Goal: Task Accomplishment & Management: Manage account settings

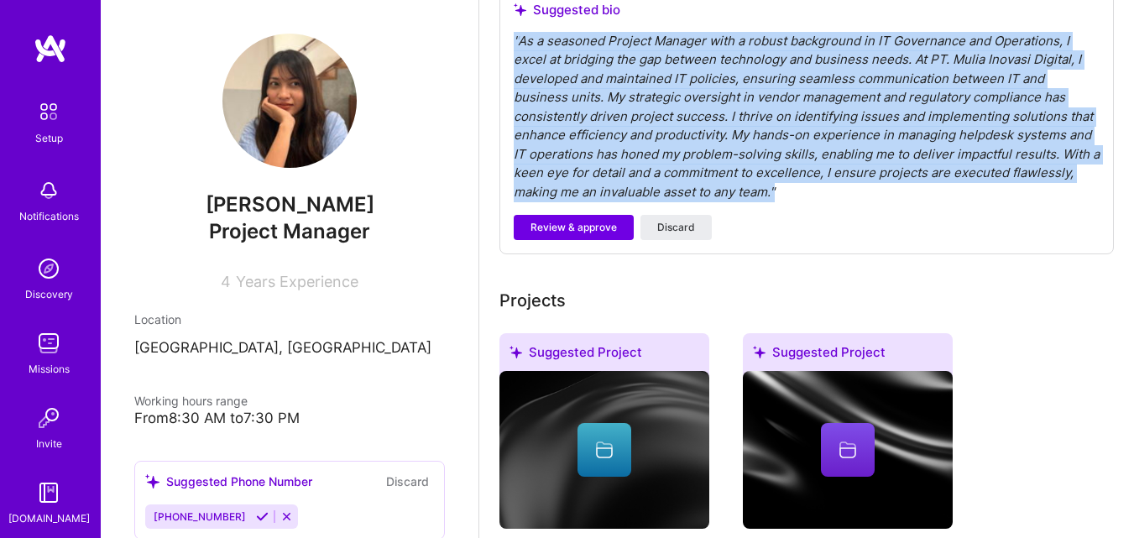
scroll to position [504, 0]
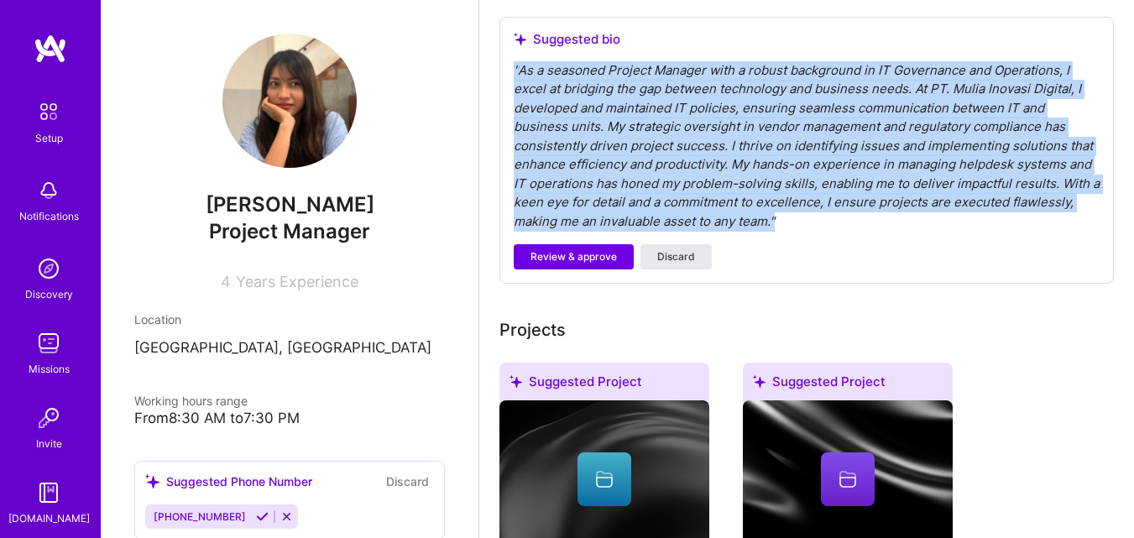
click at [676, 254] on span "Discard" at bounding box center [676, 256] width 38 height 15
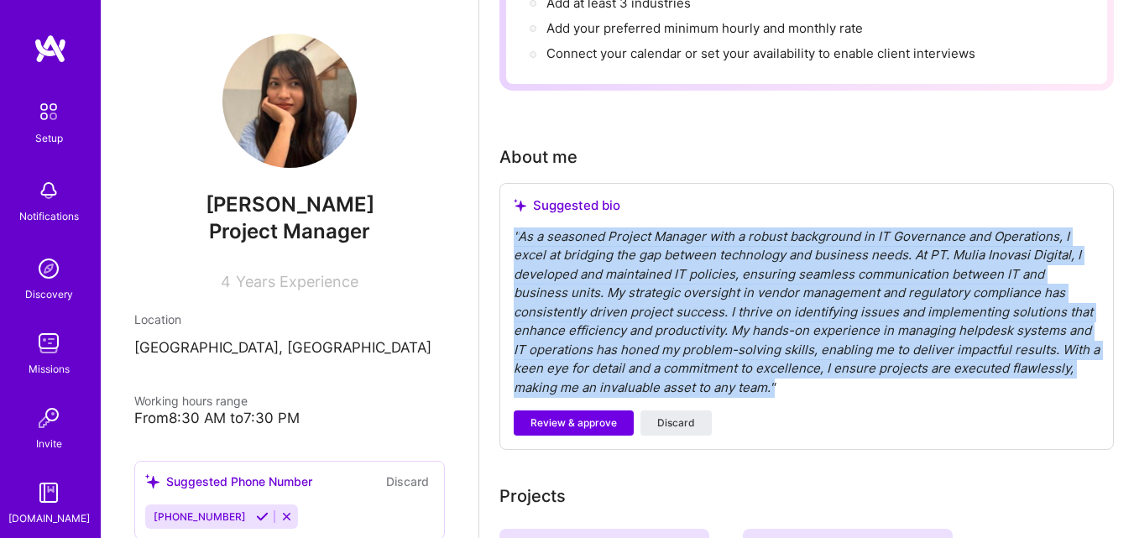
scroll to position [336, 0]
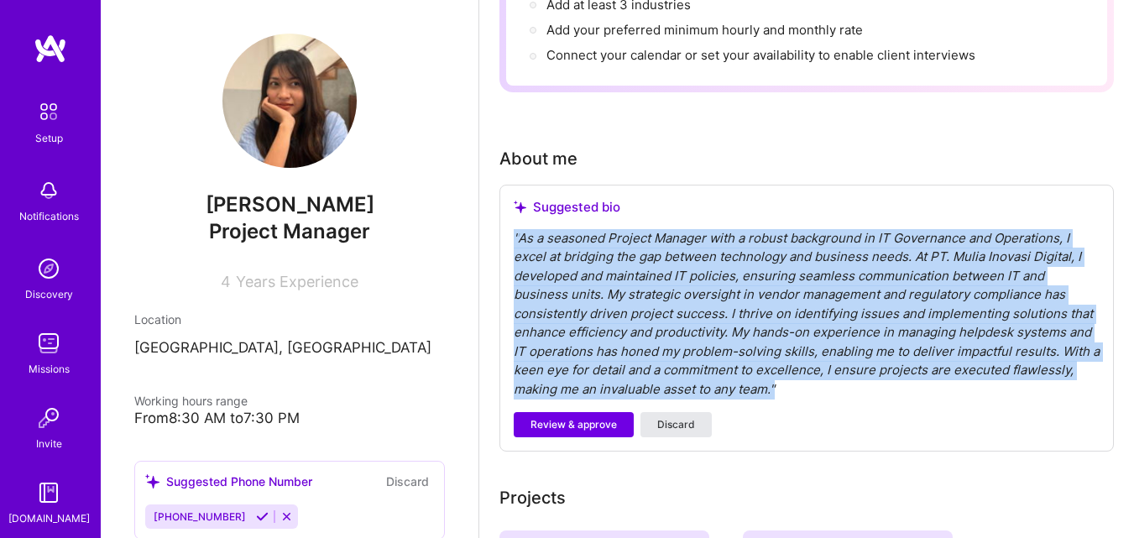
click at [676, 427] on span "Discard" at bounding box center [676, 424] width 38 height 15
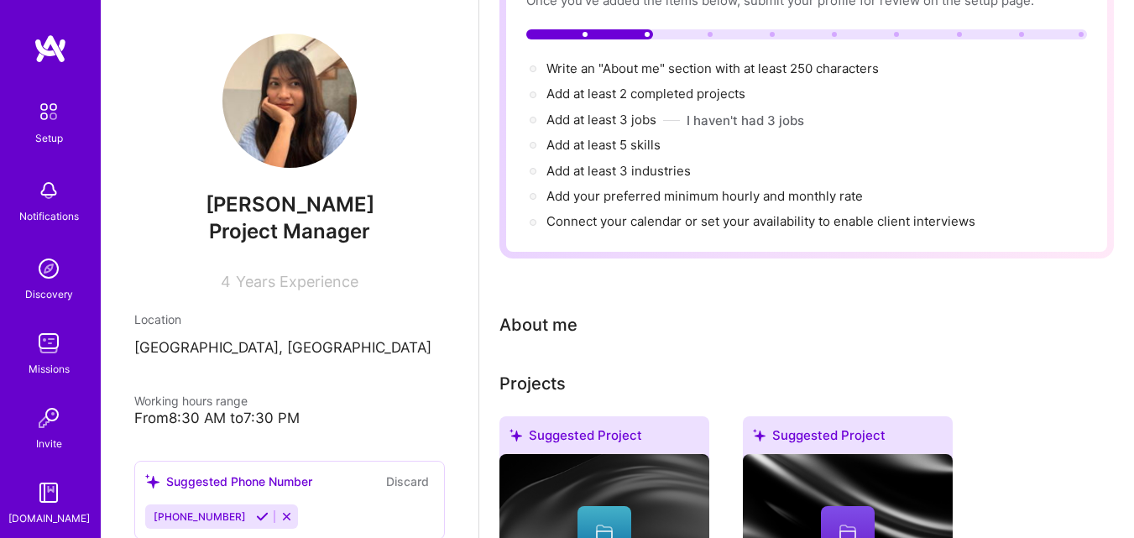
scroll to position [168, 0]
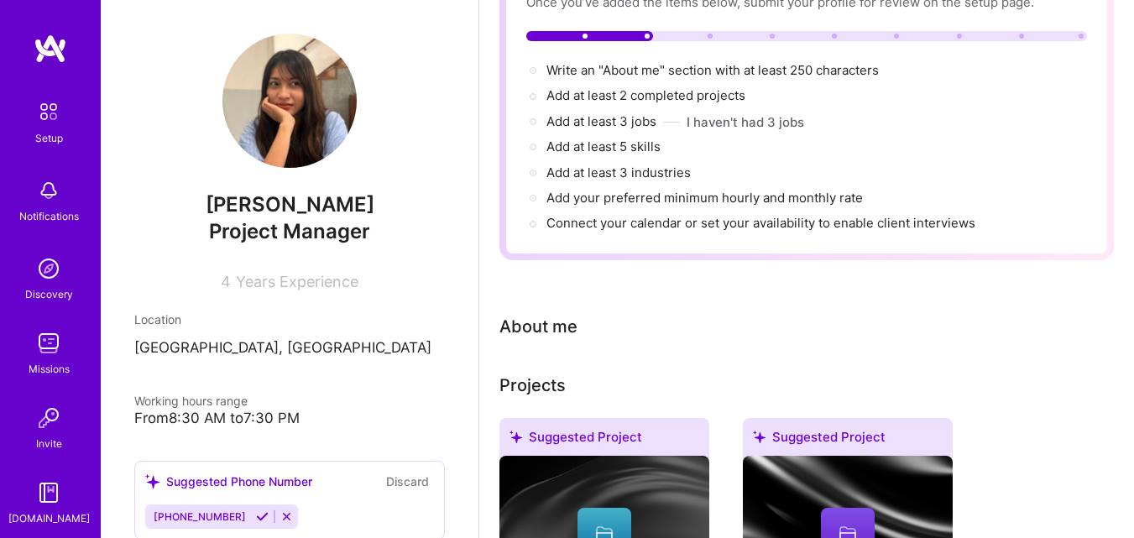
click at [586, 321] on div "About me" at bounding box center [806, 326] width 614 height 25
click at [566, 329] on div "About me" at bounding box center [538, 326] width 78 height 25
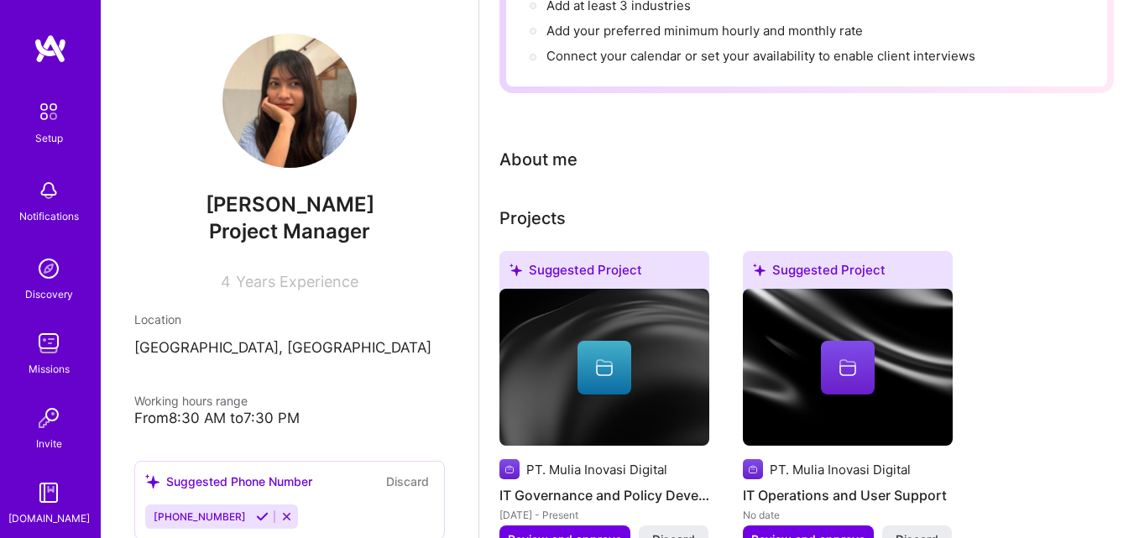
scroll to position [336, 0]
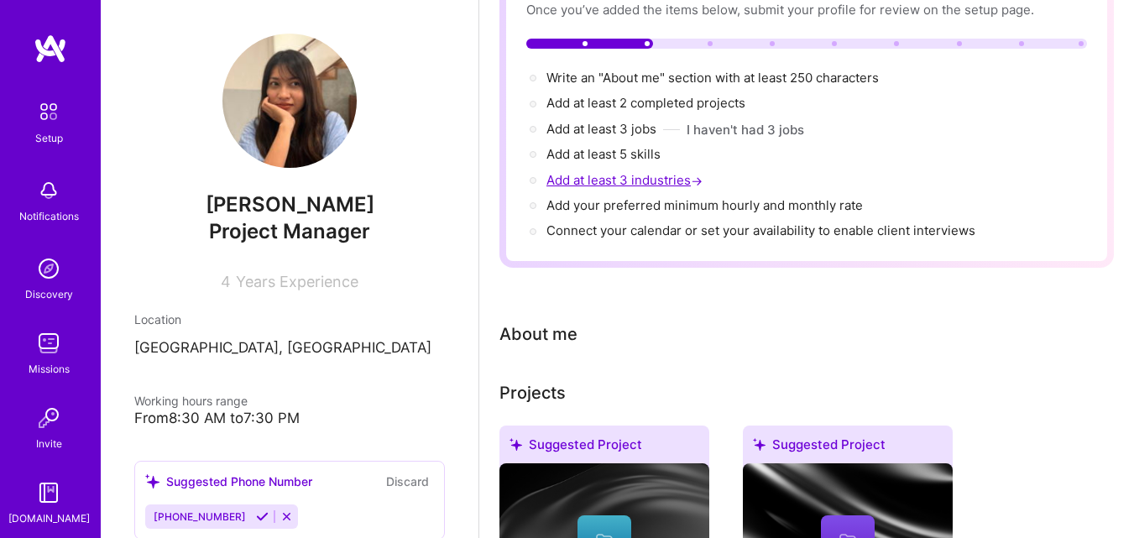
scroll to position [0, 0]
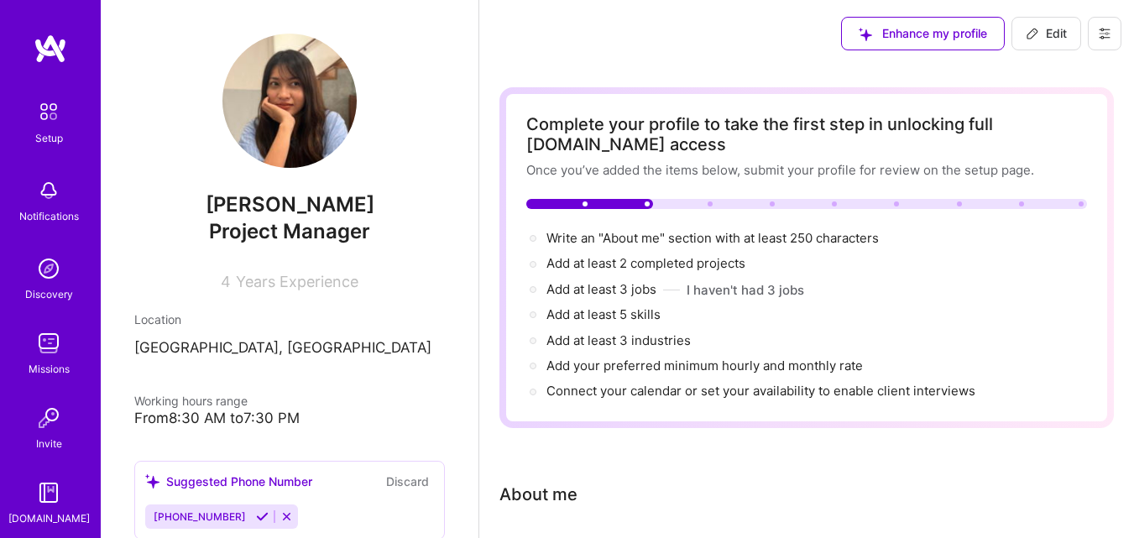
click at [1032, 32] on icon at bounding box center [1032, 33] width 13 height 13
select select "US"
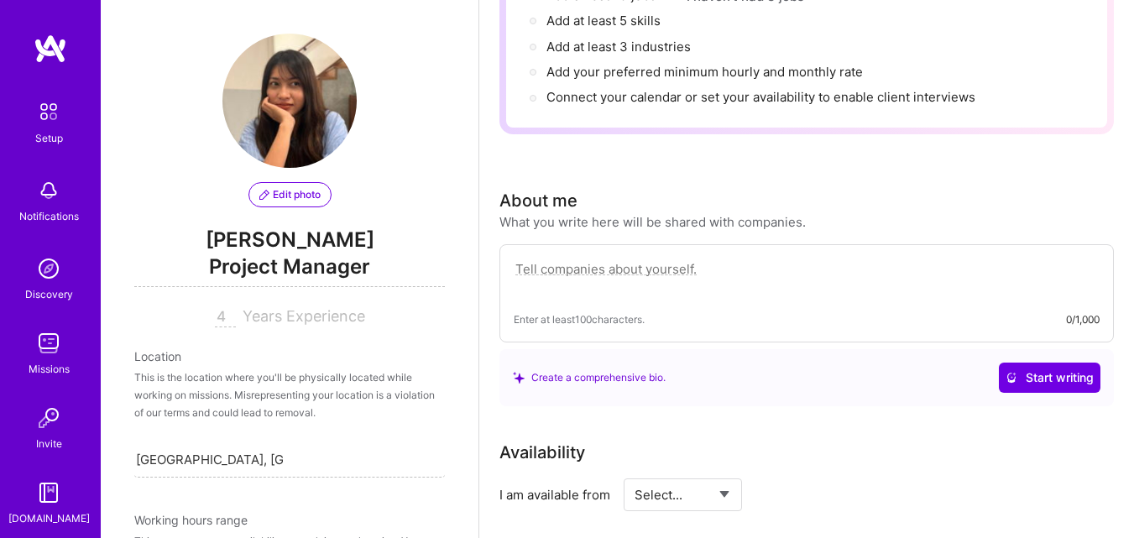
scroll to position [813, 0]
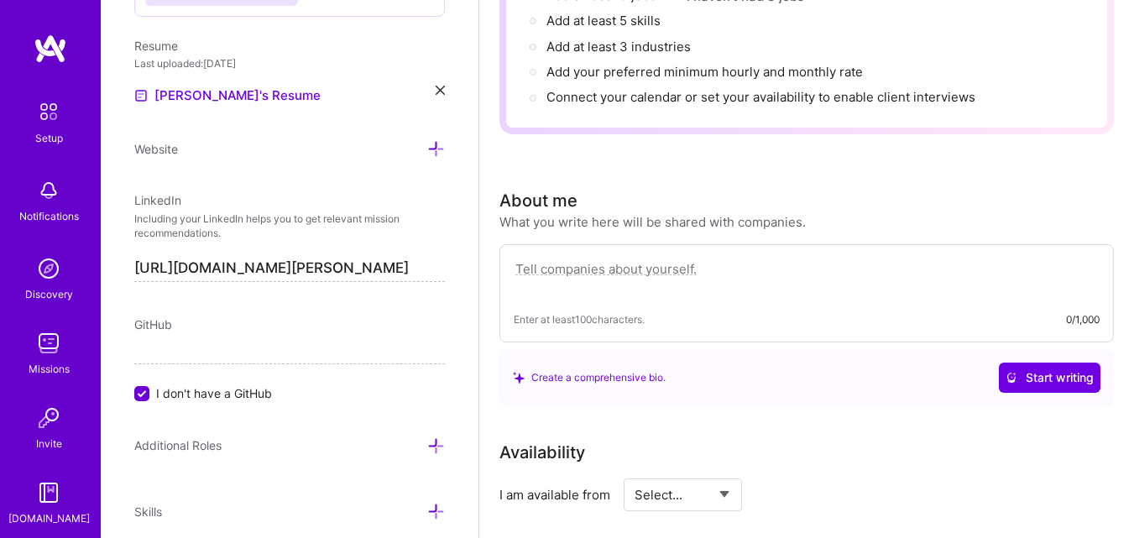
click at [624, 274] on textarea at bounding box center [807, 278] width 586 height 39
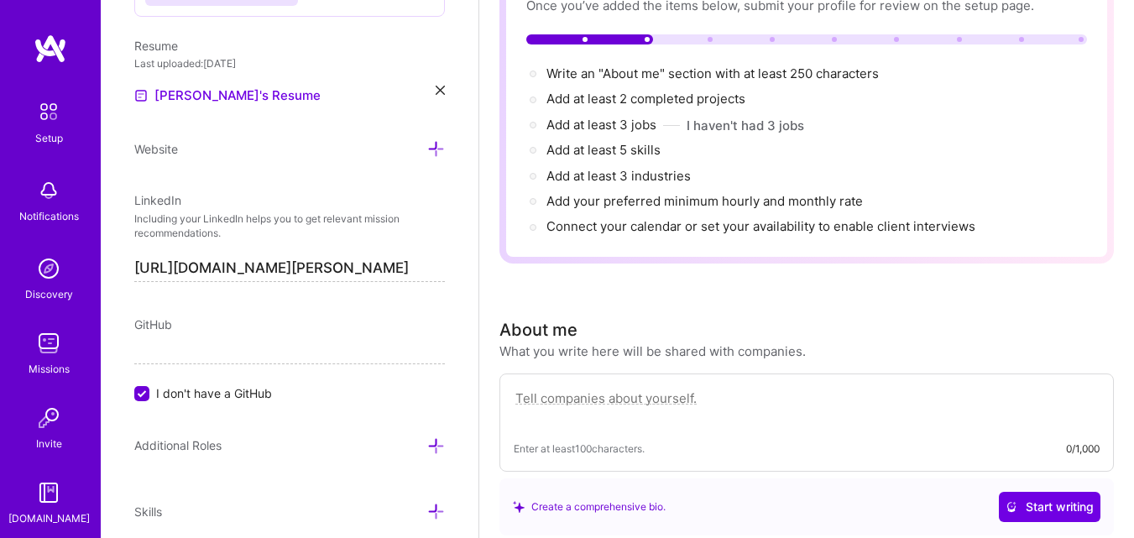
scroll to position [252, 0]
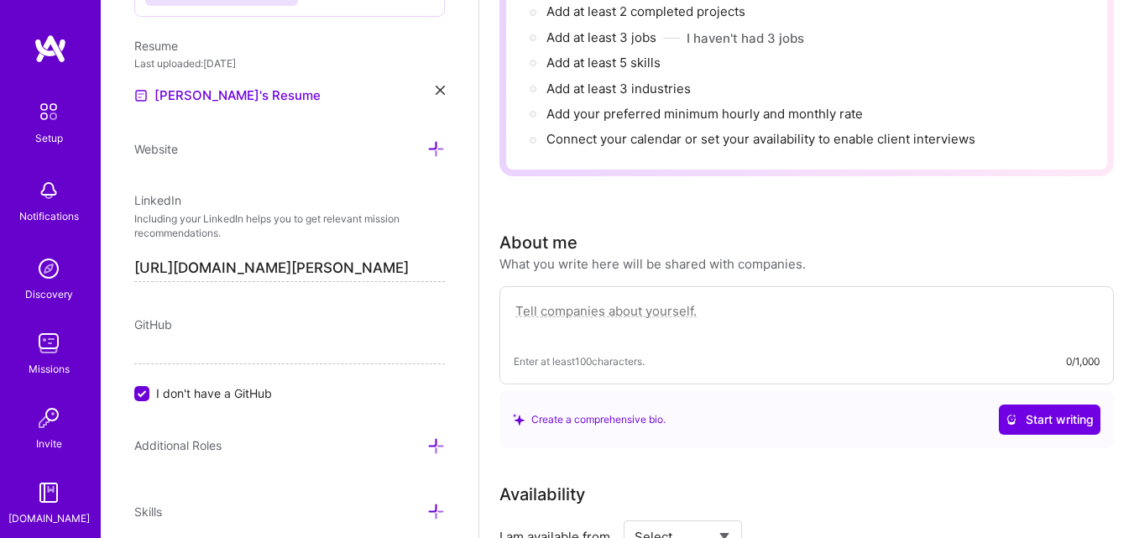
paste textarea "Seasoned Project Manager and IT Governance & Operations Specialist with a prove…"
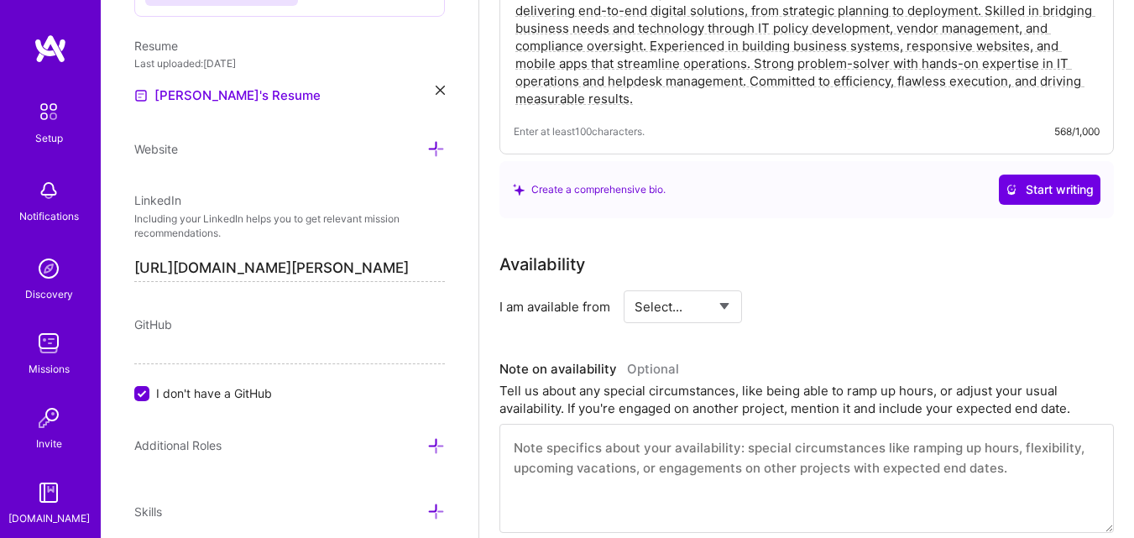
scroll to position [671, 0]
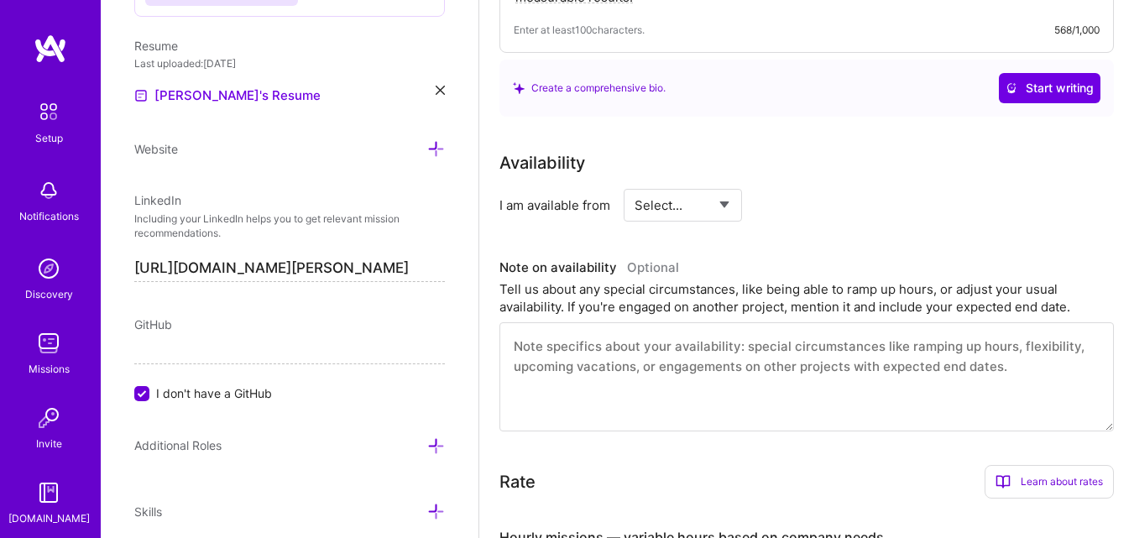
type textarea "Seasoned Project Manager and IT Governance & Operations Specialist with a prove…"
click at [691, 203] on select "Select... Right Now Future Date Not Available" at bounding box center [683, 205] width 97 height 43
select select "Right Now"
click at [635, 184] on select "Select... Right Now Future Date Not Available" at bounding box center [683, 205] width 97 height 43
click at [807, 205] on input at bounding box center [836, 205] width 101 height 33
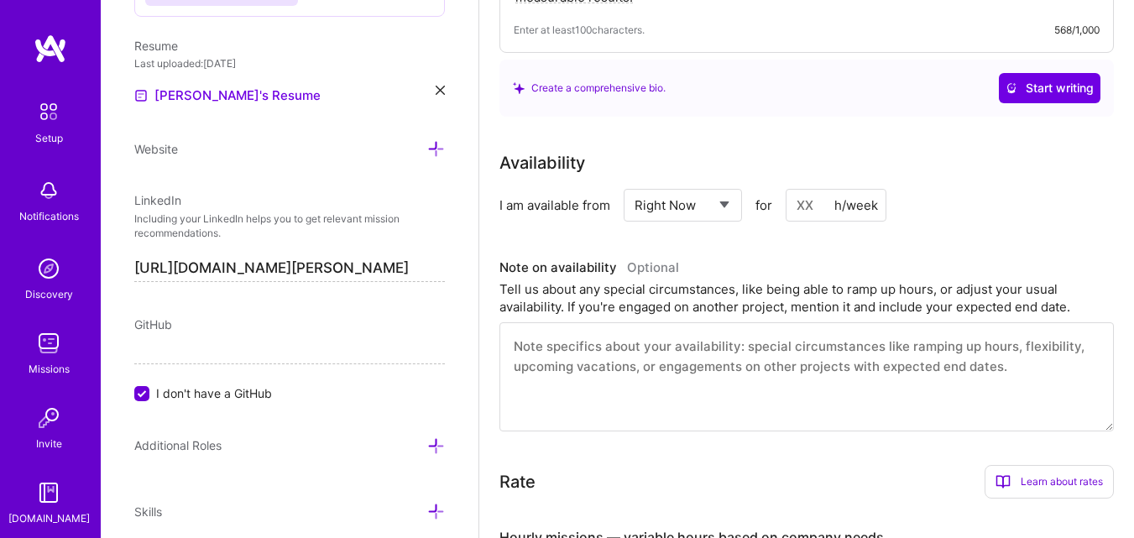
click at [852, 206] on div "h/week" at bounding box center [856, 205] width 44 height 18
click at [801, 205] on input at bounding box center [836, 205] width 101 height 33
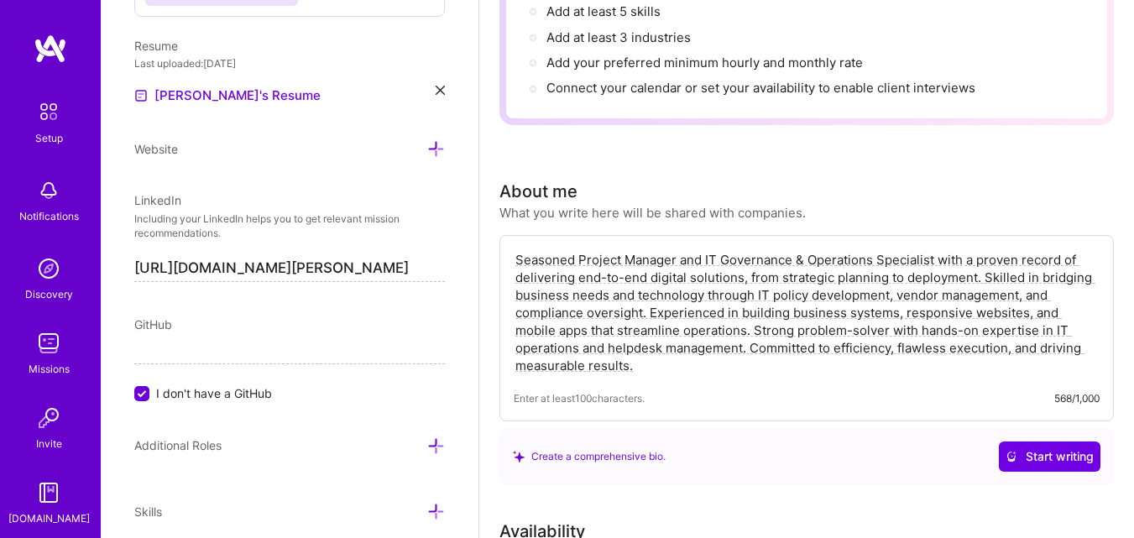
scroll to position [0, 0]
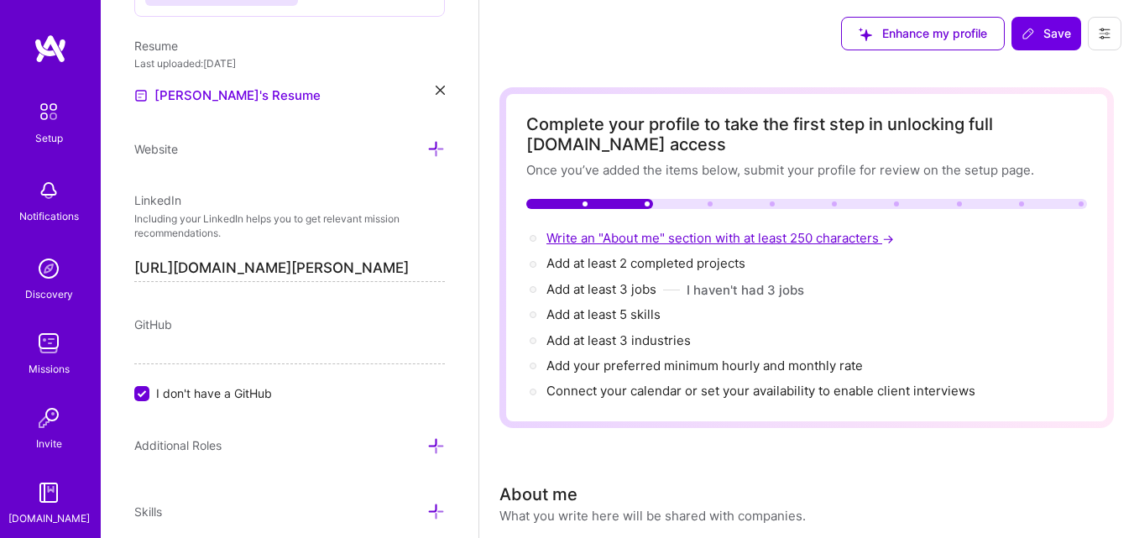
click at [570, 235] on span "Write an "About me" section with at least 250 characters →" at bounding box center [721, 238] width 351 height 16
click at [604, 263] on span "Add at least 2 completed projects →" at bounding box center [653, 263] width 214 height 16
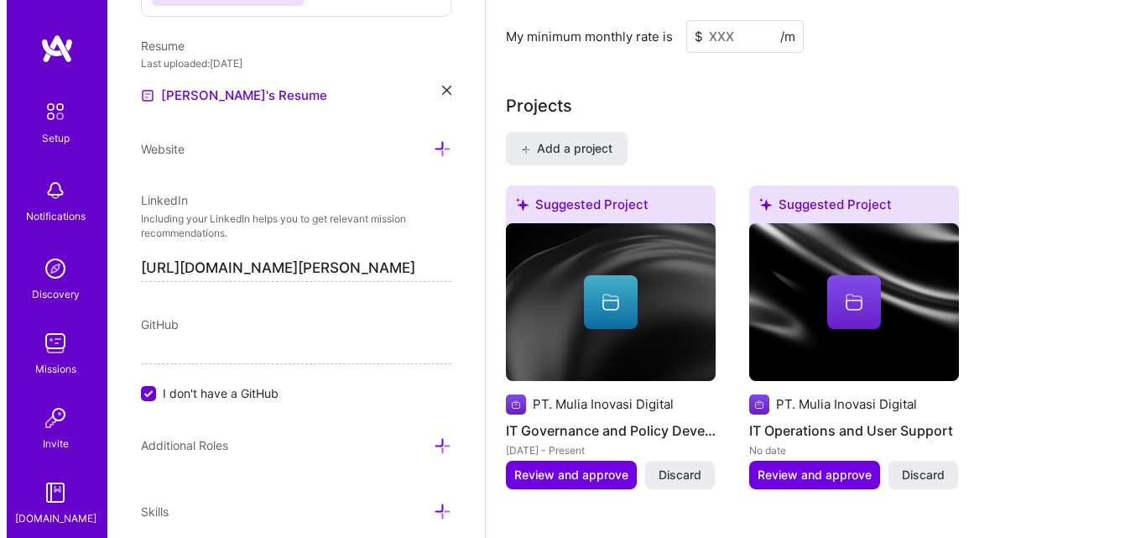
scroll to position [1439, 0]
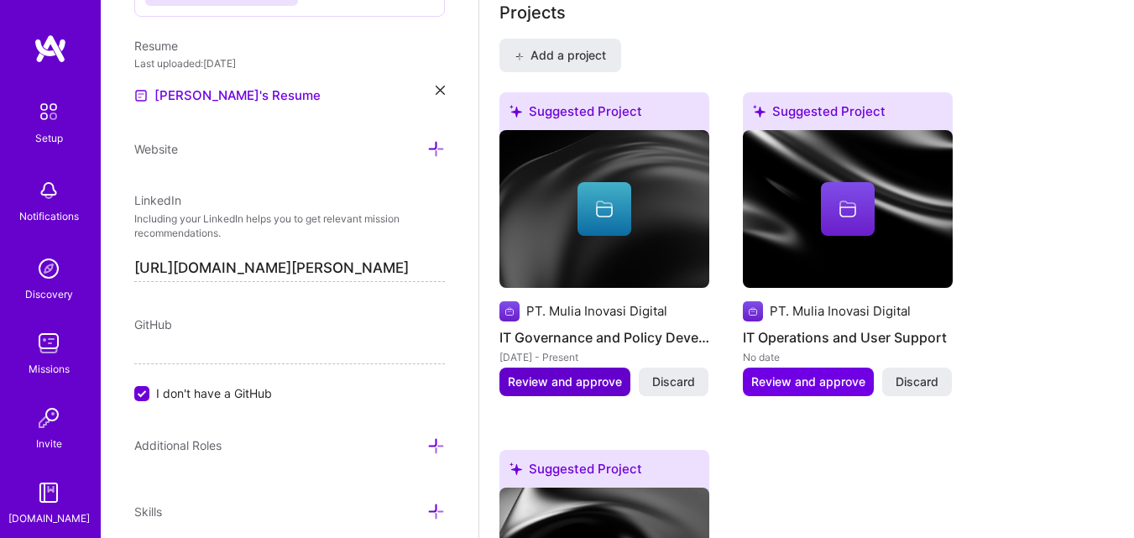
click at [585, 386] on span "Review and approve" at bounding box center [565, 381] width 114 height 17
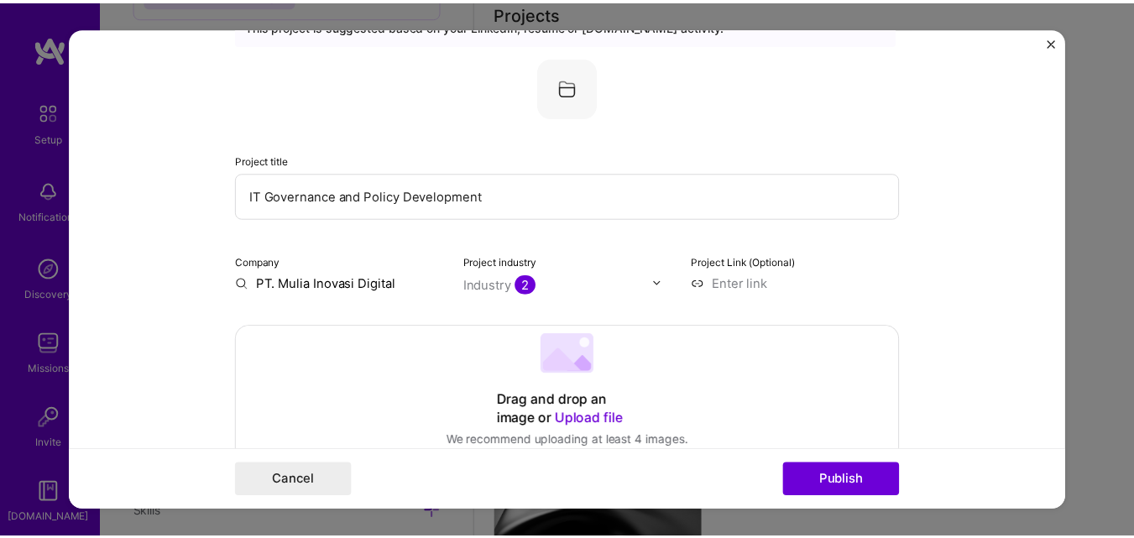
scroll to position [0, 0]
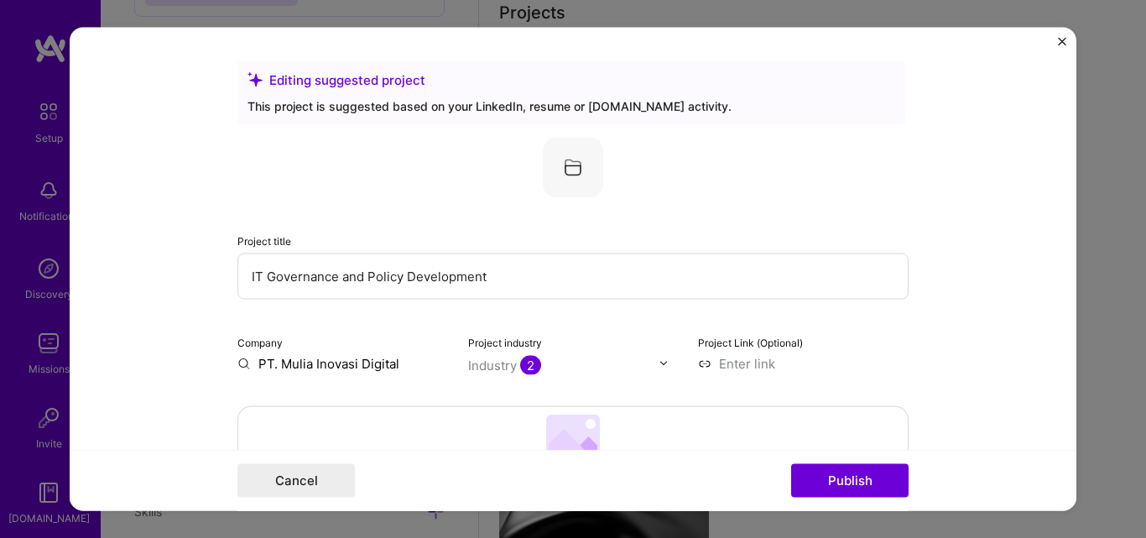
click at [1059, 42] on img "Close" at bounding box center [1062, 41] width 8 height 8
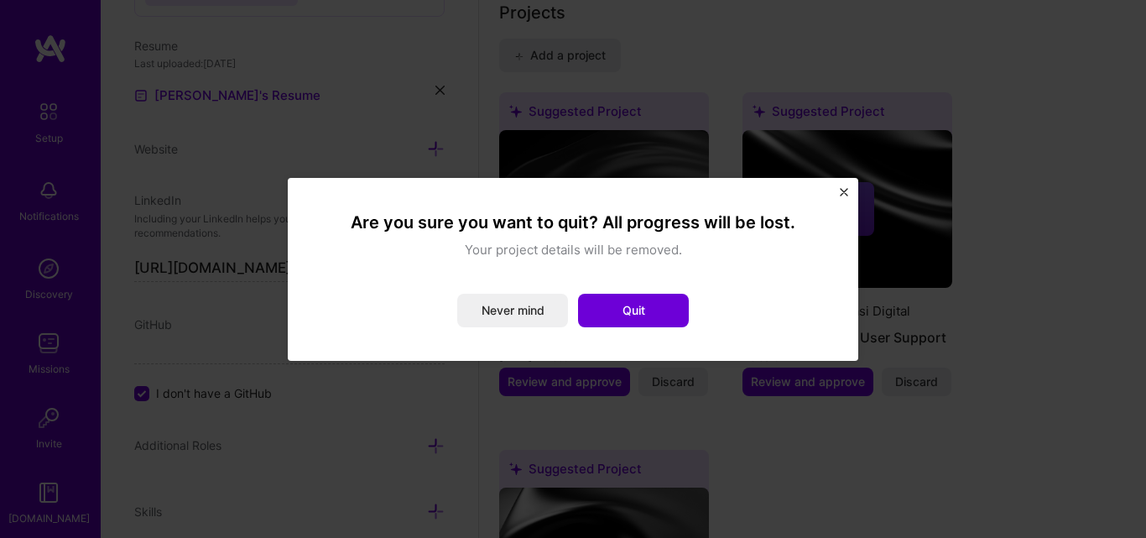
click at [842, 190] on img "Close" at bounding box center [844, 192] width 8 height 8
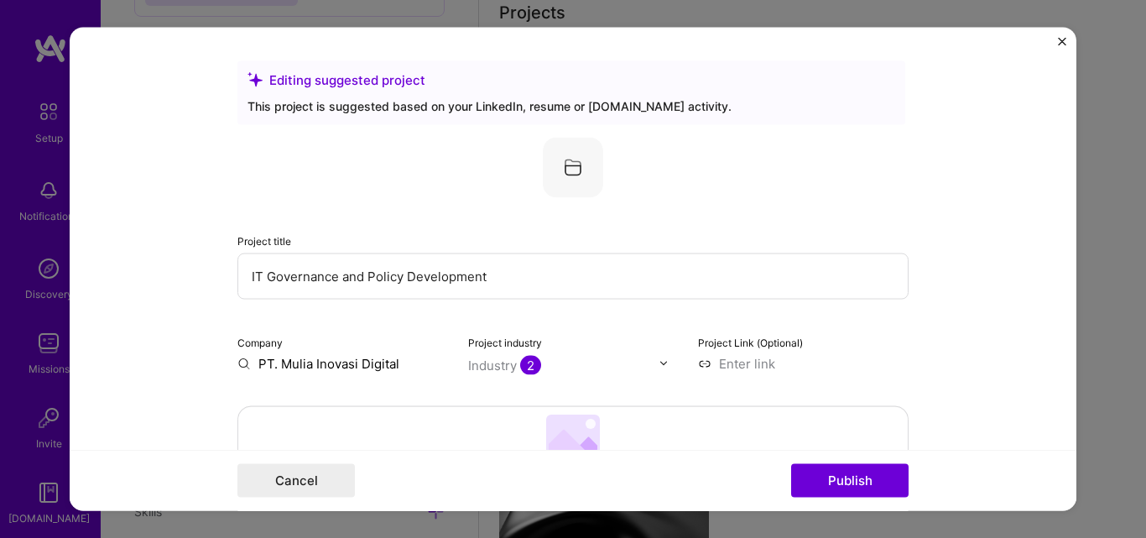
click at [1063, 41] on img "Close" at bounding box center [1062, 41] width 8 height 8
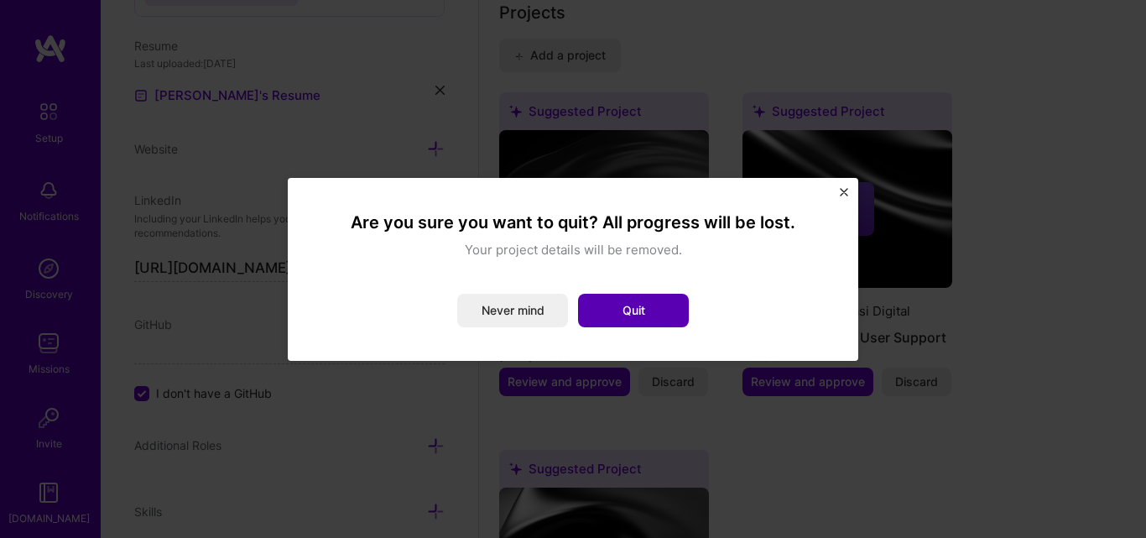
click at [607, 316] on button "Quit" at bounding box center [633, 311] width 111 height 34
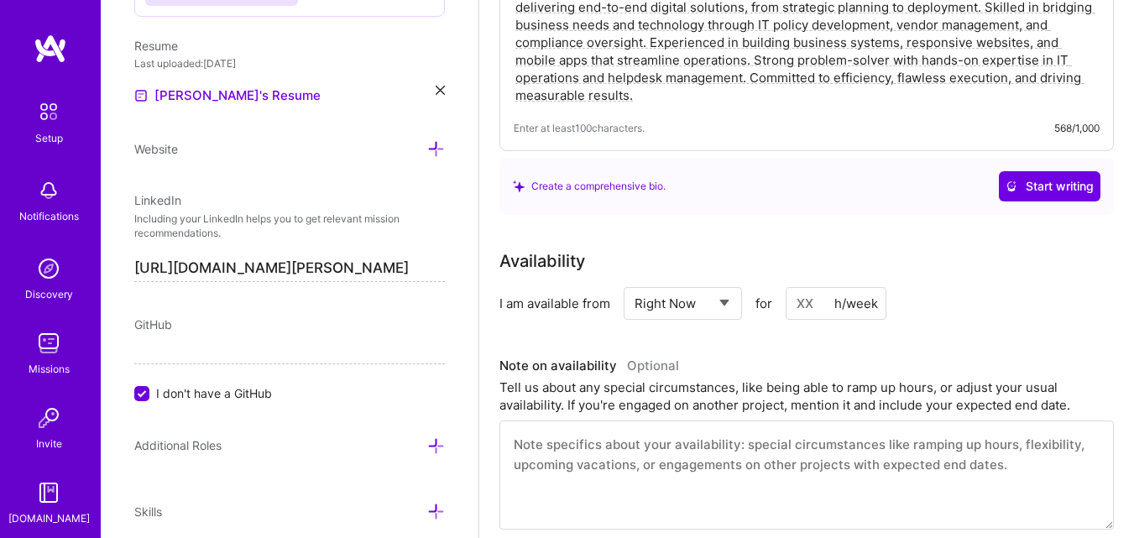
scroll to position [626, 0]
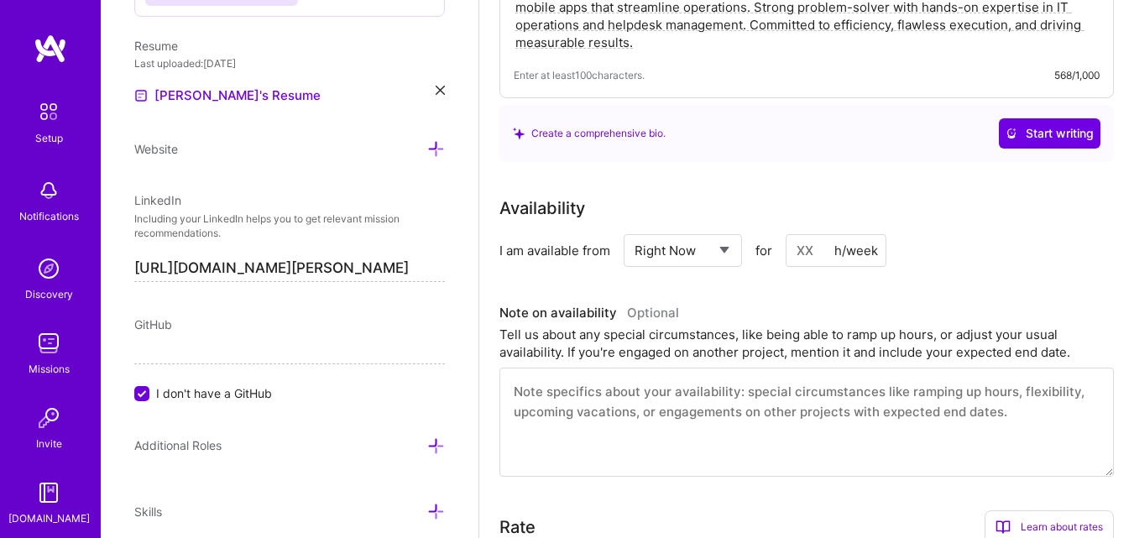
click at [809, 252] on input at bounding box center [836, 250] width 101 height 33
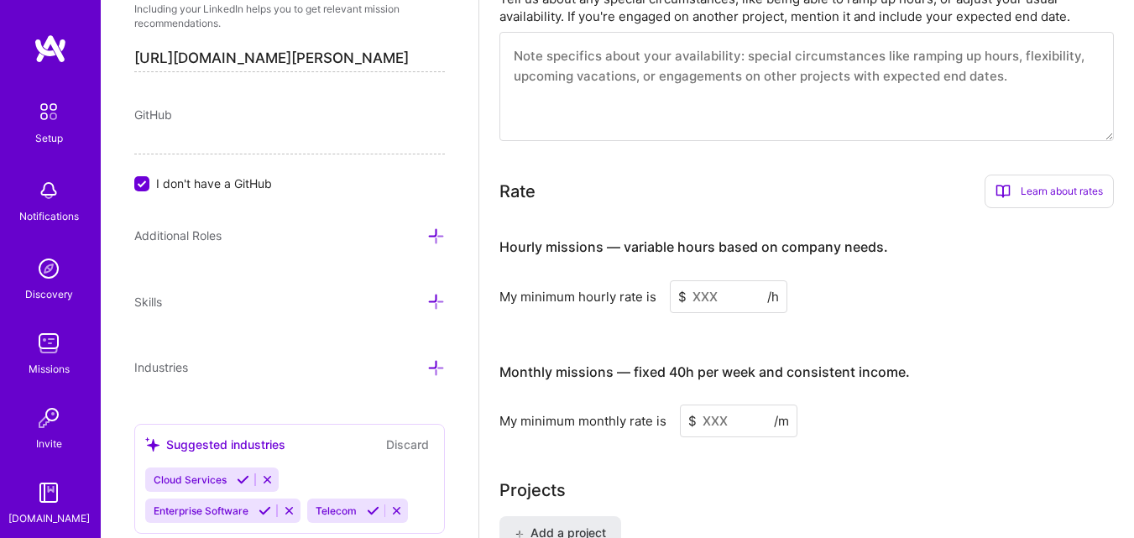
scroll to position [1065, 0]
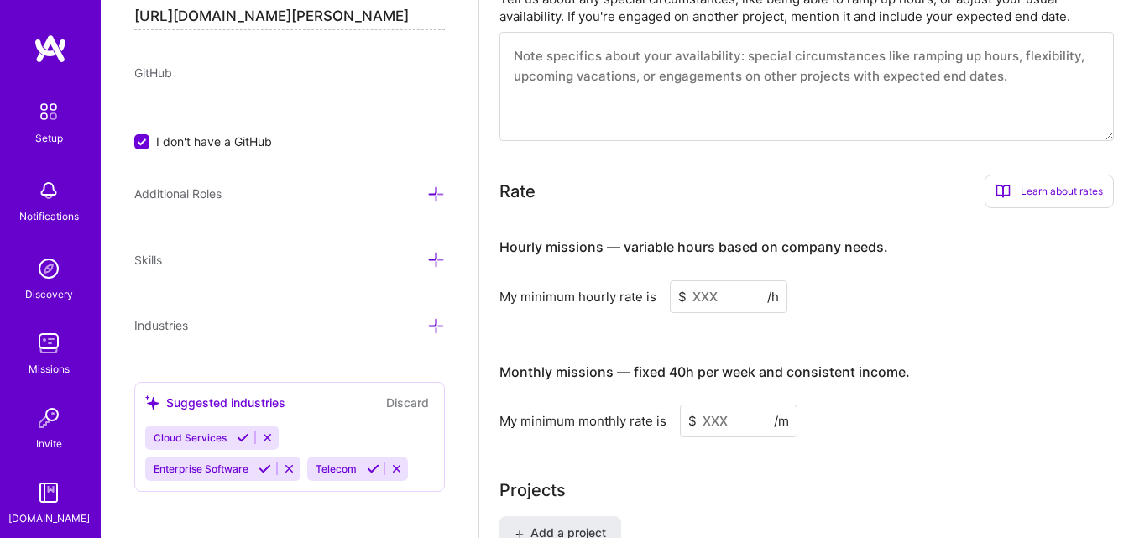
type input "20"
click at [427, 199] on icon at bounding box center [436, 194] width 18 height 18
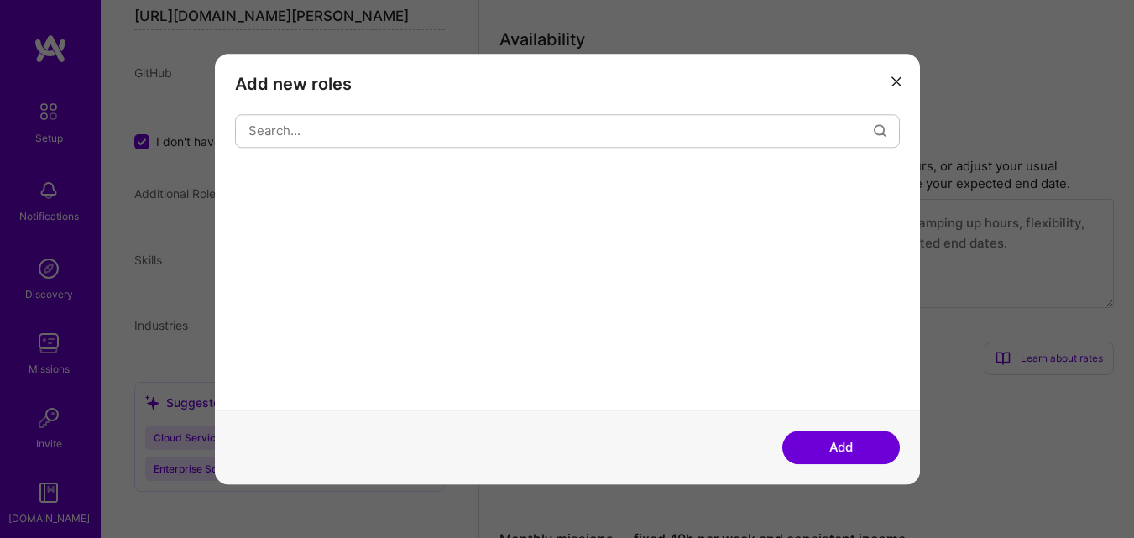
scroll to position [794, 0]
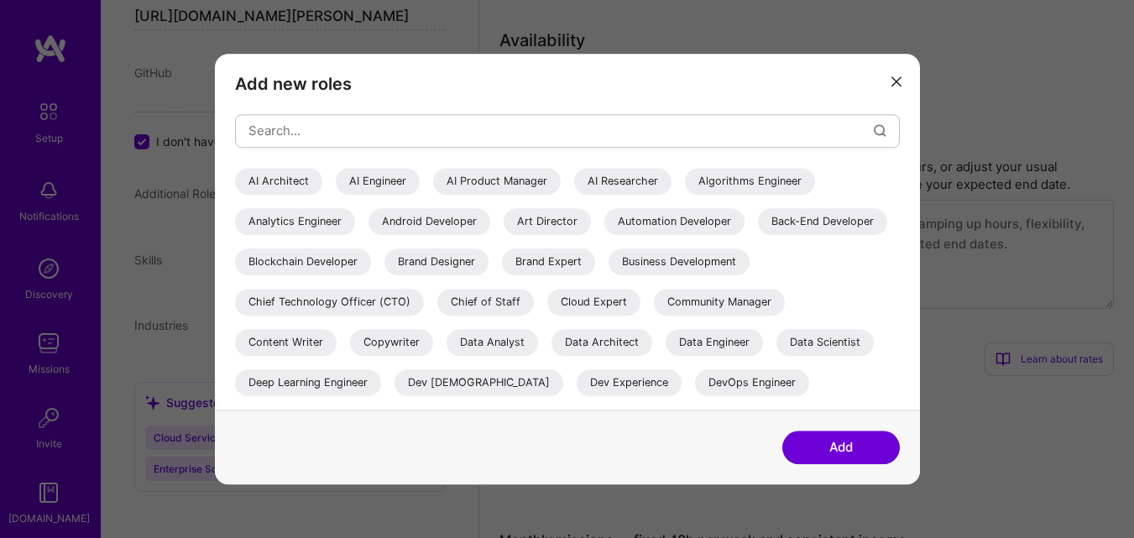
click at [897, 85] on icon "modal" at bounding box center [896, 82] width 10 height 10
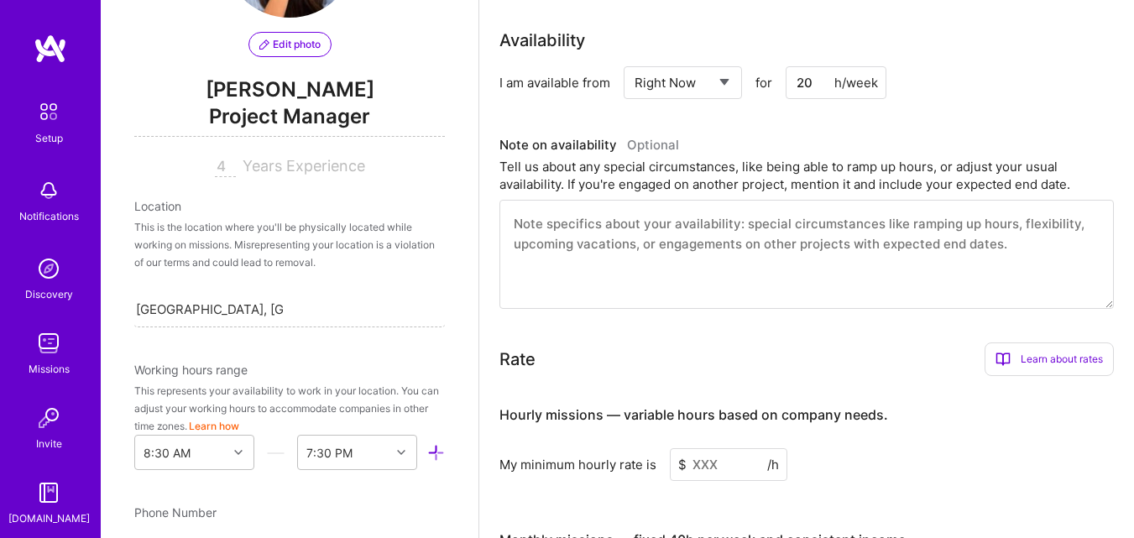
scroll to position [142, 0]
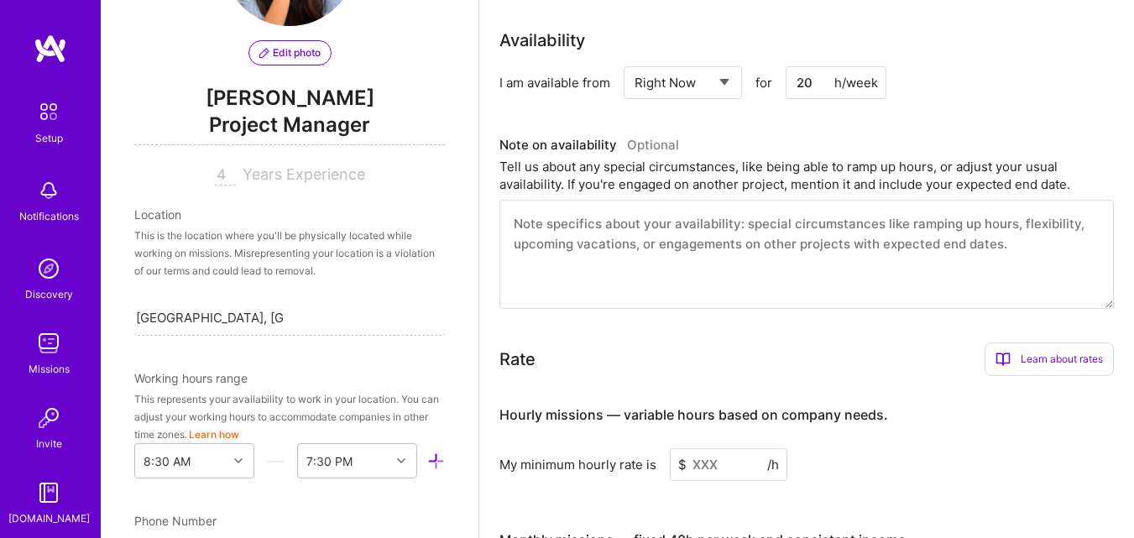
click at [284, 243] on div "This is the location where you'll be physically located while working on missio…" at bounding box center [289, 253] width 311 height 53
click at [199, 210] on div "Location" at bounding box center [289, 215] width 311 height 18
click at [298, 175] on span "Years Experience" at bounding box center [304, 174] width 123 height 18
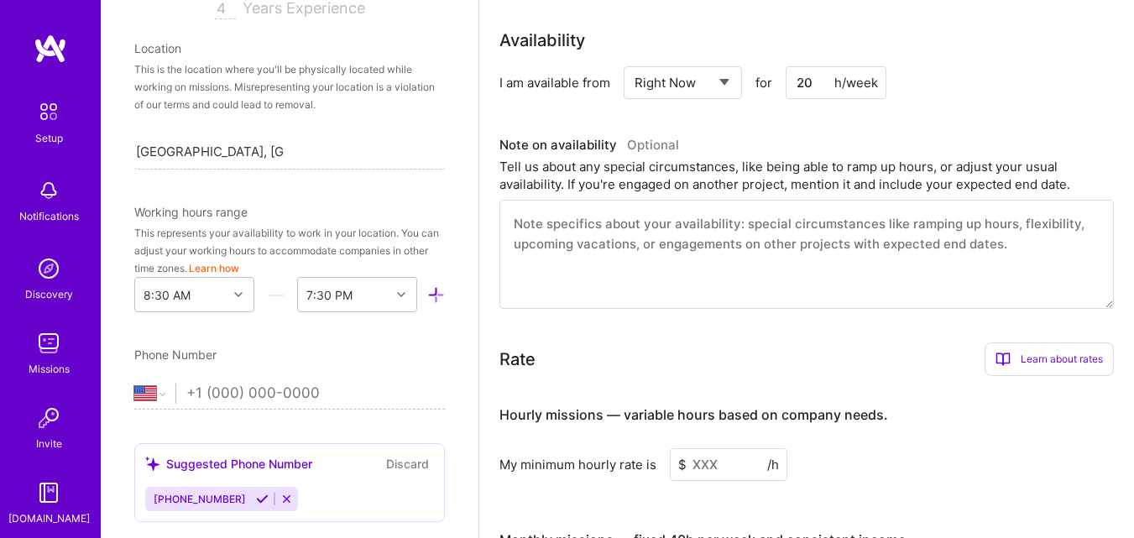
scroll to position [310, 0]
click at [309, 163] on div "[GEOGRAPHIC_DATA], [GEOGRAPHIC_DATA] [GEOGRAPHIC_DATA], [GEOGRAPHIC_DATA]" at bounding box center [289, 149] width 311 height 35
drag, startPoint x: 353, startPoint y: 149, endPoint x: 184, endPoint y: 147, distance: 169.6
click at [184, 147] on div "Search location..." at bounding box center [289, 149] width 311 height 35
type input "[GEOGRAPHIC_DATA]"
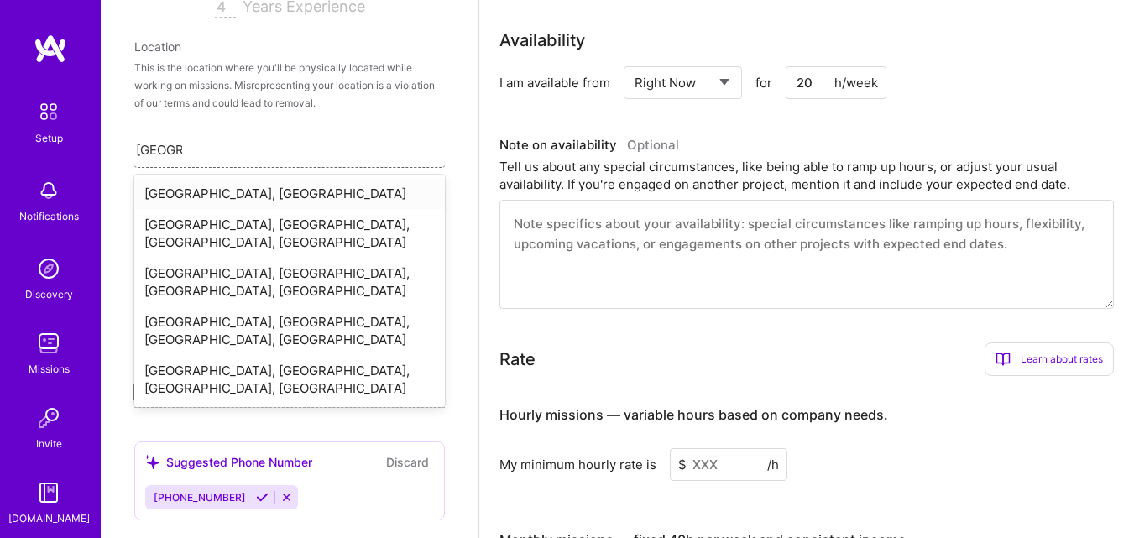
click at [194, 188] on div "[GEOGRAPHIC_DATA], [GEOGRAPHIC_DATA]" at bounding box center [289, 193] width 311 height 31
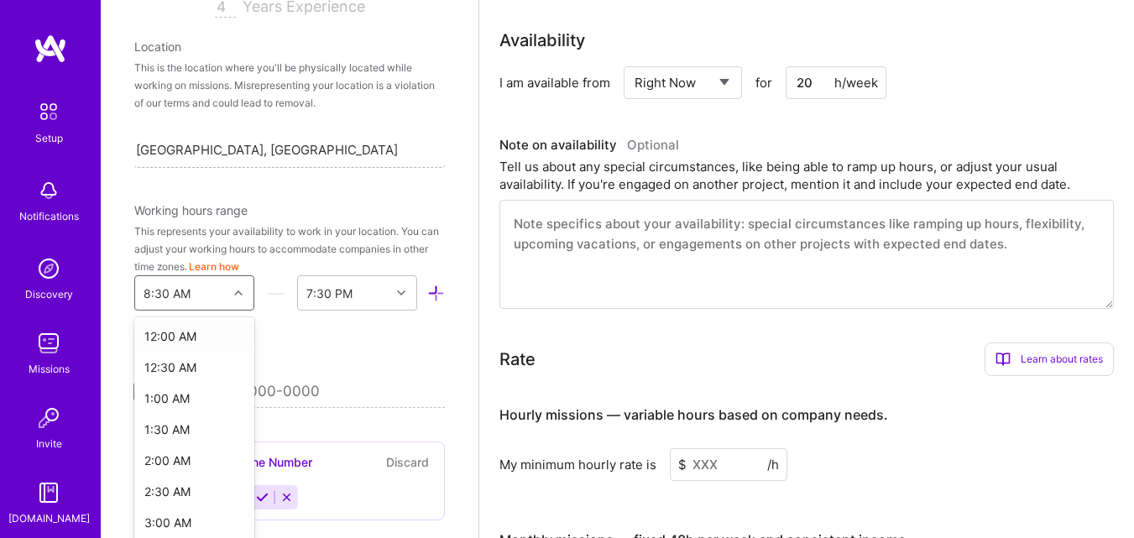
click at [235, 292] on div "option 12:00 AM focused, 1 of 48. 48 results available. Use Up and Down to choo…" at bounding box center [194, 292] width 120 height 35
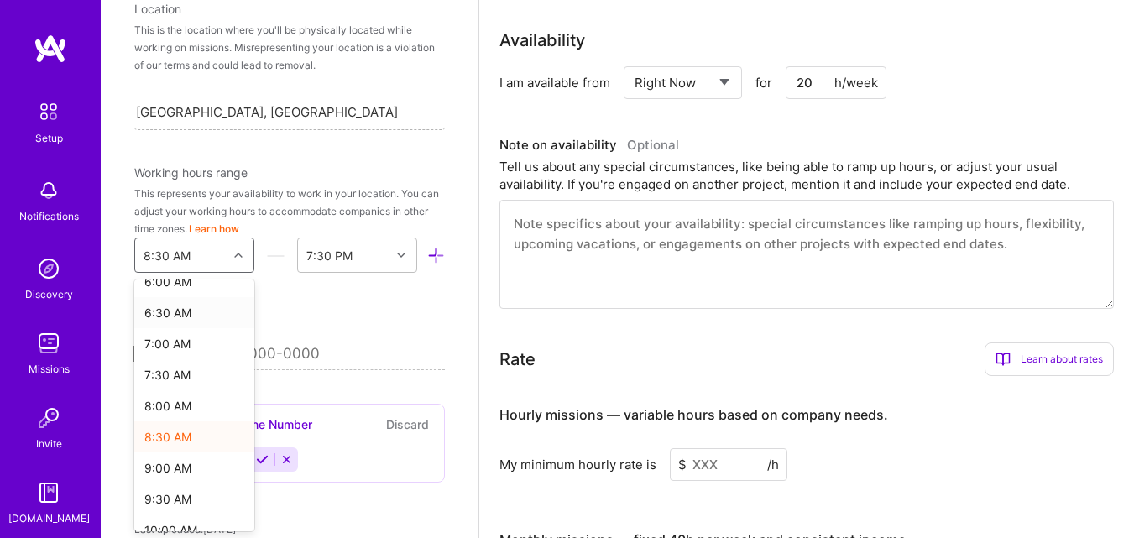
scroll to position [420, 0]
click at [175, 506] on div "10:00 AM" at bounding box center [194, 499] width 120 height 31
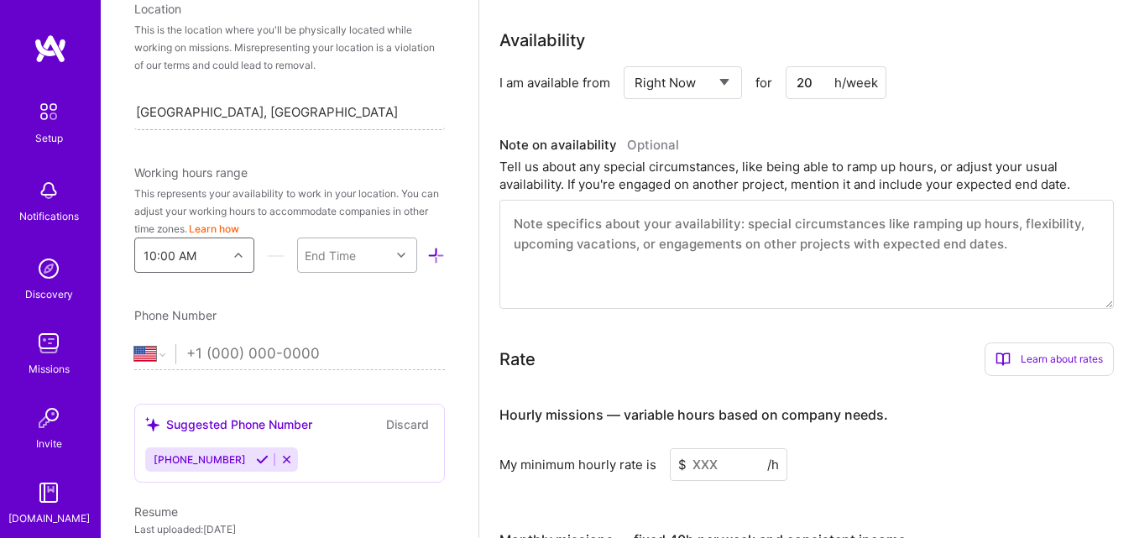
click at [332, 259] on div "End Time" at bounding box center [330, 256] width 51 height 18
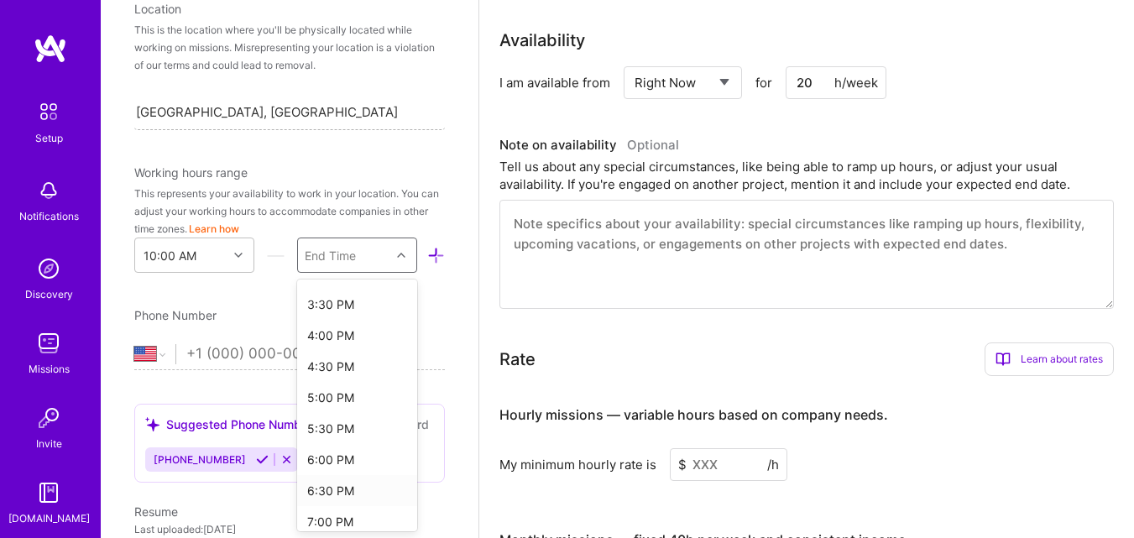
click at [324, 492] on div "6:30 PM" at bounding box center [357, 490] width 120 height 31
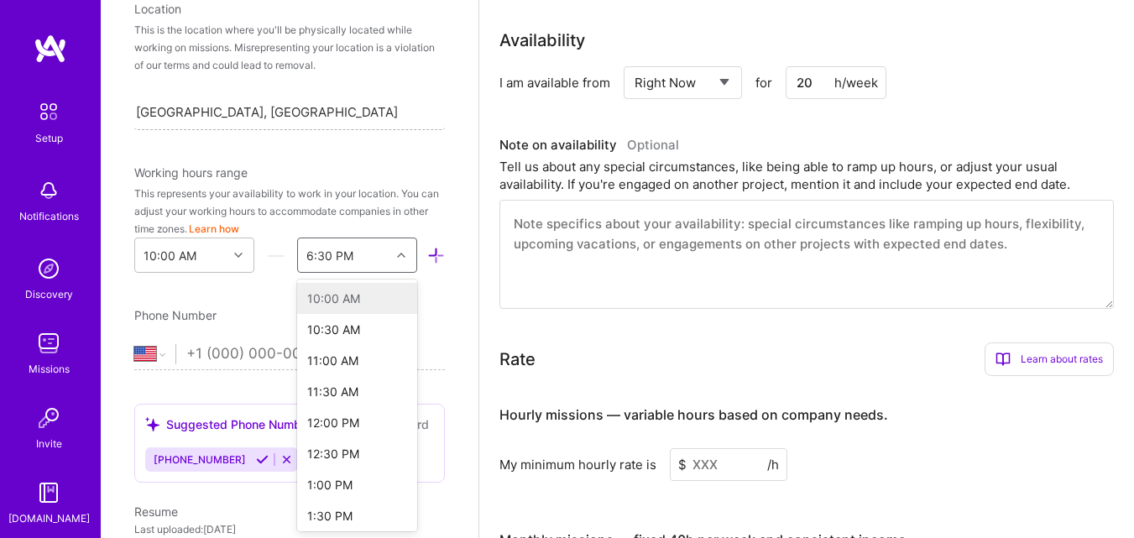
click at [390, 264] on div at bounding box center [403, 255] width 26 height 22
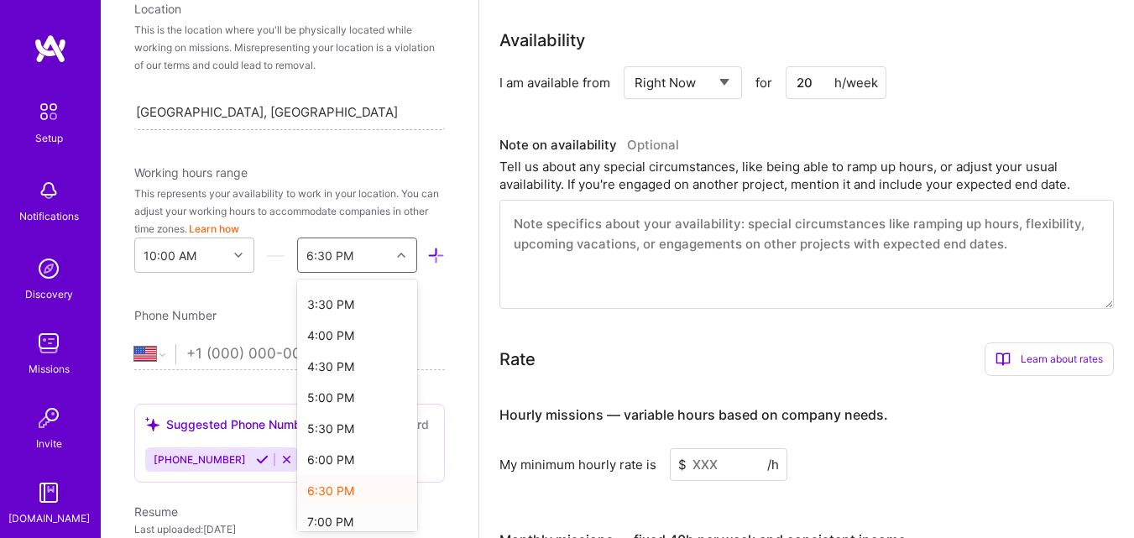
click at [324, 518] on div "7:00 PM" at bounding box center [357, 521] width 120 height 31
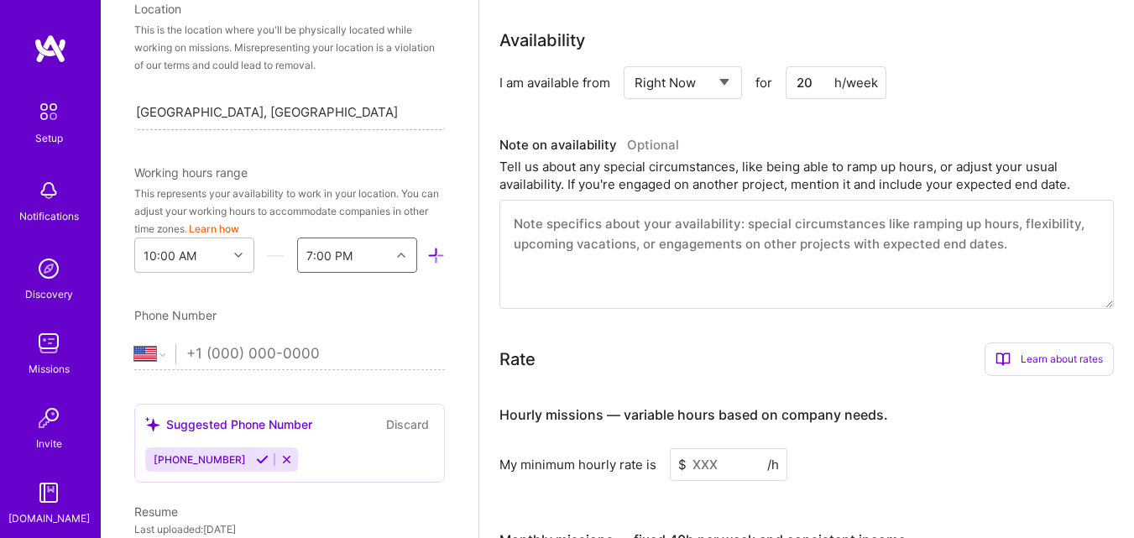
click at [390, 260] on div at bounding box center [403, 255] width 26 height 22
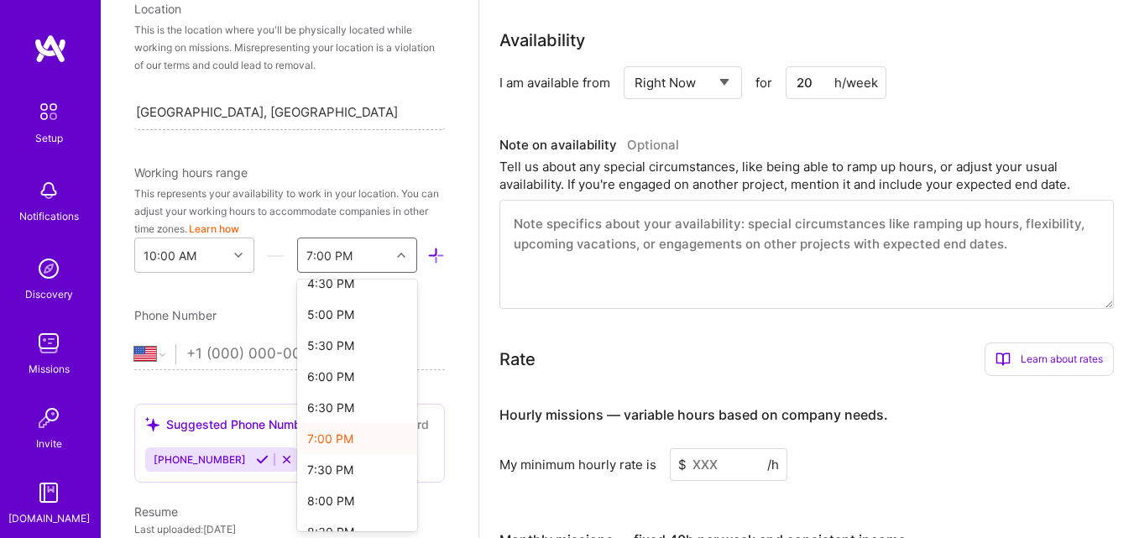
scroll to position [420, 0]
click at [331, 406] on div "6:30 PM" at bounding box center [357, 406] width 120 height 31
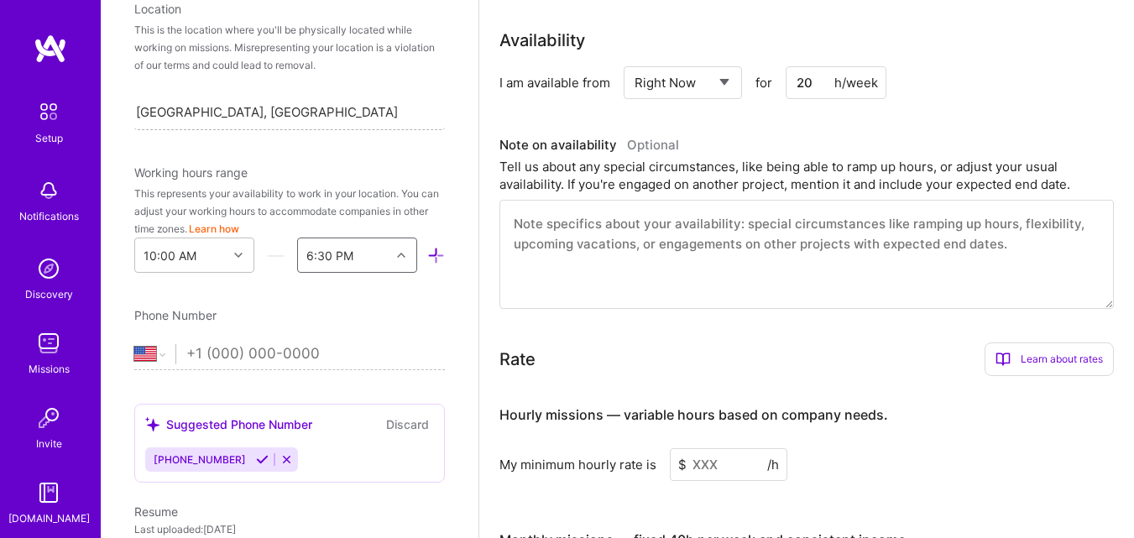
click at [390, 250] on div at bounding box center [403, 255] width 26 height 22
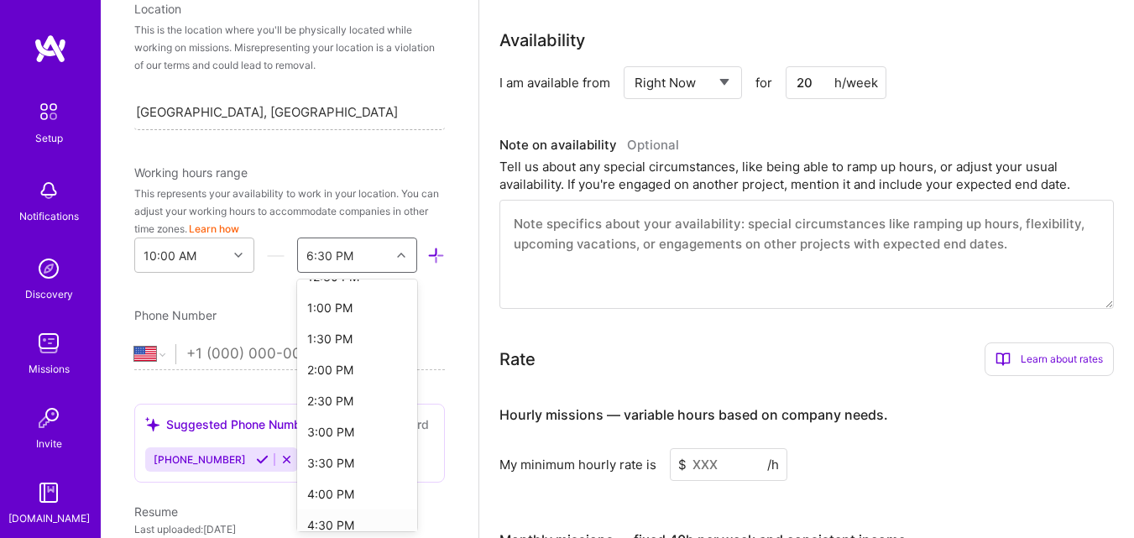
scroll to position [336, 0]
click at [335, 459] on div "6:00 PM" at bounding box center [357, 459] width 120 height 31
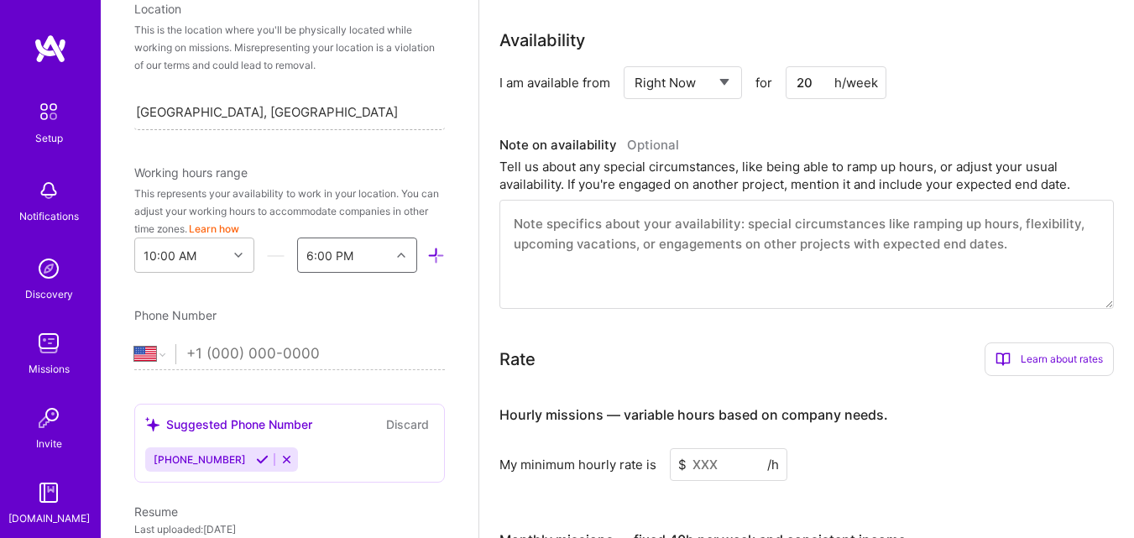
click at [308, 357] on input "tel" at bounding box center [315, 354] width 259 height 49
click at [224, 462] on span "[PHONE_NUMBER]" at bounding box center [200, 459] width 92 height 13
click at [261, 458] on icon at bounding box center [262, 459] width 13 height 13
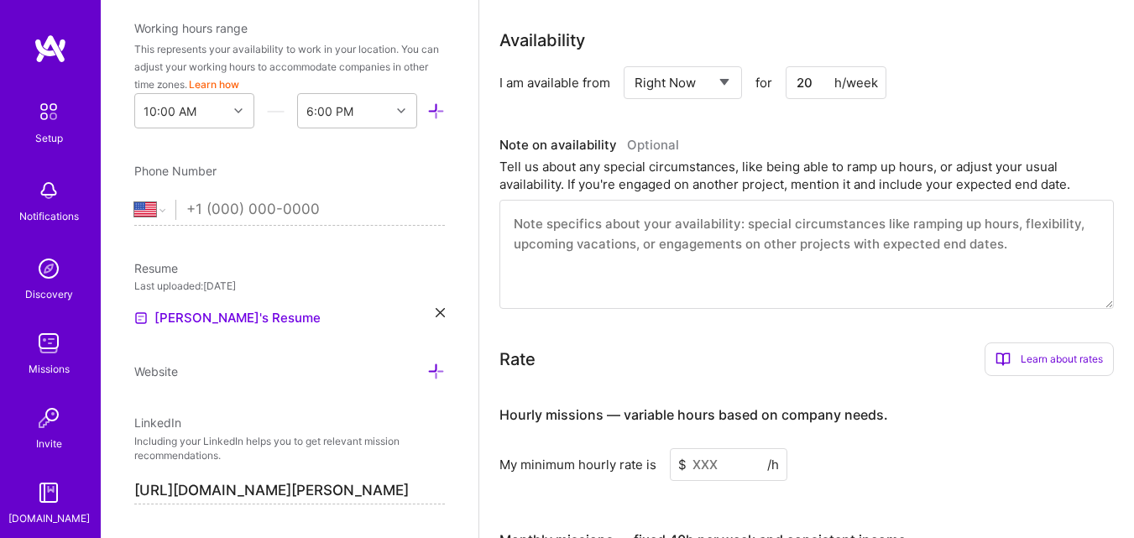
scroll to position [515, 0]
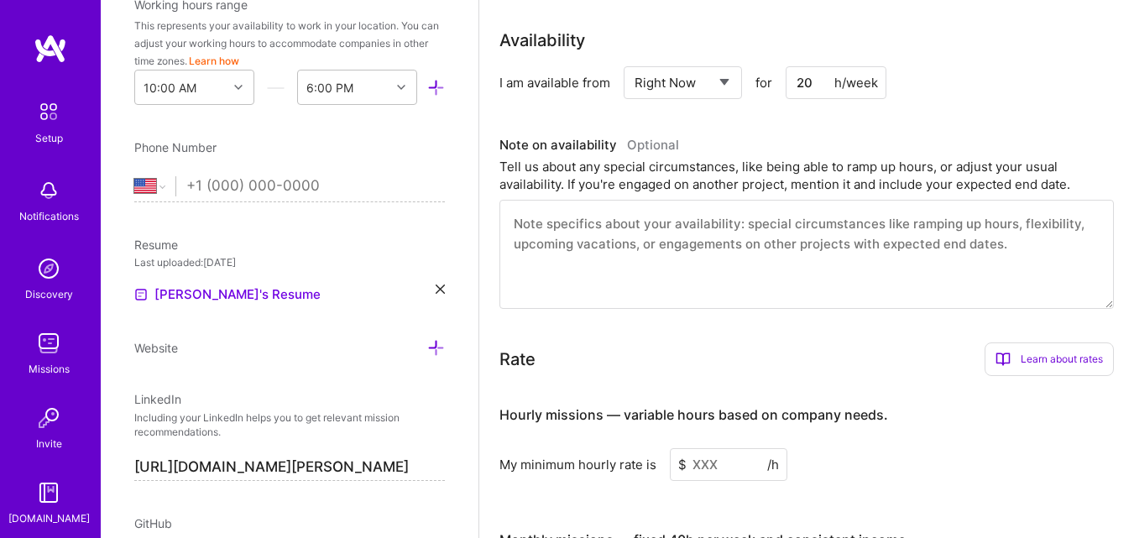
click at [293, 185] on input "tel" at bounding box center [315, 186] width 259 height 49
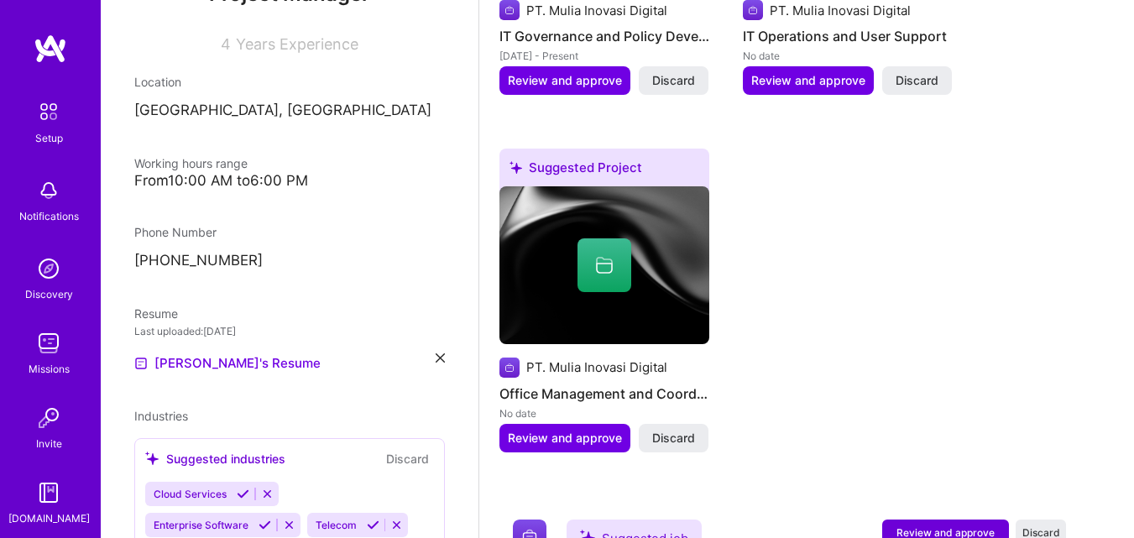
scroll to position [133, 0]
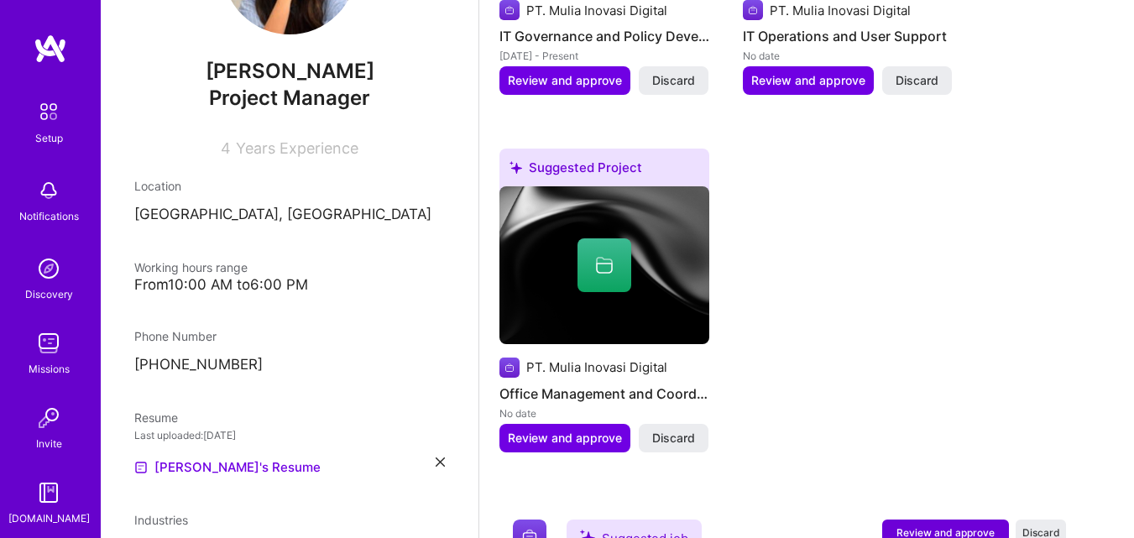
click at [404, 215] on p "[GEOGRAPHIC_DATA], [GEOGRAPHIC_DATA]" at bounding box center [289, 215] width 311 height 20
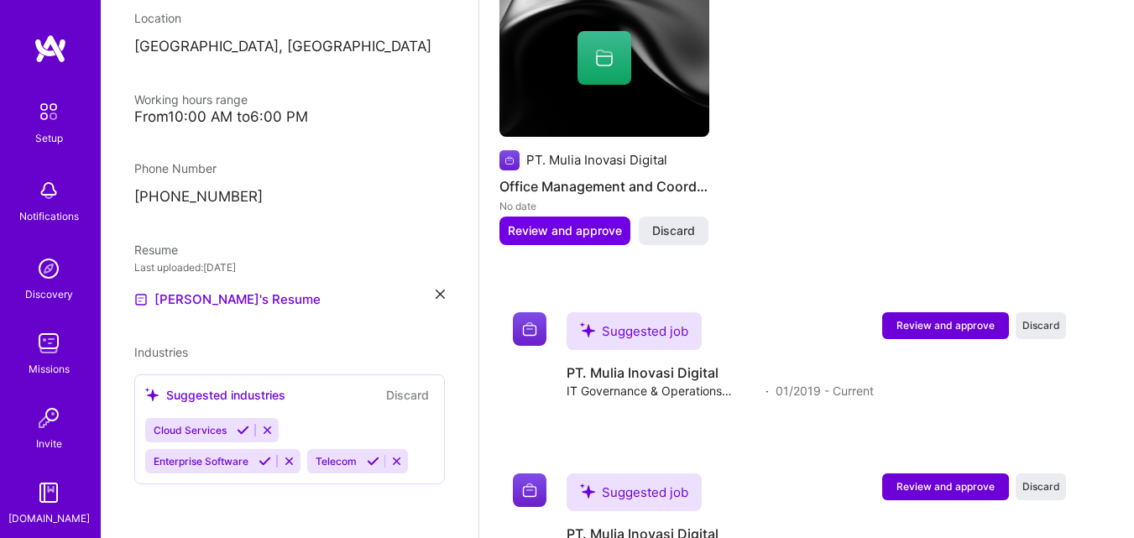
scroll to position [1046, 0]
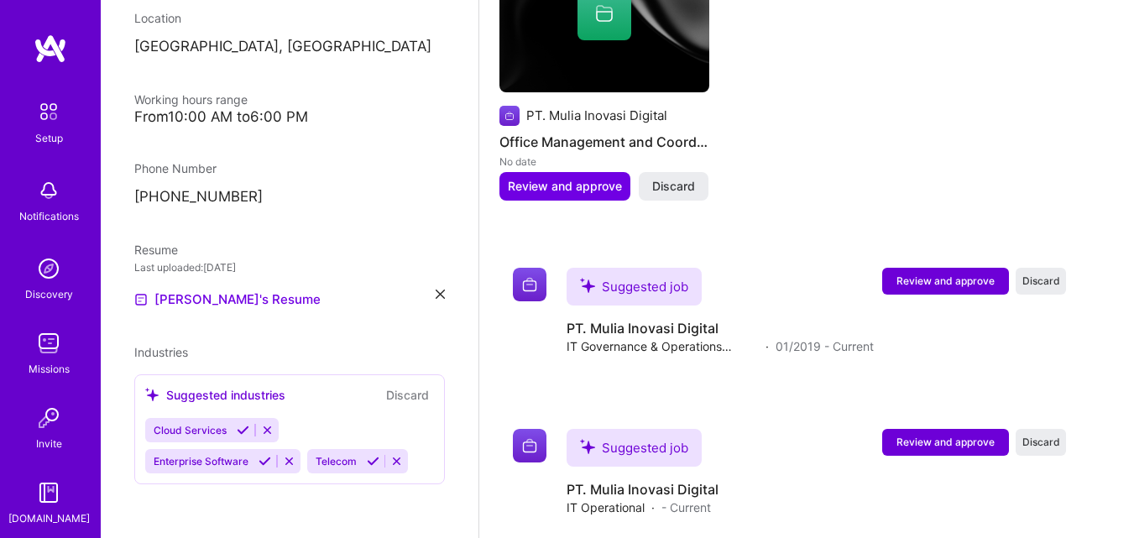
click at [394, 394] on button "Discard" at bounding box center [407, 394] width 53 height 19
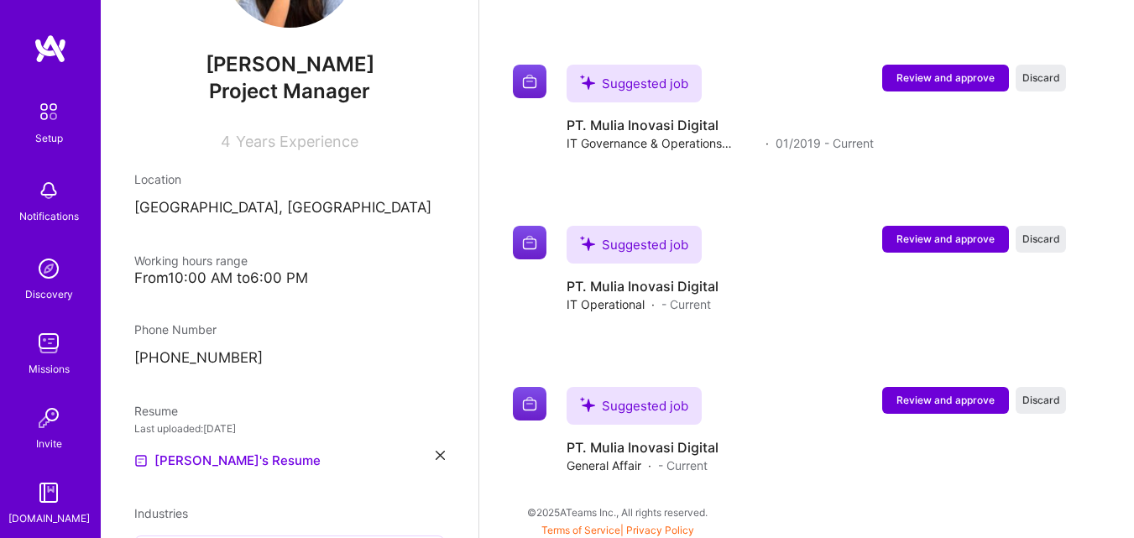
scroll to position [301, 0]
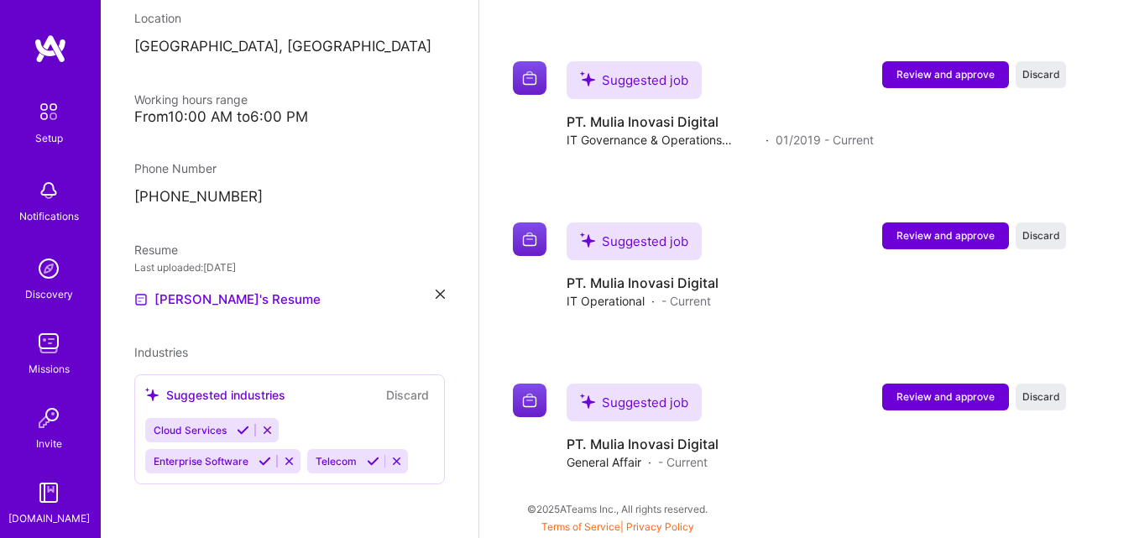
click at [251, 395] on div "Suggested industries" at bounding box center [215, 395] width 140 height 18
click at [391, 394] on button "Discard" at bounding box center [407, 394] width 53 height 19
click at [394, 461] on icon at bounding box center [396, 461] width 13 height 13
click at [290, 462] on icon at bounding box center [289, 461] width 13 height 13
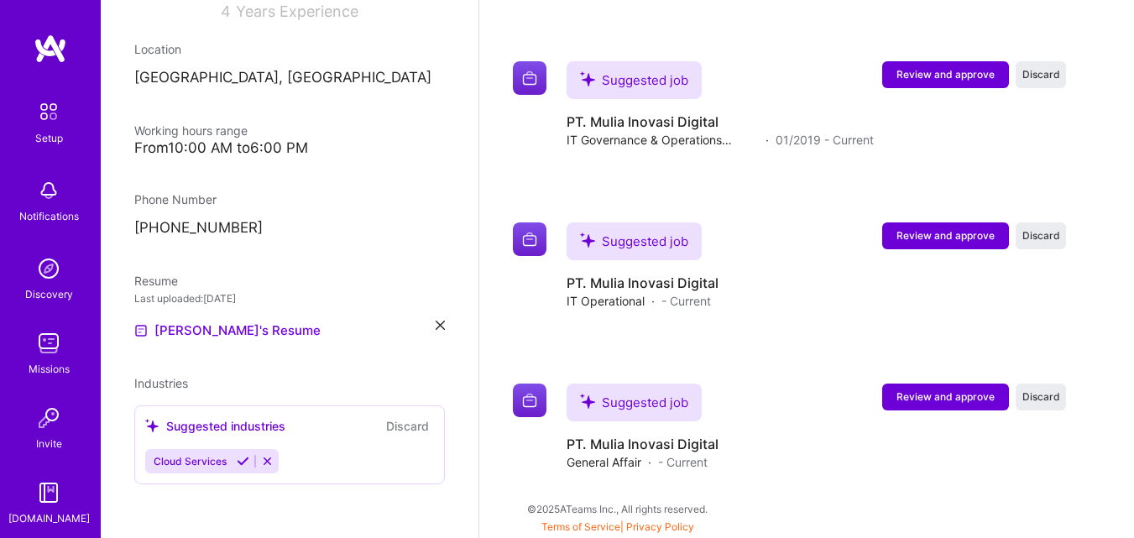
scroll to position [270, 0]
click at [267, 430] on div "Suggested industries" at bounding box center [215, 426] width 140 height 18
click at [265, 461] on icon at bounding box center [267, 461] width 13 height 13
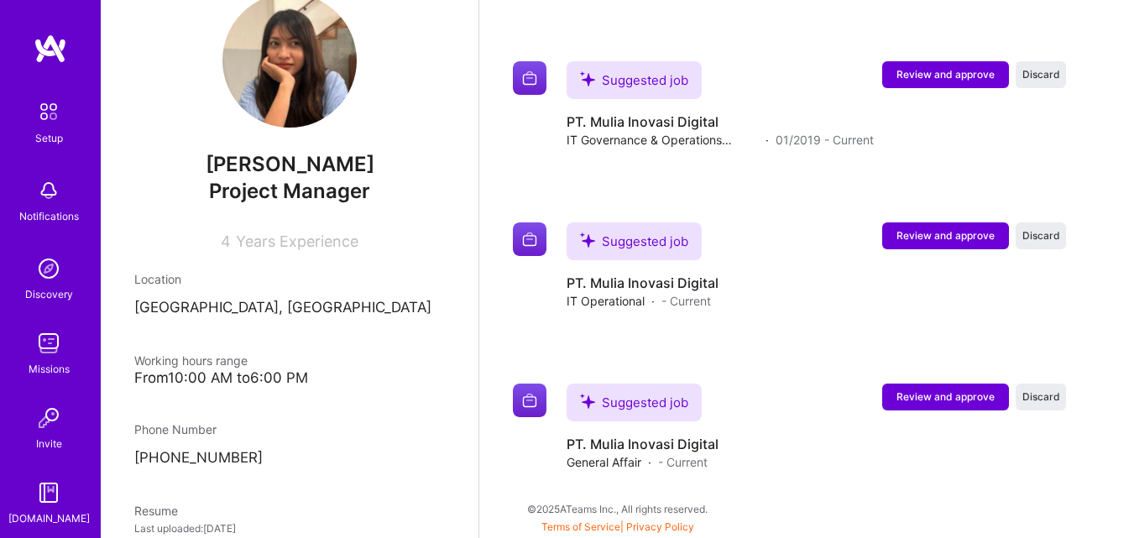
scroll to position [0, 0]
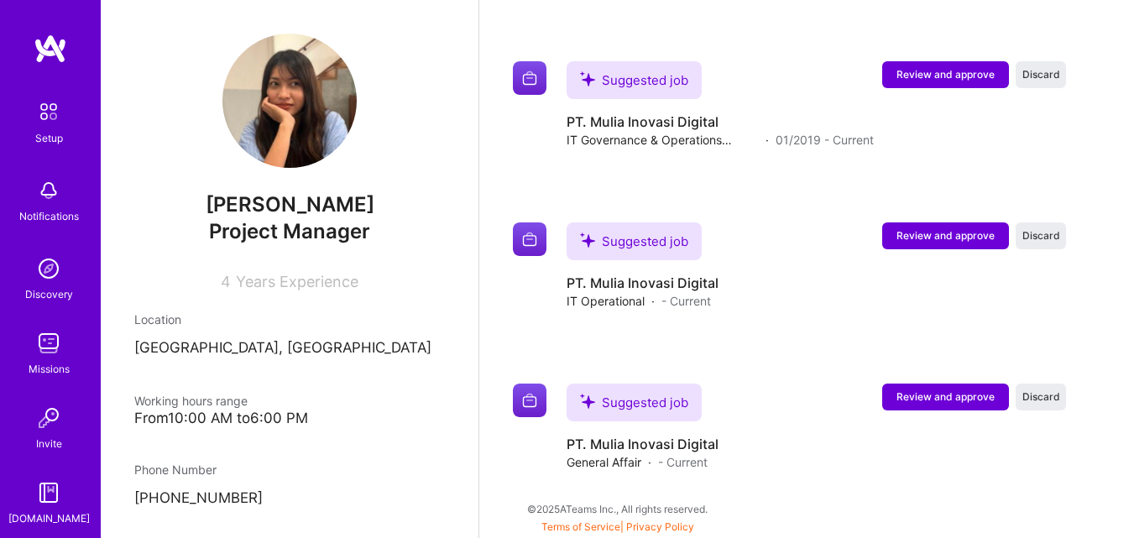
click at [299, 342] on p "[GEOGRAPHIC_DATA], [GEOGRAPHIC_DATA]" at bounding box center [289, 348] width 311 height 20
click at [290, 351] on p "[GEOGRAPHIC_DATA], [GEOGRAPHIC_DATA]" at bounding box center [289, 348] width 311 height 20
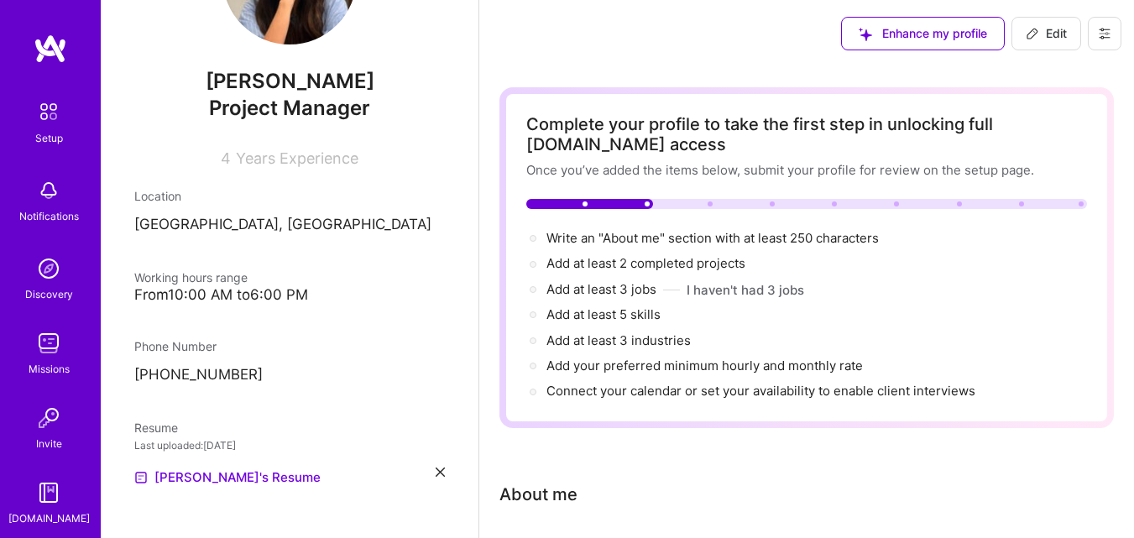
scroll to position [140, 0]
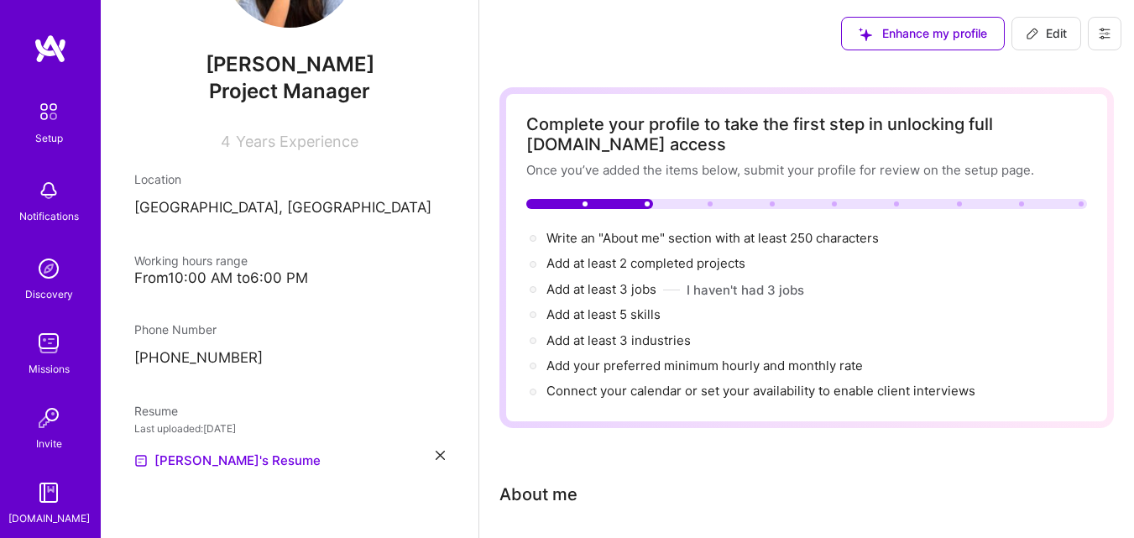
click at [1032, 34] on icon at bounding box center [1032, 33] width 13 height 13
select select "ID"
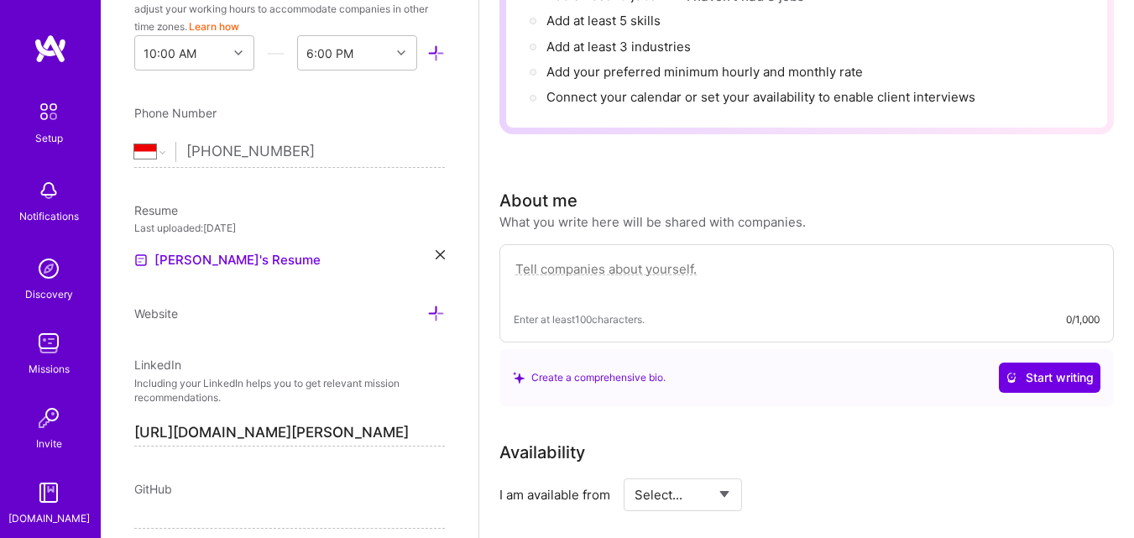
scroll to position [295, 0]
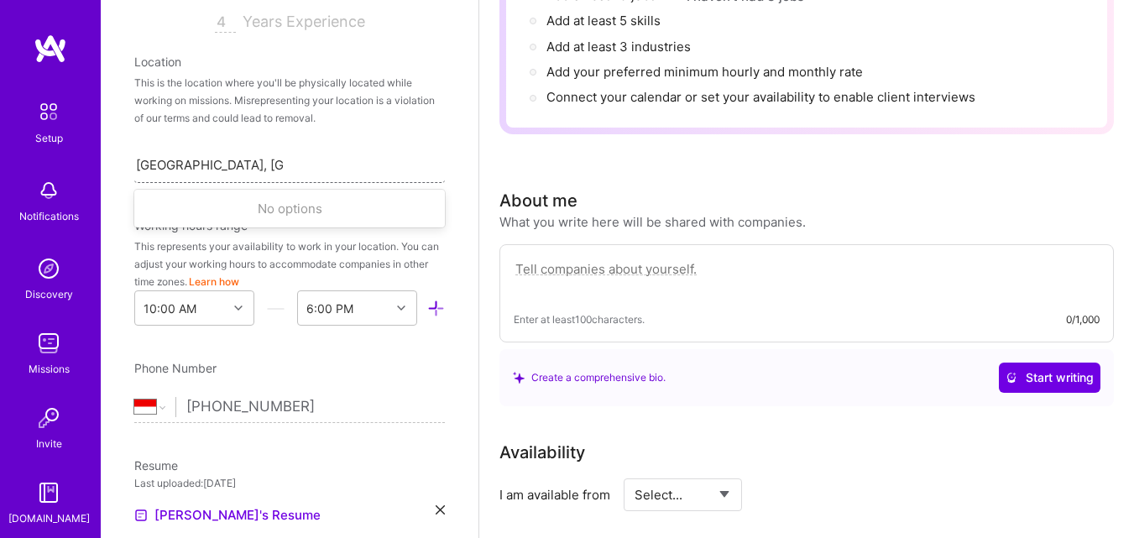
click at [302, 165] on div "[GEOGRAPHIC_DATA], [GEOGRAPHIC_DATA] [GEOGRAPHIC_DATA], [GEOGRAPHIC_DATA]" at bounding box center [289, 164] width 311 height 35
drag, startPoint x: 332, startPoint y: 164, endPoint x: 149, endPoint y: 158, distance: 183.9
click at [149, 158] on div "Search location..." at bounding box center [289, 164] width 311 height 35
type input "[GEOGRAPHIC_DATA]"
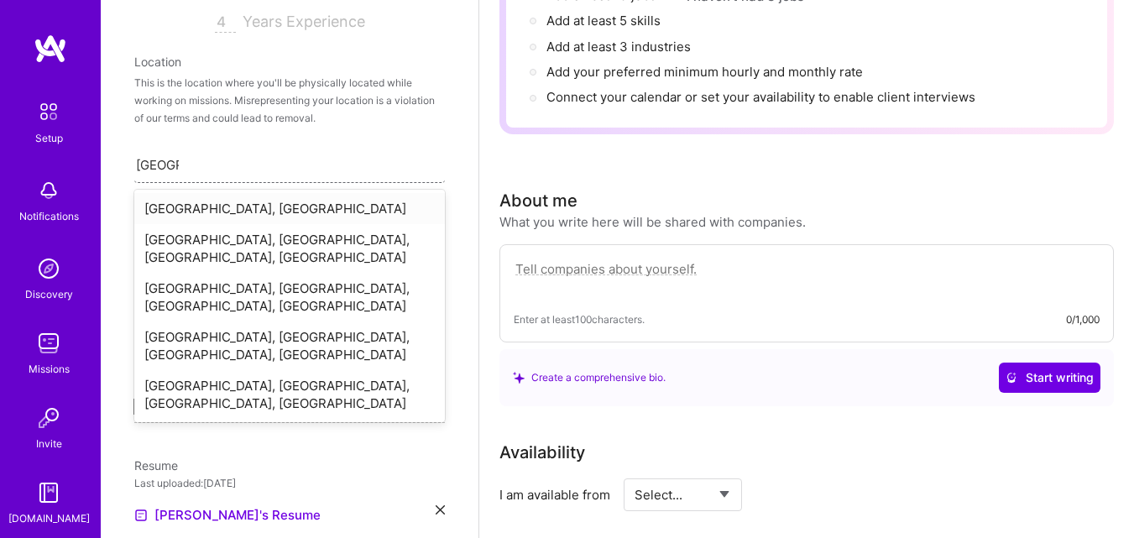
click at [265, 206] on div "[GEOGRAPHIC_DATA], [GEOGRAPHIC_DATA]" at bounding box center [289, 208] width 311 height 31
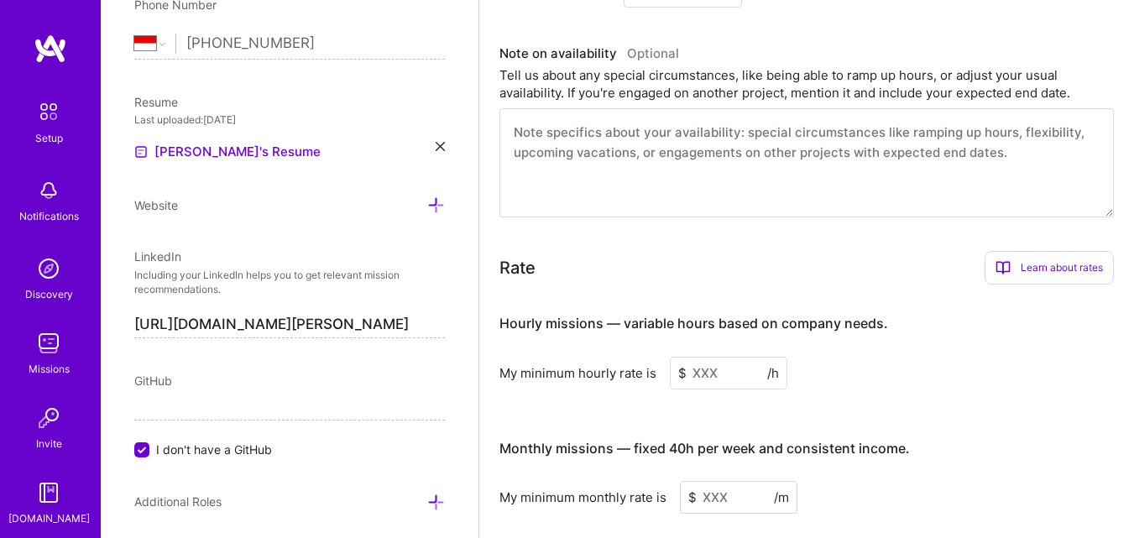
scroll to position [844, 0]
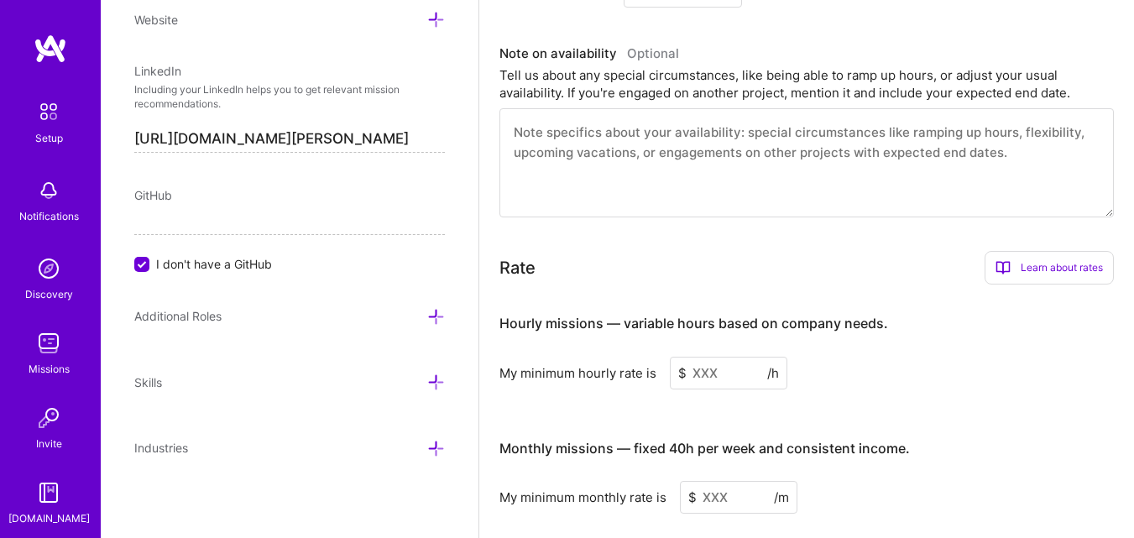
click at [427, 316] on icon at bounding box center [436, 317] width 18 height 18
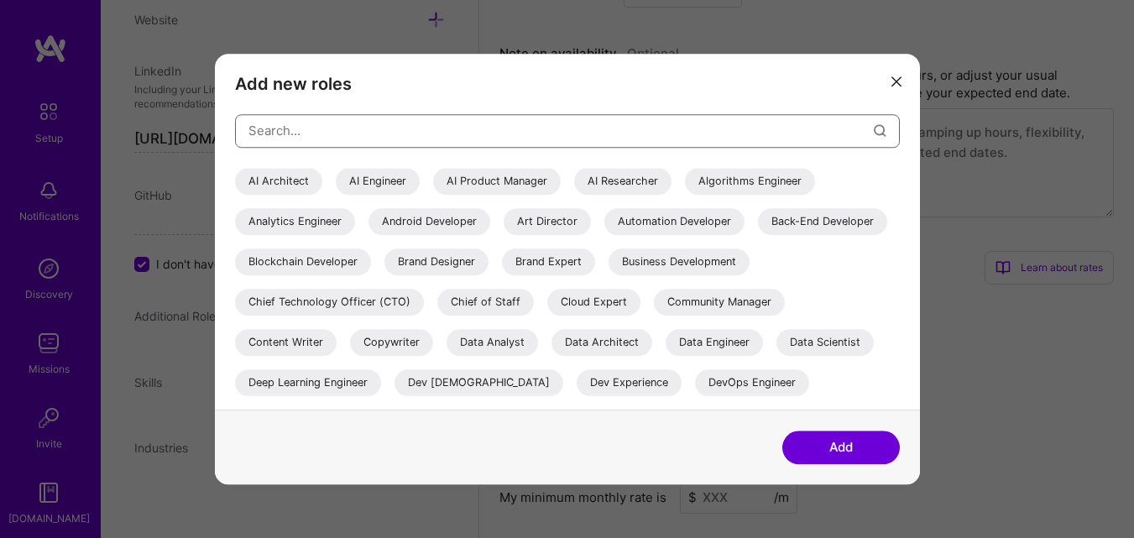
click at [708, 122] on input "modal" at bounding box center [560, 130] width 625 height 43
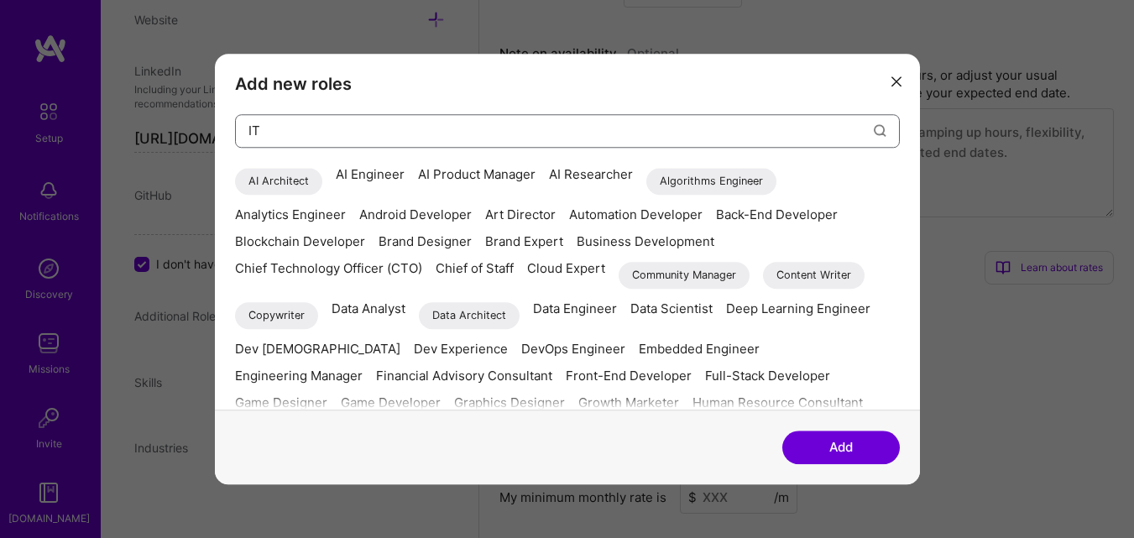
type input "I"
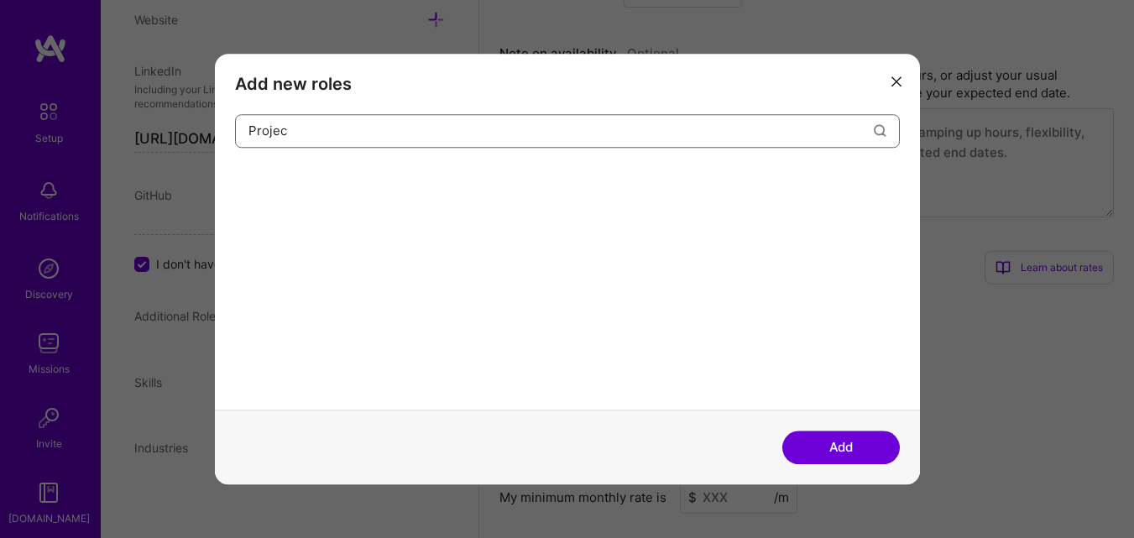
type input "Project"
drag, startPoint x: 691, startPoint y: 136, endPoint x: 209, endPoint y: 128, distance: 481.8
click at [209, 130] on div "Add new roles Project Add" at bounding box center [567, 269] width 1134 height 538
click at [355, 130] on input "modal" at bounding box center [560, 130] width 625 height 43
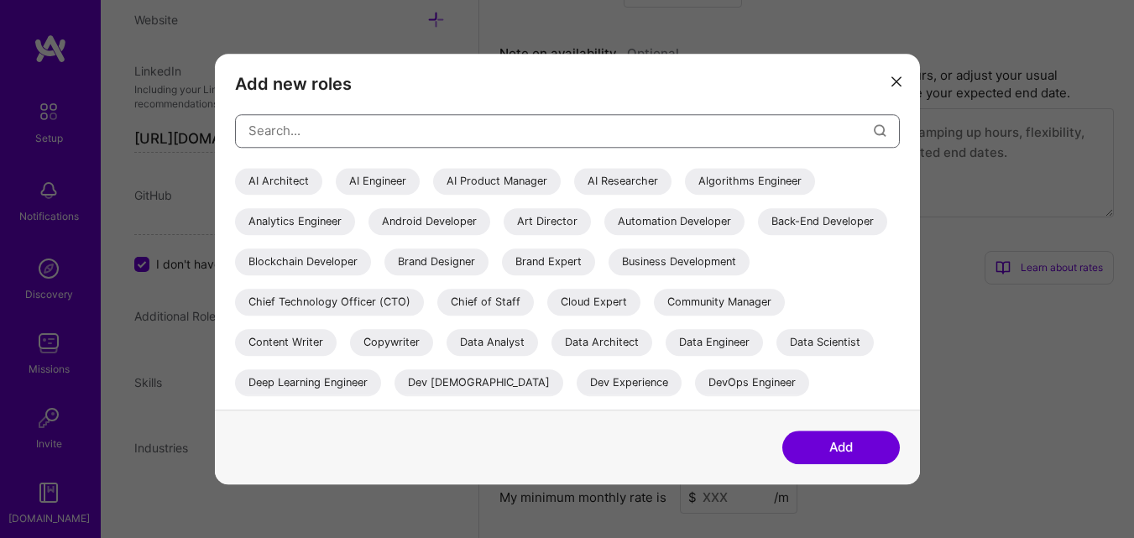
scroll to position [252, 0]
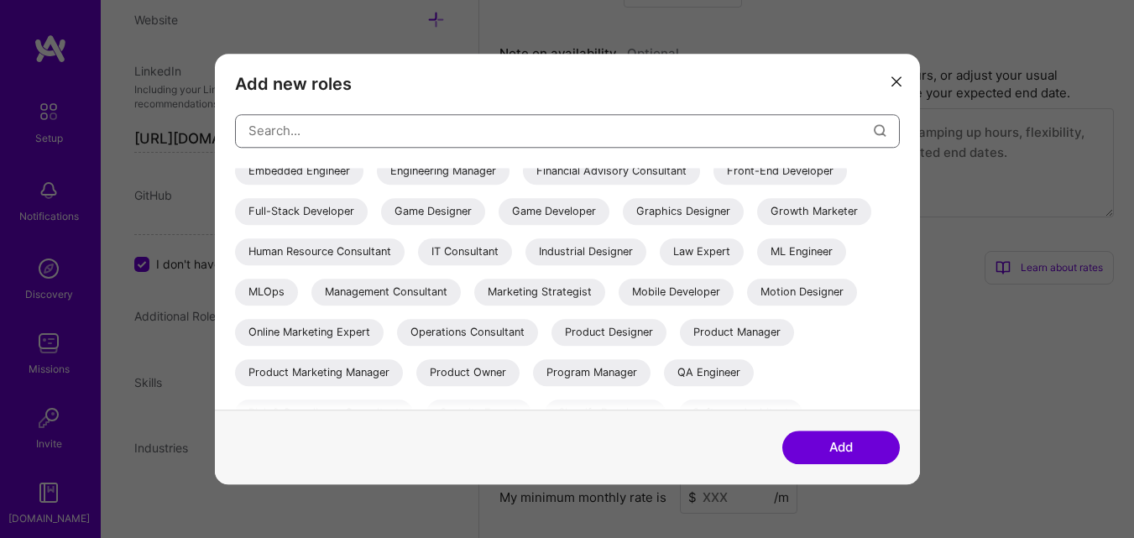
click at [513, 131] on input "modal" at bounding box center [560, 130] width 625 height 43
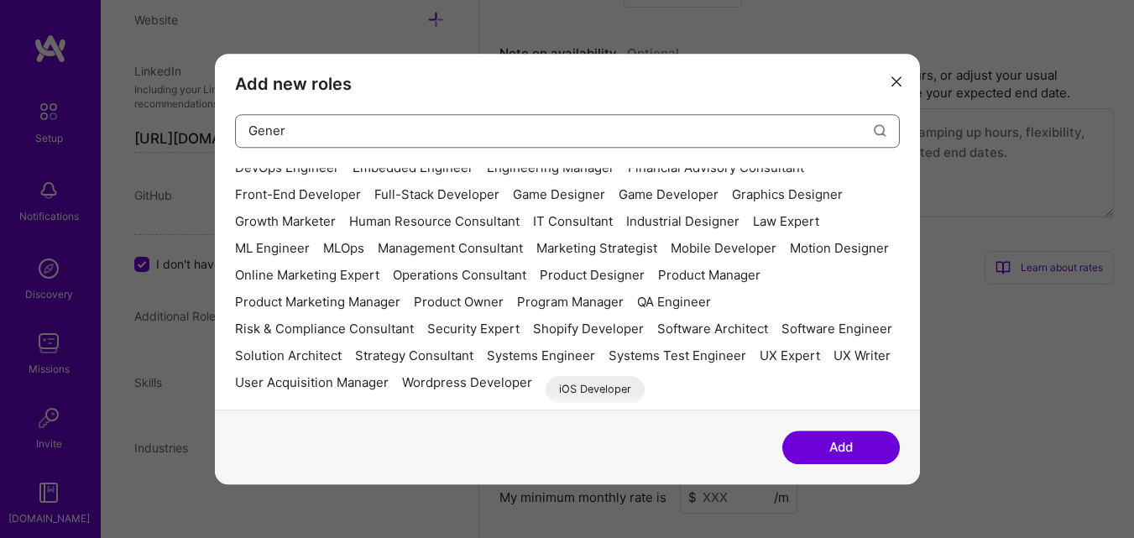
scroll to position [0, 0]
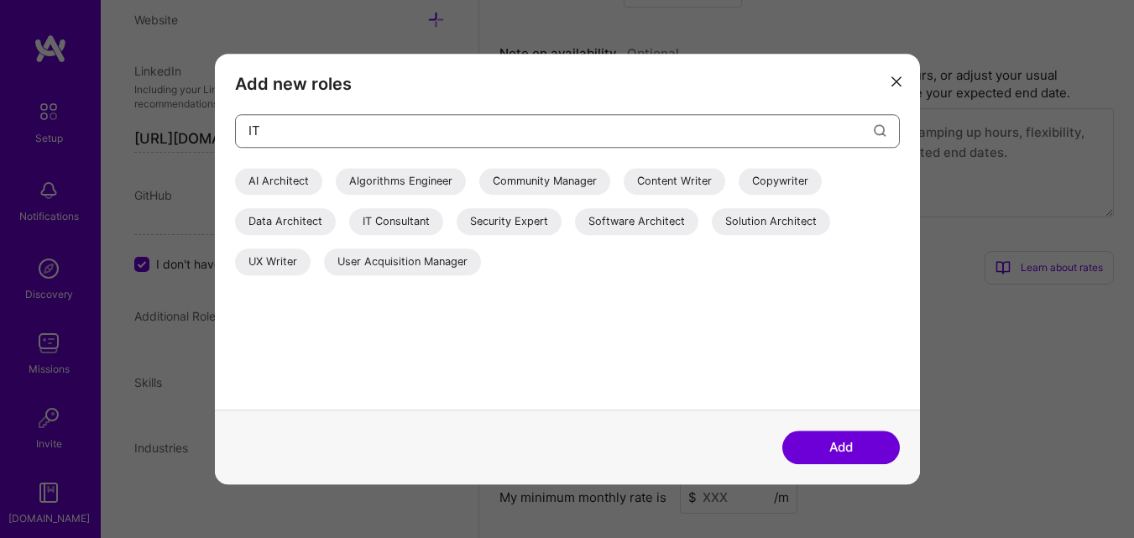
type input "IT"
click at [893, 80] on icon "modal" at bounding box center [896, 82] width 10 height 10
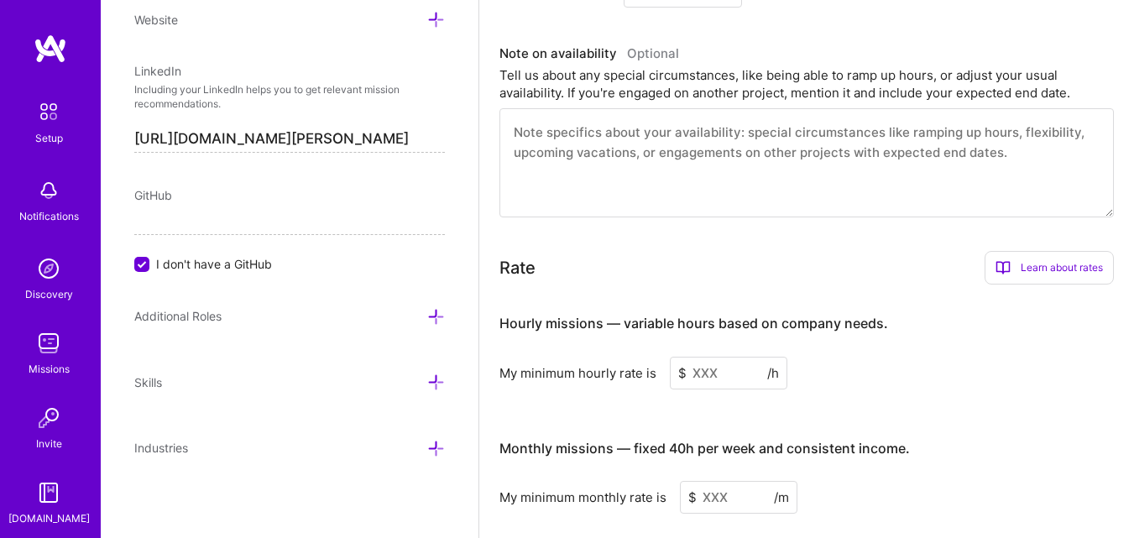
click at [427, 379] on icon at bounding box center [436, 382] width 18 height 18
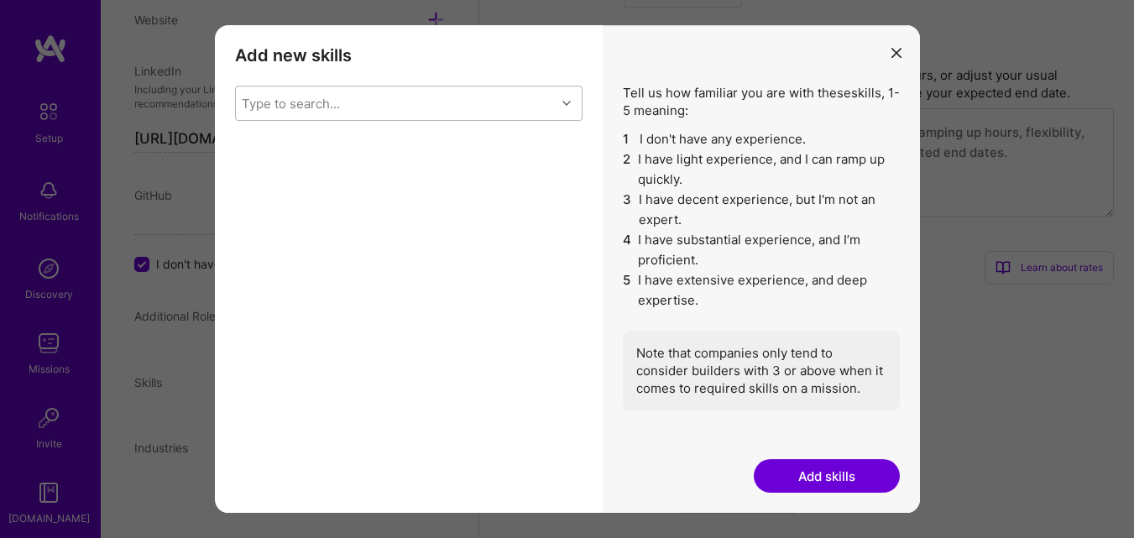
click at [473, 106] on div "Type to search..." at bounding box center [396, 103] width 320 height 34
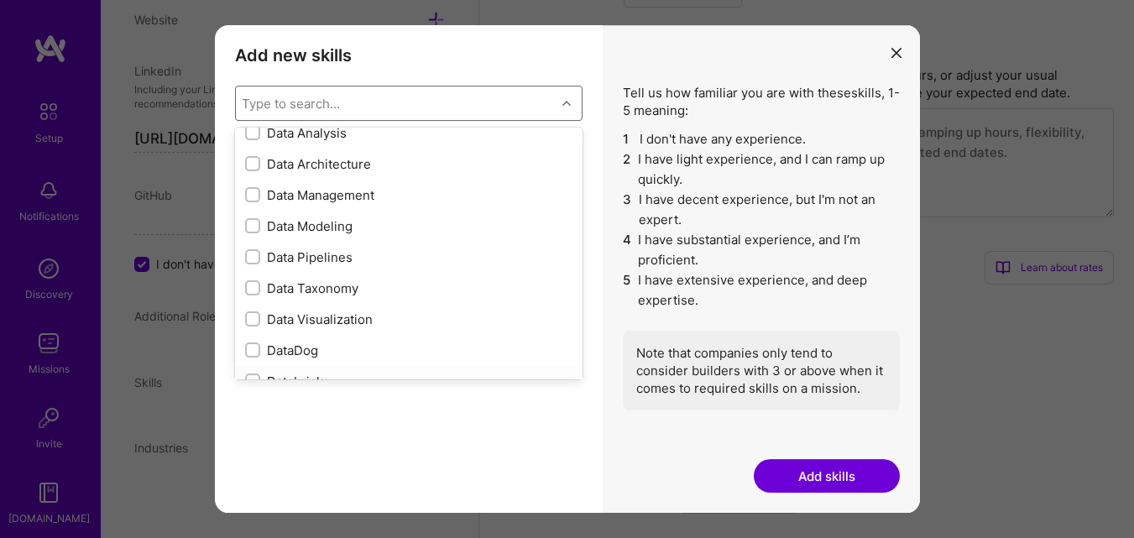
scroll to position [2518, 0]
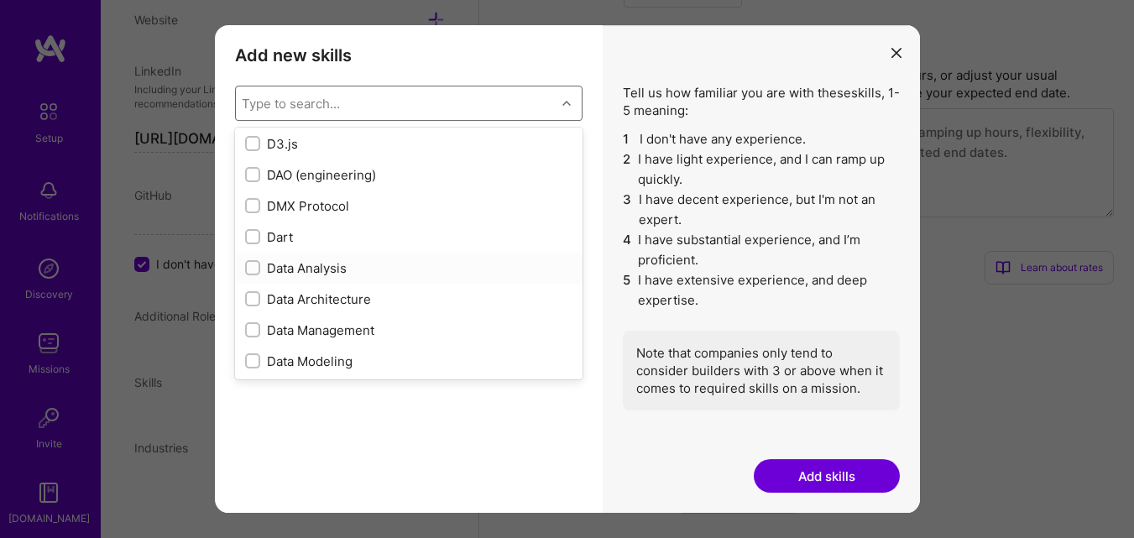
click at [251, 266] on input "modal" at bounding box center [254, 269] width 12 height 12
checkbox input "true"
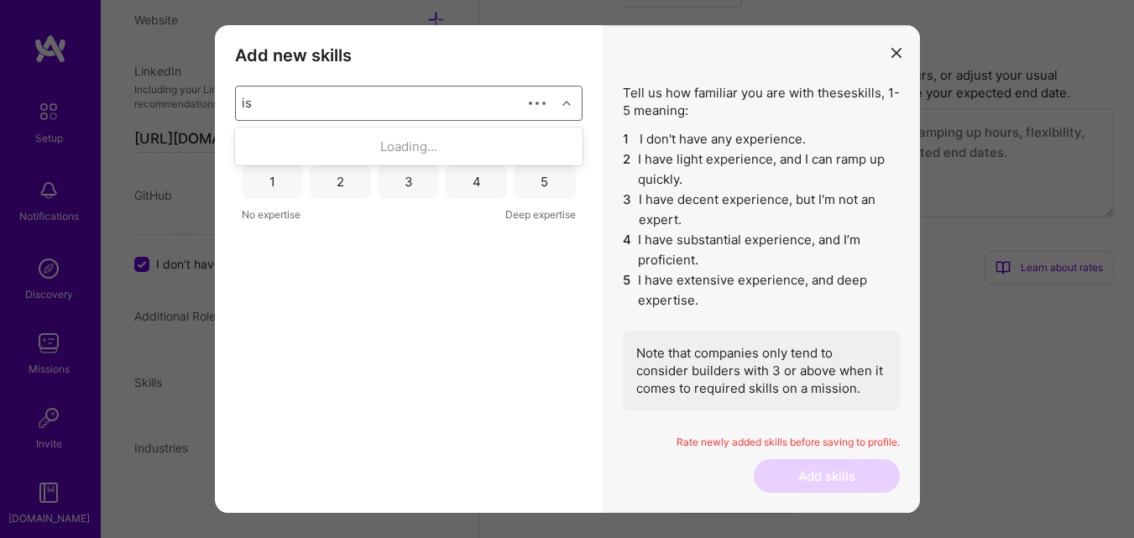
scroll to position [0, 0]
type input "i"
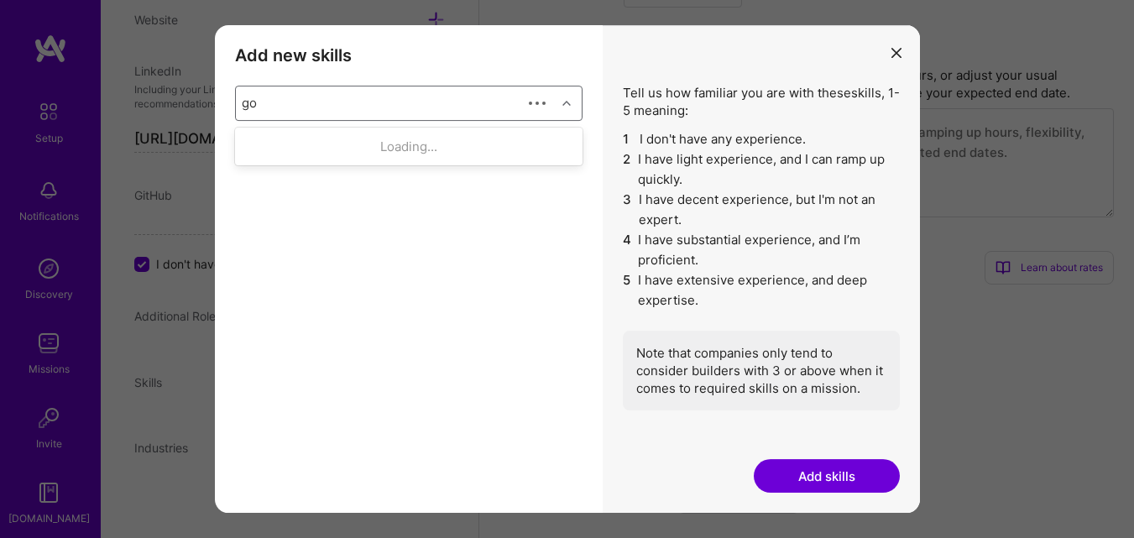
type input "g"
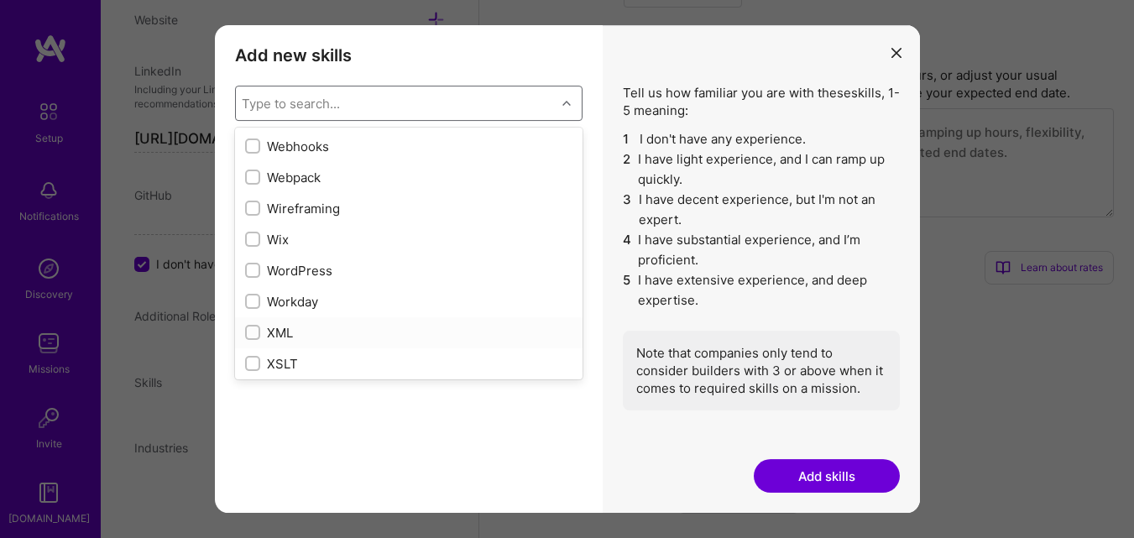
scroll to position [11158, 0]
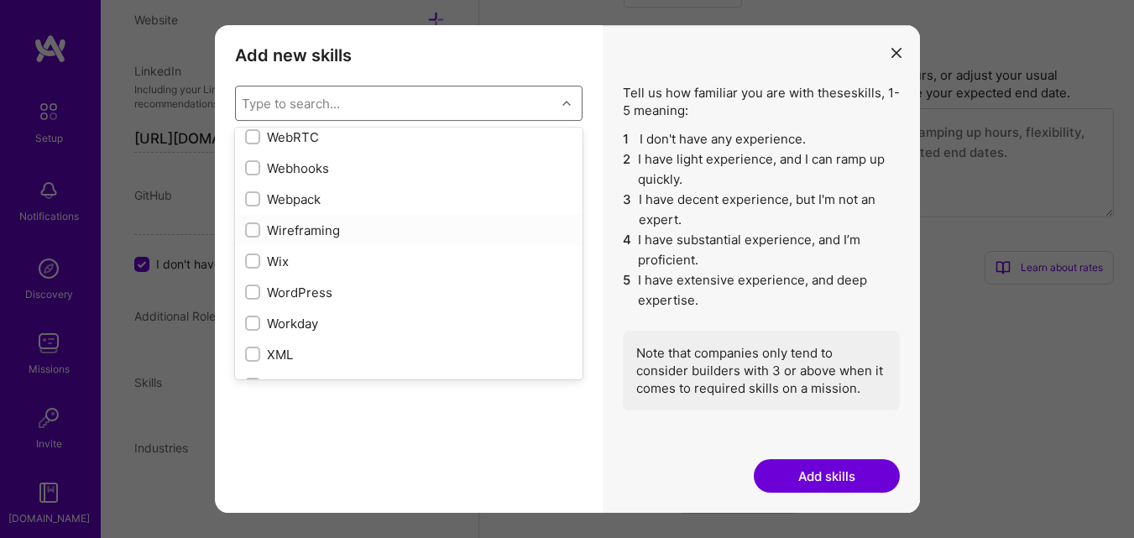
click at [327, 228] on div "Wireframing" at bounding box center [408, 231] width 327 height 18
checkbox input "true"
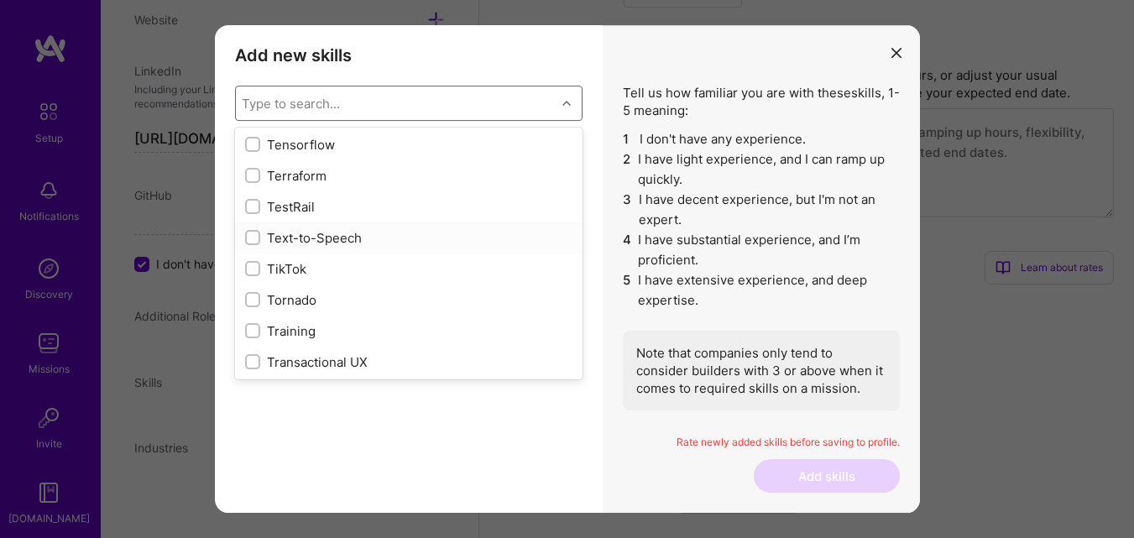
scroll to position [10318, 0]
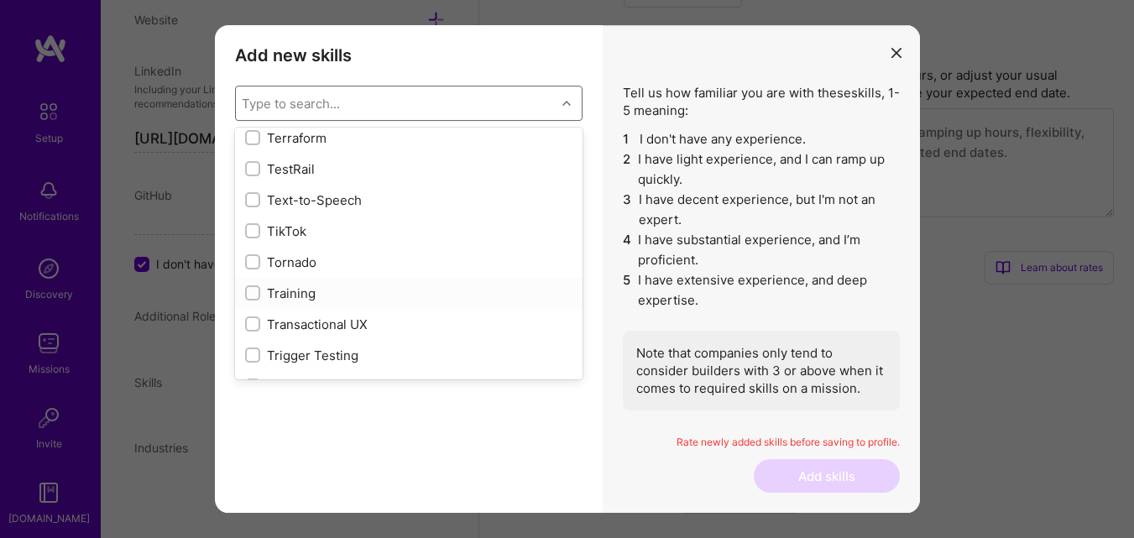
click at [305, 290] on div "Training" at bounding box center [408, 294] width 327 height 18
checkbox input "true"
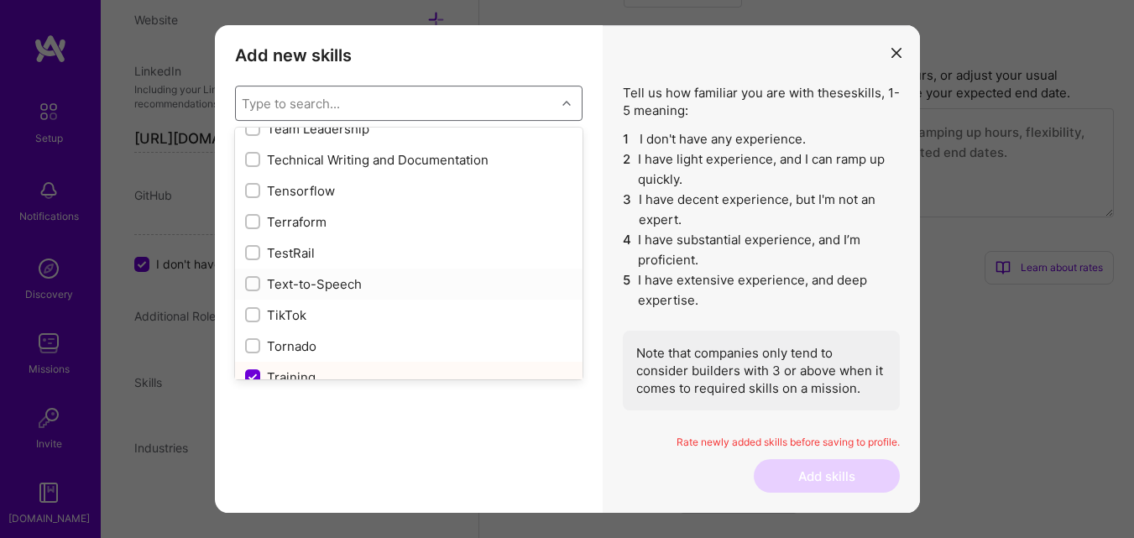
scroll to position [10151, 0]
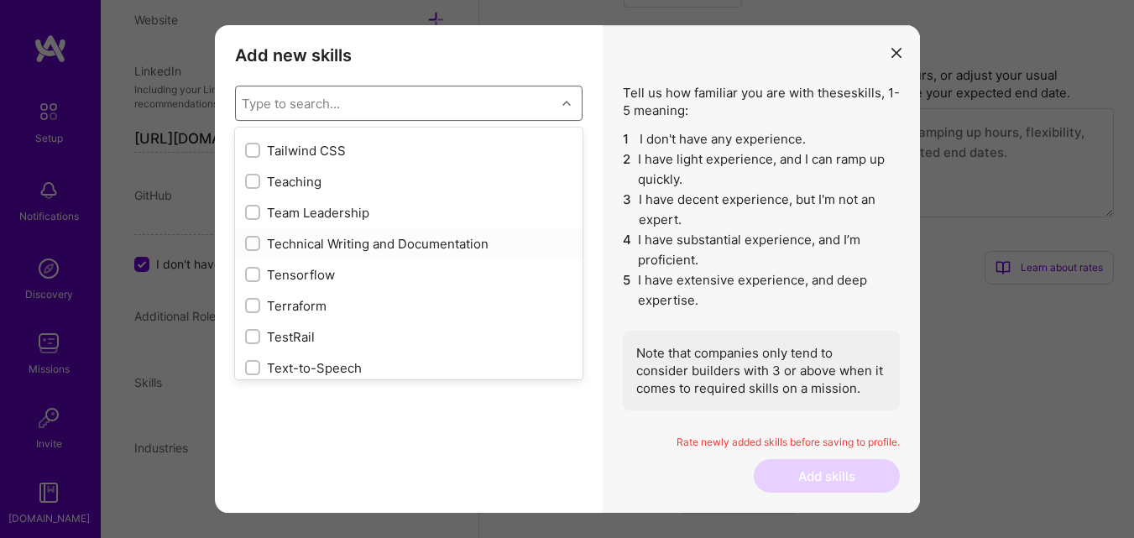
click at [368, 243] on div "Technical Writing and Documentation" at bounding box center [408, 244] width 327 height 18
checkbox input "true"
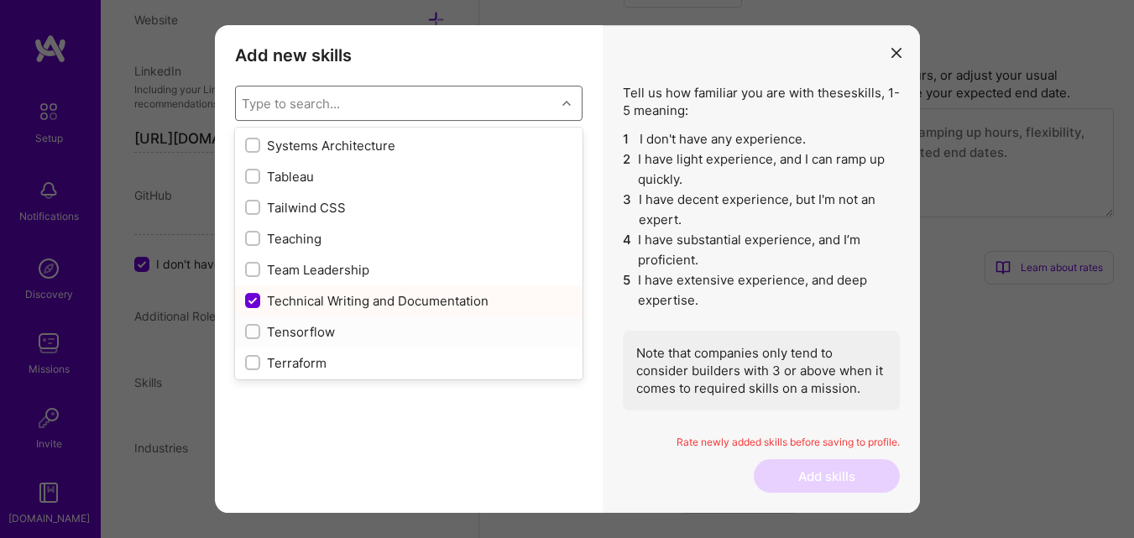
scroll to position [10067, 0]
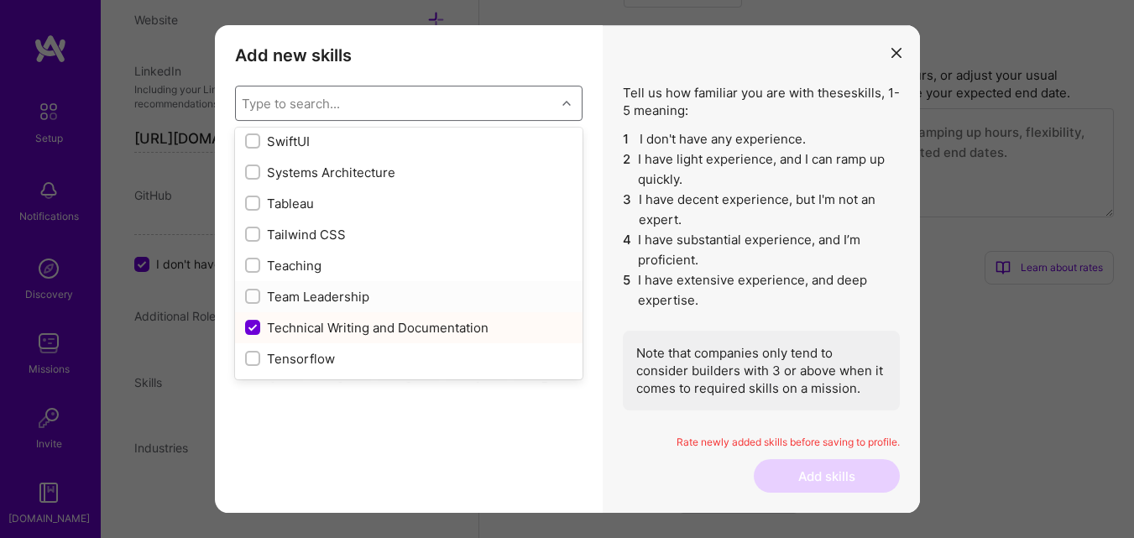
click at [345, 296] on div "Team Leadership" at bounding box center [408, 297] width 327 height 18
checkbox input "true"
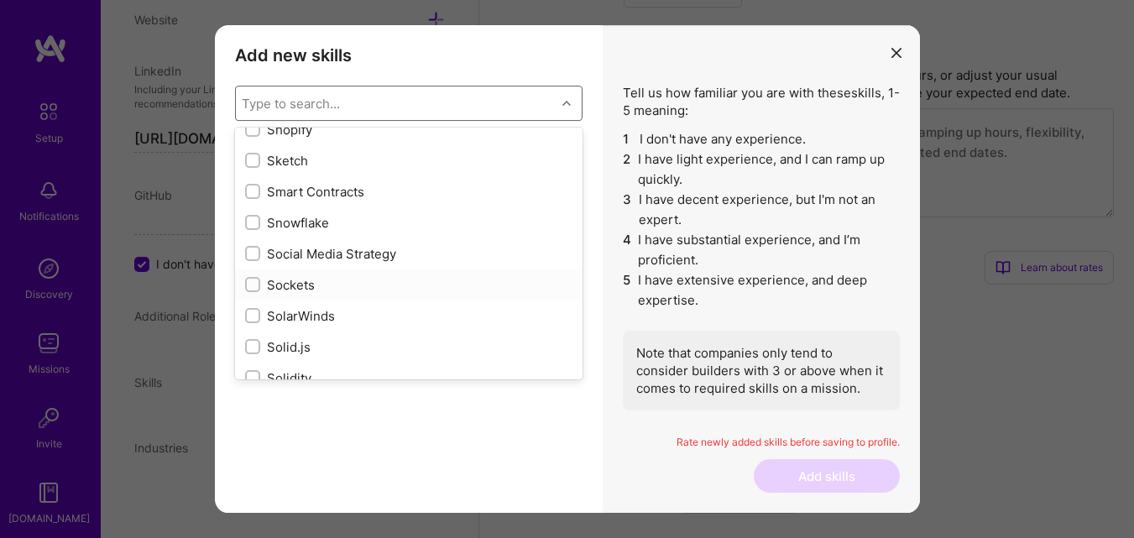
scroll to position [9311, 0]
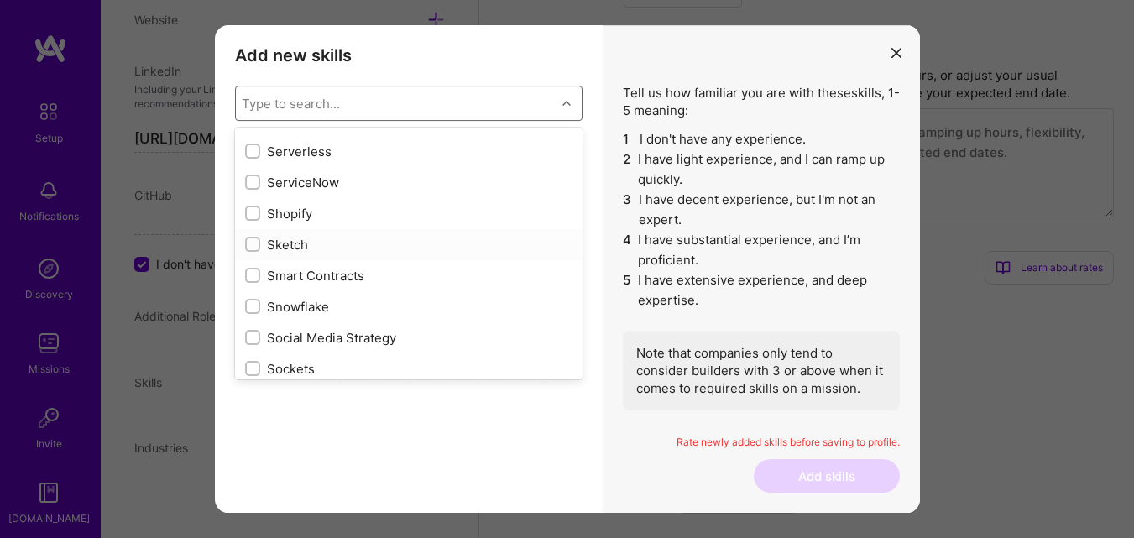
click at [292, 245] on div "Sketch" at bounding box center [408, 245] width 327 height 18
checkbox input "true"
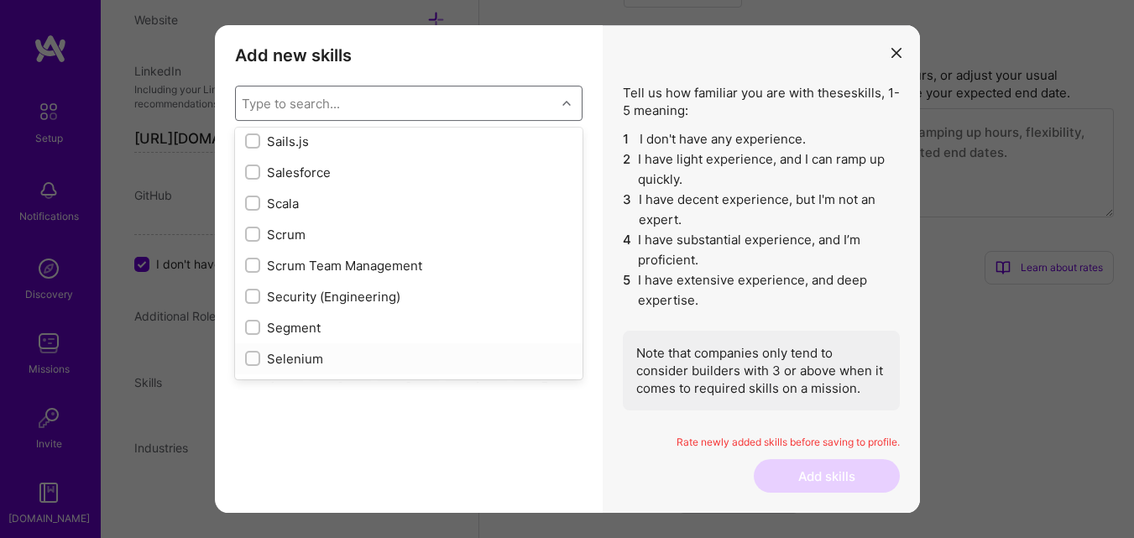
scroll to position [8976, 0]
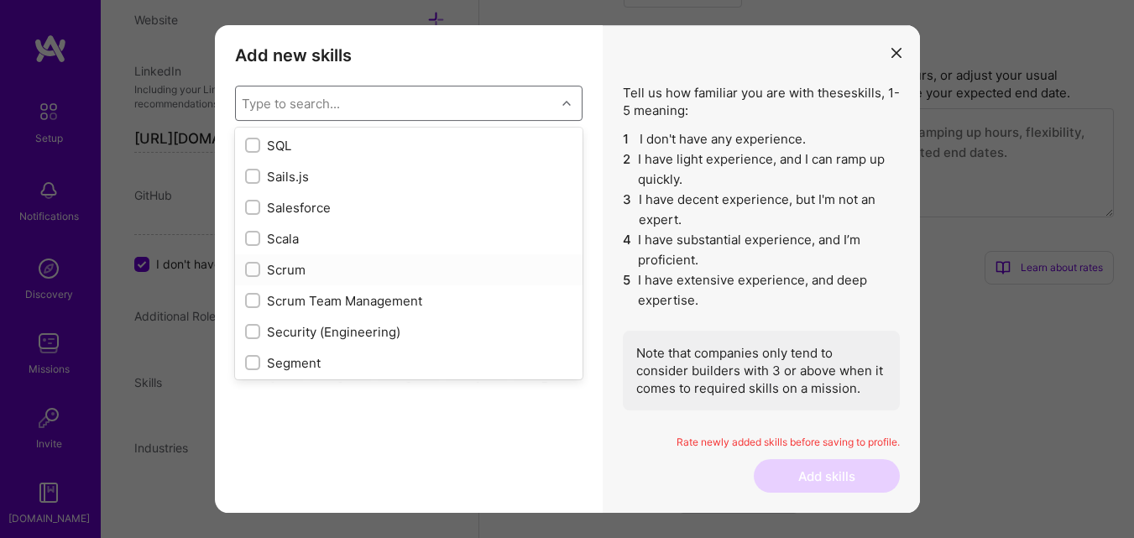
click at [300, 269] on div "Scrum" at bounding box center [408, 270] width 327 height 18
checkbox input "true"
click at [352, 302] on div "Scrum Team Management" at bounding box center [408, 301] width 327 height 18
checkbox input "true"
click at [281, 270] on div "Scrum" at bounding box center [408, 270] width 327 height 18
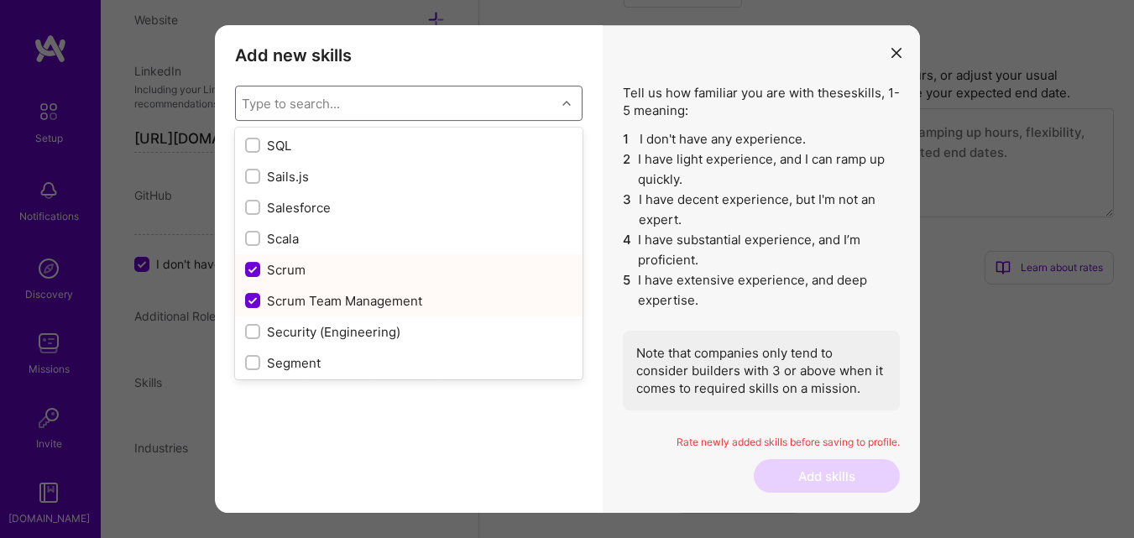
checkbox input "false"
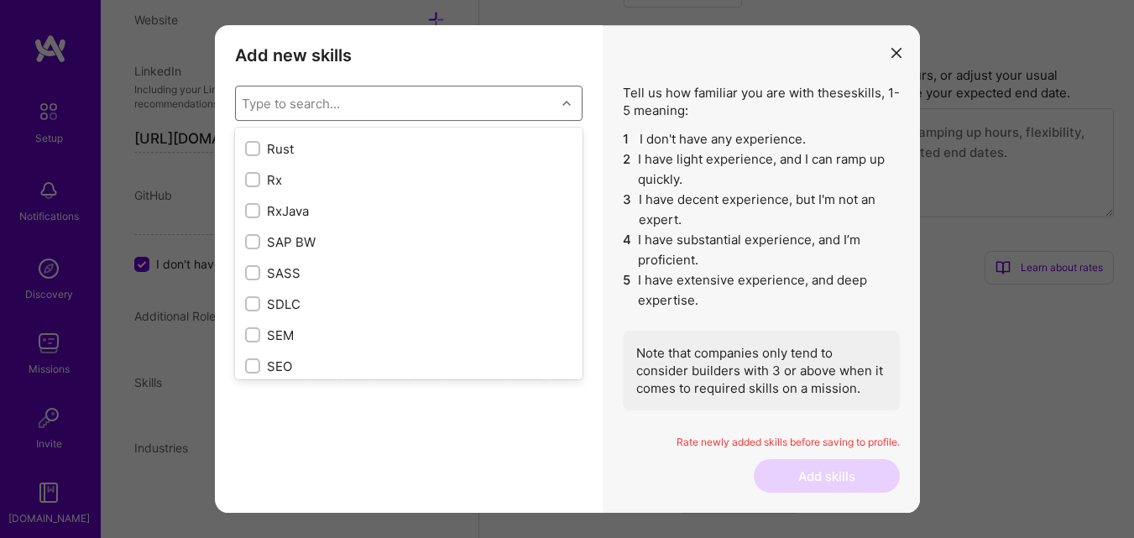
scroll to position [8892, 0]
click at [279, 232] on div "SQL" at bounding box center [408, 230] width 327 height 18
checkbox input "true"
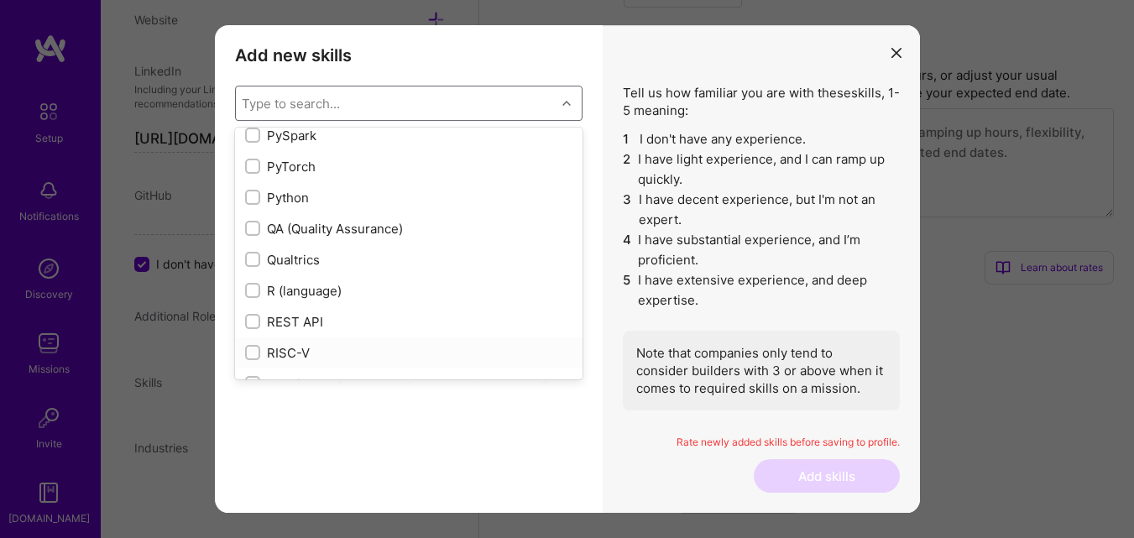
scroll to position [7968, 0]
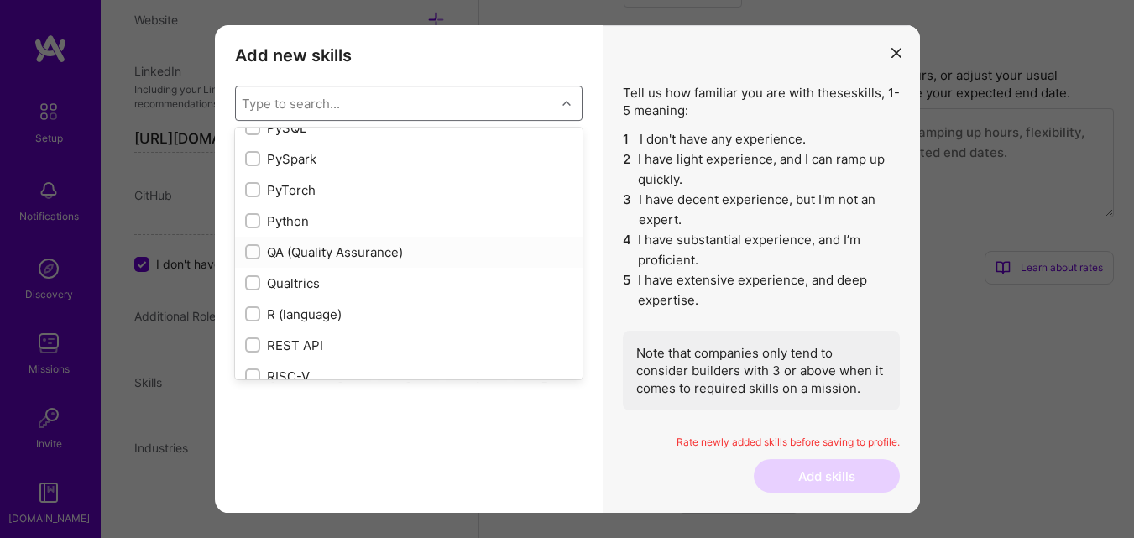
click at [337, 253] on div "QA (Quality Assurance)" at bounding box center [408, 252] width 327 height 18
checkbox input "true"
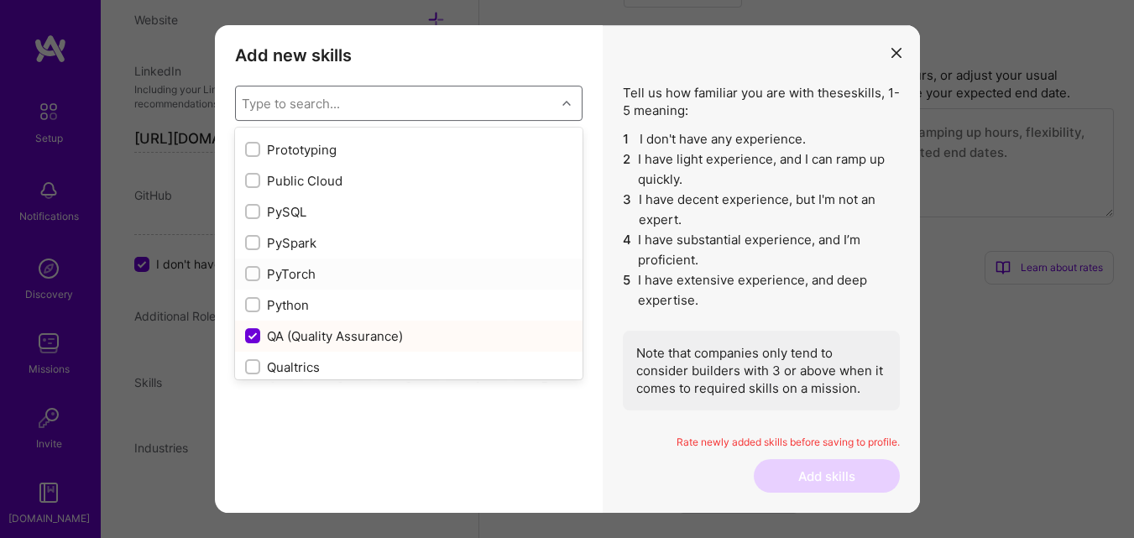
scroll to position [7800, 0]
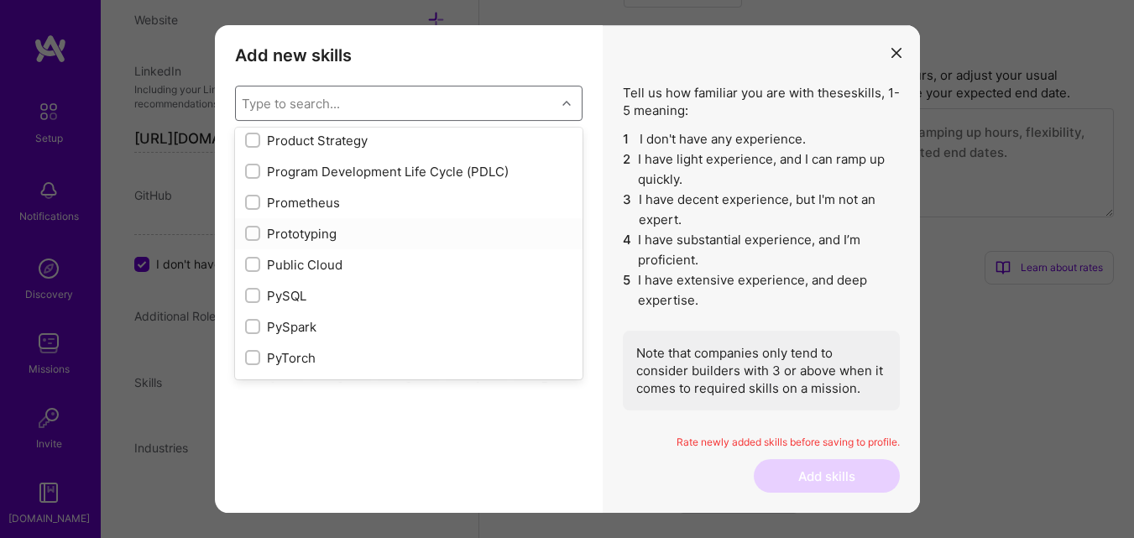
click at [327, 237] on div "Prototyping" at bounding box center [408, 234] width 327 height 18
checkbox input "true"
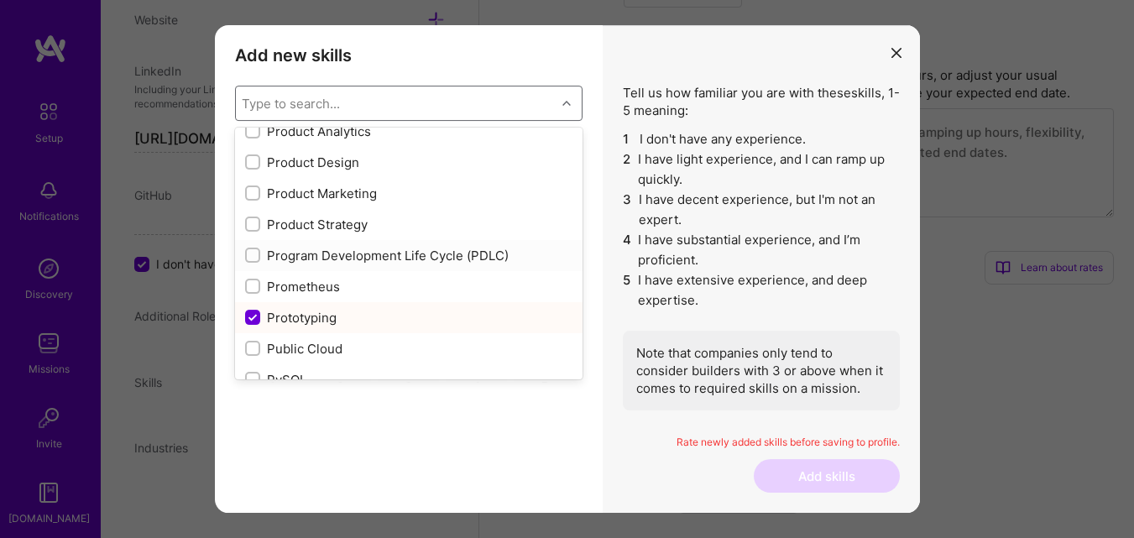
click at [340, 266] on div "Program Development Life Cycle (PDLC)" at bounding box center [408, 255] width 347 height 31
click at [342, 264] on div "Program Development Life Cycle (PDLC)" at bounding box center [408, 256] width 327 height 18
checkbox input "false"
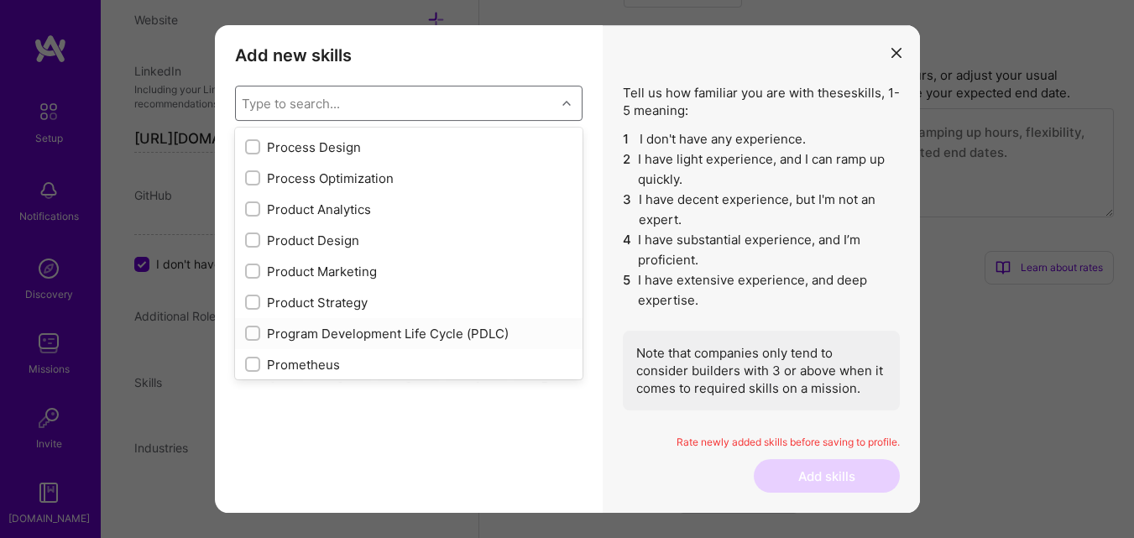
scroll to position [7633, 0]
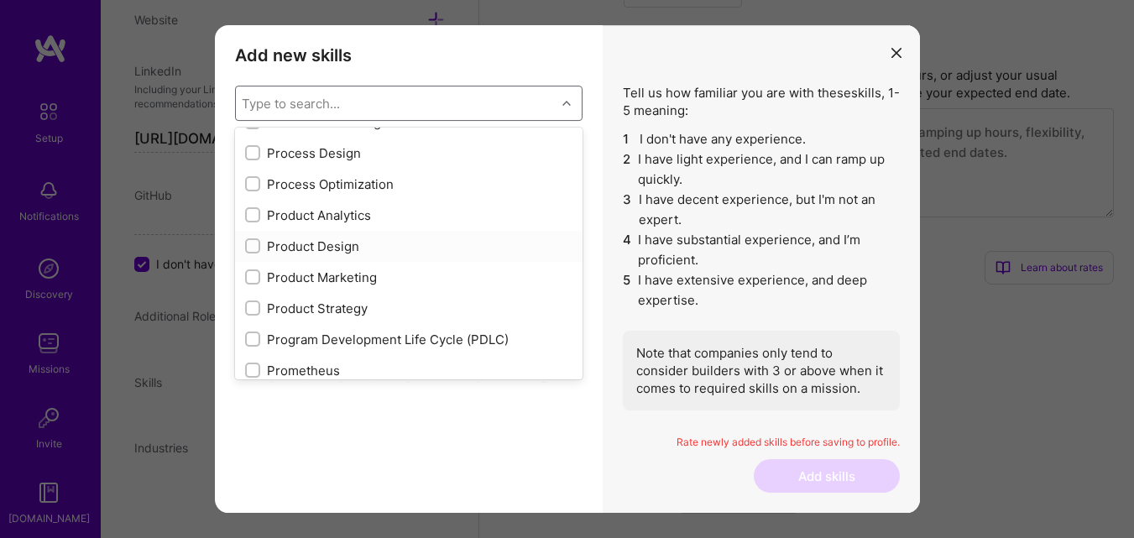
click at [344, 245] on div "Product Design" at bounding box center [408, 247] width 327 height 18
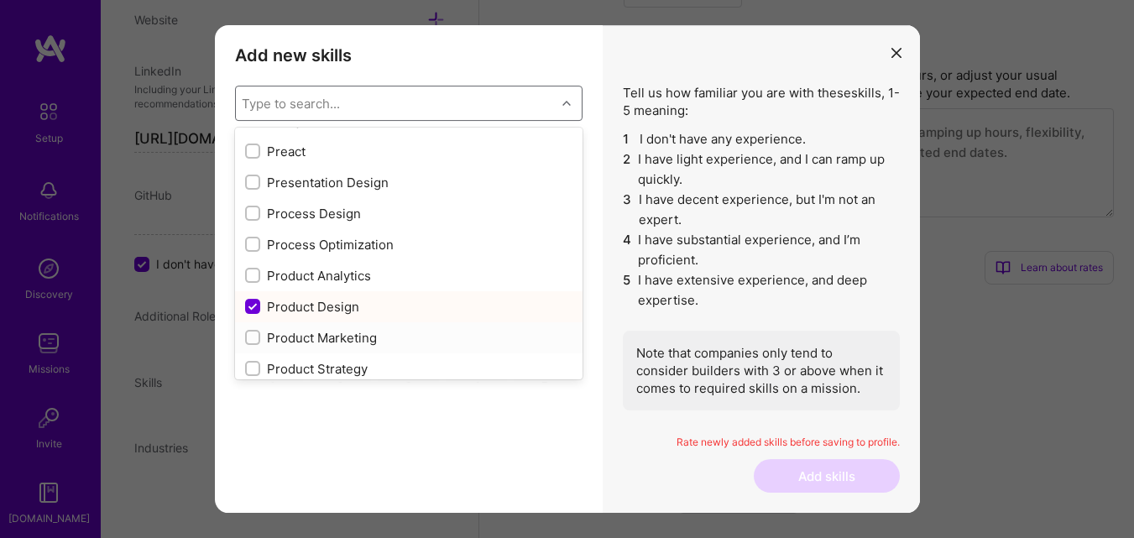
scroll to position [7549, 0]
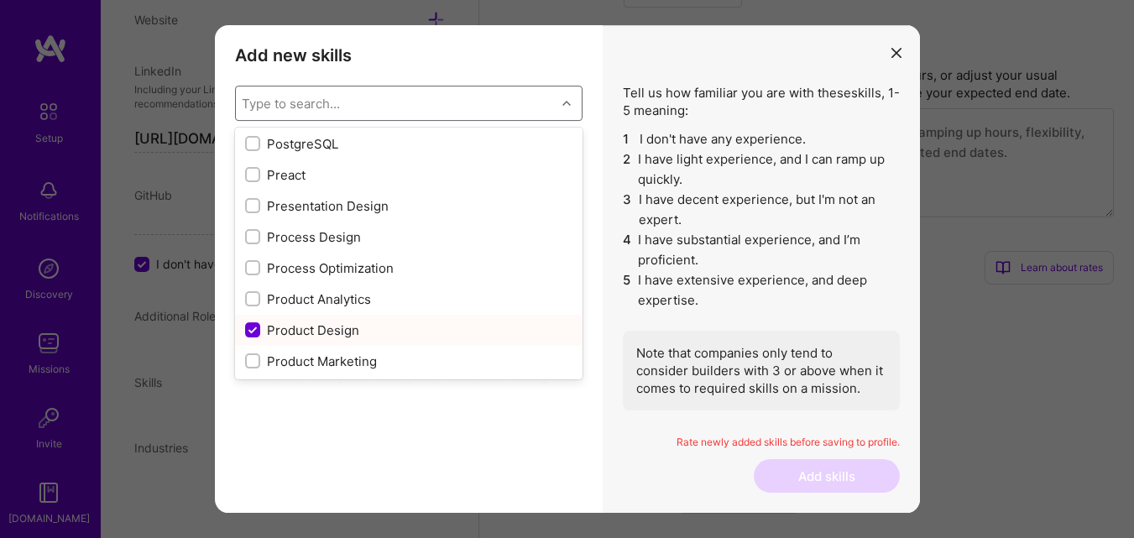
click at [328, 332] on div "Product Design" at bounding box center [408, 330] width 327 height 18
checkbox input "false"
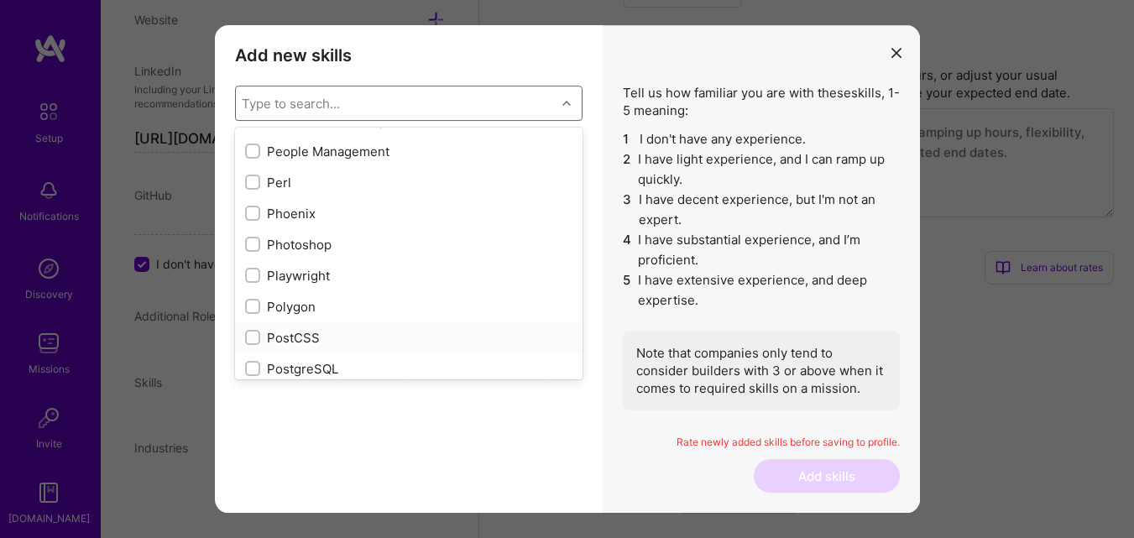
scroll to position [7297, 0]
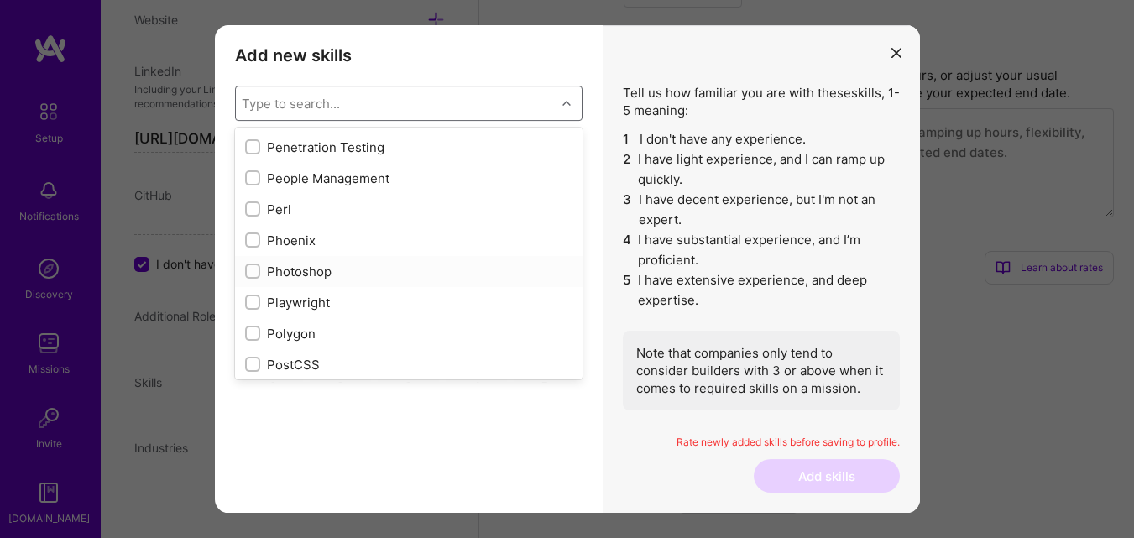
click at [321, 274] on div "Photoshop" at bounding box center [408, 272] width 327 height 18
checkbox input "true"
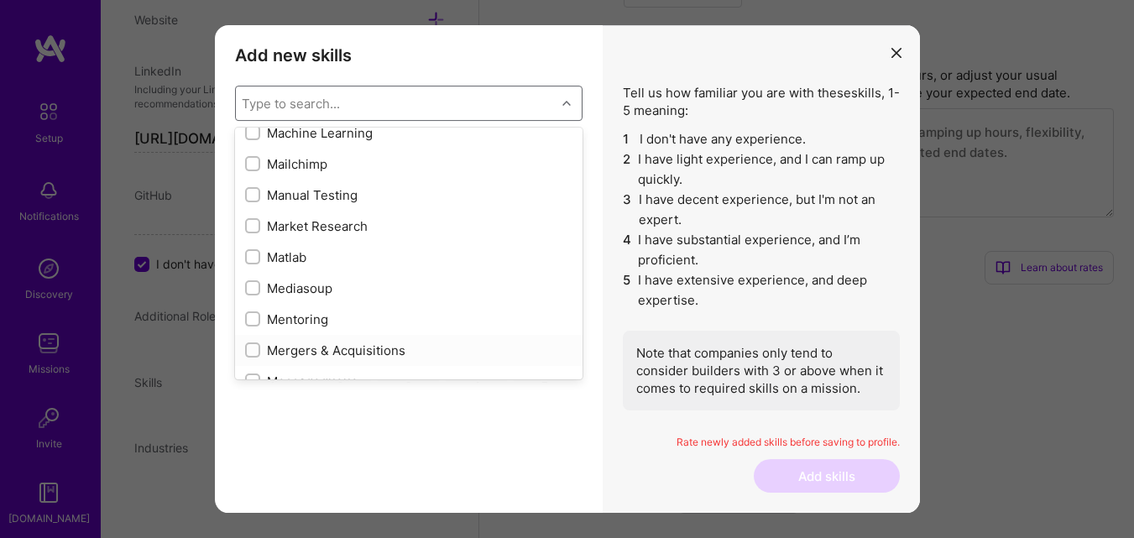
scroll to position [6038, 0]
click at [321, 225] on div "Manual Testing" at bounding box center [408, 226] width 327 height 18
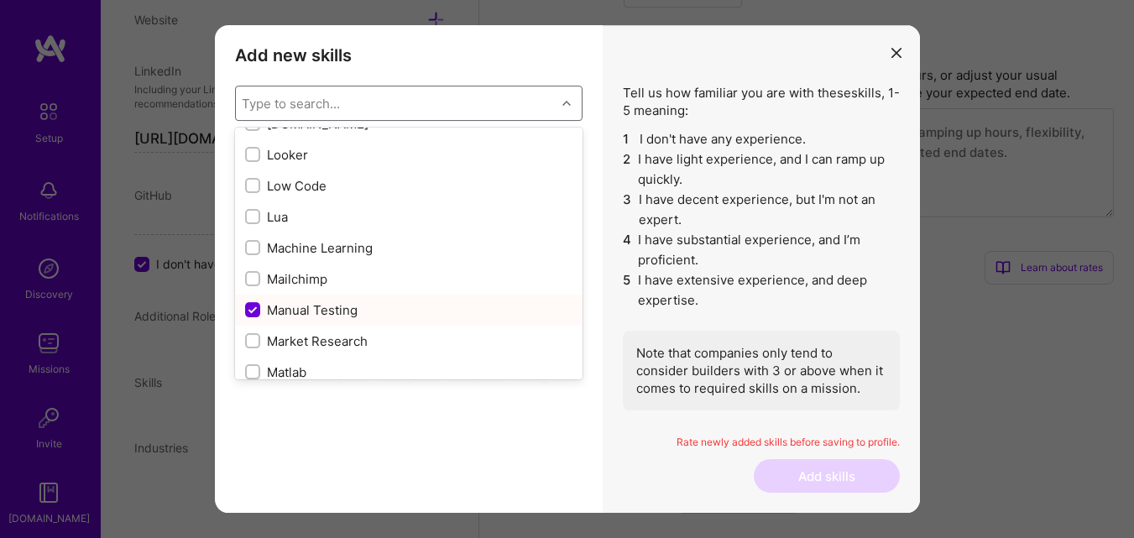
click at [332, 316] on div "Manual Testing" at bounding box center [408, 310] width 327 height 18
checkbox input "false"
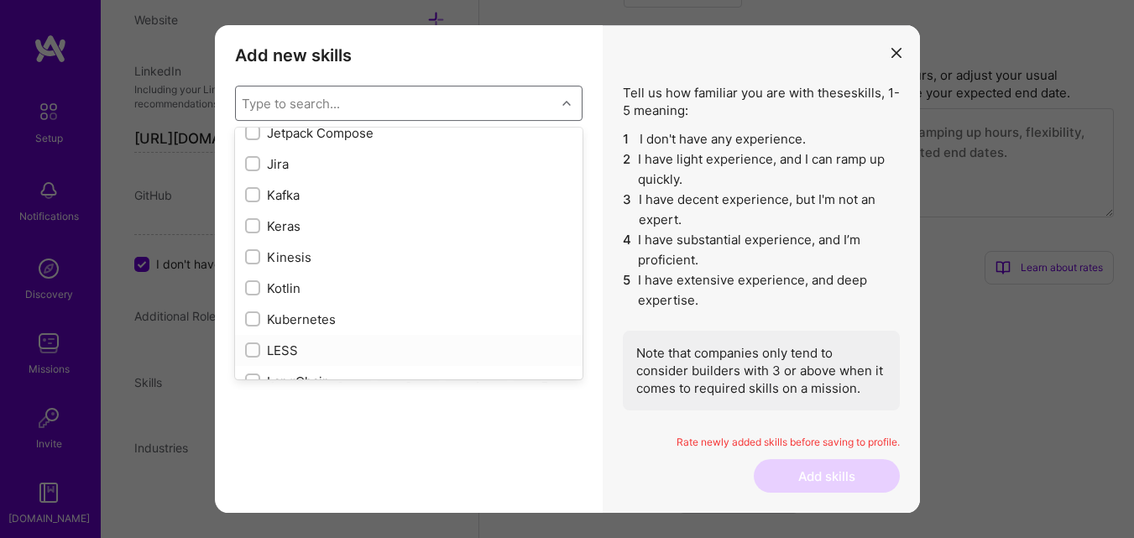
scroll to position [5450, 0]
click at [281, 191] on div "Jira" at bounding box center [408, 193] width 327 height 18
checkbox input "true"
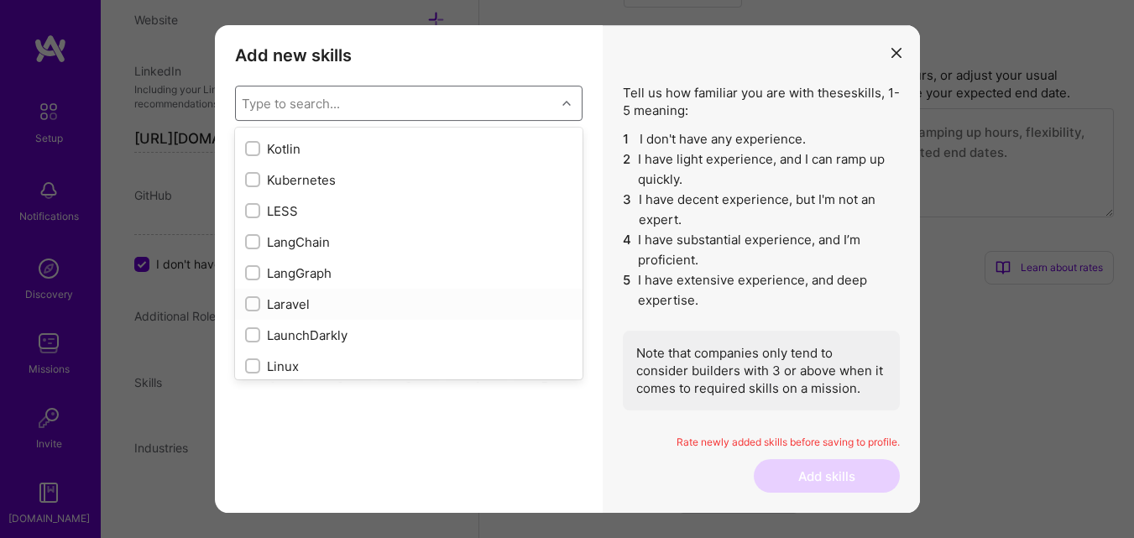
click at [298, 309] on div "Laravel" at bounding box center [408, 304] width 327 height 18
checkbox input "true"
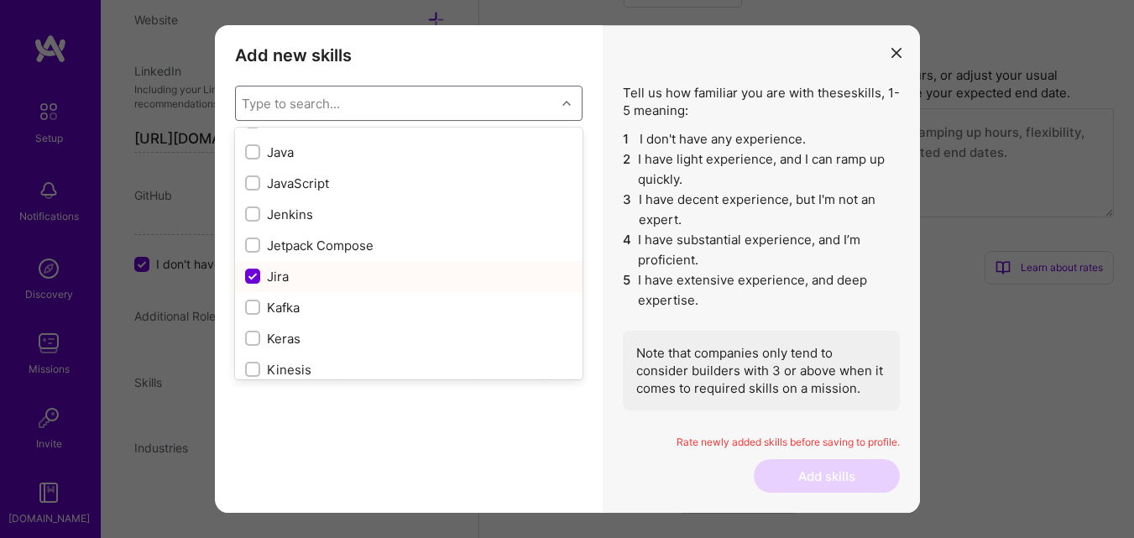
scroll to position [5283, 0]
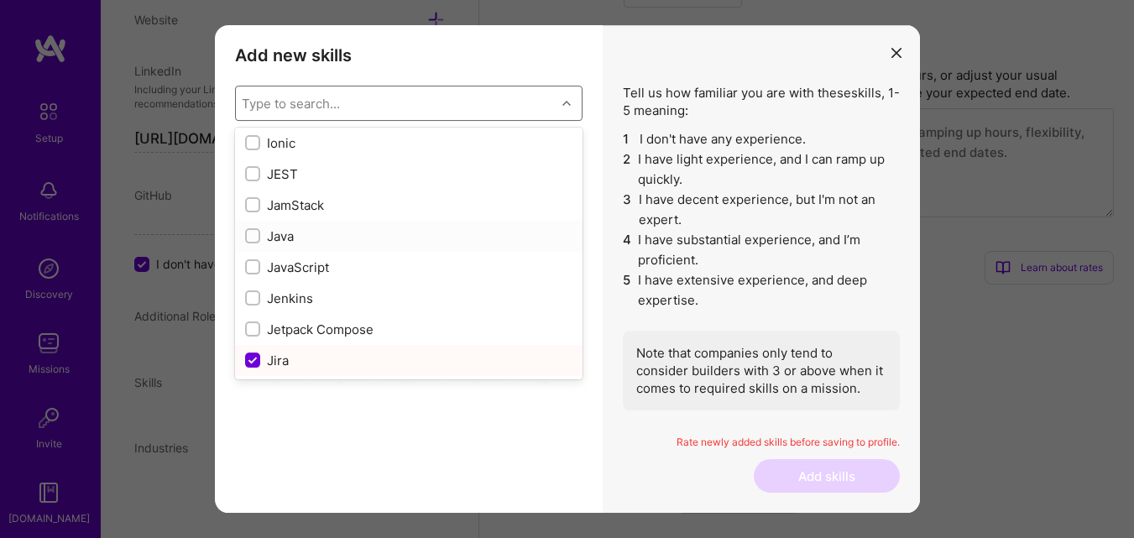
click at [287, 239] on div "Java" at bounding box center [408, 236] width 327 height 18
checkbox input "true"
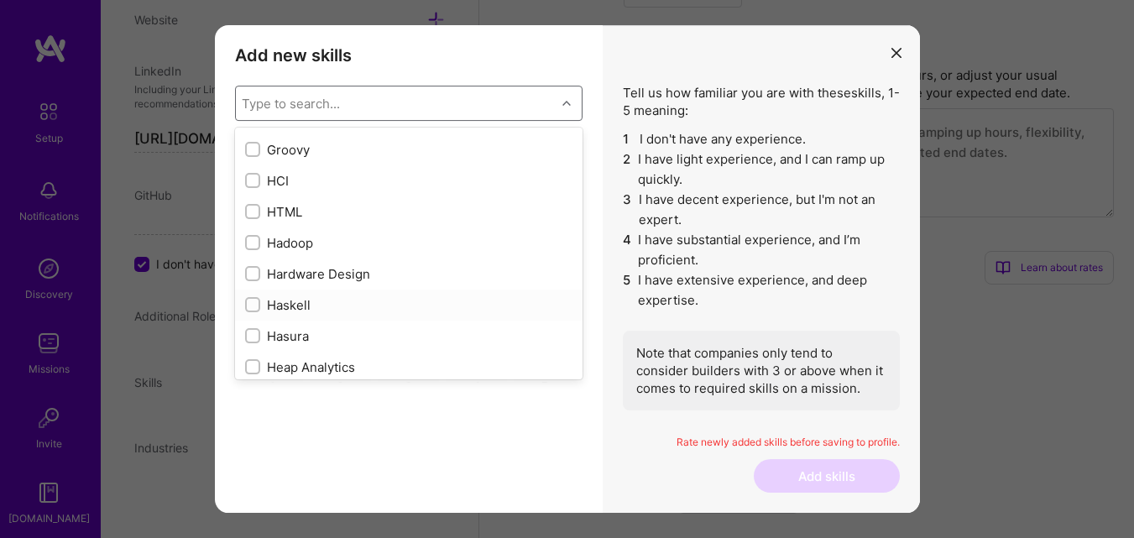
scroll to position [4695, 0]
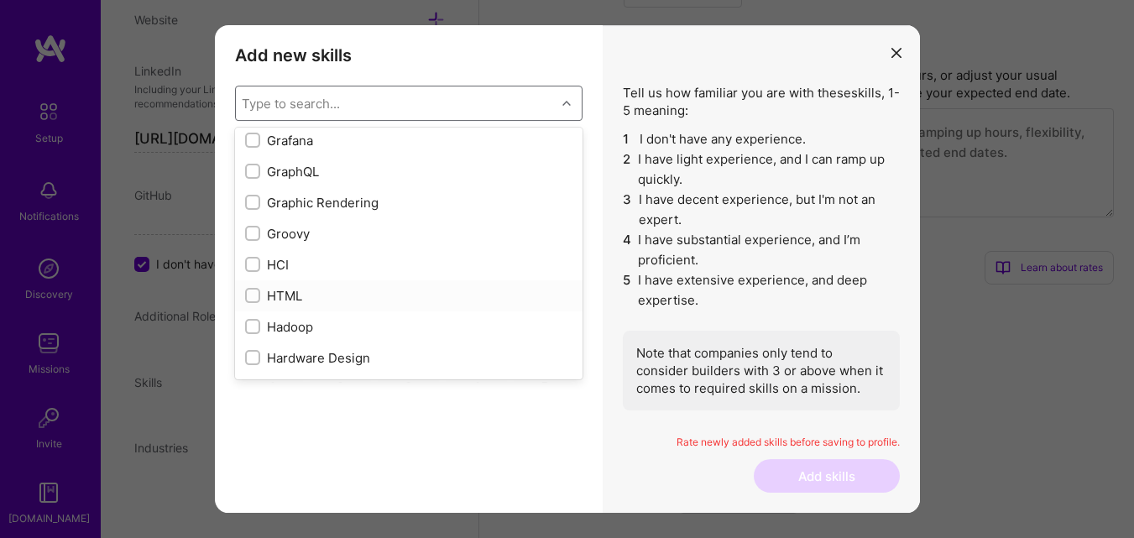
click at [300, 297] on div "HTML" at bounding box center [408, 296] width 327 height 18
checkbox input "true"
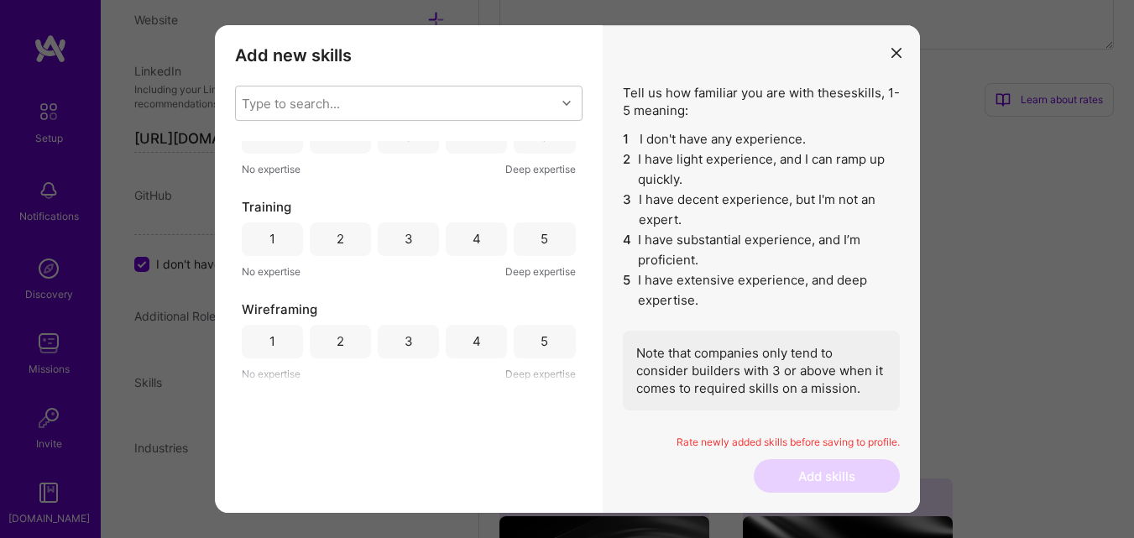
scroll to position [0, 0]
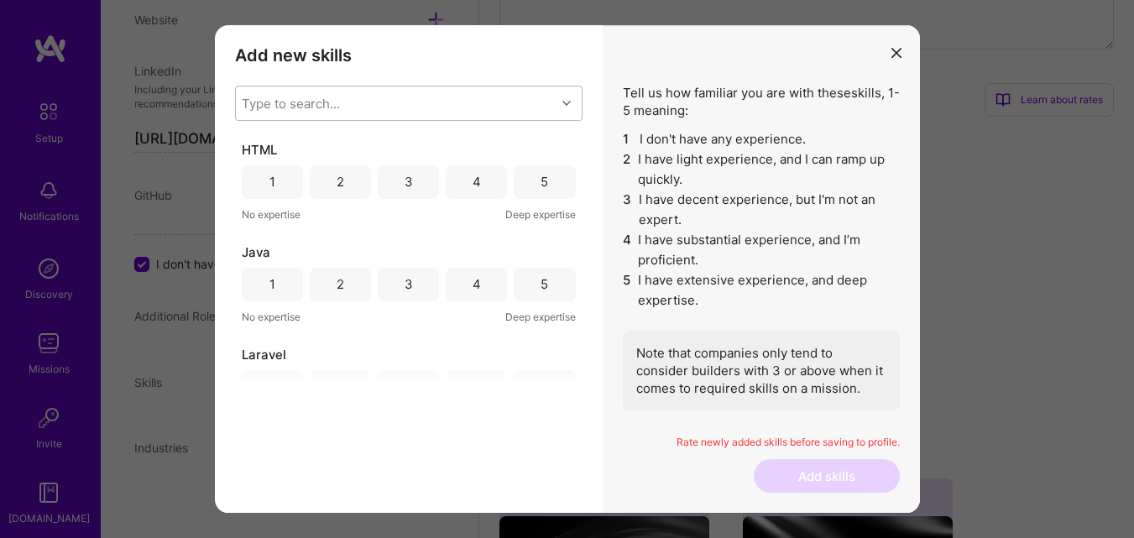
click at [560, 95] on div "modal" at bounding box center [569, 103] width 26 height 22
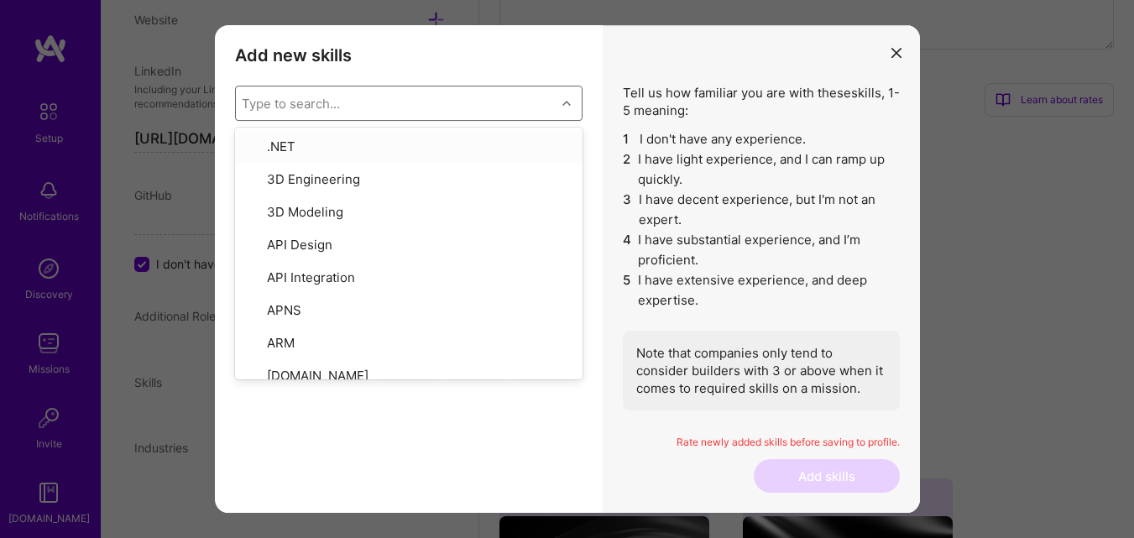
click at [410, 108] on div "Type to search..." at bounding box center [396, 103] width 320 height 34
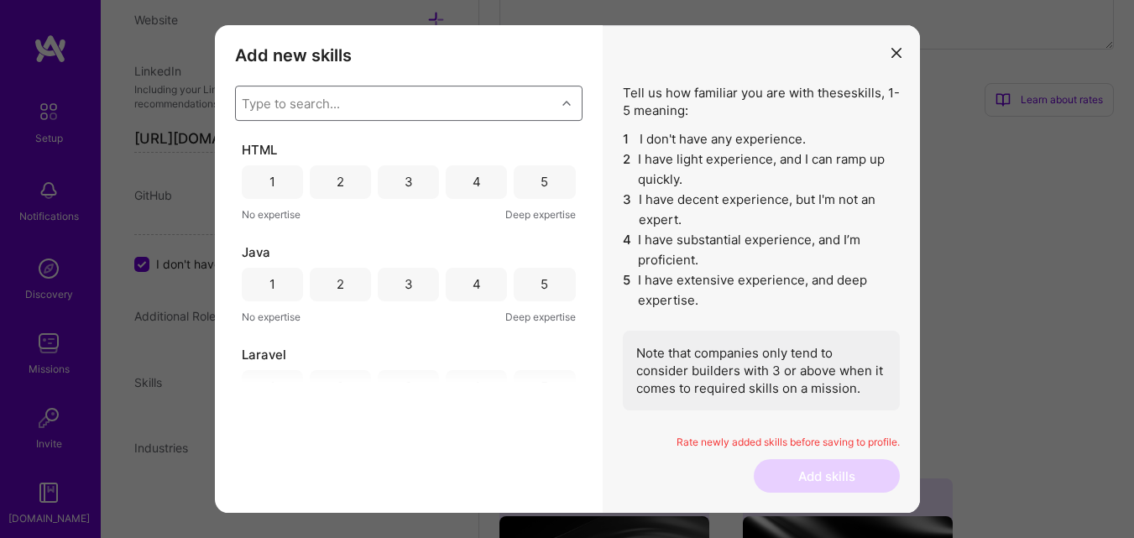
click at [410, 108] on div "Type to search..." at bounding box center [396, 103] width 320 height 34
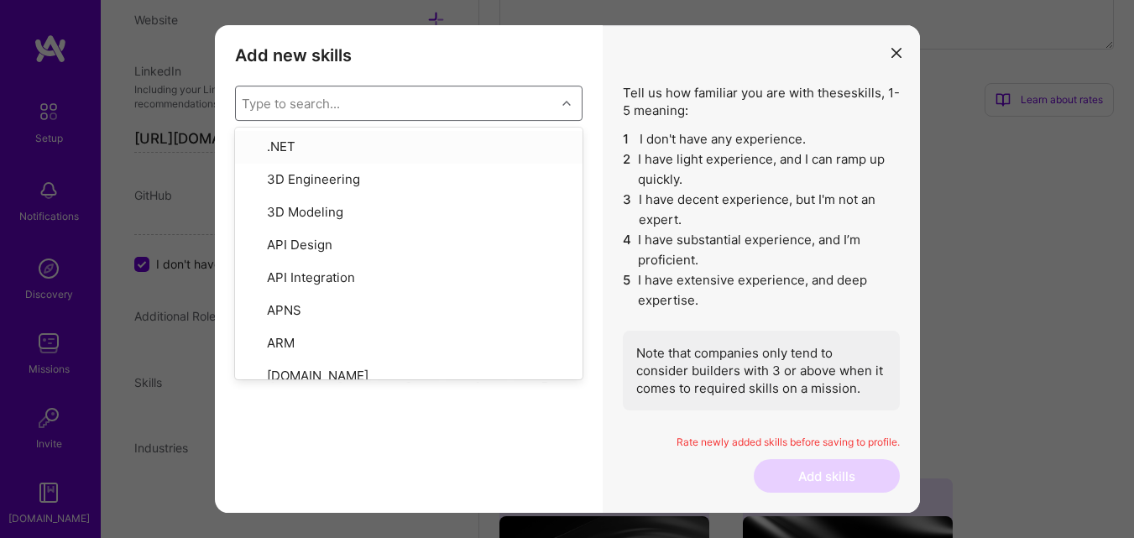
click at [904, 52] on button "modal" at bounding box center [896, 53] width 20 height 28
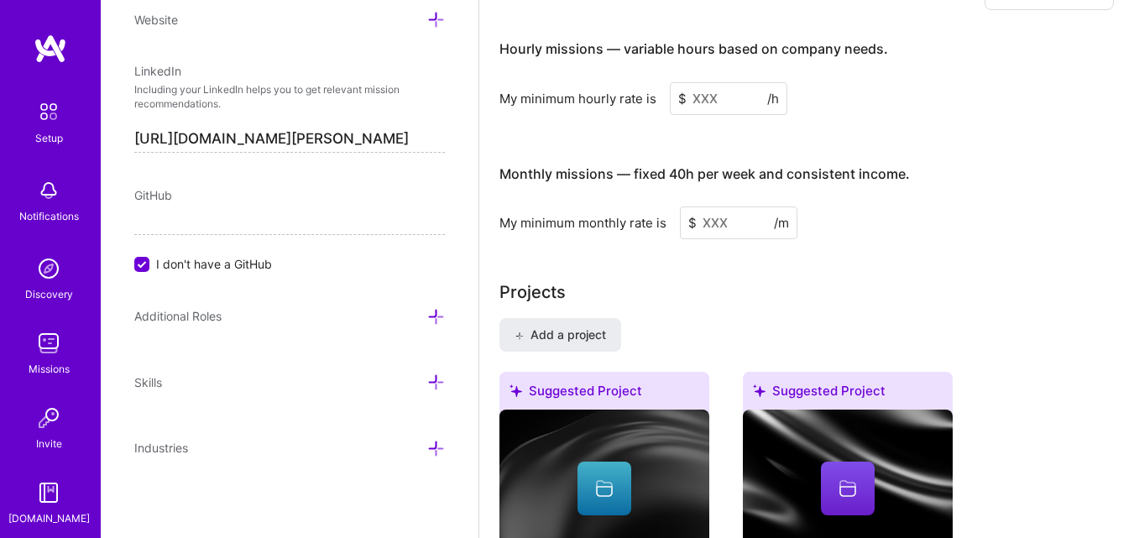
scroll to position [1133, 0]
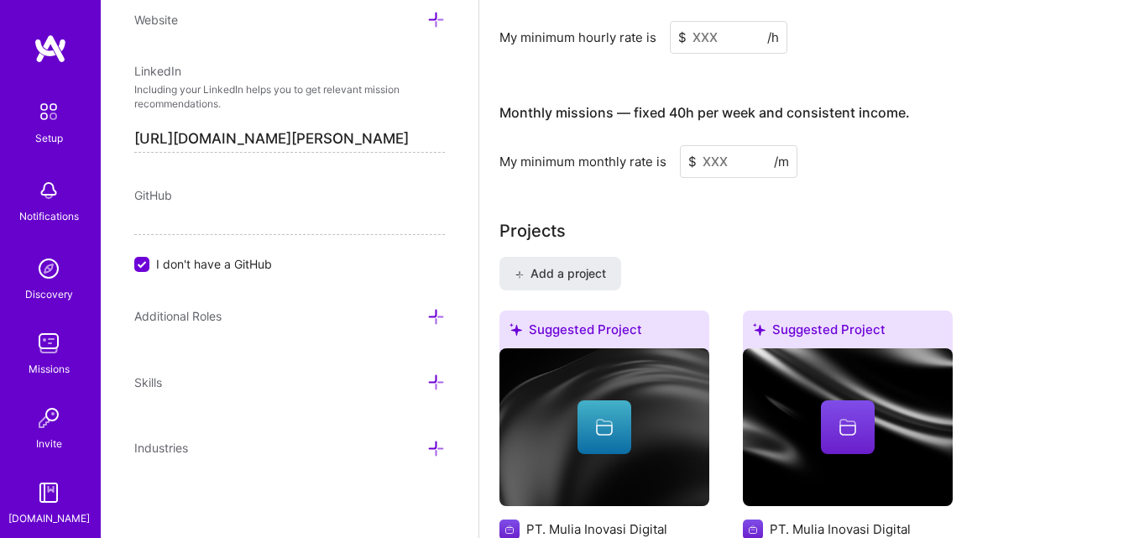
click at [427, 452] on icon at bounding box center [436, 449] width 18 height 18
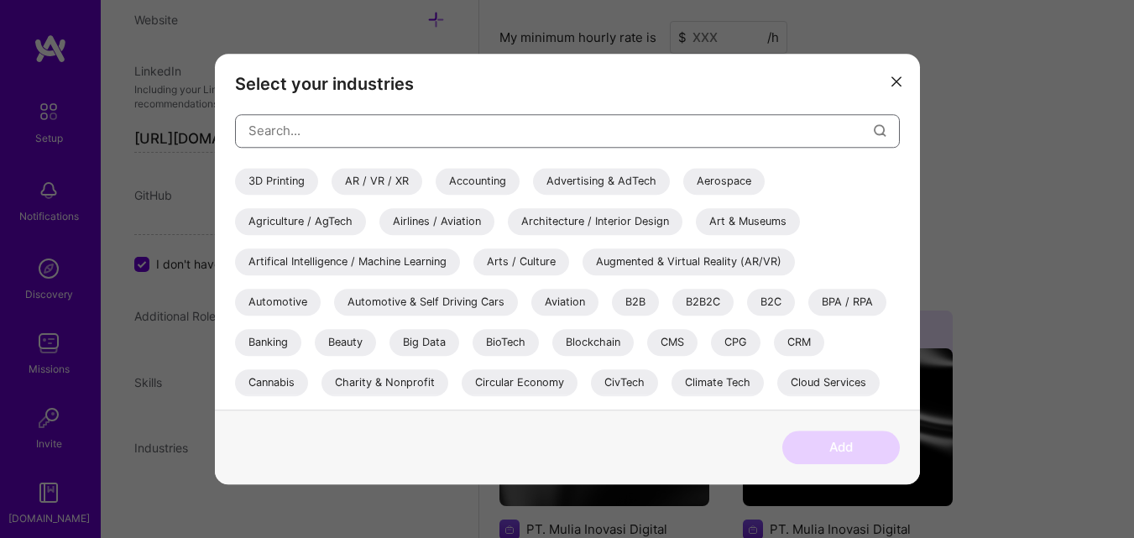
click at [418, 138] on input "modal" at bounding box center [560, 130] width 625 height 43
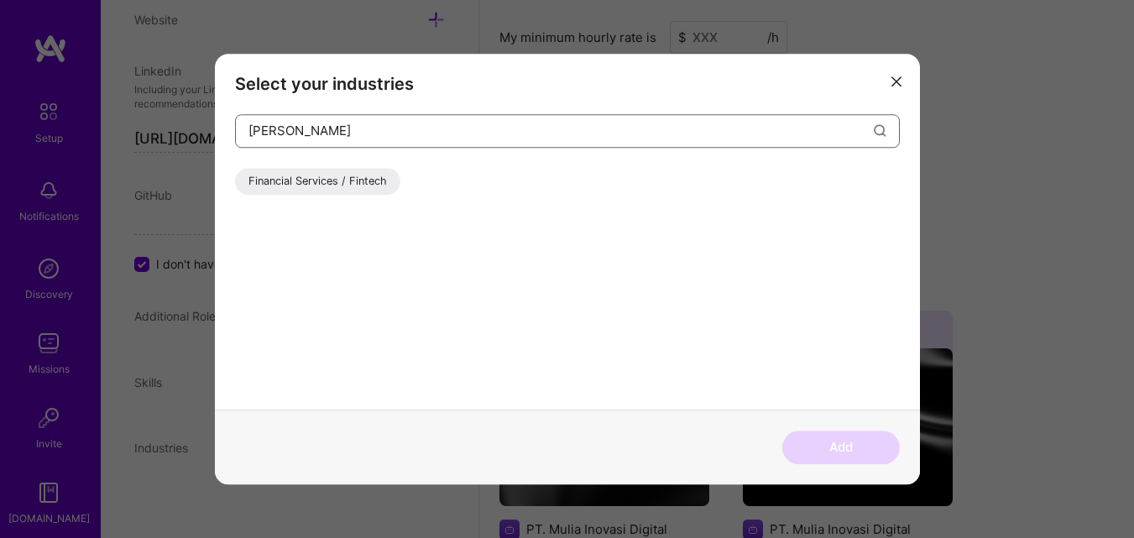
type input "[PERSON_NAME]"
click at [300, 191] on div "Financial Services / Fintech" at bounding box center [317, 181] width 165 height 27
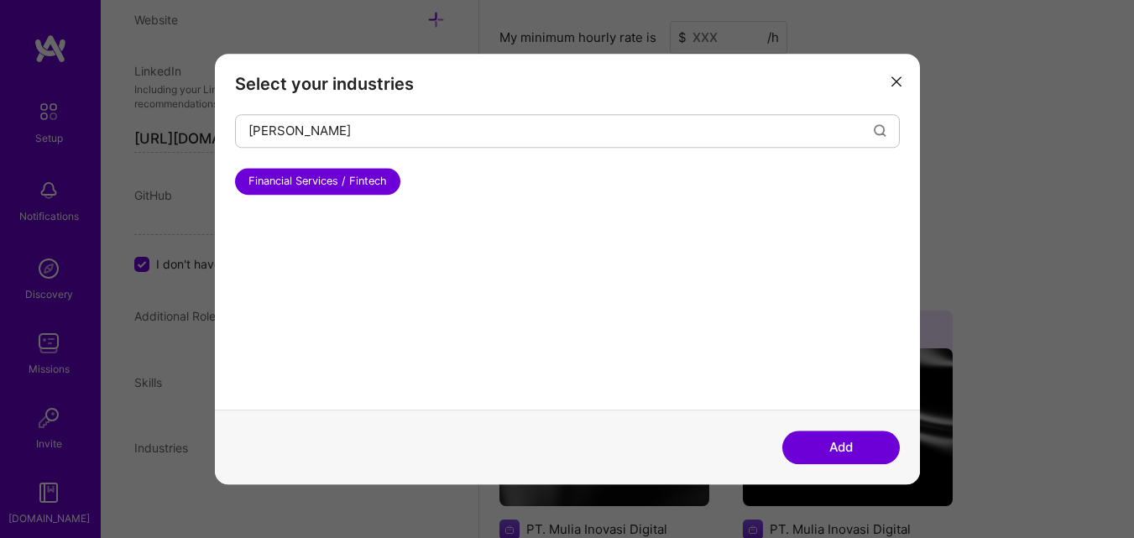
click at [816, 442] on button "Add" at bounding box center [841, 448] width 118 height 34
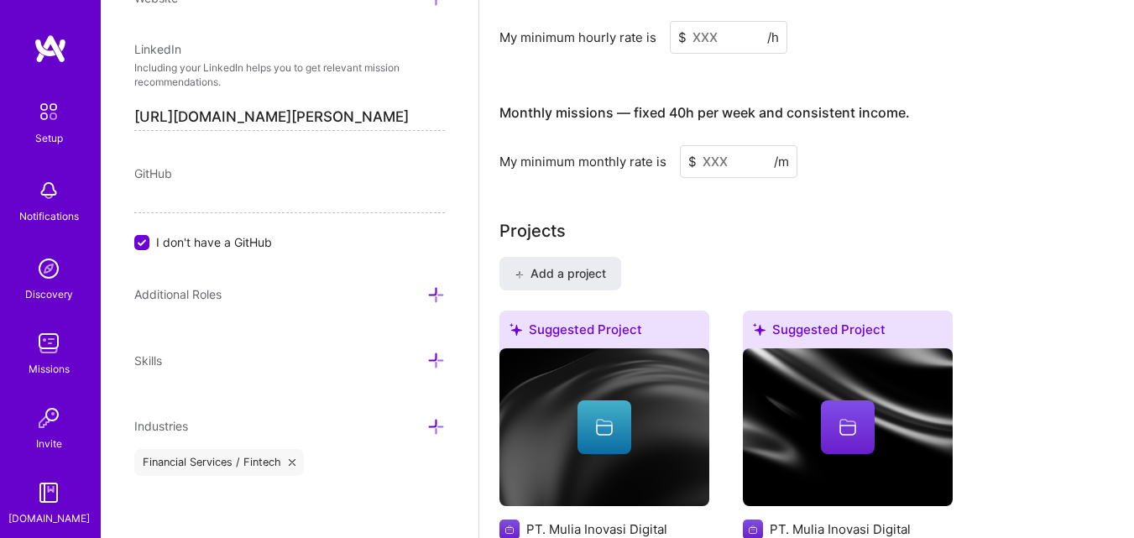
scroll to position [870, 0]
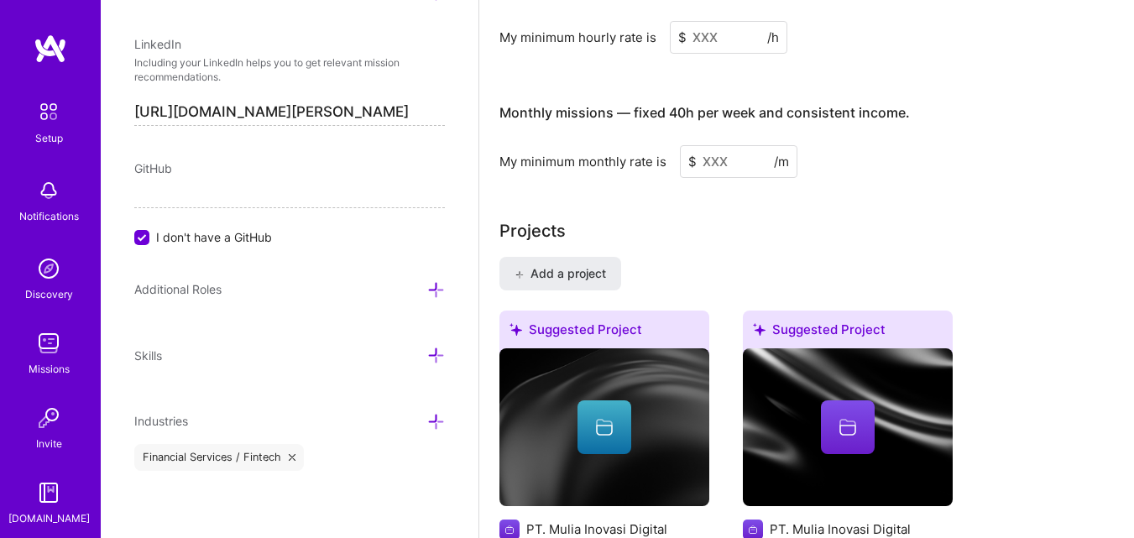
click at [427, 424] on icon at bounding box center [436, 422] width 18 height 18
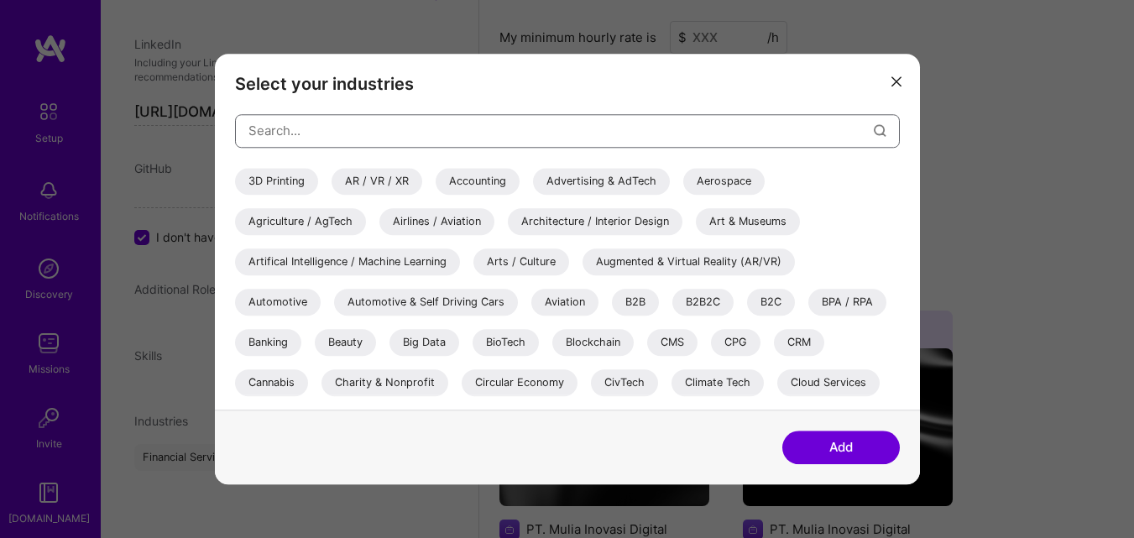
click at [445, 127] on input "modal" at bounding box center [560, 130] width 625 height 43
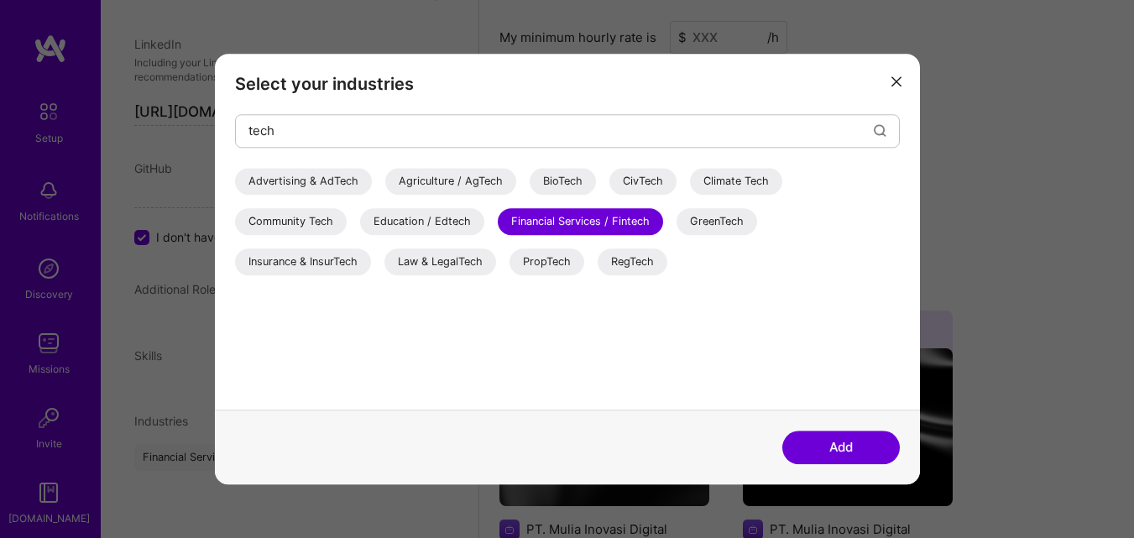
click at [708, 223] on div "GreenTech" at bounding box center [716, 221] width 81 height 27
click at [703, 224] on div "GreenTech" at bounding box center [716, 221] width 81 height 27
click at [833, 129] on input "tech" at bounding box center [560, 130] width 625 height 43
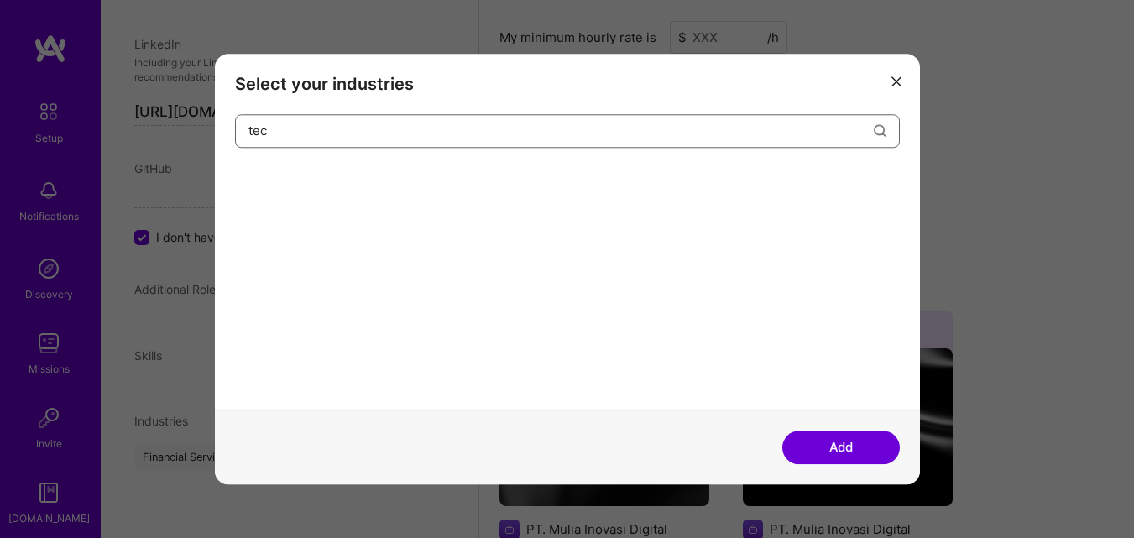
type input "tech"
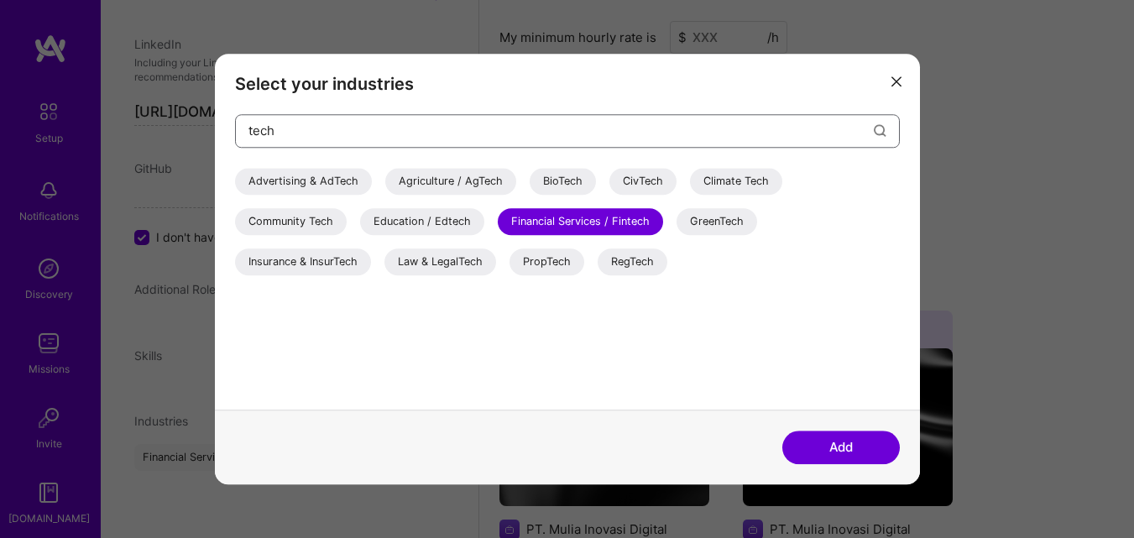
drag, startPoint x: 729, startPoint y: 126, endPoint x: 248, endPoint y: 132, distance: 481.0
click at [248, 132] on input "tech" at bounding box center [560, 130] width 625 height 43
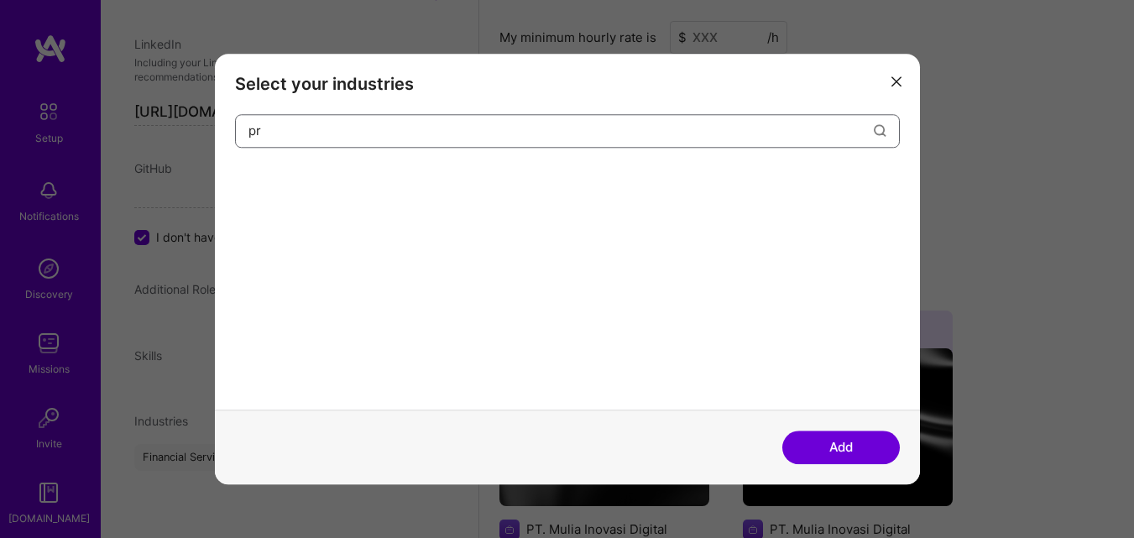
type input "p"
type input "sof"
click at [311, 183] on div "Enterprise Software" at bounding box center [299, 181] width 128 height 27
click at [817, 436] on button "Add" at bounding box center [841, 448] width 118 height 34
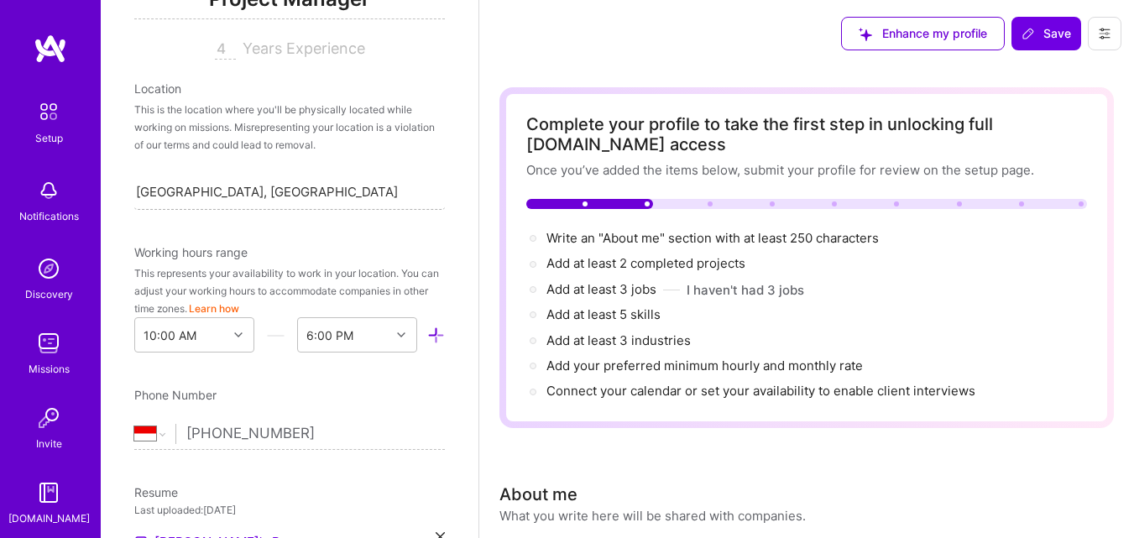
scroll to position [0, 0]
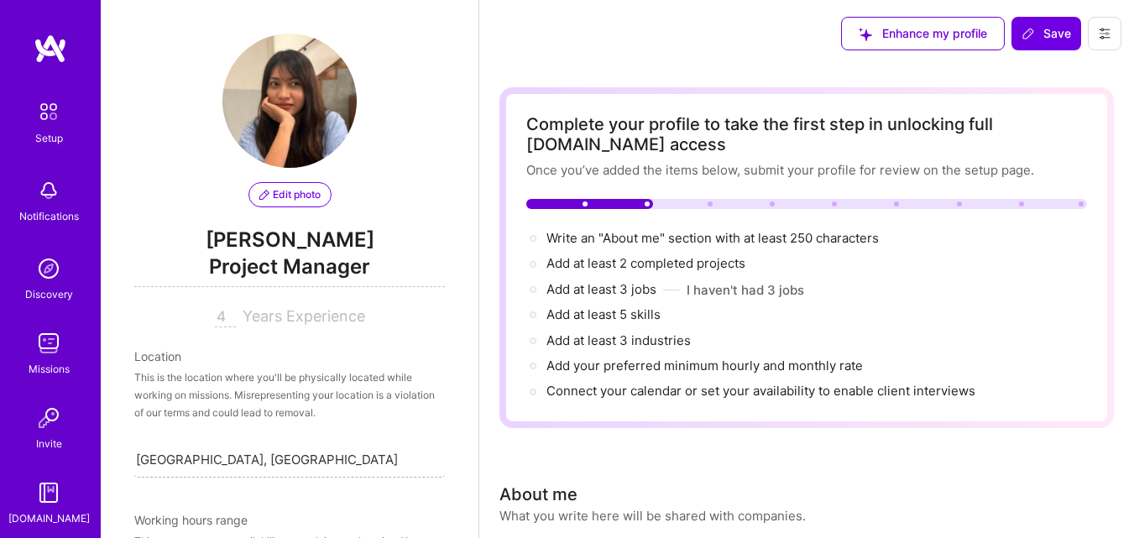
click at [335, 272] on span "Project Manager" at bounding box center [289, 270] width 311 height 34
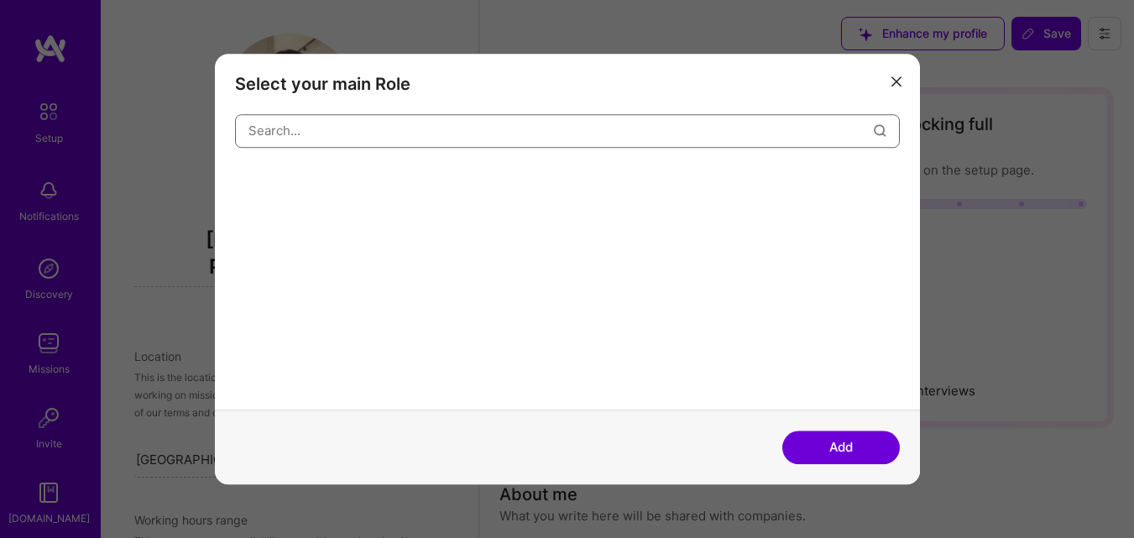
click at [431, 126] on input "modal" at bounding box center [560, 130] width 625 height 43
type input "I"
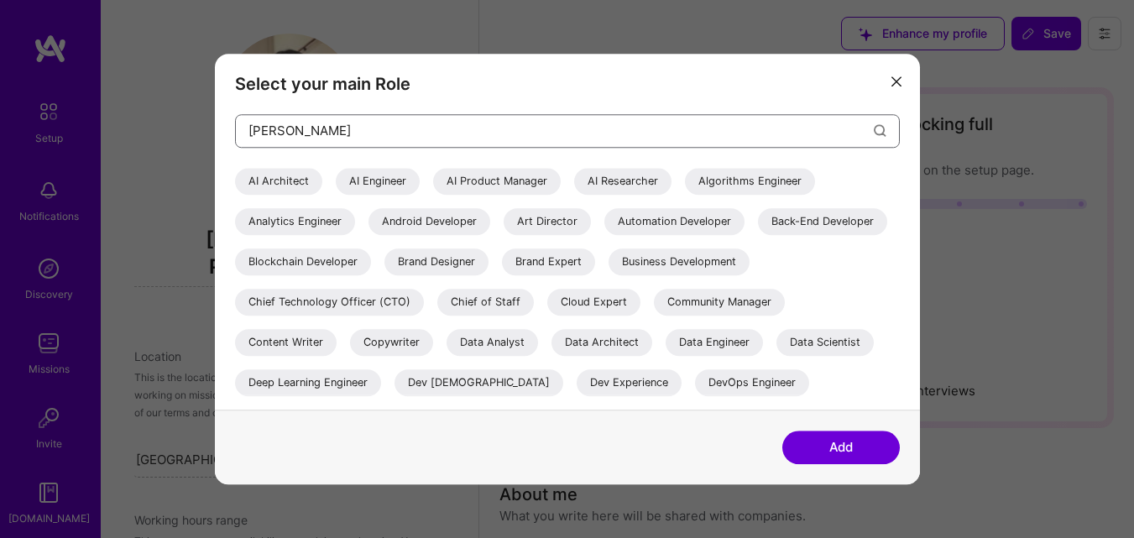
type input "[PERSON_NAME]"
click at [888, 81] on button "modal" at bounding box center [896, 81] width 20 height 28
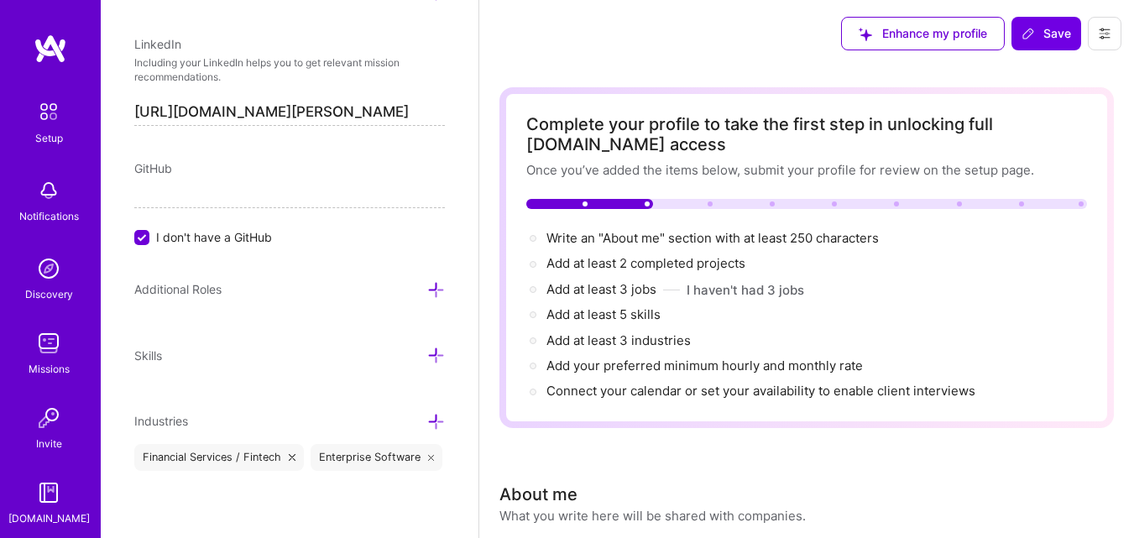
scroll to position [904, 0]
click at [427, 347] on icon at bounding box center [436, 356] width 18 height 18
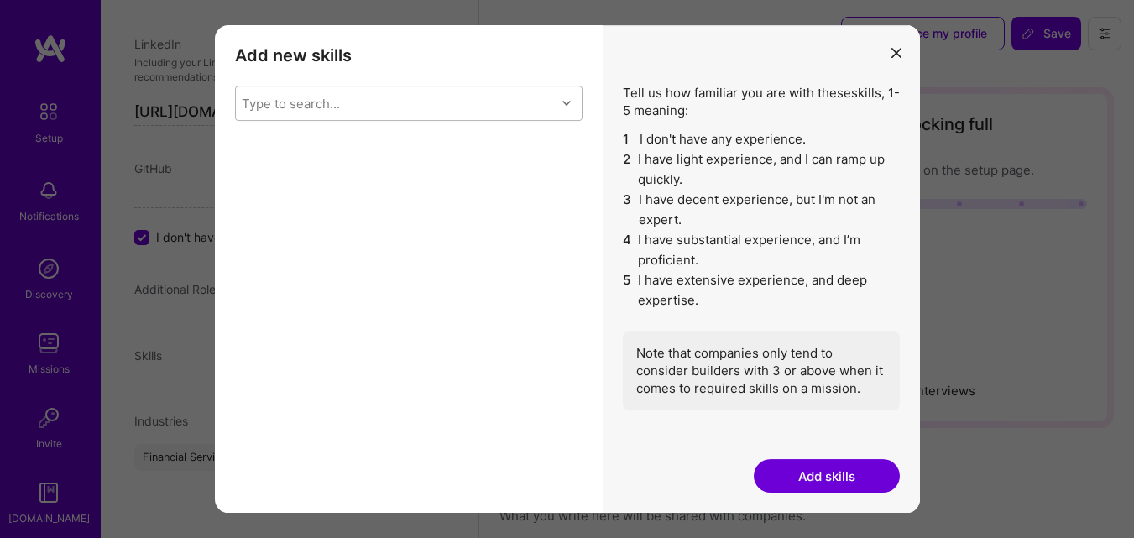
click at [389, 96] on div "Type to search..." at bounding box center [396, 103] width 320 height 34
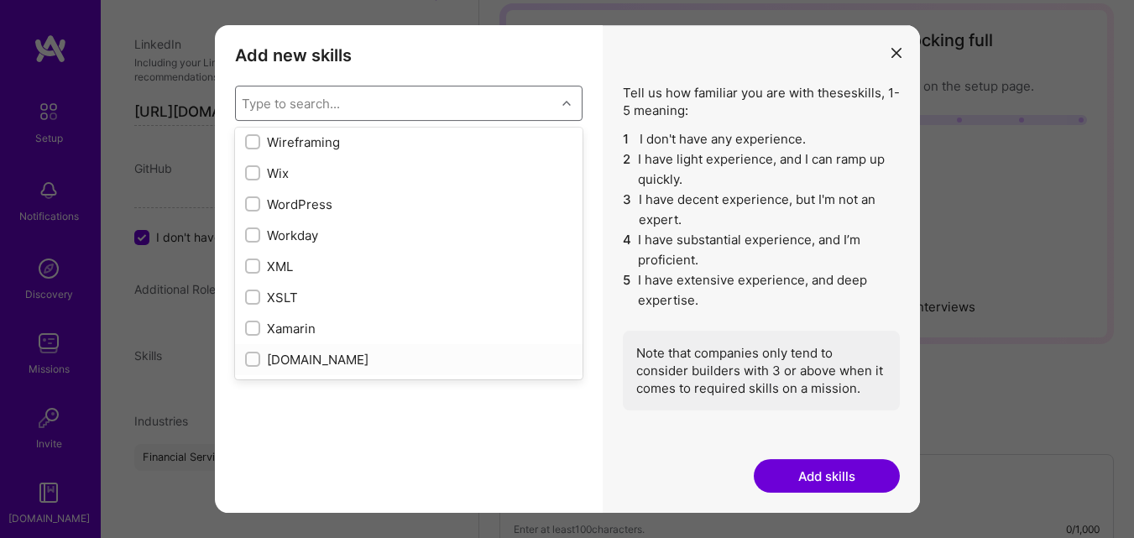
scroll to position [11158, 0]
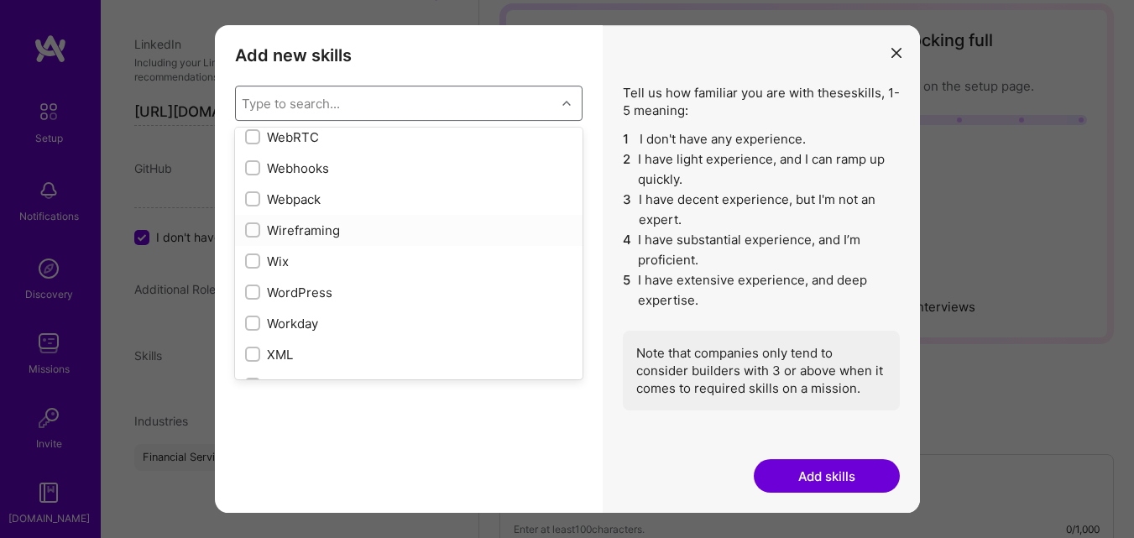
drag, startPoint x: 324, startPoint y: 215, endPoint x: 320, endPoint y: 229, distance: 14.9
click at [323, 218] on div "Wireframing" at bounding box center [408, 230] width 347 height 31
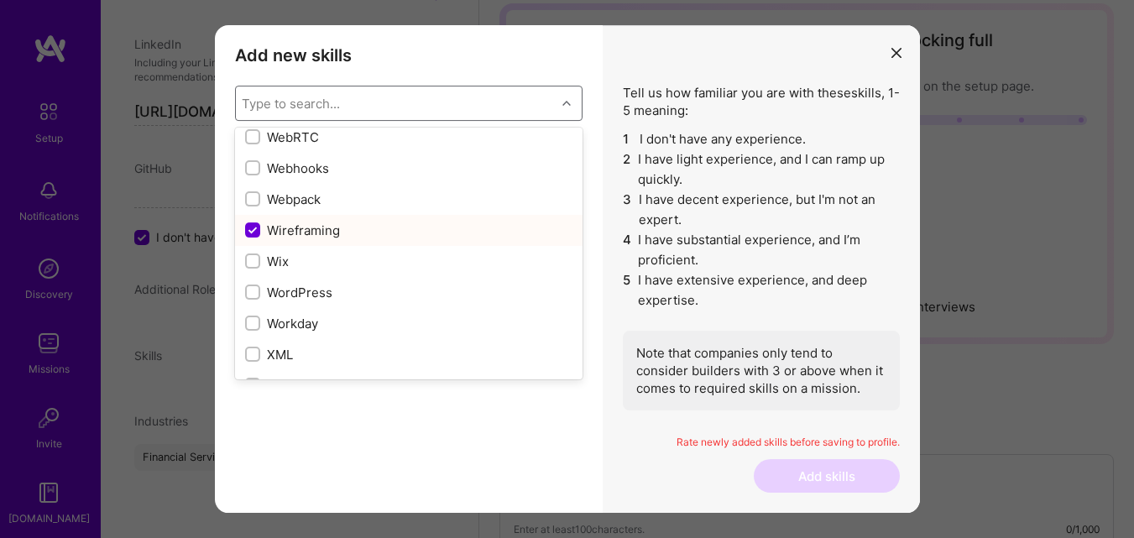
click at [320, 229] on div "Wireframing" at bounding box center [408, 231] width 327 height 18
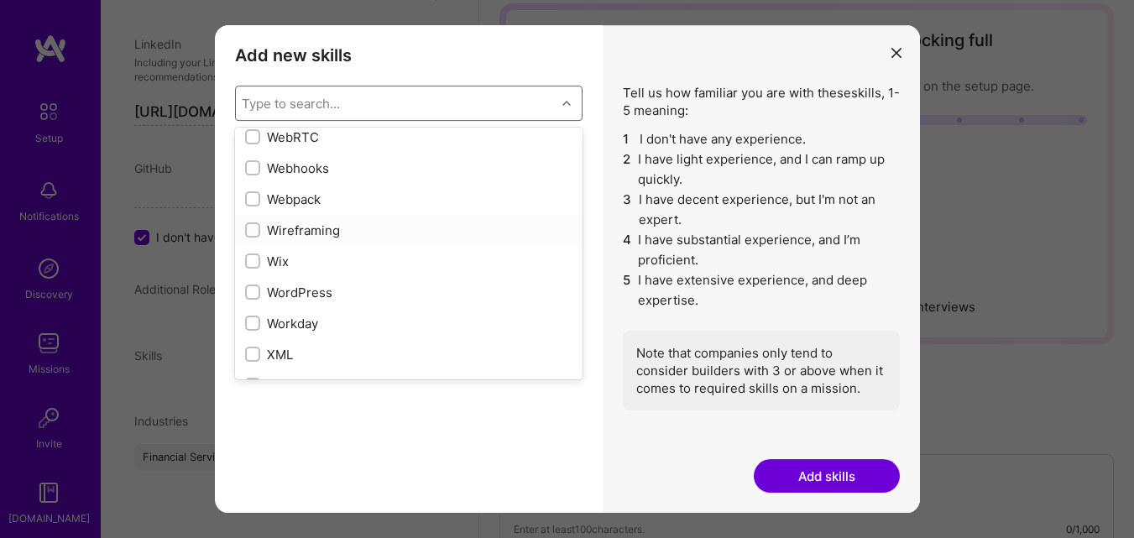
click at [320, 229] on div "Wireframing" at bounding box center [408, 231] width 327 height 18
checkbox input "true"
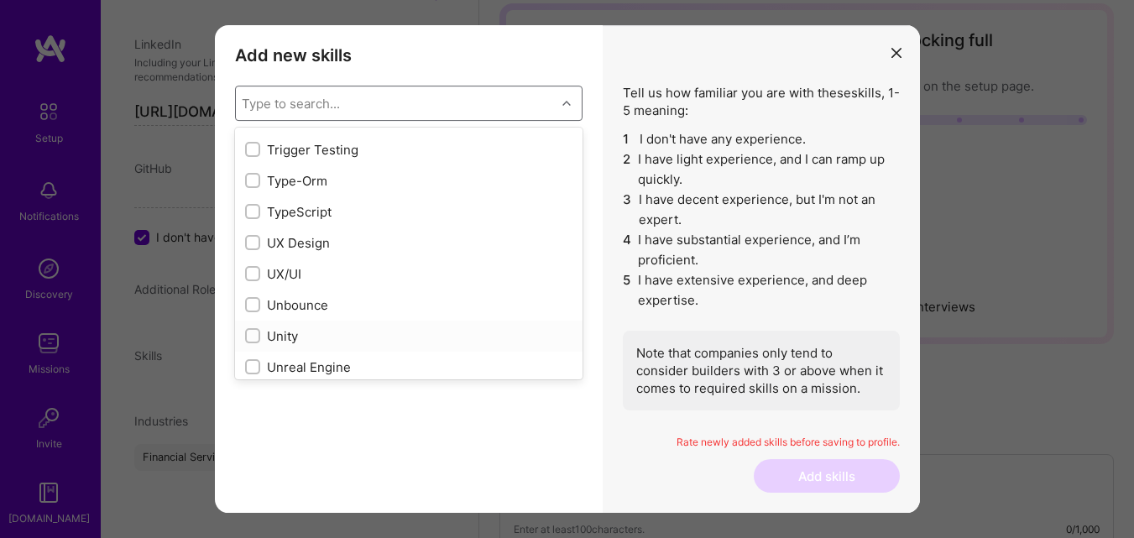
scroll to position [10486, 0]
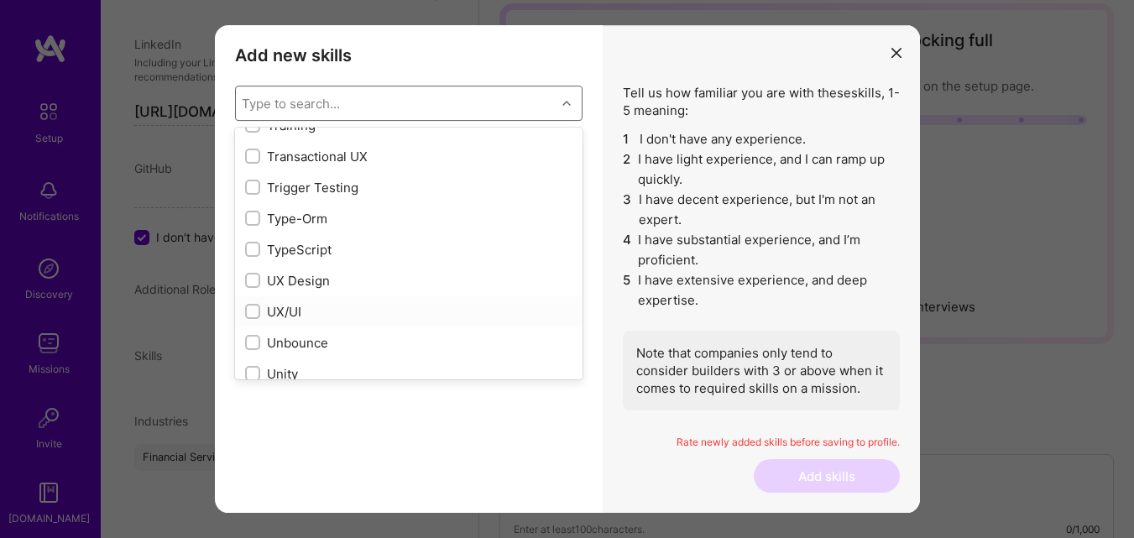
click at [290, 316] on div "UX/UI" at bounding box center [408, 312] width 327 height 18
click at [287, 312] on div "UX/UI" at bounding box center [408, 312] width 327 height 18
checkbox input "true"
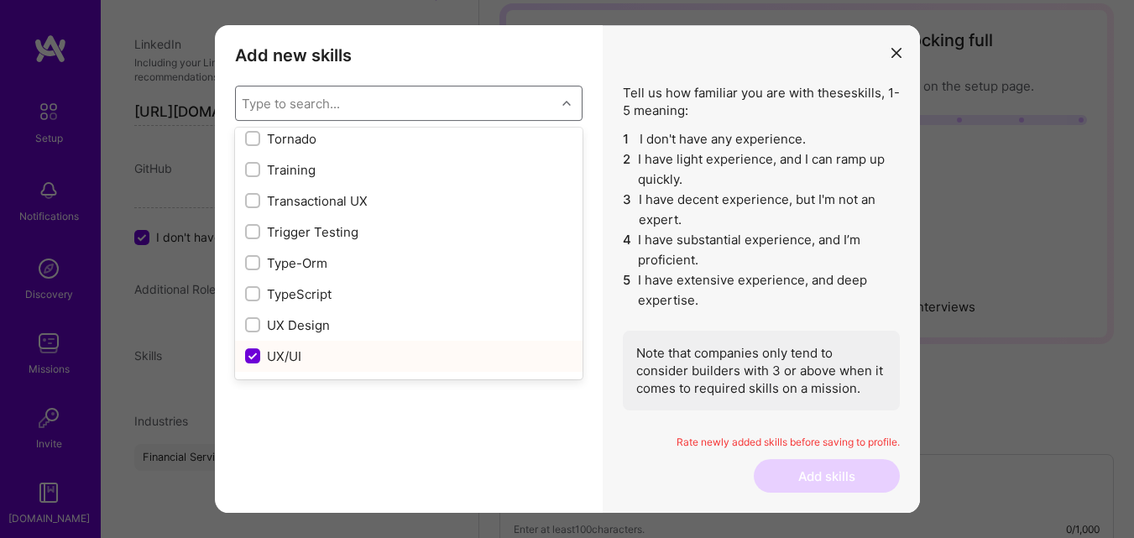
scroll to position [10402, 0]
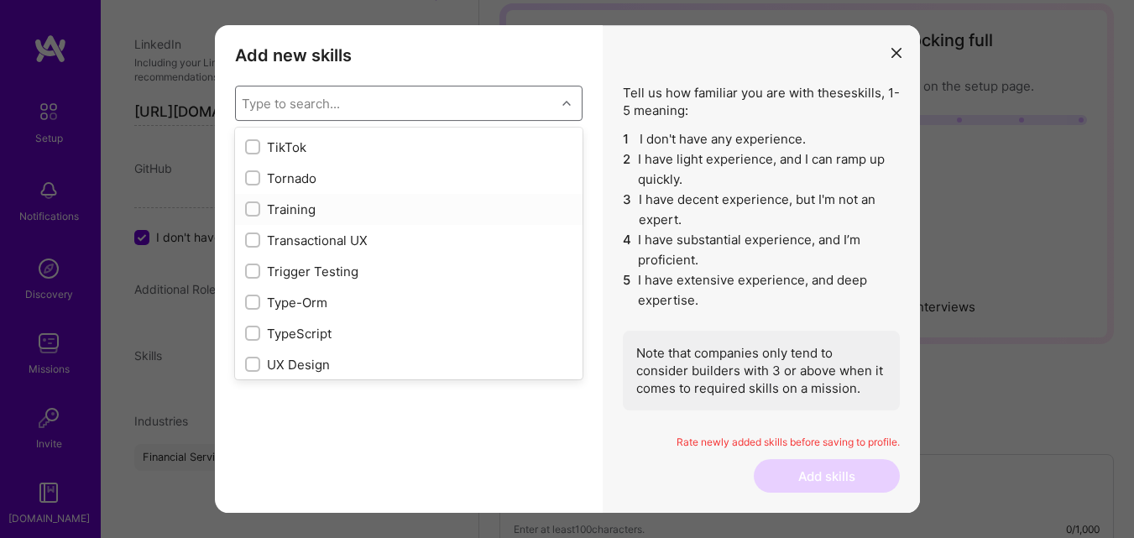
click at [291, 213] on div "Training" at bounding box center [408, 210] width 327 height 18
checkbox input "true"
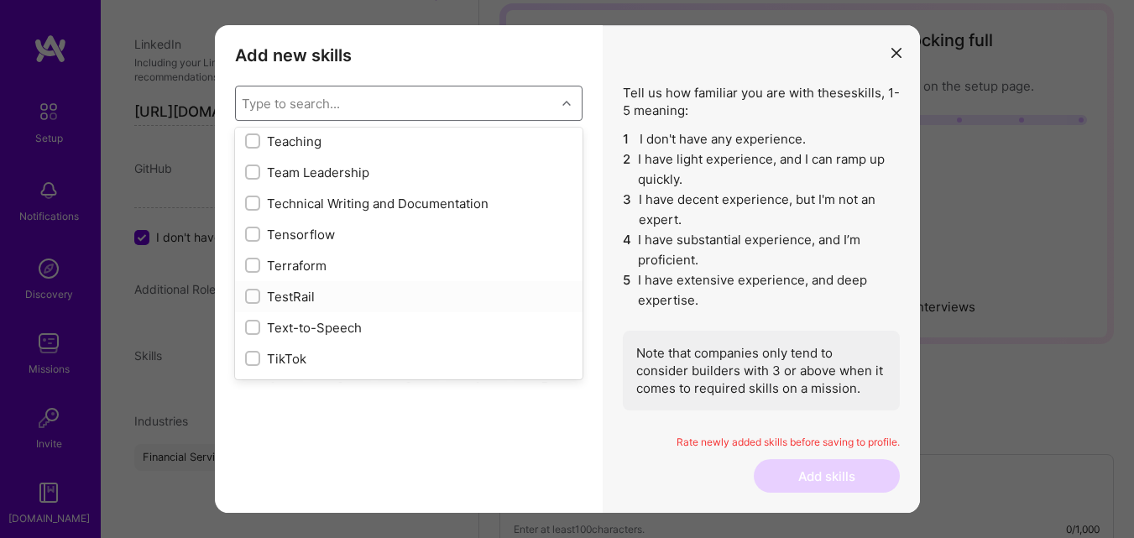
scroll to position [10151, 0]
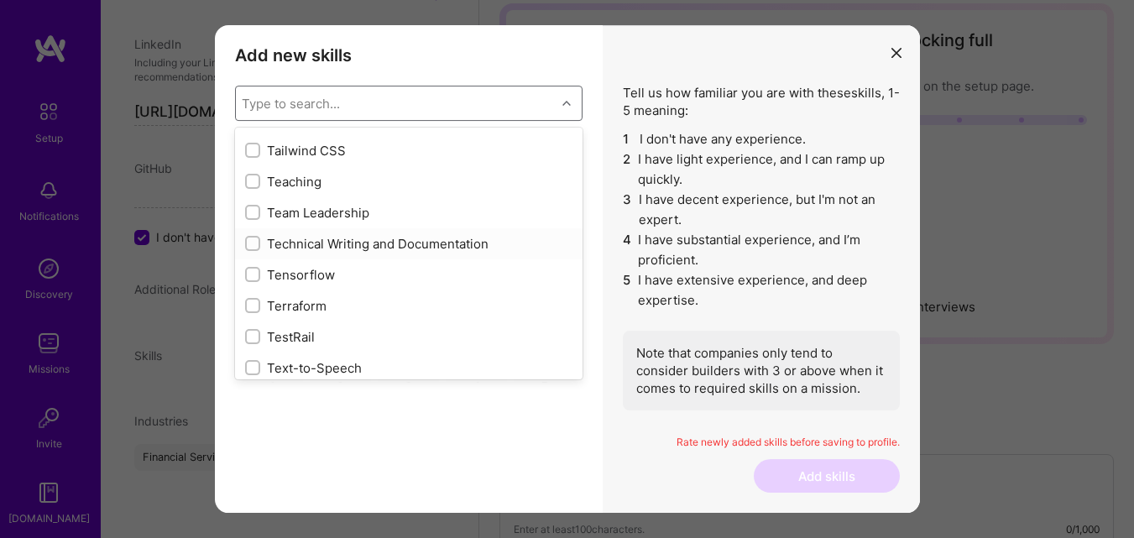
click at [301, 247] on div "Technical Writing and Documentation" at bounding box center [408, 244] width 327 height 18
checkbox input "true"
click at [306, 200] on div "Team Leadership" at bounding box center [408, 212] width 347 height 31
click at [306, 212] on div "Team Leadership" at bounding box center [408, 213] width 327 height 18
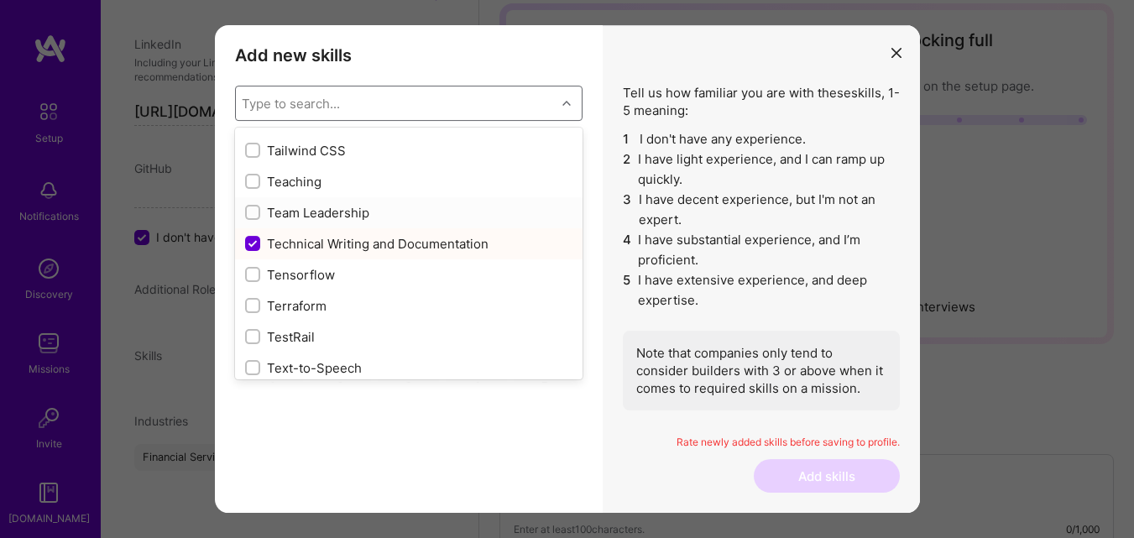
checkbox input "true"
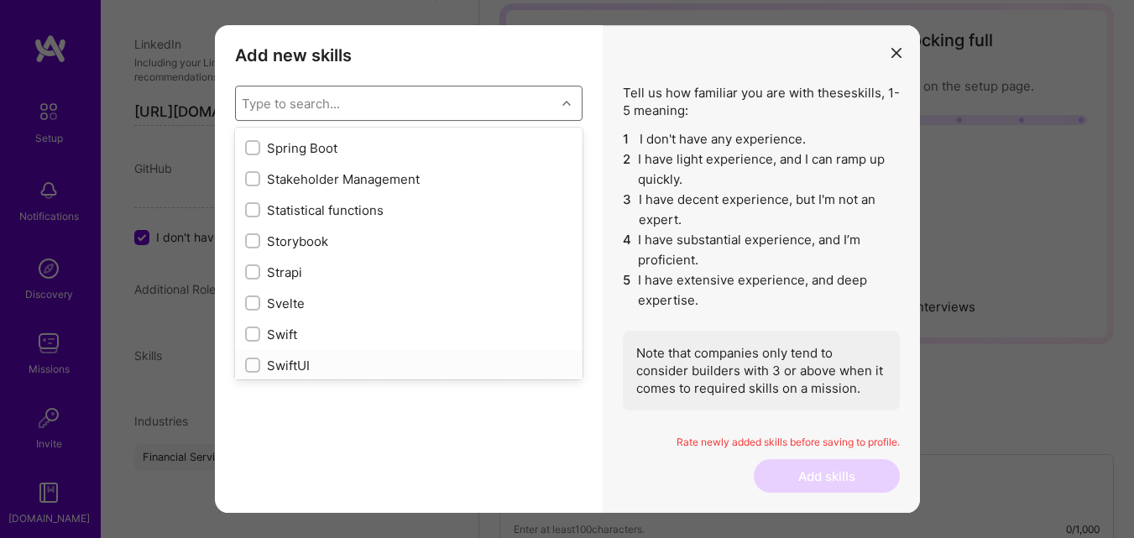
scroll to position [9815, 0]
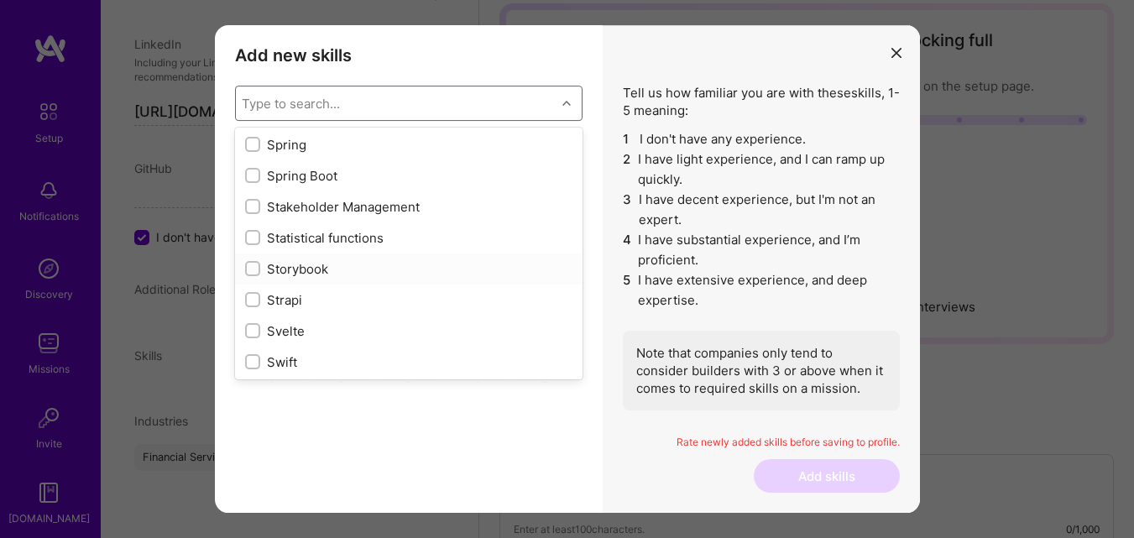
click at [309, 271] on div "Storybook" at bounding box center [408, 269] width 327 height 18
checkbox input "true"
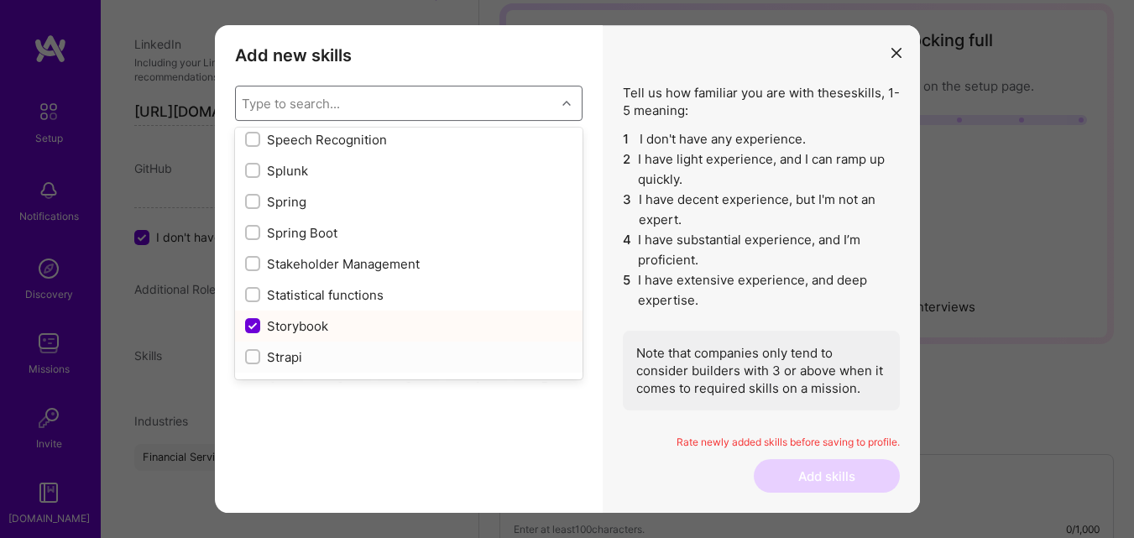
scroll to position [9731, 0]
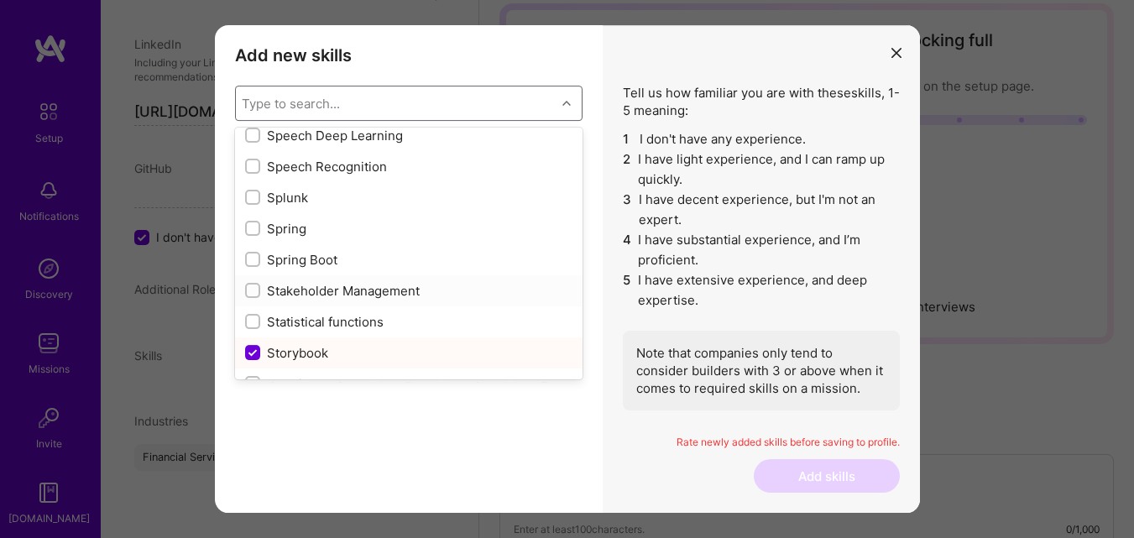
click at [305, 295] on div "Stakeholder Management" at bounding box center [408, 291] width 327 height 18
checkbox input "true"
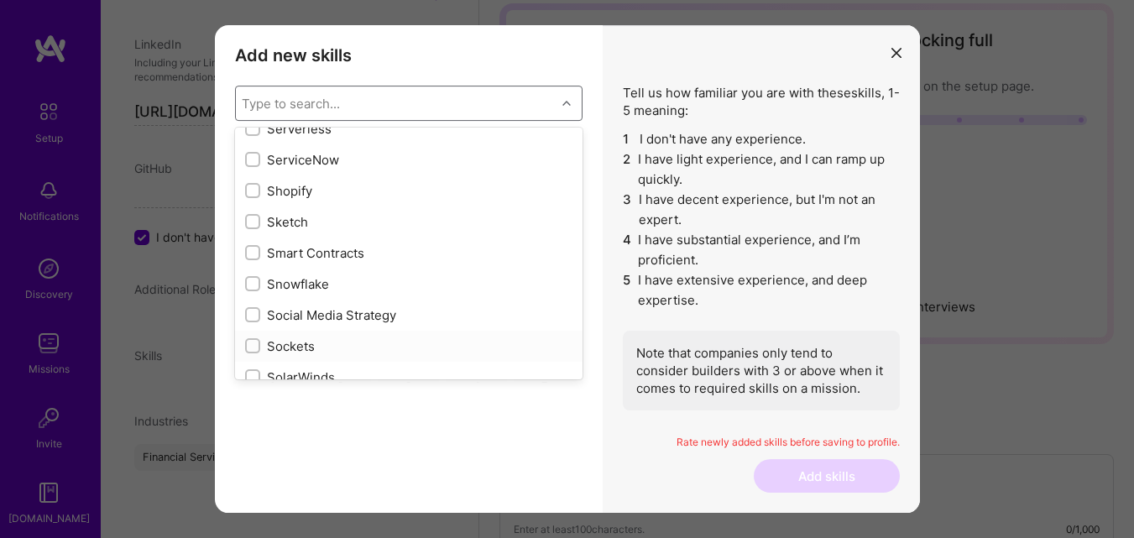
scroll to position [9311, 0]
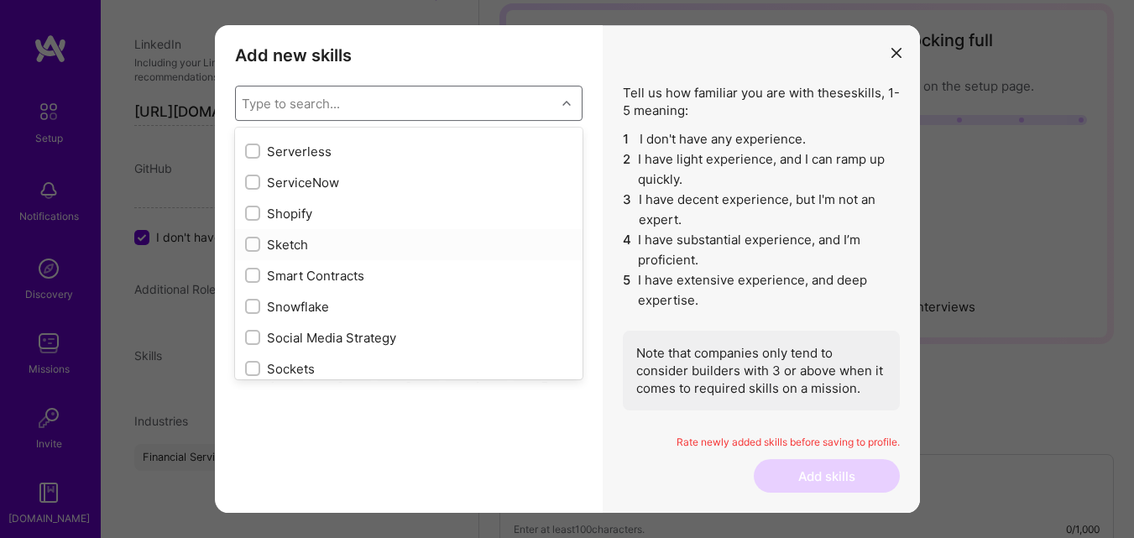
click at [296, 244] on div "Sketch" at bounding box center [408, 245] width 327 height 18
checkbox input "true"
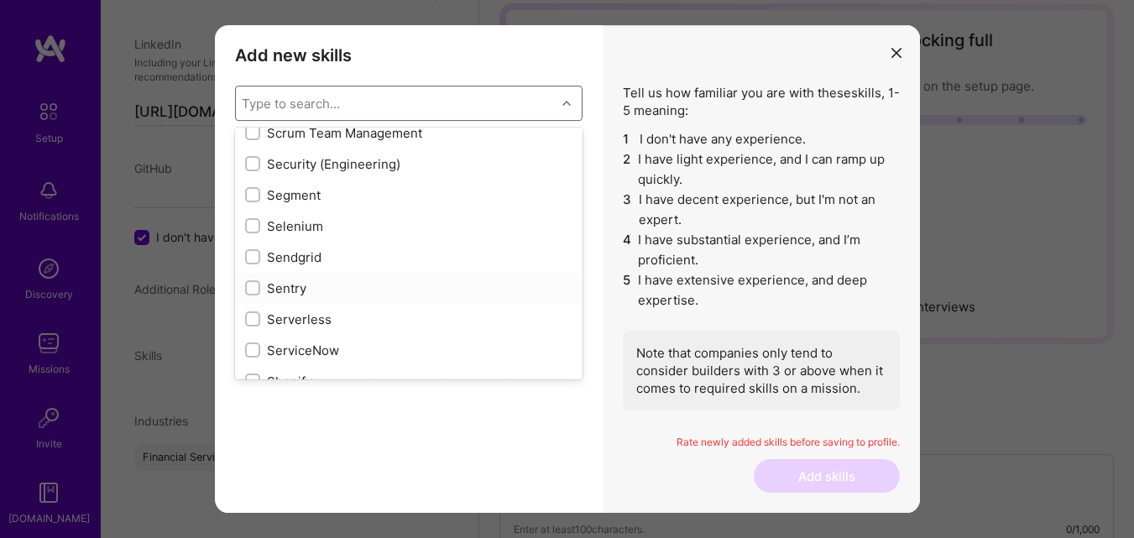
scroll to position [9059, 0]
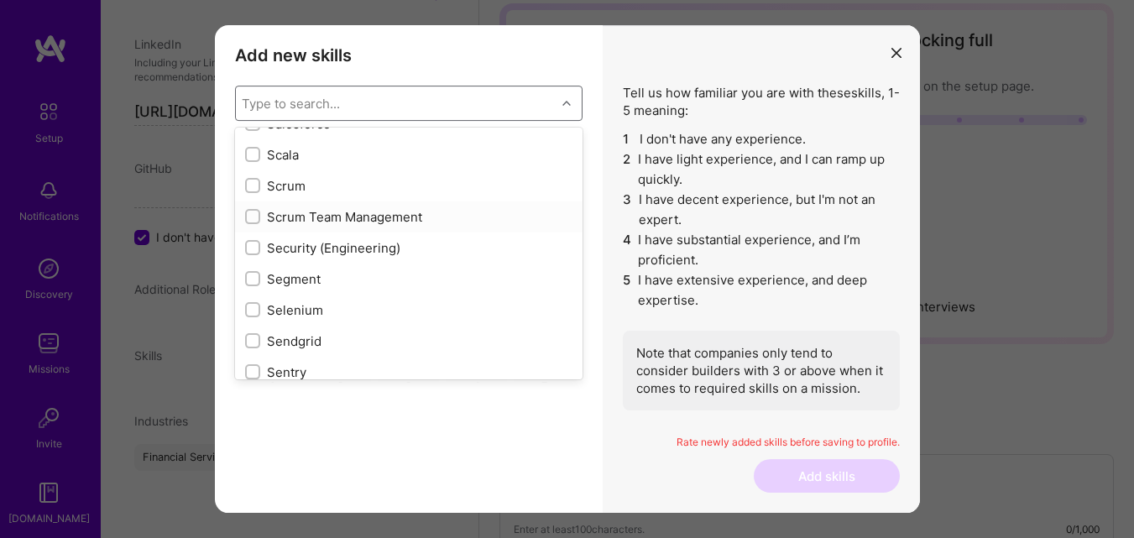
click at [314, 215] on div "Scrum Team Management" at bounding box center [408, 217] width 327 height 18
checkbox input "true"
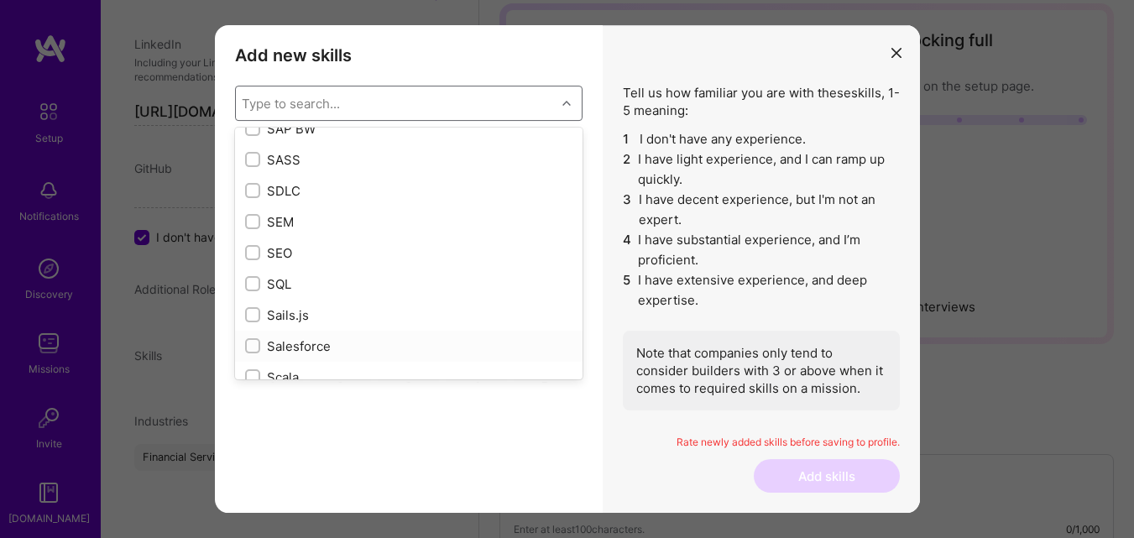
scroll to position [8808, 0]
click at [287, 227] on div "SDLC" at bounding box center [408, 221] width 327 height 18
checkbox input "true"
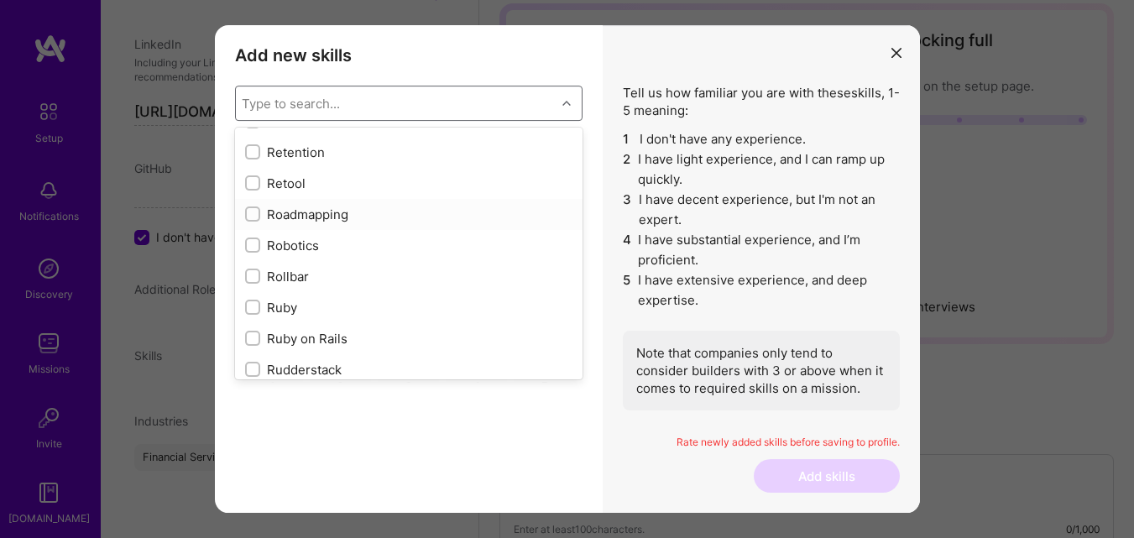
click at [317, 217] on div "Roadmapping" at bounding box center [408, 215] width 327 height 18
checkbox input "true"
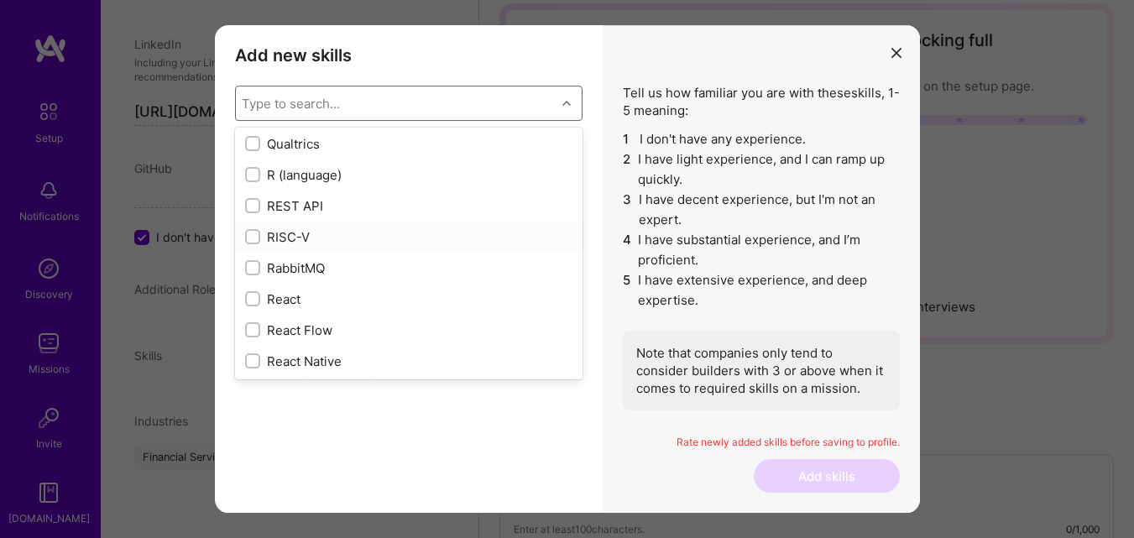
scroll to position [8136, 0]
click at [286, 274] on div "React" at bounding box center [408, 271] width 327 height 18
checkbox input "true"
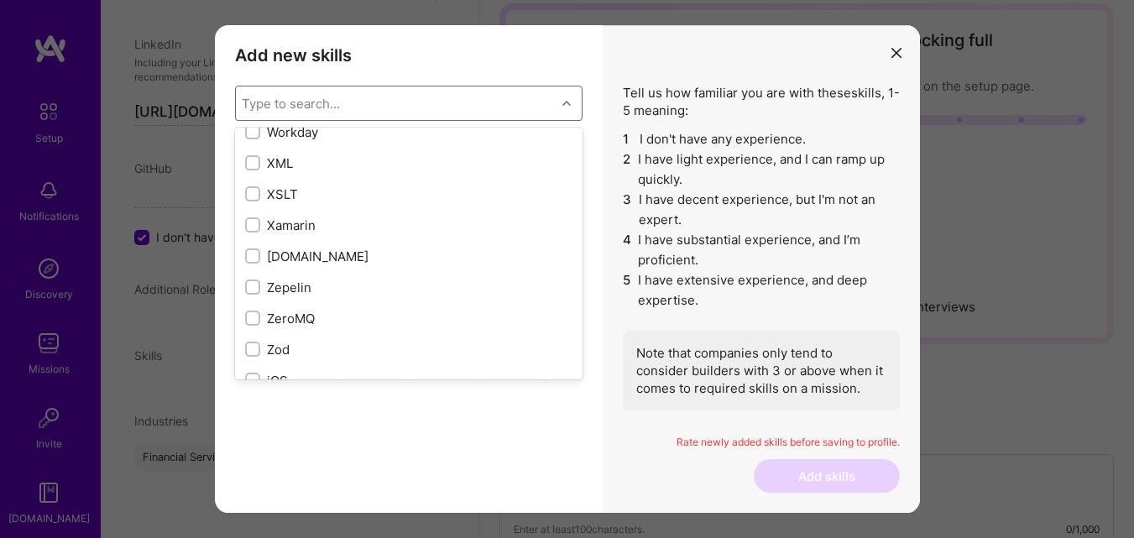
scroll to position [11326, 0]
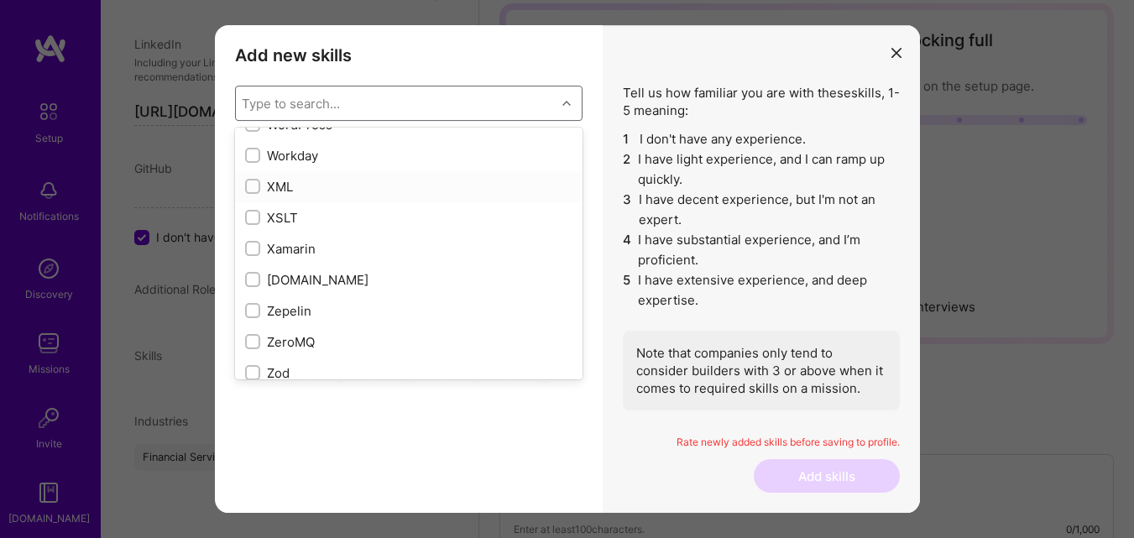
click at [270, 182] on div "XML" at bounding box center [408, 187] width 327 height 18
checkbox input "true"
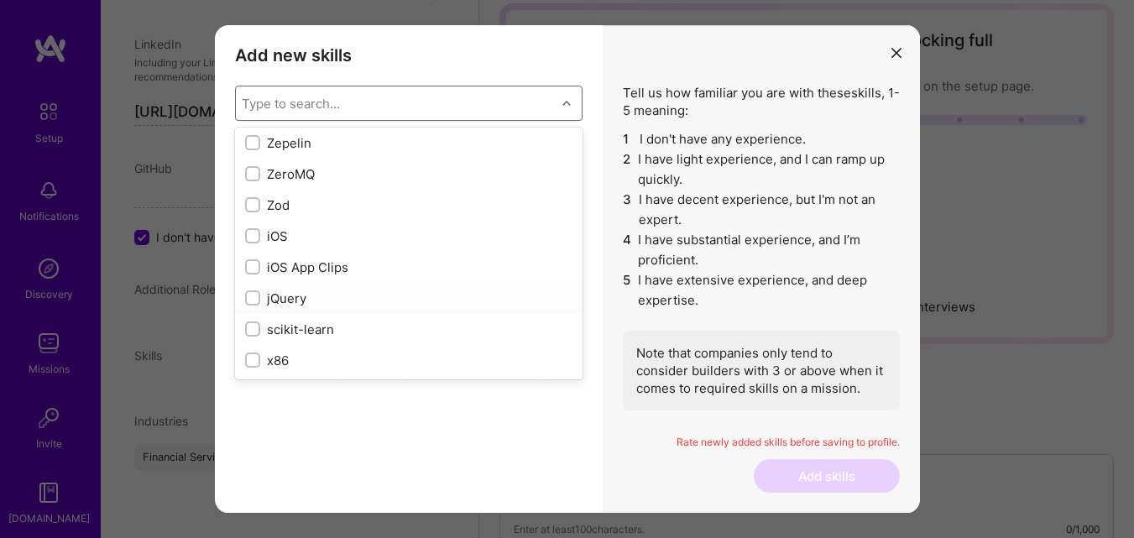
click at [288, 301] on div "jQuery" at bounding box center [408, 299] width 327 height 18
checkbox input "true"
click at [274, 235] on div "iOS" at bounding box center [408, 236] width 327 height 18
checkbox input "true"
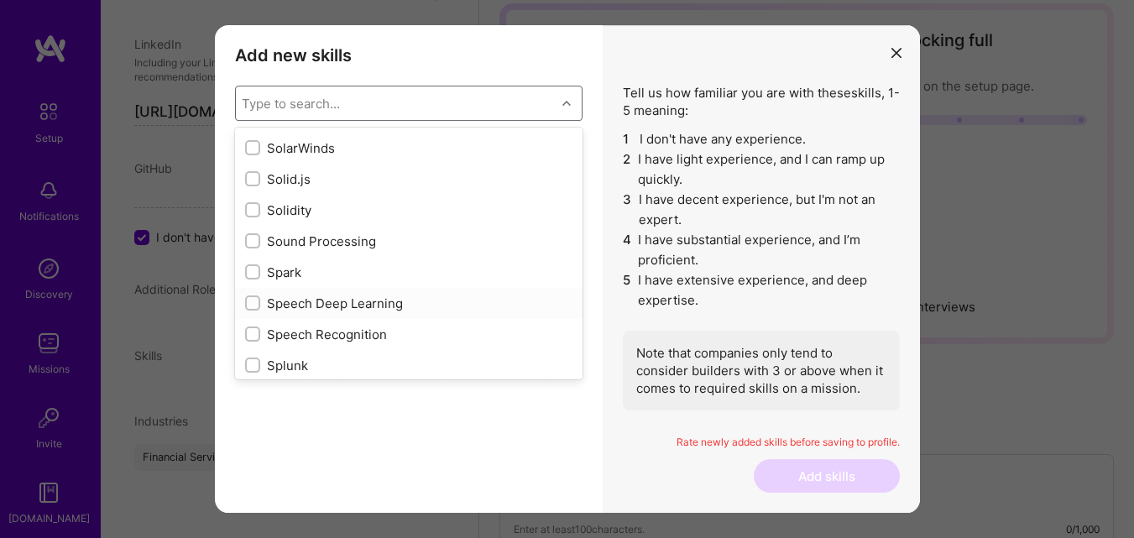
scroll to position [9479, 0]
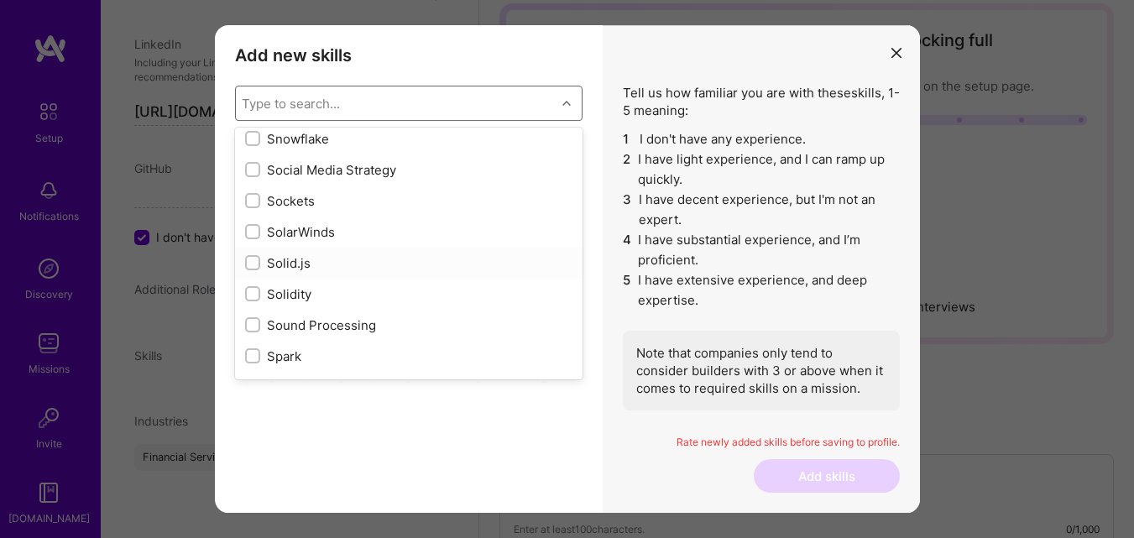
click at [297, 267] on div "Solid.js" at bounding box center [408, 263] width 327 height 18
checkbox input "false"
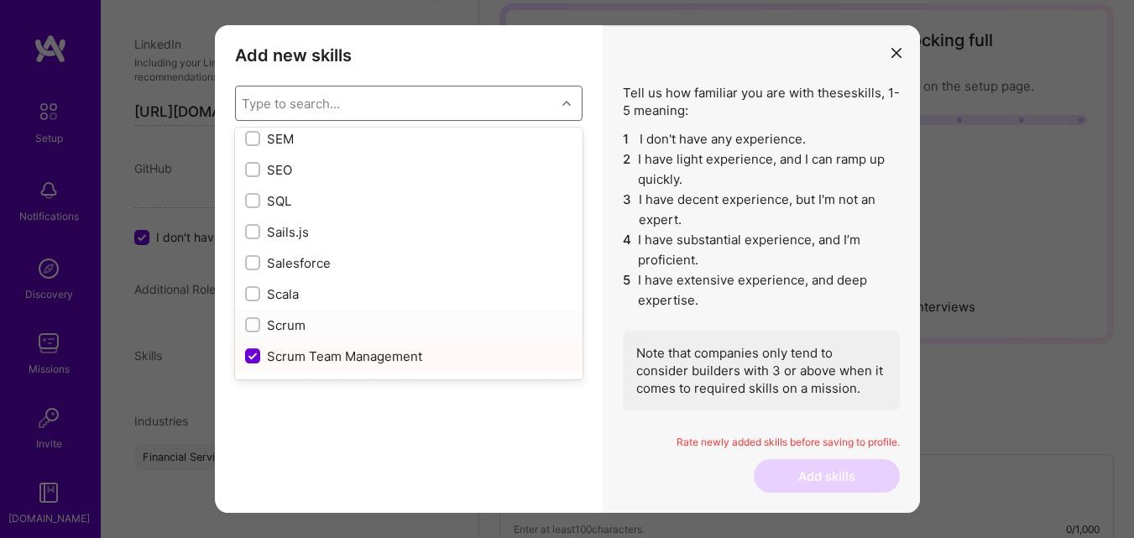
scroll to position [8892, 0]
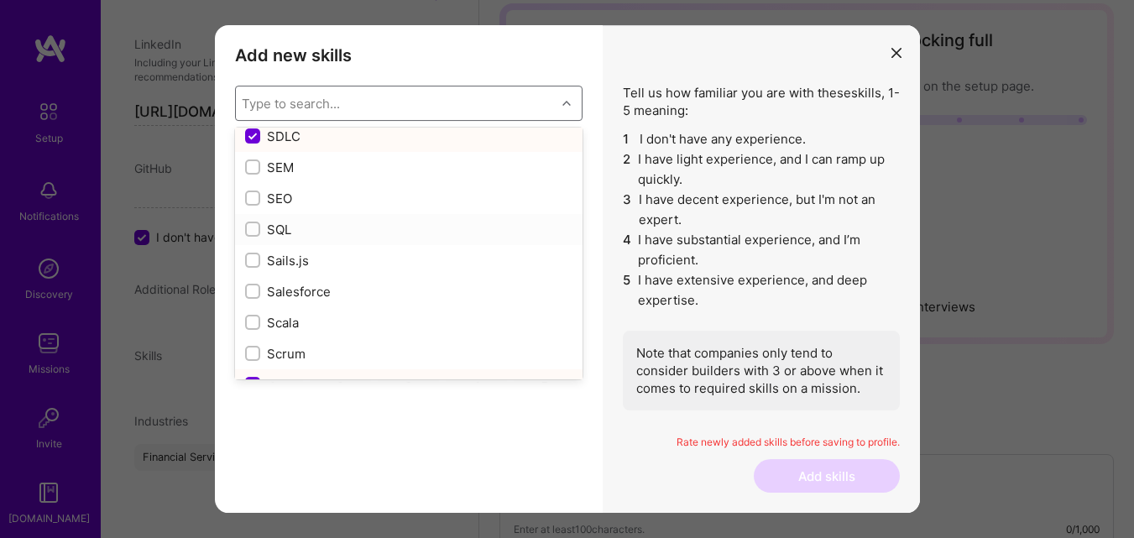
click at [272, 225] on div "SQL" at bounding box center [408, 230] width 327 height 18
checkbox input "true"
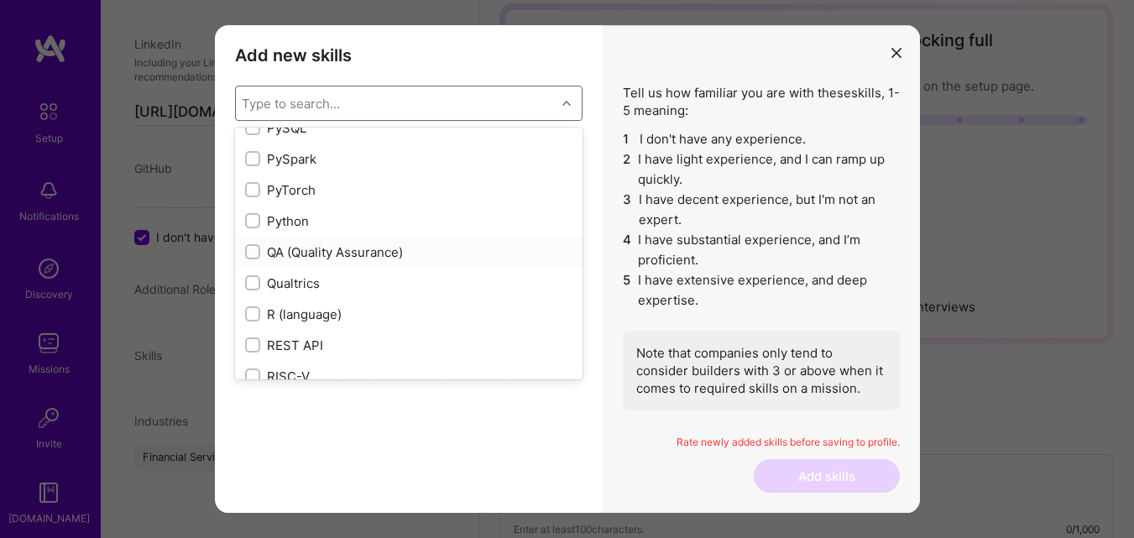
click at [305, 252] on div "QA (Quality Assurance)" at bounding box center [408, 252] width 327 height 18
checkbox input "true"
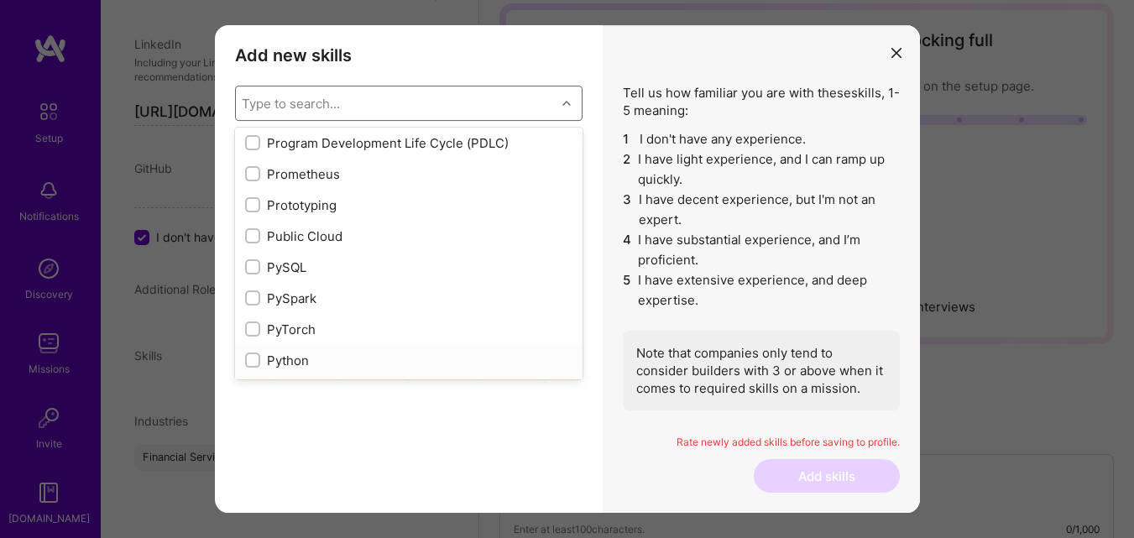
scroll to position [7800, 0]
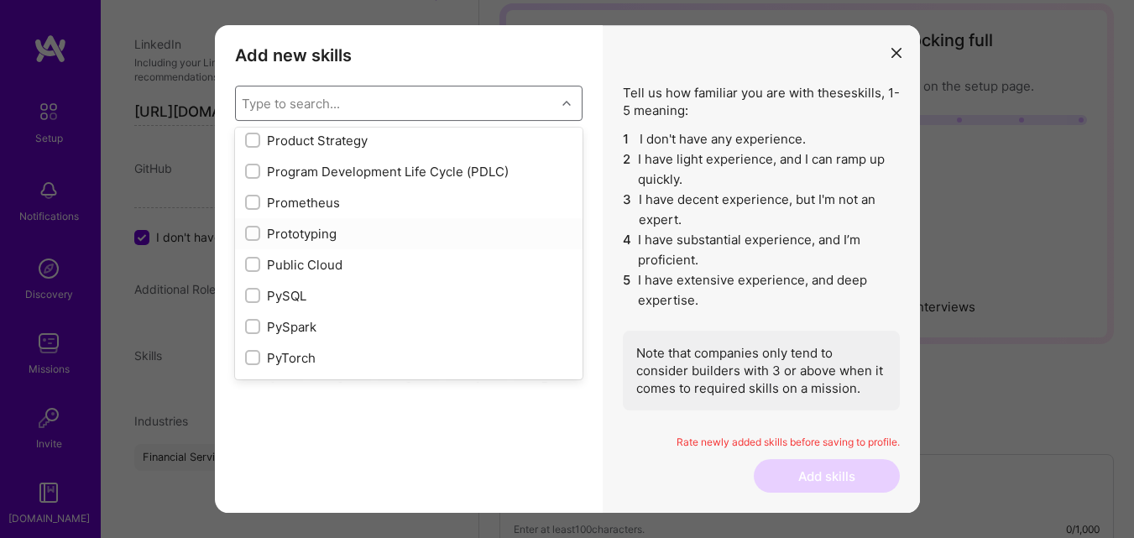
click at [306, 237] on div "Prototyping" at bounding box center [408, 234] width 327 height 18
checkbox input "true"
drag, startPoint x: 316, startPoint y: 168, endPoint x: 316, endPoint y: 208, distance: 40.3
click at [316, 170] on div "Program Development Life Cycle (PDLC)" at bounding box center [408, 172] width 327 height 18
checkbox input "true"
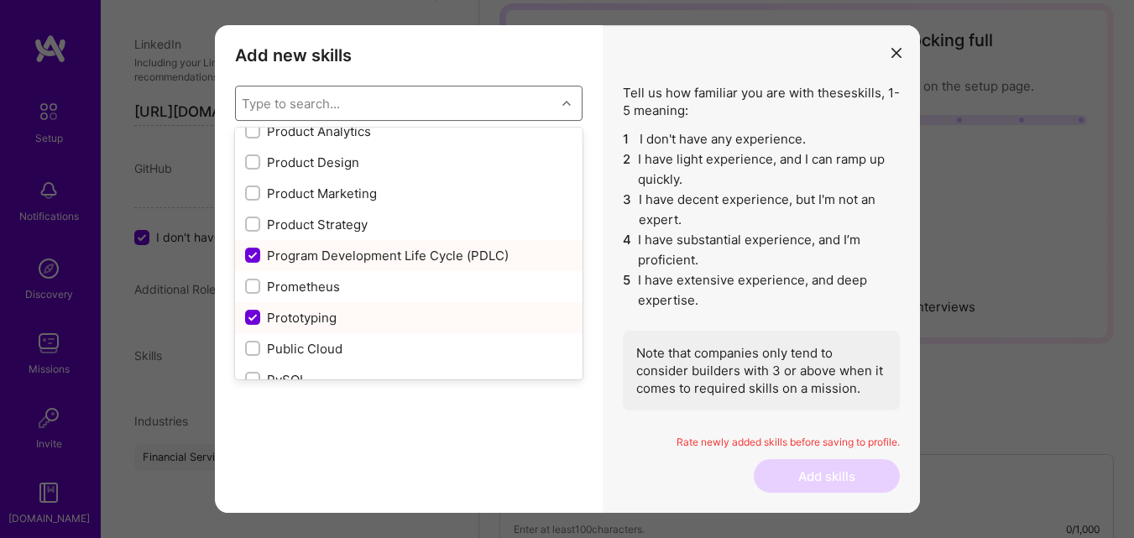
scroll to position [7633, 0]
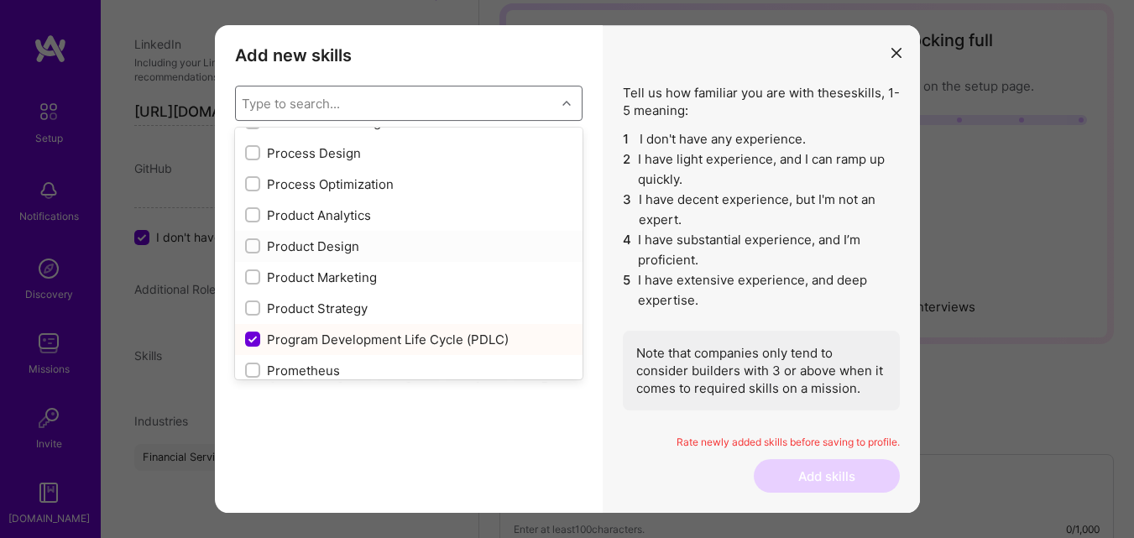
click at [319, 243] on div "Product Design" at bounding box center [408, 247] width 327 height 18
click at [330, 243] on div "Product Design" at bounding box center [408, 247] width 327 height 18
checkbox input "false"
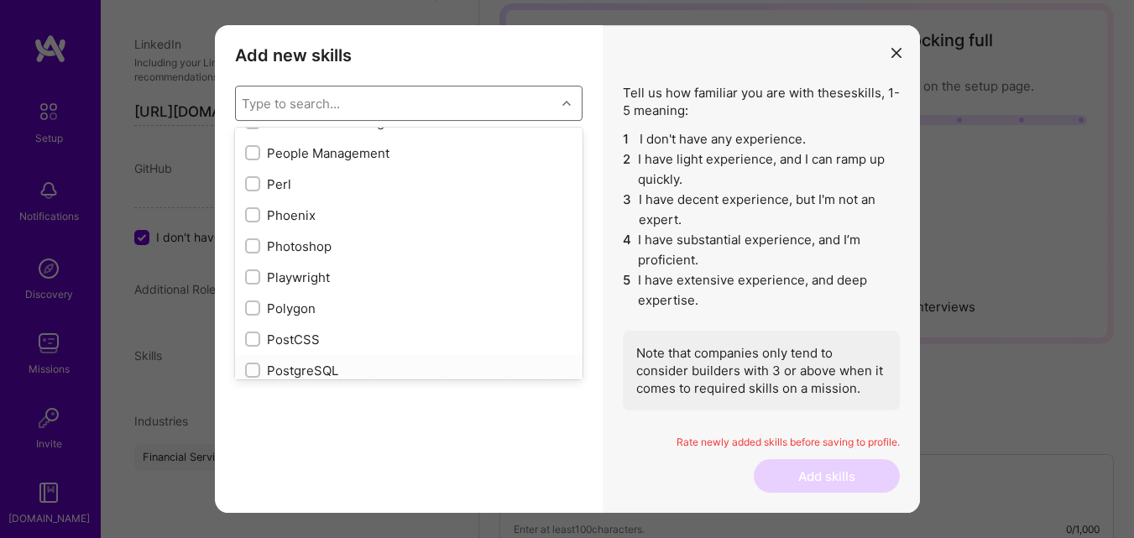
scroll to position [7297, 0]
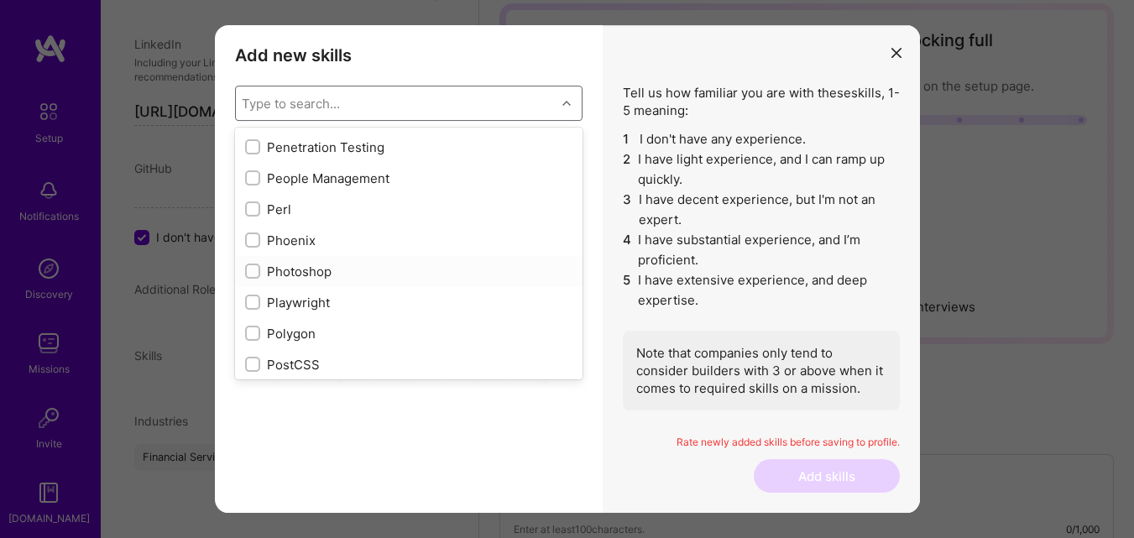
click at [306, 269] on div "Photoshop" at bounding box center [408, 272] width 327 height 18
checkbox input "true"
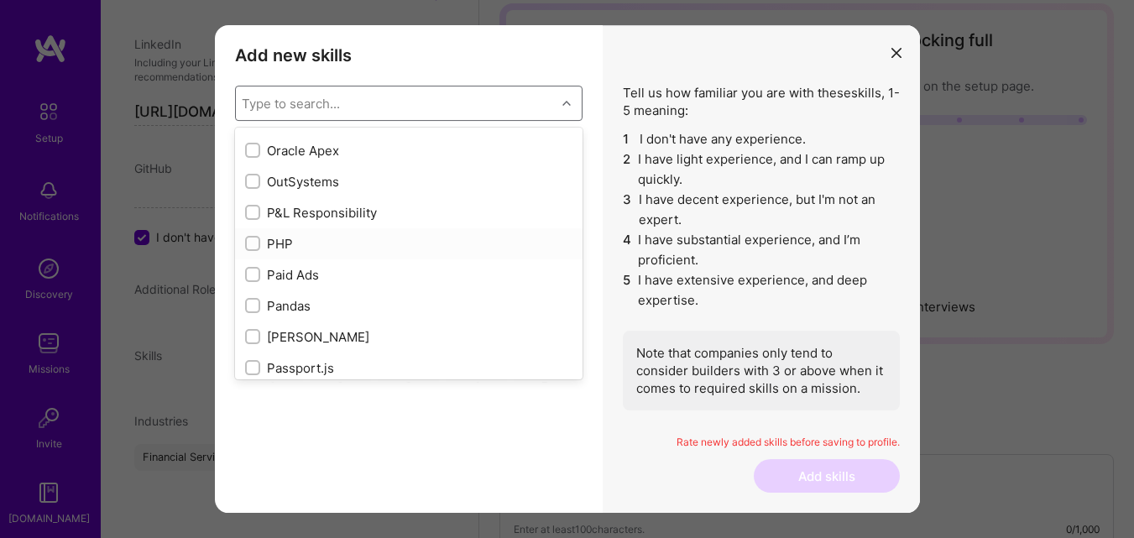
click at [279, 245] on div "PHP" at bounding box center [408, 244] width 327 height 18
checkbox input "true"
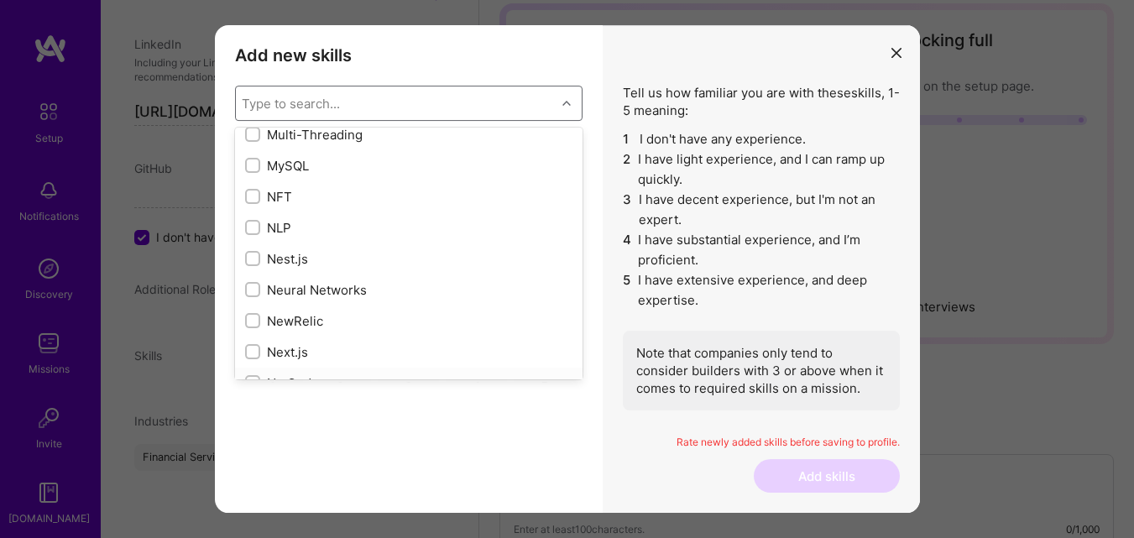
scroll to position [6625, 0]
click at [284, 172] on div "MySQL" at bounding box center [408, 167] width 327 height 18
checkbox input "true"
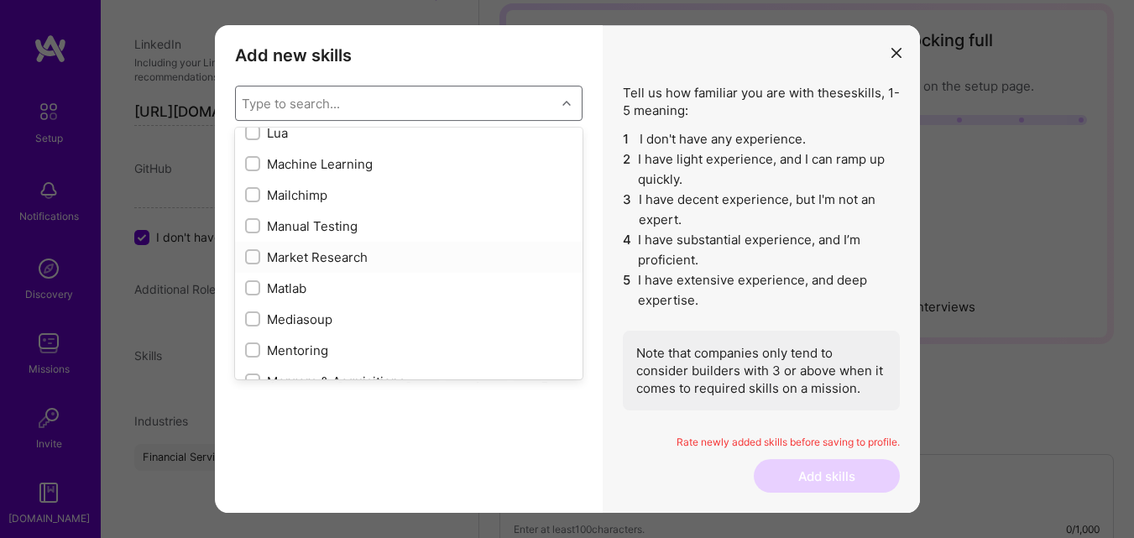
scroll to position [5954, 0]
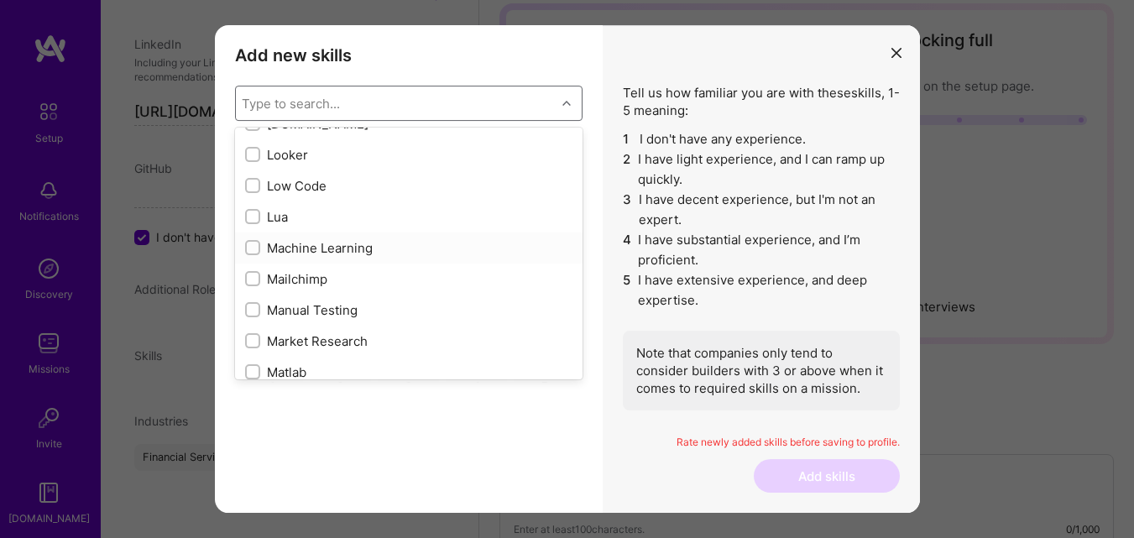
click at [300, 248] on div "Machine Learning" at bounding box center [408, 248] width 327 height 18
checkbox input "true"
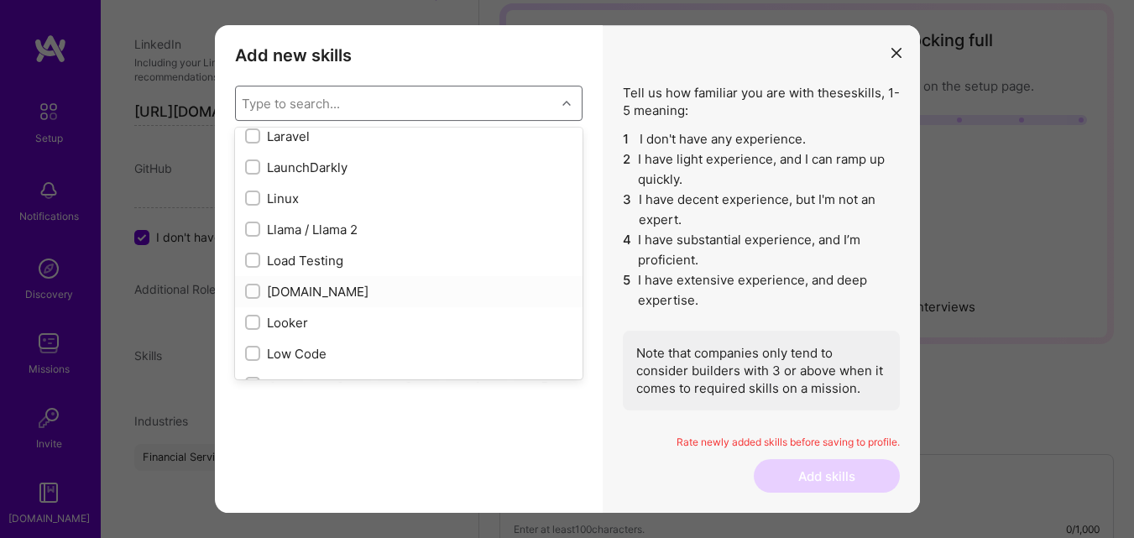
scroll to position [5702, 0]
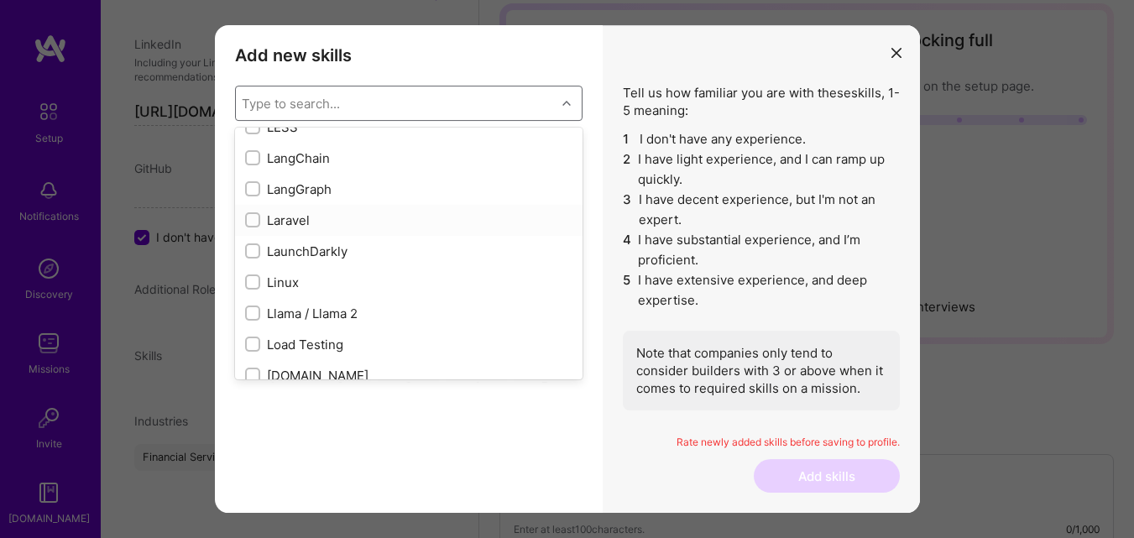
click at [289, 223] on div "Laravel" at bounding box center [408, 221] width 327 height 18
checkbox input "true"
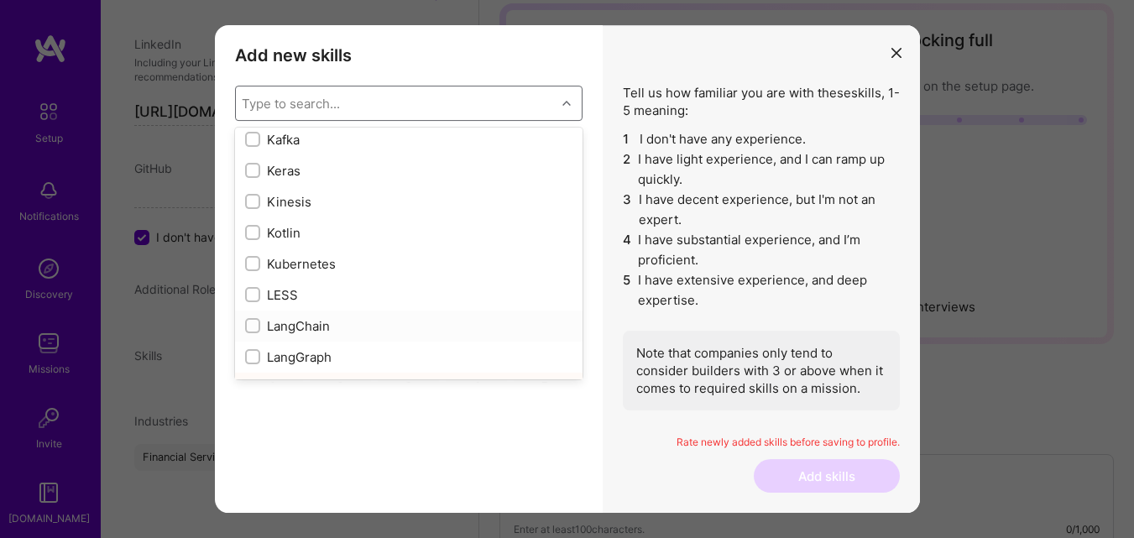
scroll to position [5450, 0]
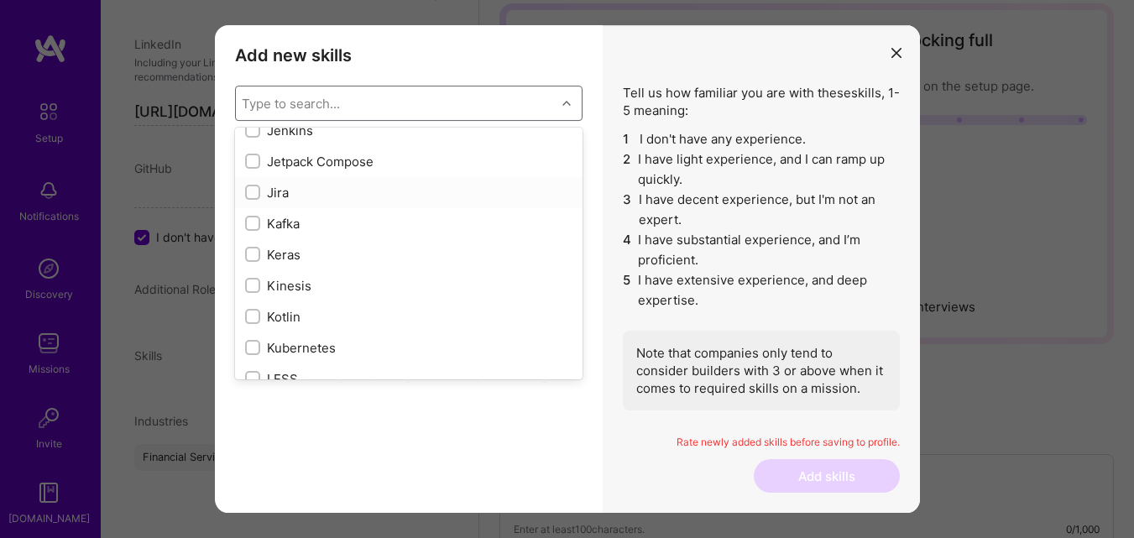
click at [280, 191] on div "Jira" at bounding box center [408, 193] width 327 height 18
checkbox input "true"
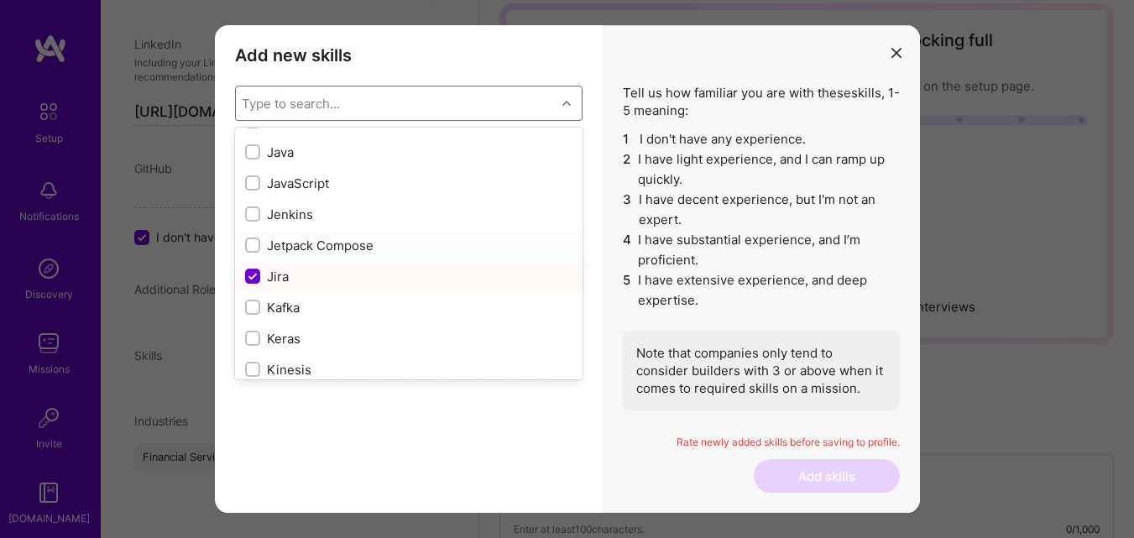
scroll to position [5283, 0]
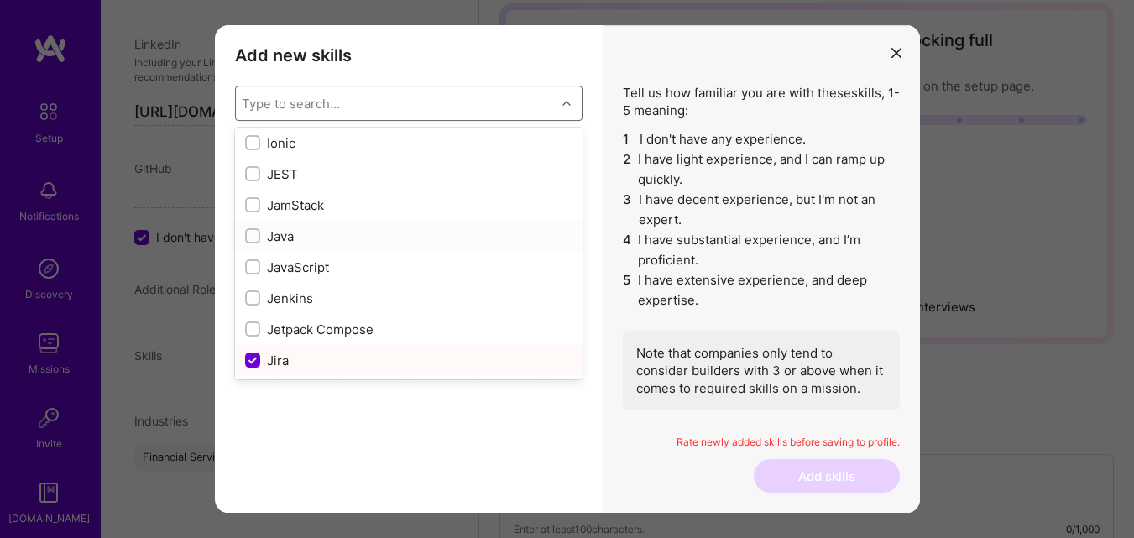
click at [289, 238] on div "Java" at bounding box center [408, 236] width 327 height 18
checkbox input "true"
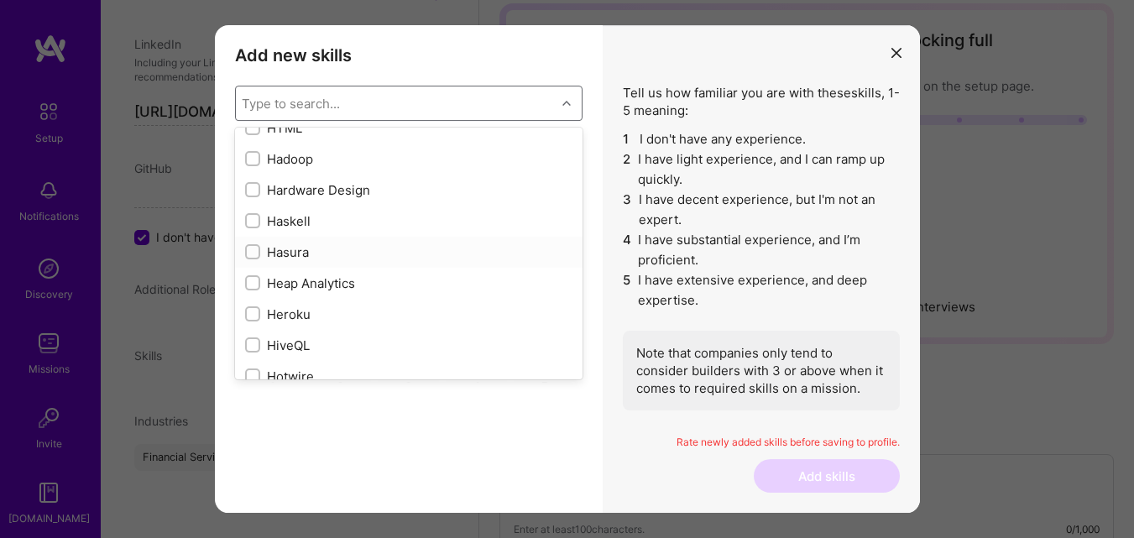
scroll to position [4779, 0]
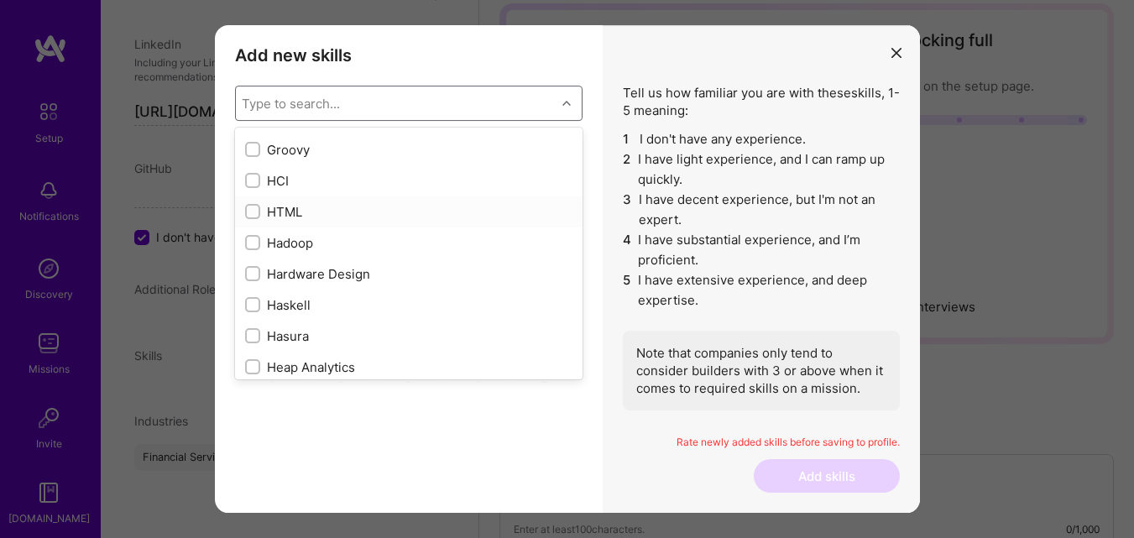
click at [289, 209] on div "HTML" at bounding box center [408, 212] width 327 height 18
checkbox input "true"
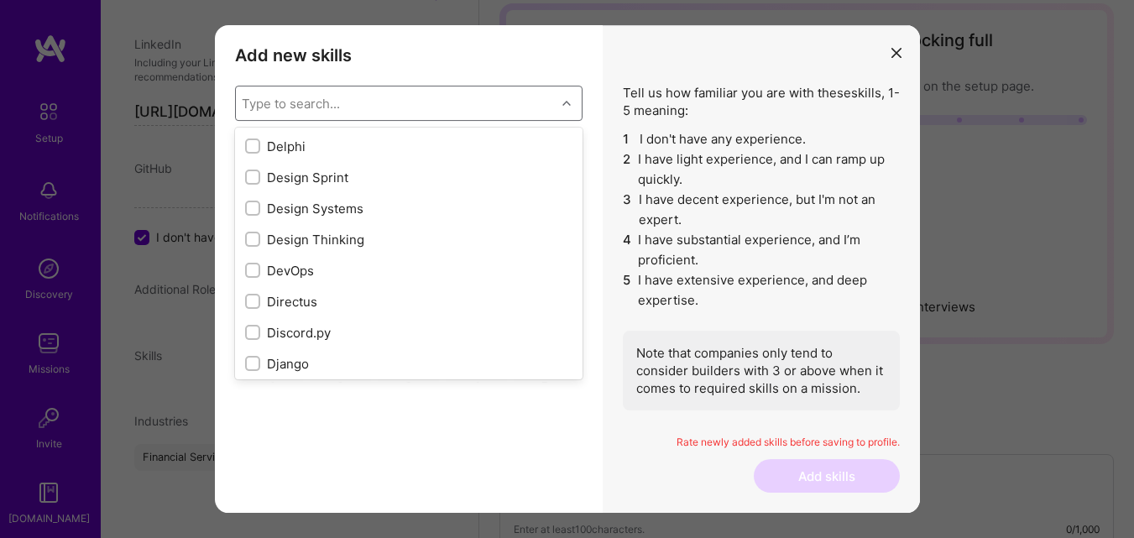
scroll to position [3016, 0]
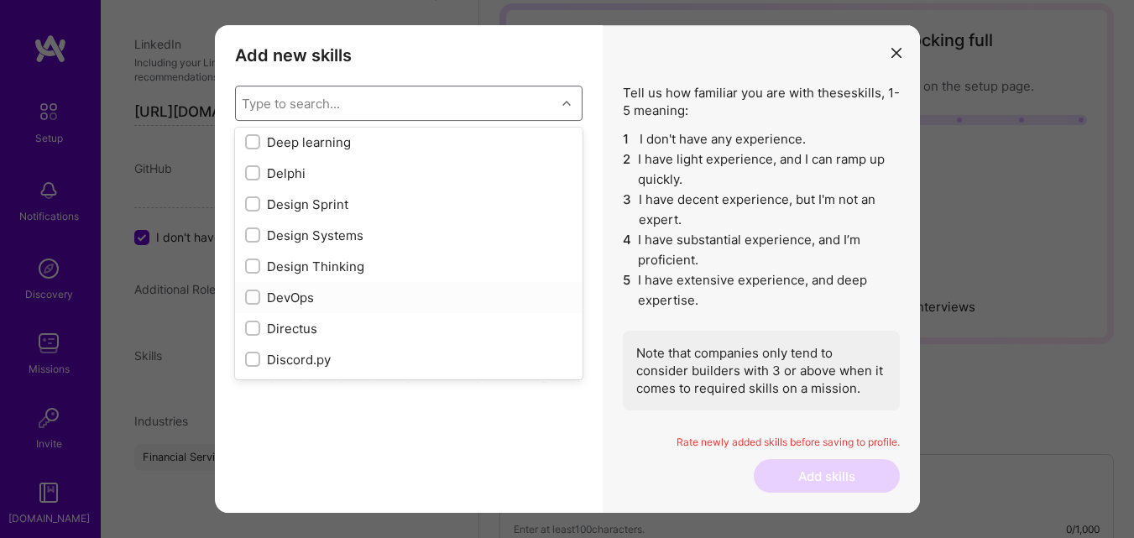
click at [301, 298] on div "DevOps" at bounding box center [408, 298] width 327 height 18
checkbox input "true"
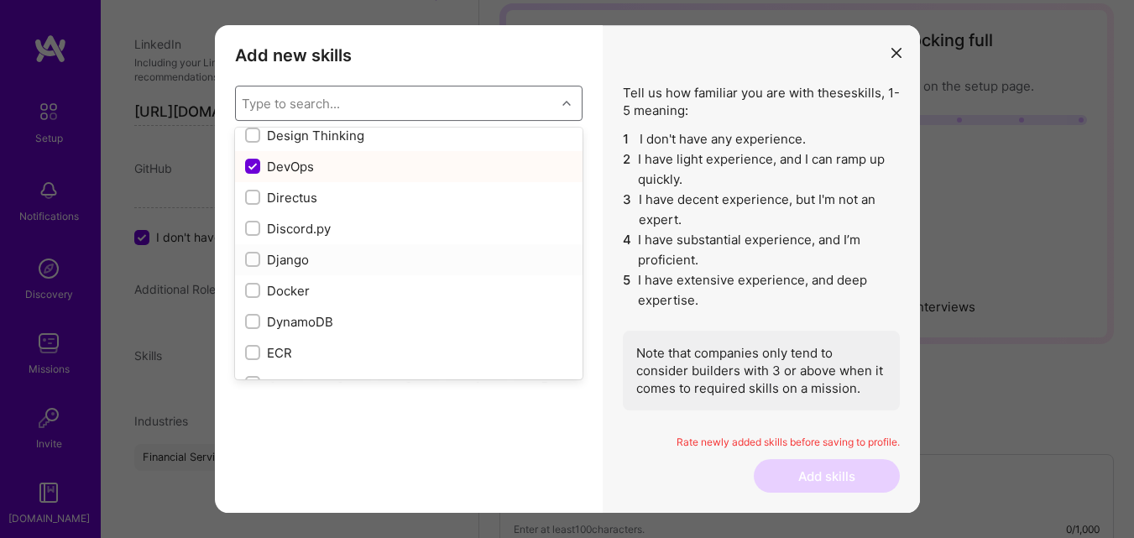
scroll to position [3184, 0]
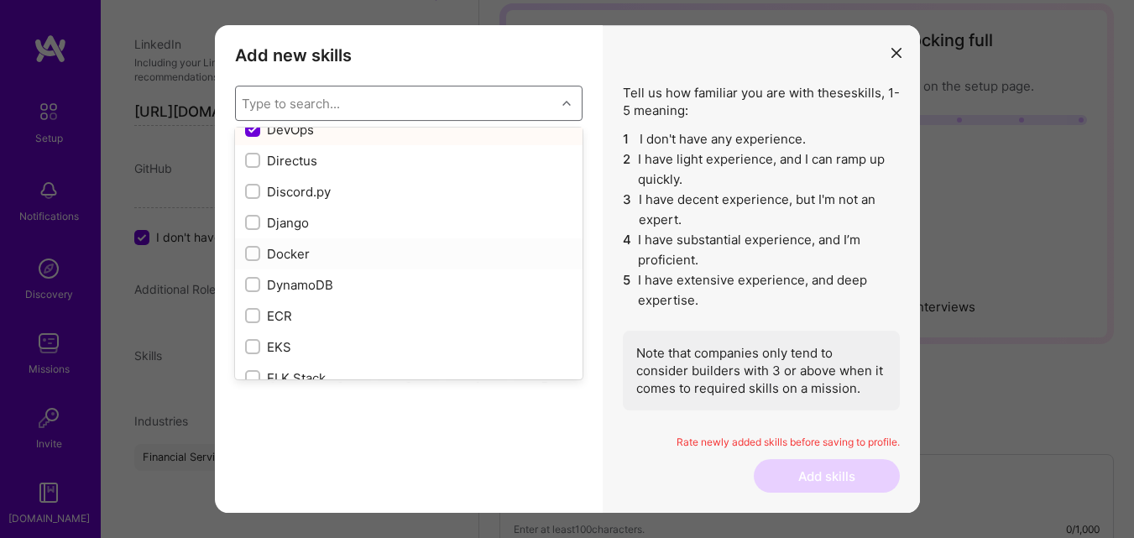
click at [295, 254] on div "Docker" at bounding box center [408, 254] width 327 height 18
checkbox input "true"
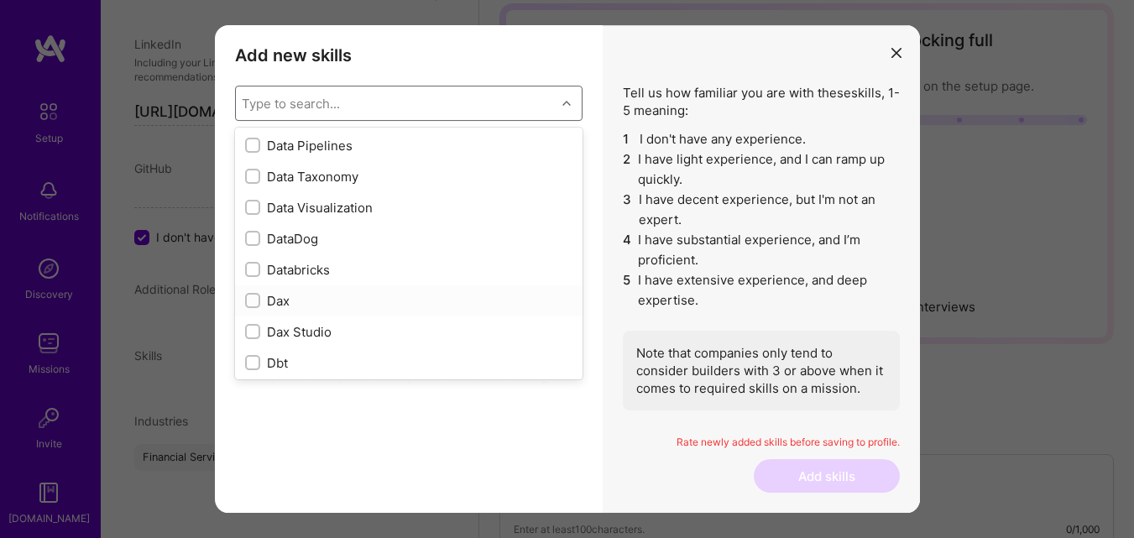
scroll to position [2681, 0]
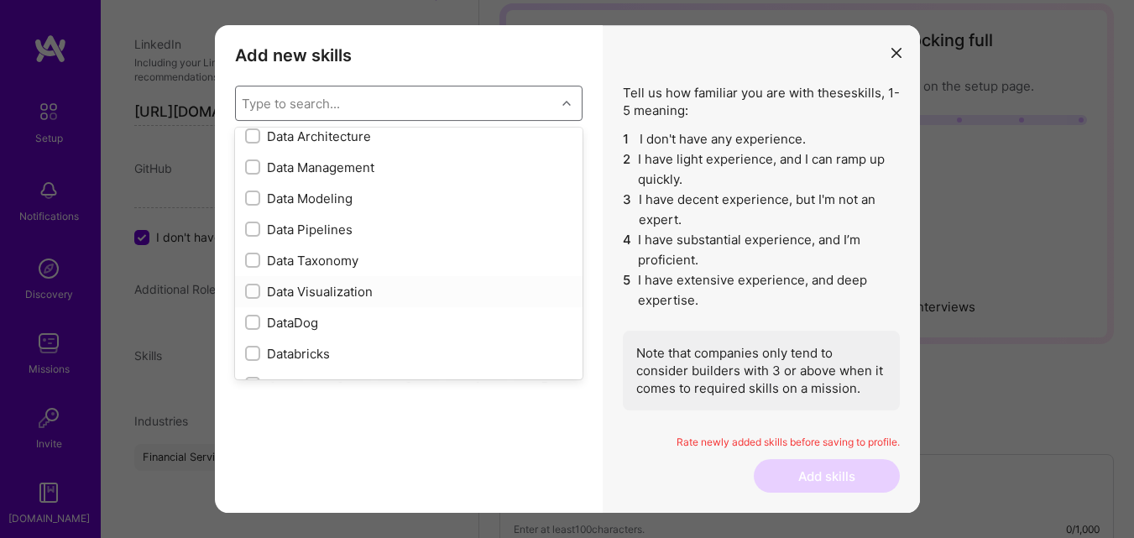
click at [308, 290] on div "Data Visualization" at bounding box center [408, 292] width 327 height 18
checkbox input "true"
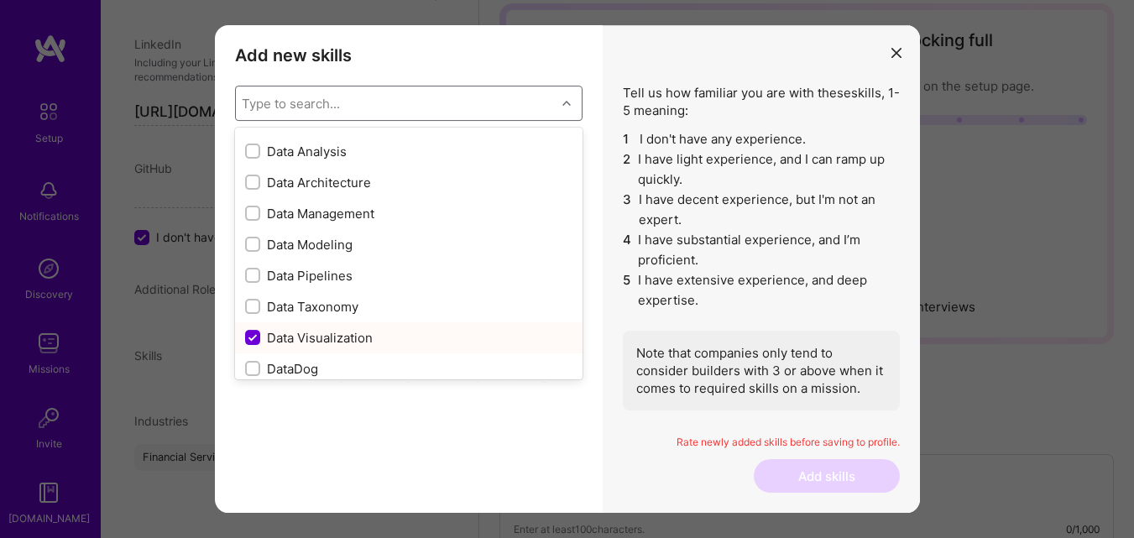
scroll to position [2597, 0]
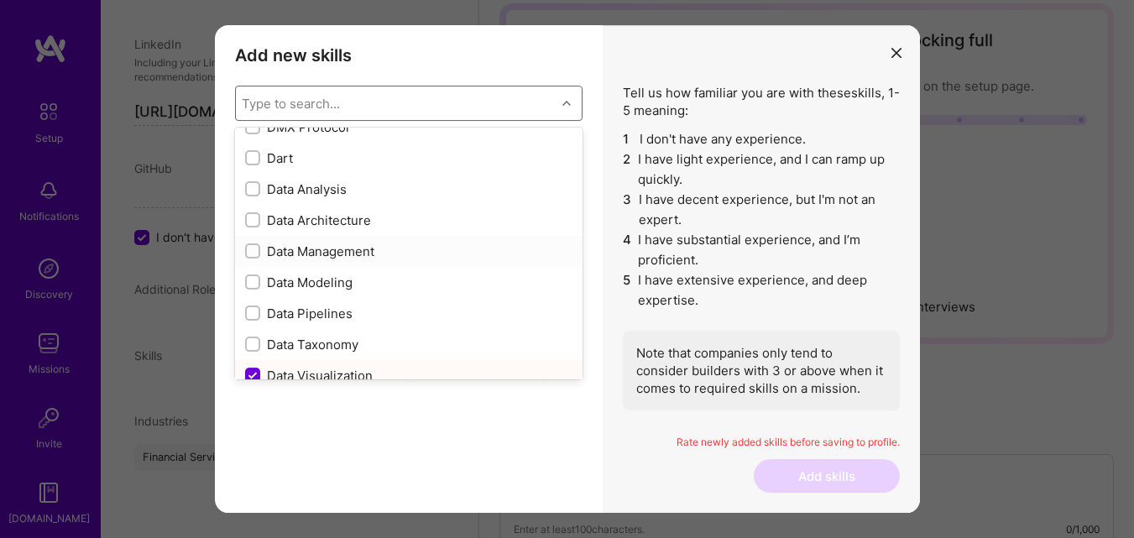
click at [326, 256] on div "Data Management" at bounding box center [408, 252] width 327 height 18
checkbox input "true"
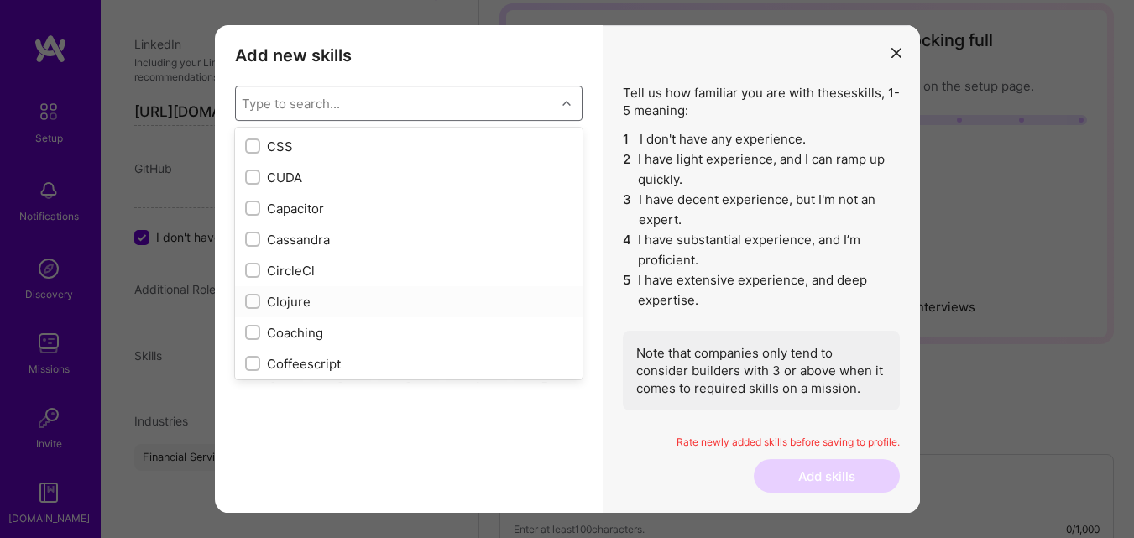
scroll to position [1841, 0]
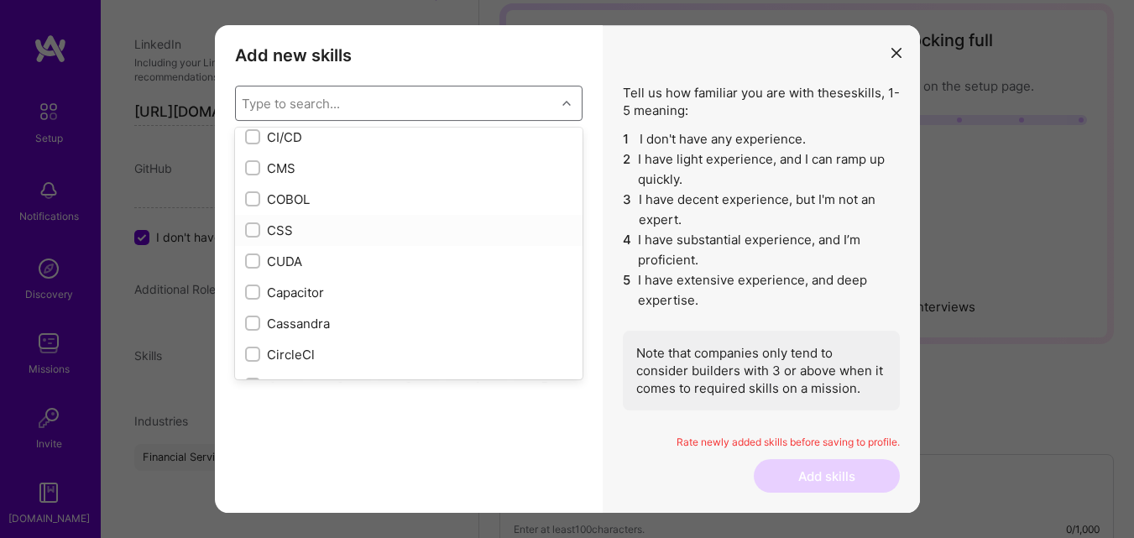
click at [282, 229] on div "CSS" at bounding box center [408, 231] width 327 height 18
checkbox input "true"
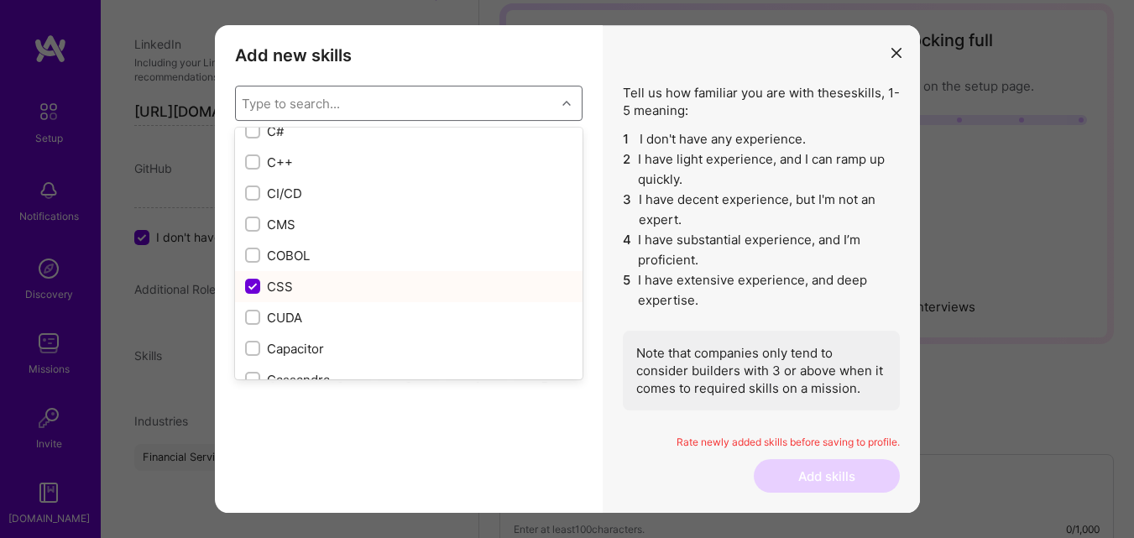
scroll to position [1758, 0]
click at [277, 243] on div "CMS" at bounding box center [408, 252] width 327 height 18
checkbox input "true"
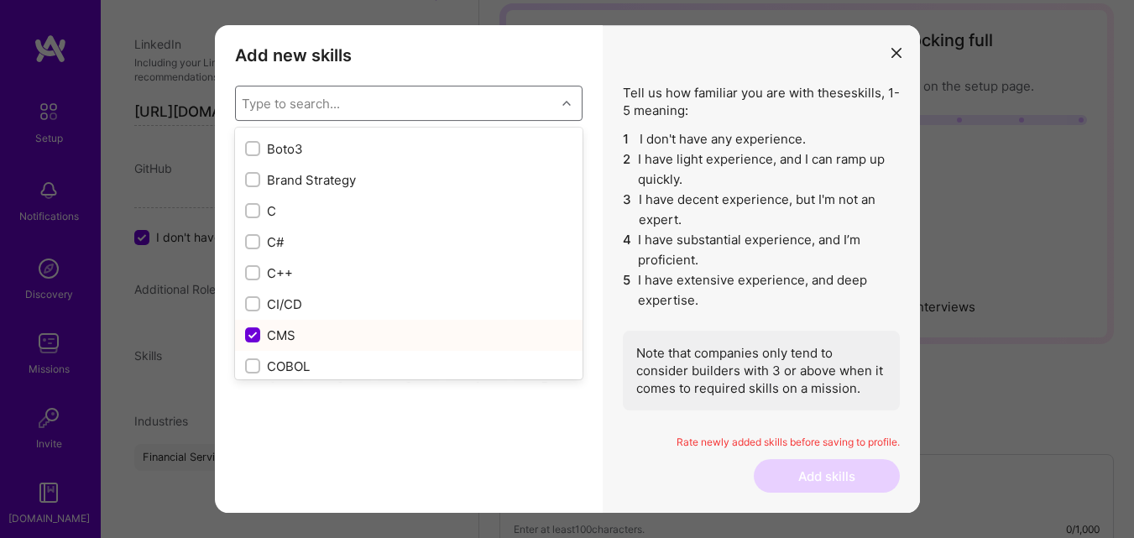
scroll to position [1674, 0]
click at [268, 273] on div "C++" at bounding box center [408, 274] width 327 height 18
checkbox input "true"
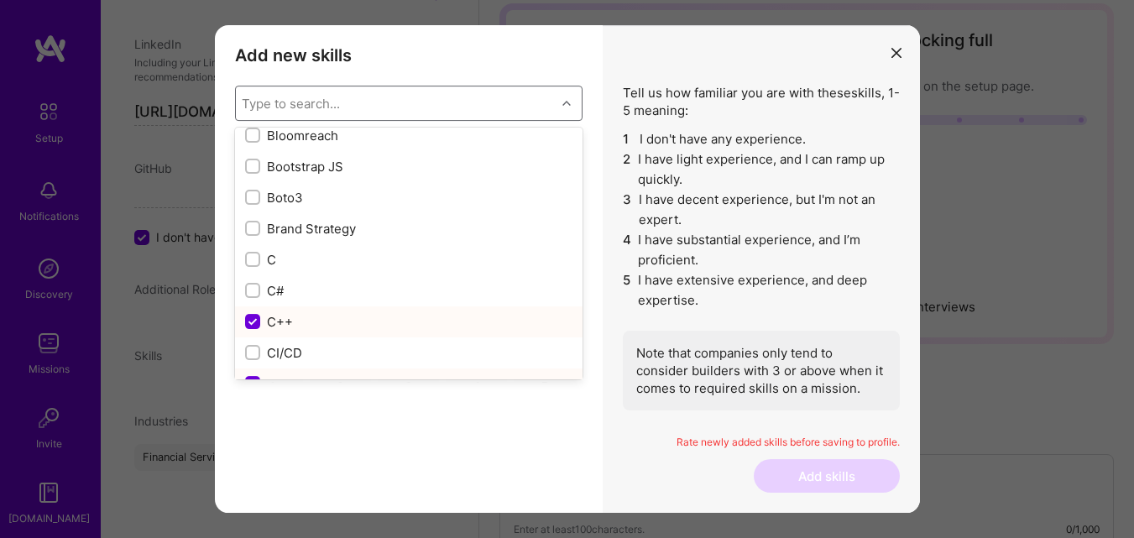
scroll to position [1590, 0]
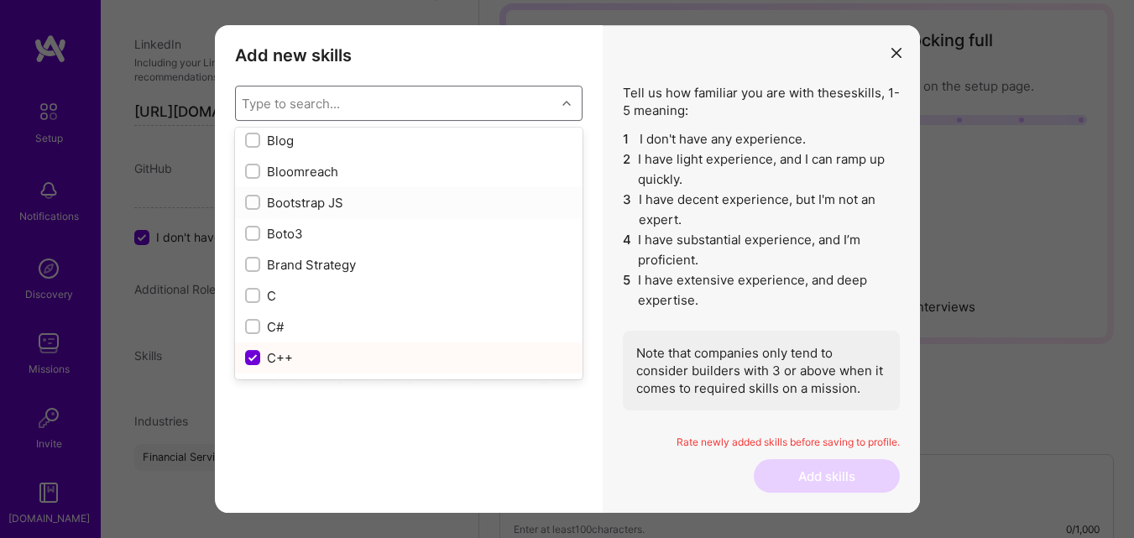
click at [254, 204] on input "modal" at bounding box center [254, 203] width 12 height 12
checkbox input "true"
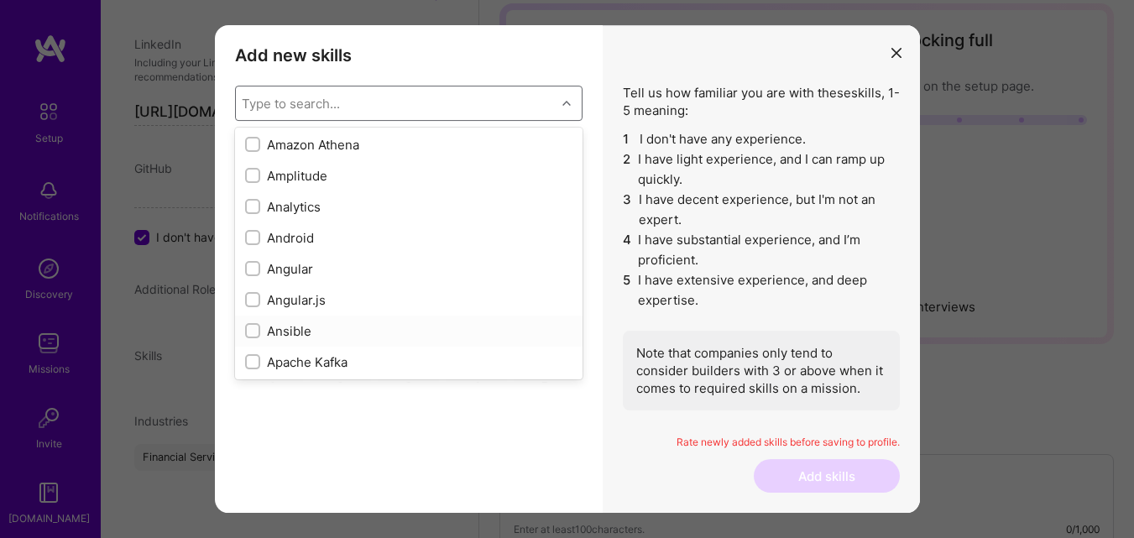
scroll to position [750, 0]
click at [286, 266] on div "Android" at bounding box center [408, 266] width 327 height 18
checkbox input "true"
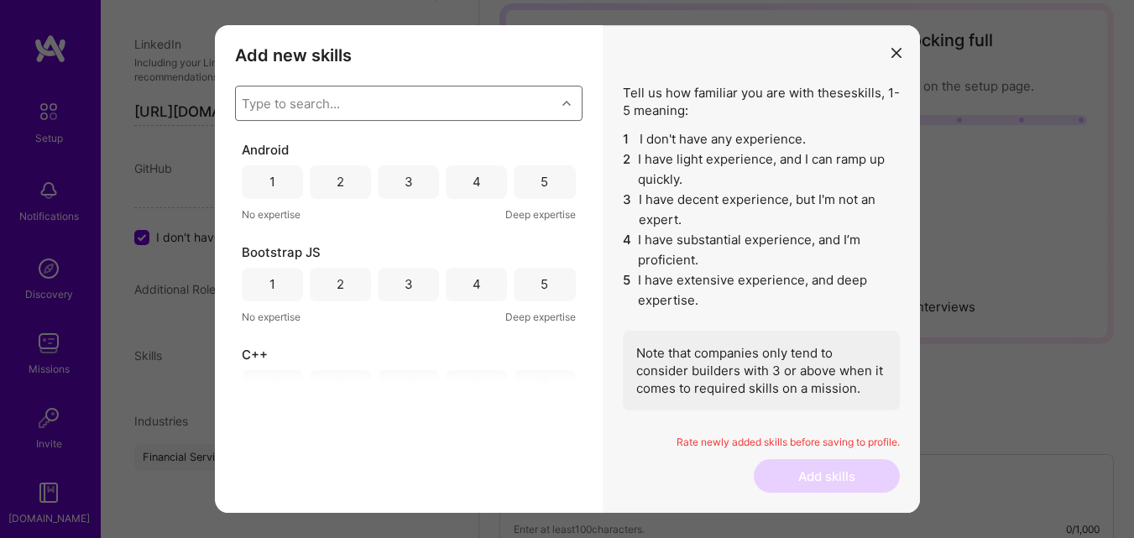
scroll to position [336, 0]
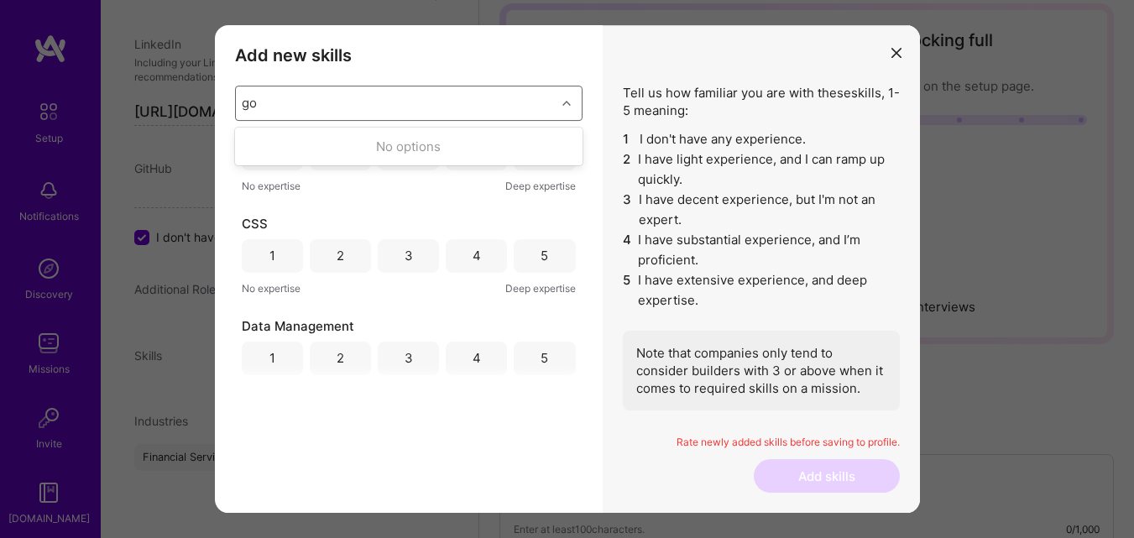
type input "g"
type input "lang"
click at [310, 181] on div "LangChain" at bounding box center [408, 178] width 327 height 18
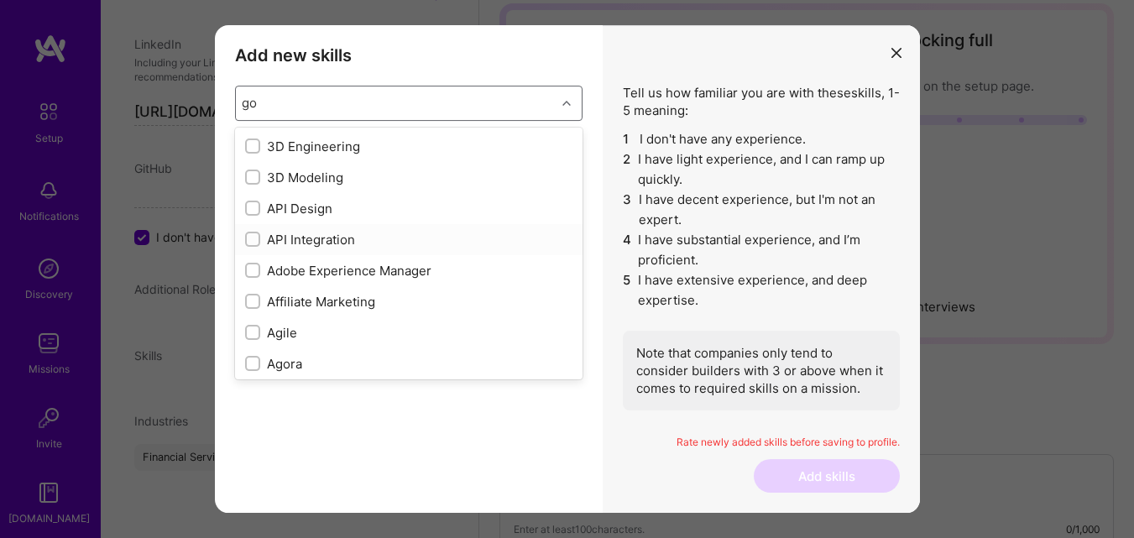
scroll to position [252, 0]
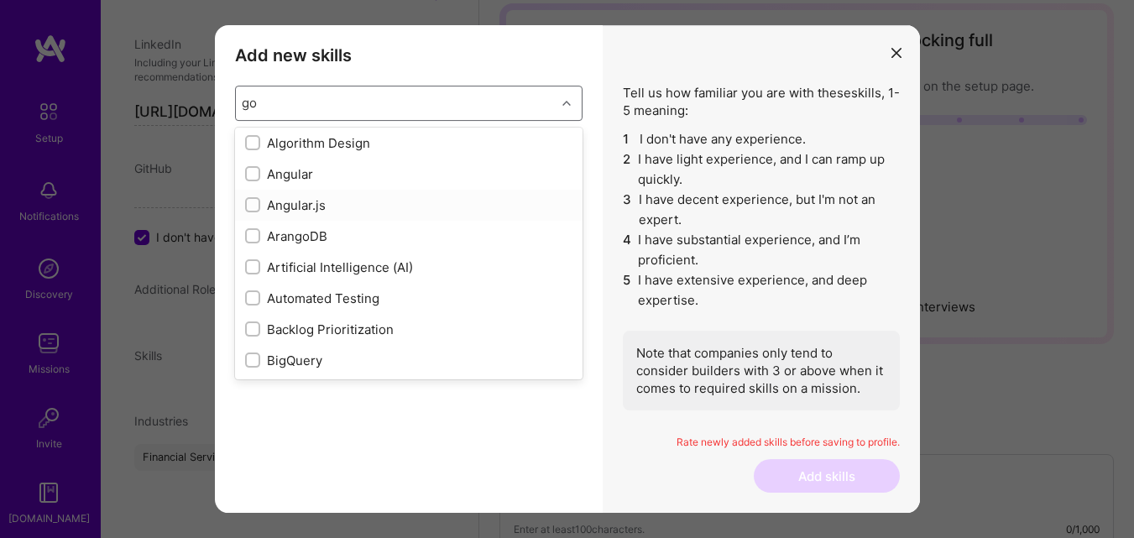
type input "g"
checkbox input "false"
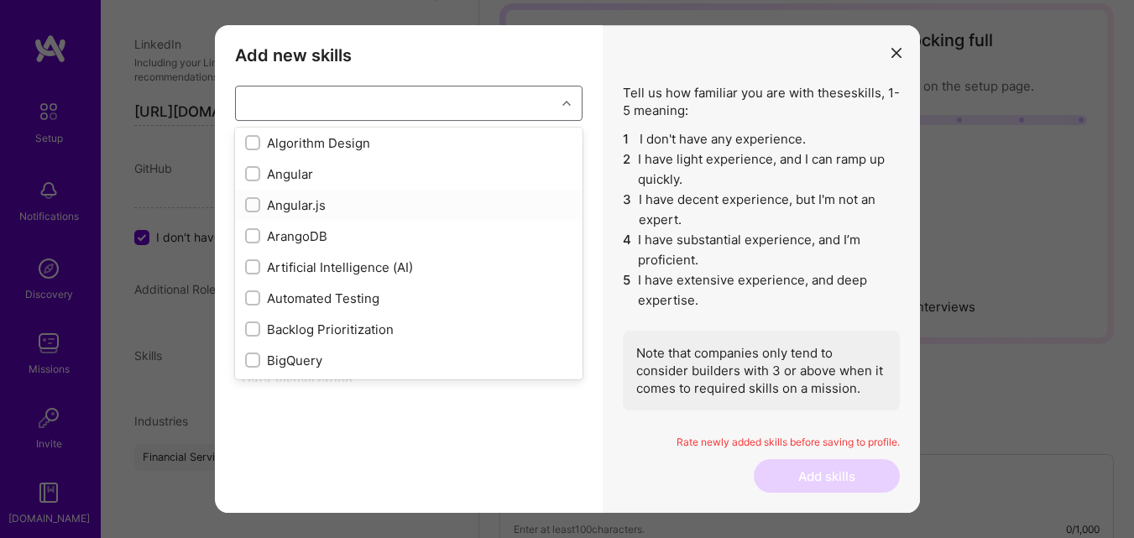
checkbox input "false"
checkbox input "true"
checkbox input "false"
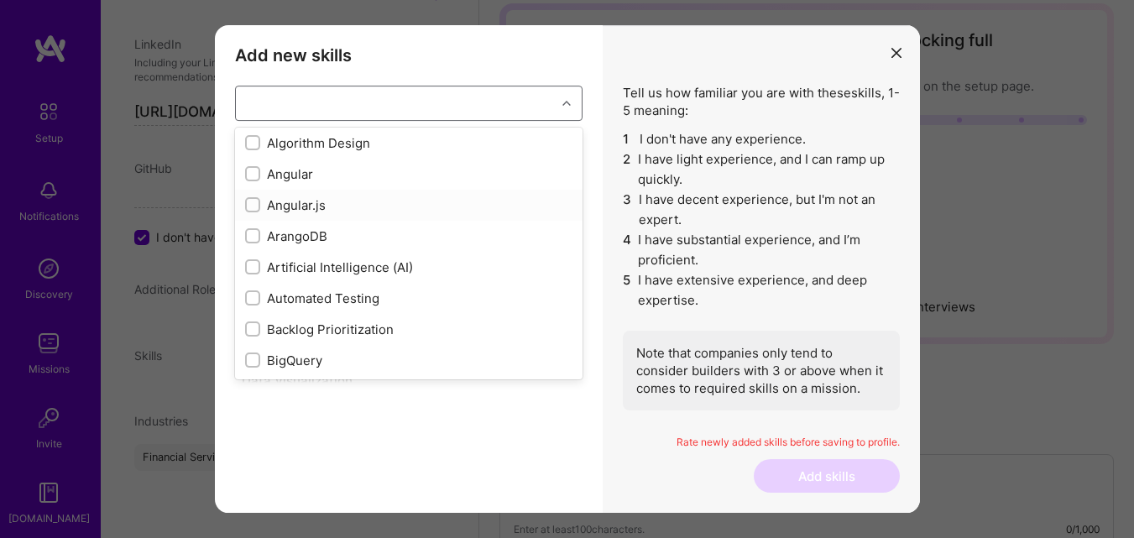
checkbox input "false"
checkbox input "true"
checkbox input "false"
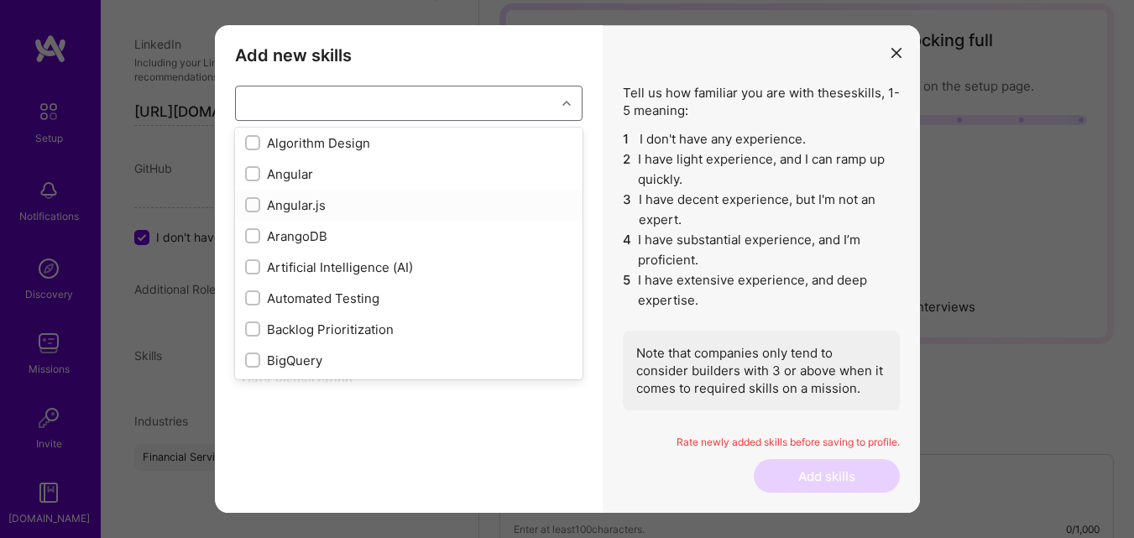
checkbox input "false"
type input "g"
checkbox input "true"
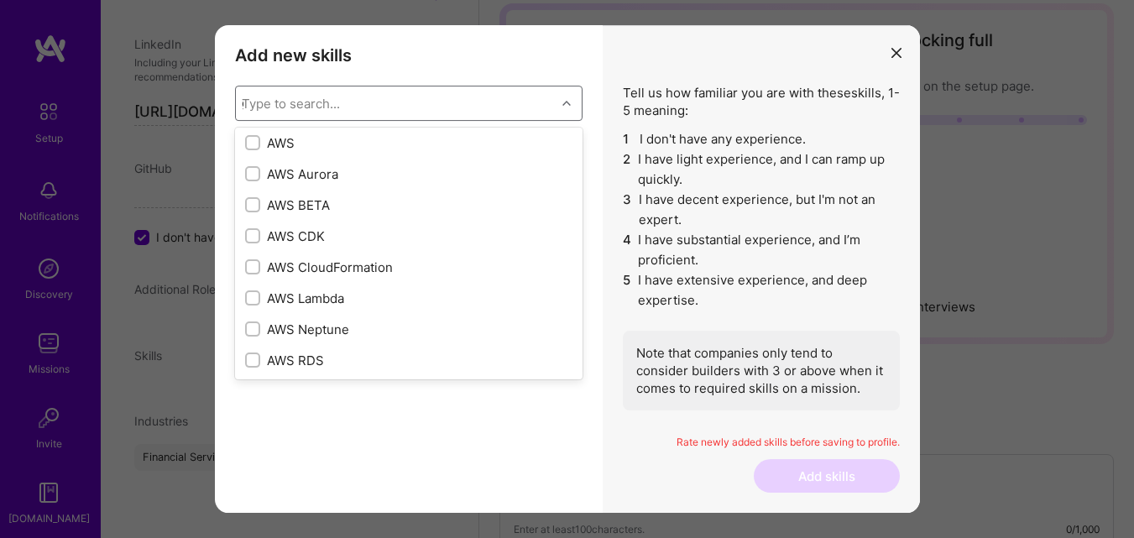
checkbox input "true"
checkbox input "false"
checkbox input "true"
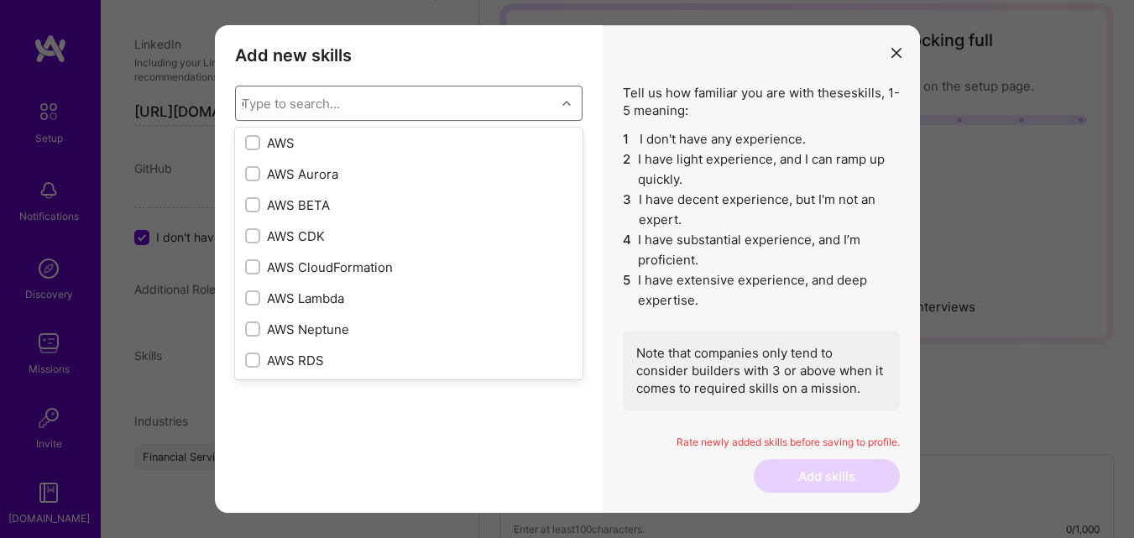
checkbox input "true"
checkbox input "false"
checkbox input "true"
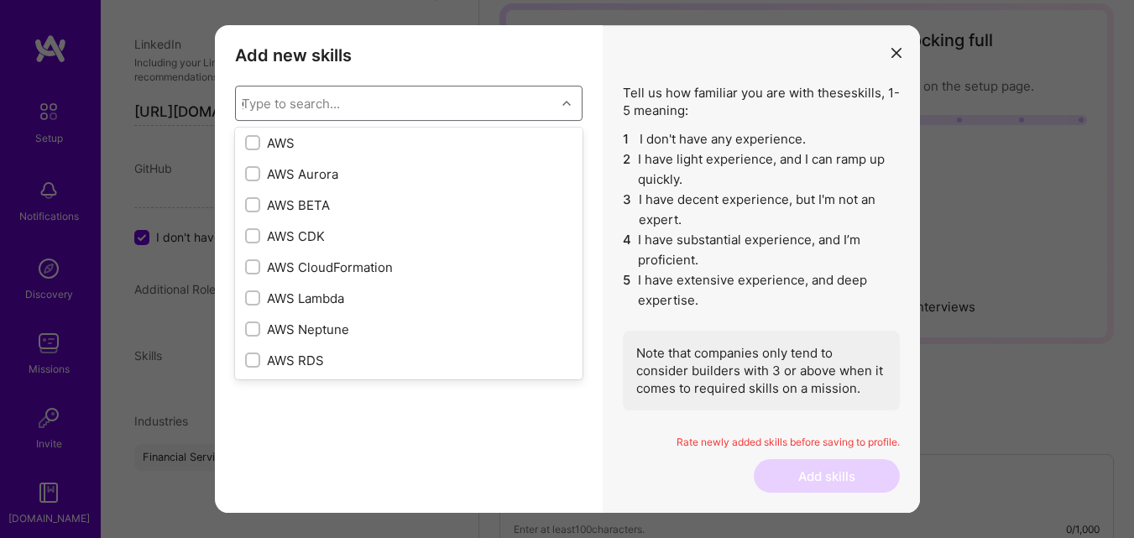
checkbox input "true"
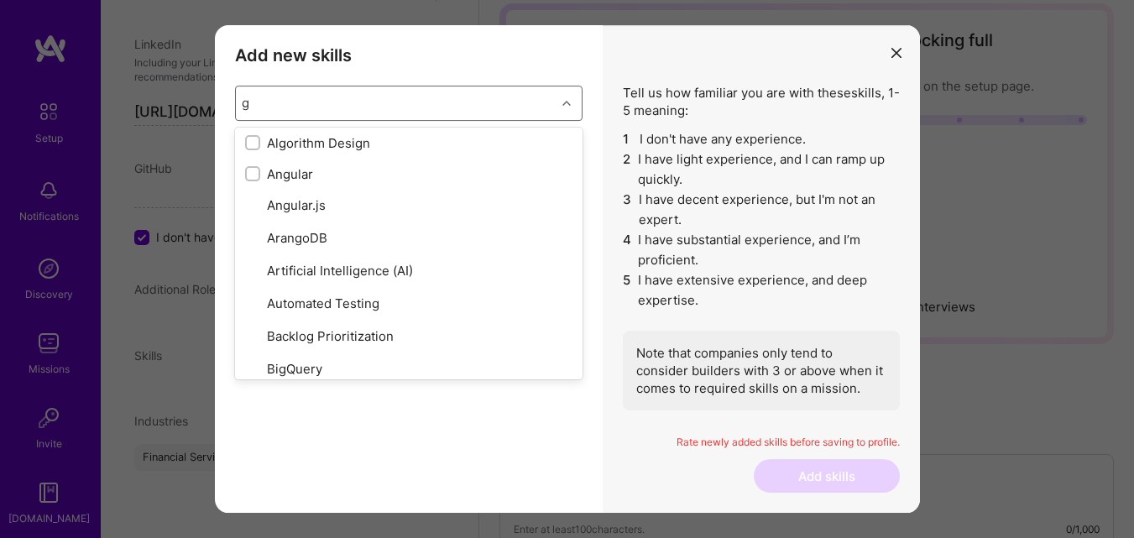
type input "go"
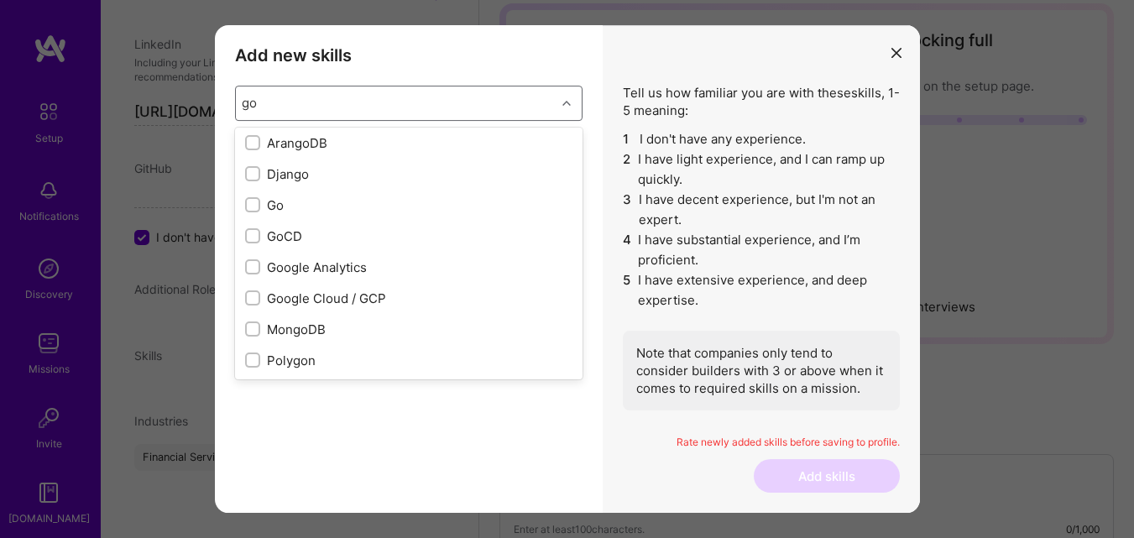
scroll to position [65, 0]
click at [428, 212] on div "Go" at bounding box center [408, 205] width 327 height 18
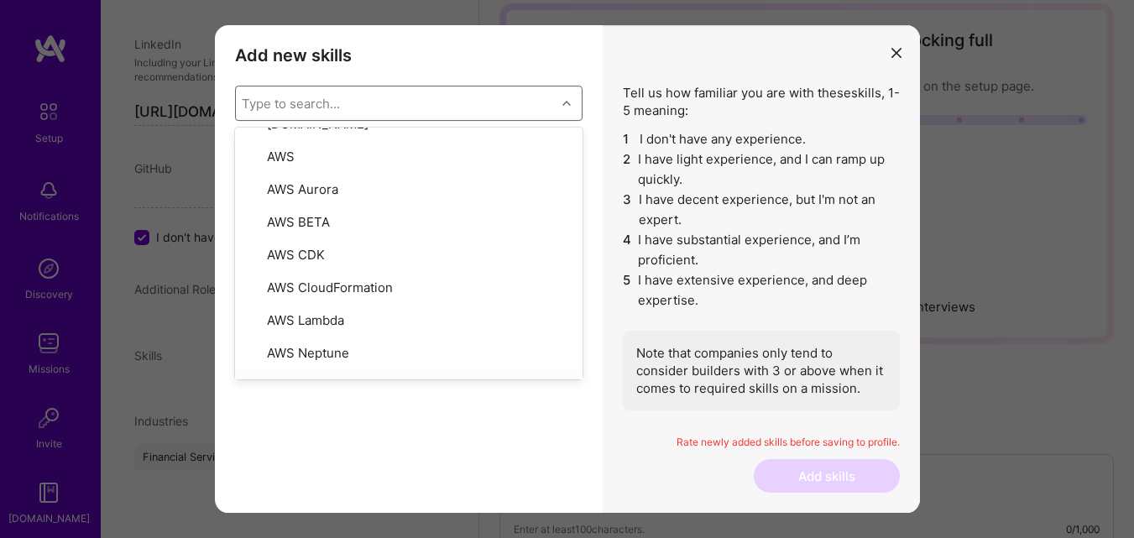
click at [546, 421] on div "Add new skills Tell us how familiar you are with given skills, using between 1 …" at bounding box center [409, 269] width 388 height 488
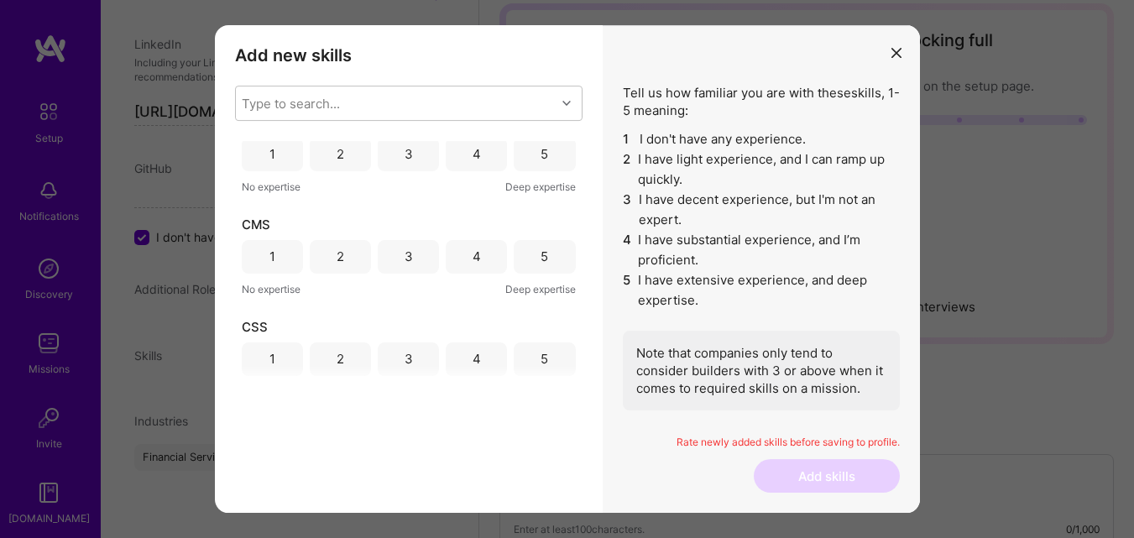
scroll to position [0, 0]
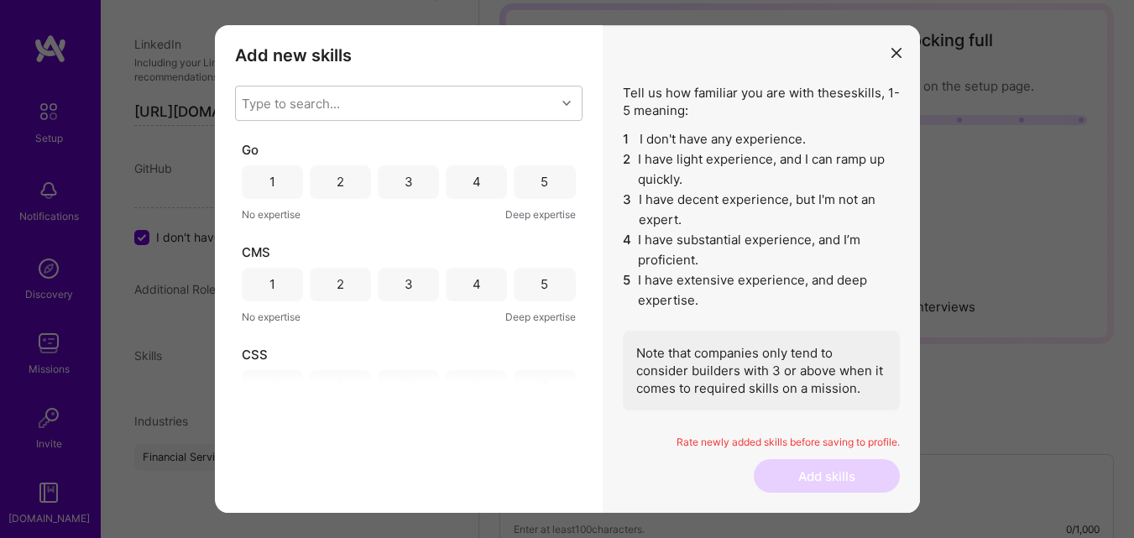
click at [530, 184] on div "5" at bounding box center [544, 182] width 61 height 34
click at [535, 295] on div "5" at bounding box center [544, 285] width 61 height 34
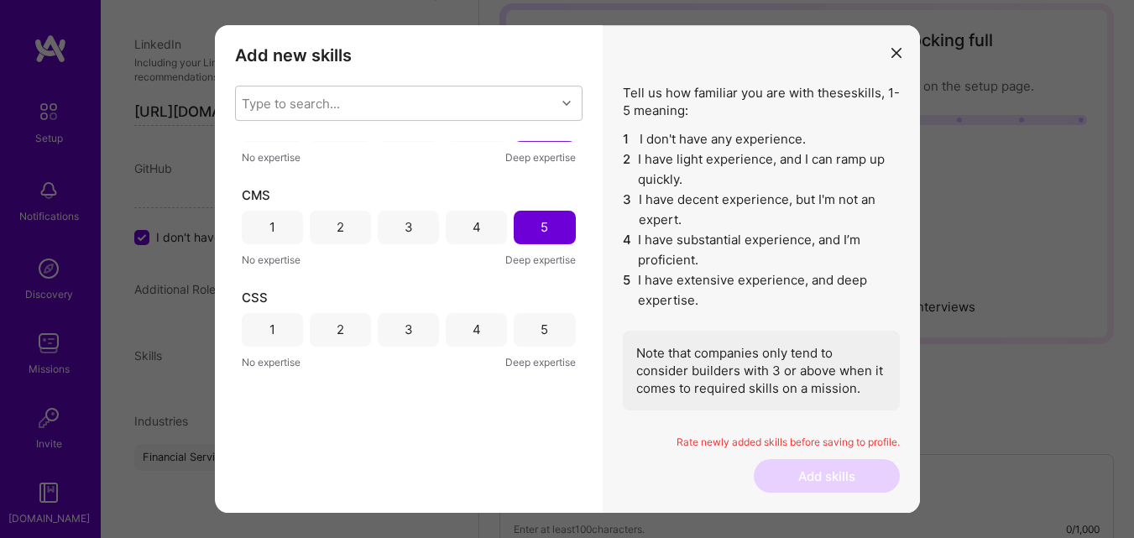
scroll to position [84, 0]
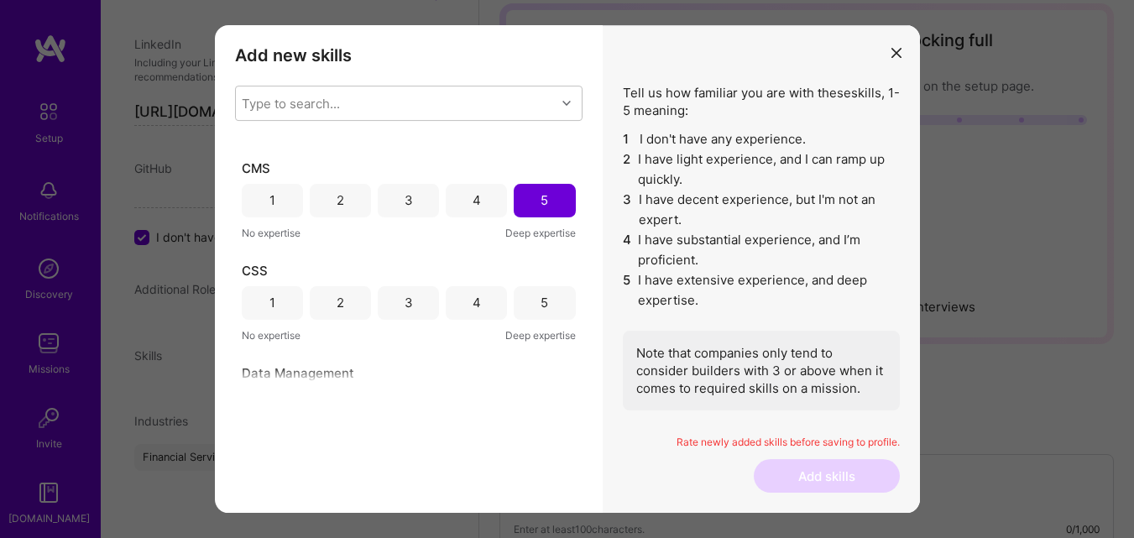
click at [530, 288] on div "5" at bounding box center [544, 303] width 61 height 34
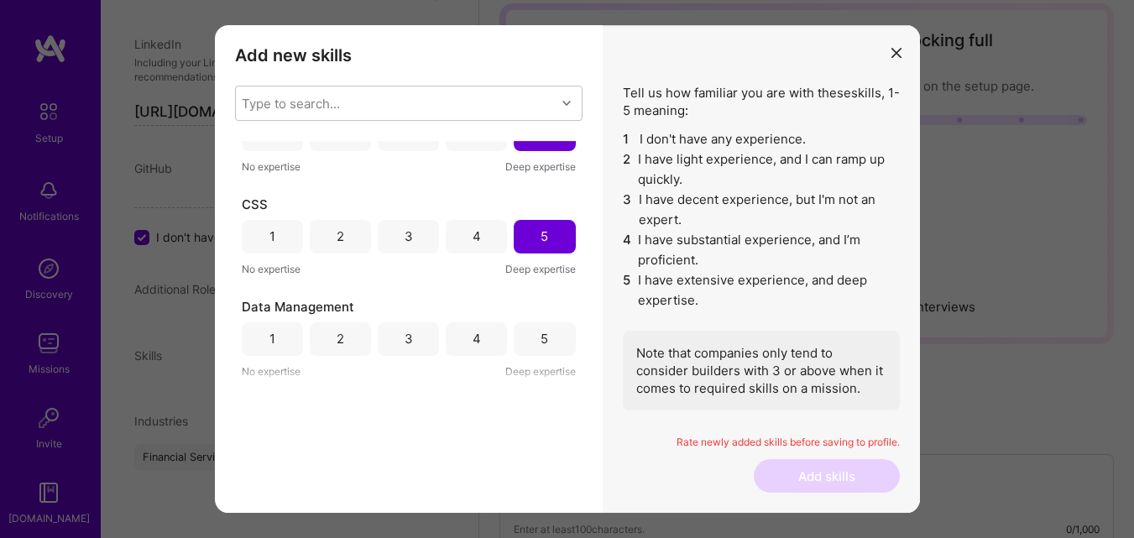
scroll to position [252, 0]
click at [541, 237] on div "5" at bounding box center [545, 237] width 8 height 18
click at [408, 344] on div "3" at bounding box center [409, 340] width 8 height 18
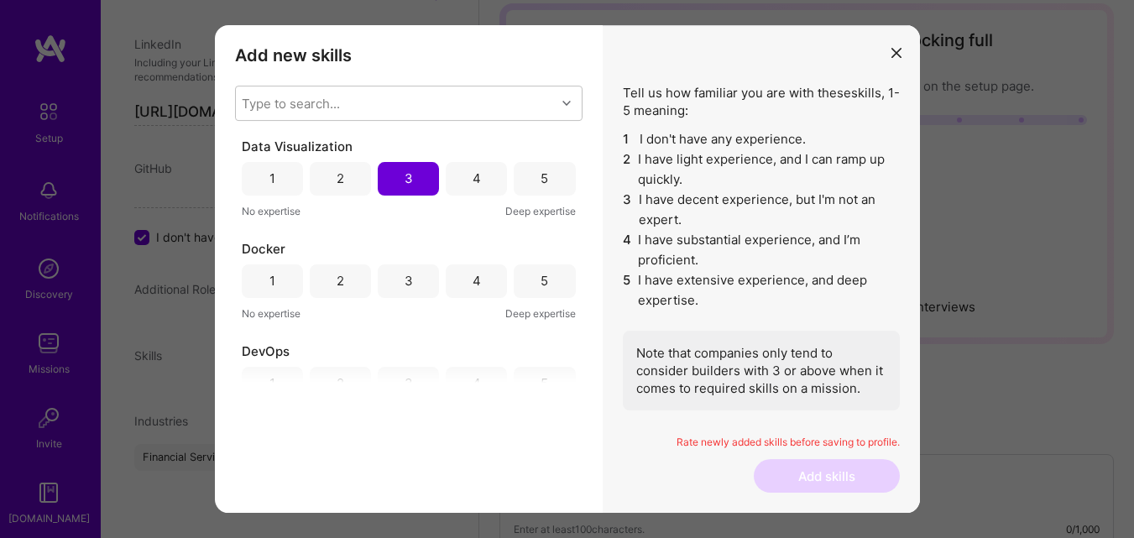
scroll to position [420, 0]
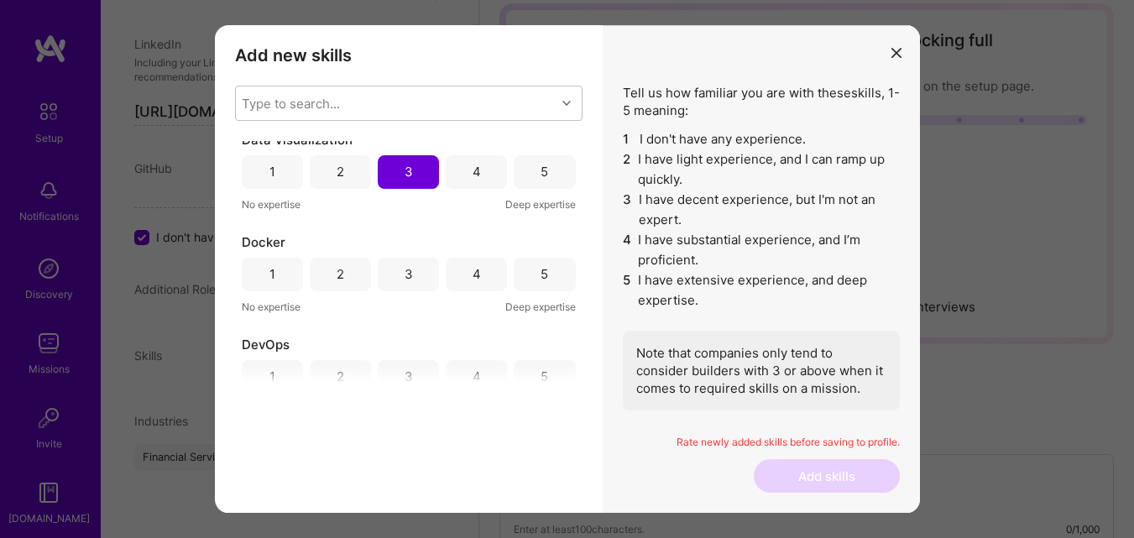
click at [526, 271] on div "5" at bounding box center [544, 275] width 61 height 34
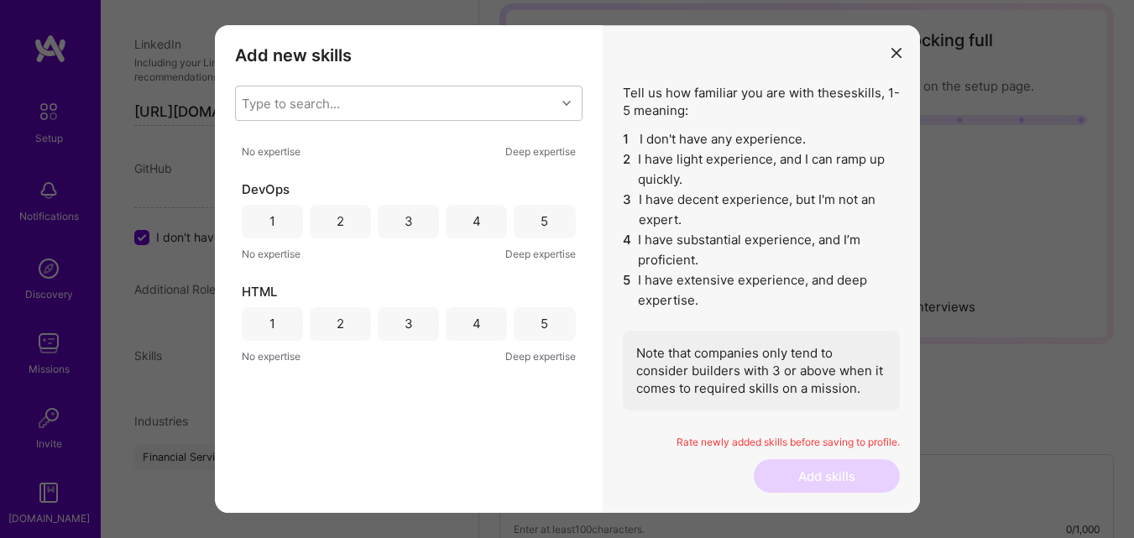
scroll to position [588, 0]
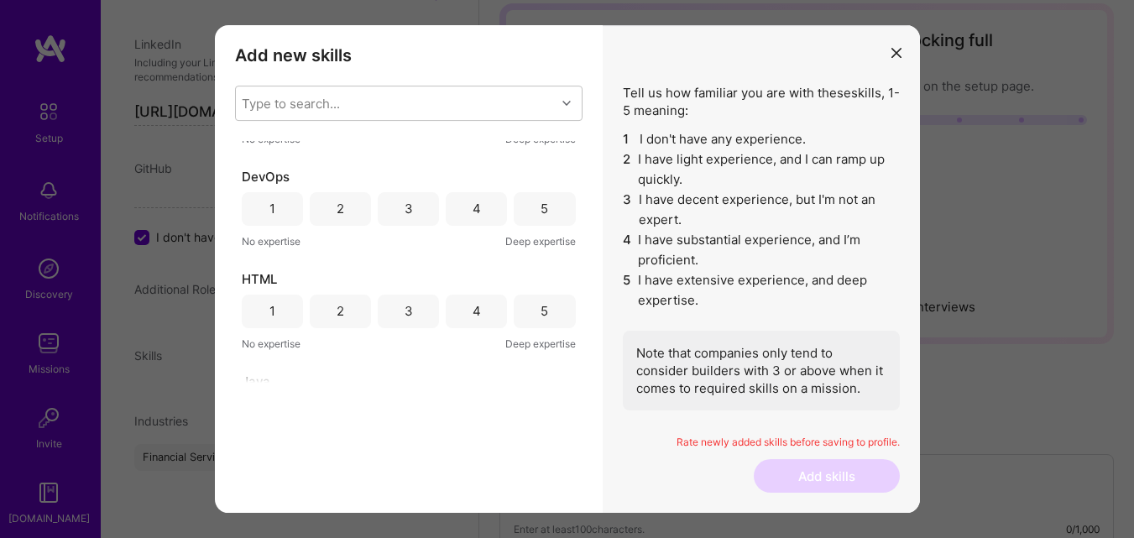
click at [542, 202] on div "5" at bounding box center [545, 209] width 8 height 18
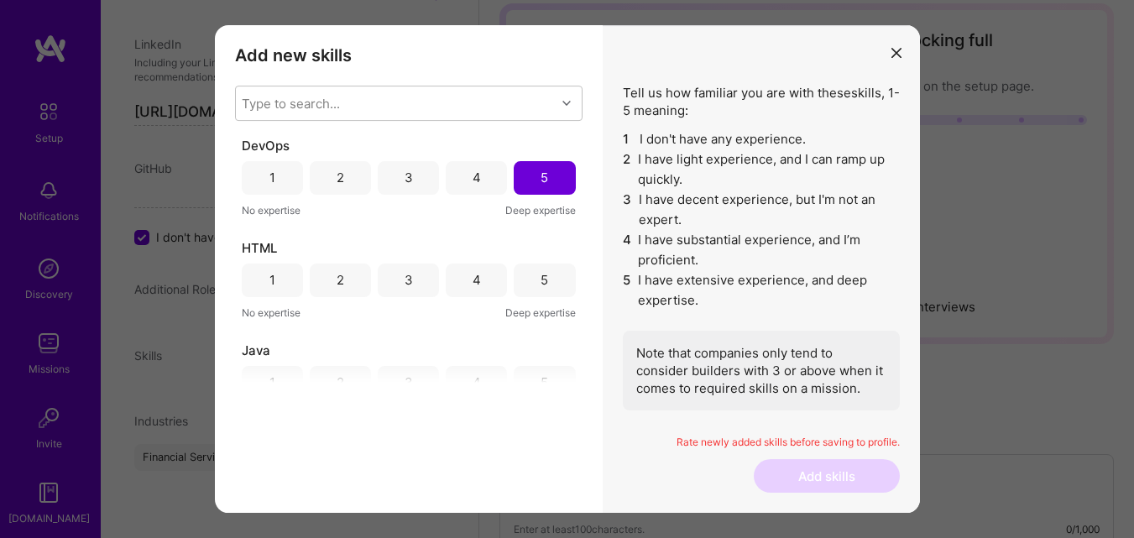
scroll to position [671, 0]
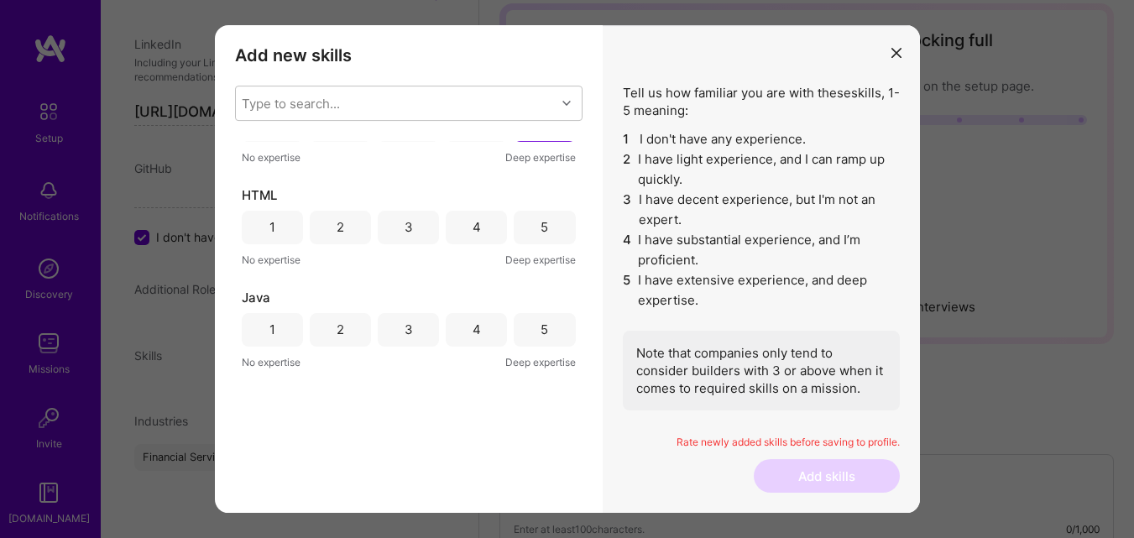
click at [541, 219] on div "5" at bounding box center [545, 227] width 8 height 18
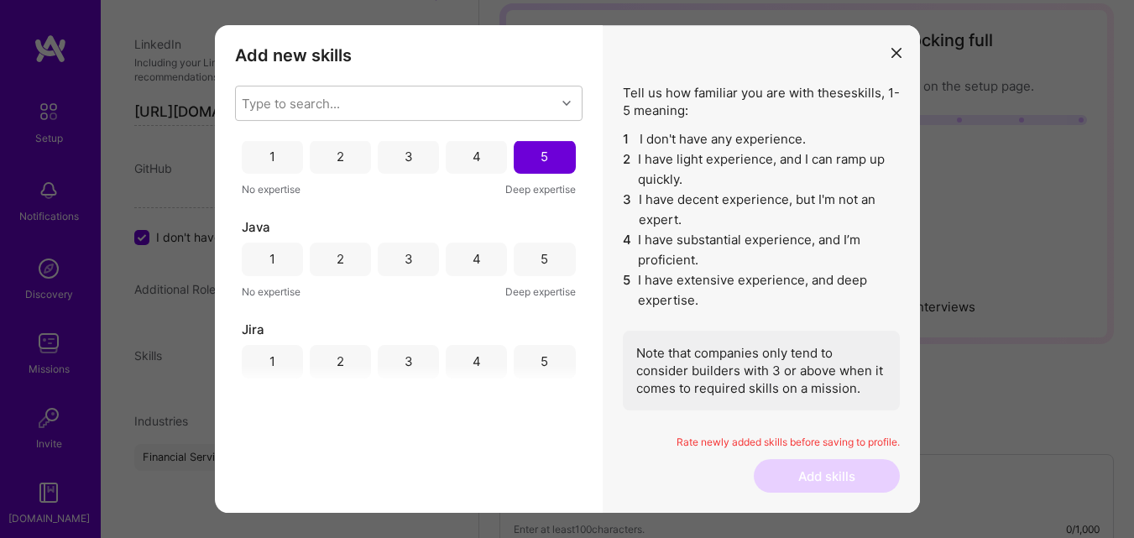
scroll to position [839, 0]
click at [550, 158] on div "5" at bounding box center [544, 162] width 61 height 34
click at [473, 267] on div "4" at bounding box center [477, 264] width 8 height 18
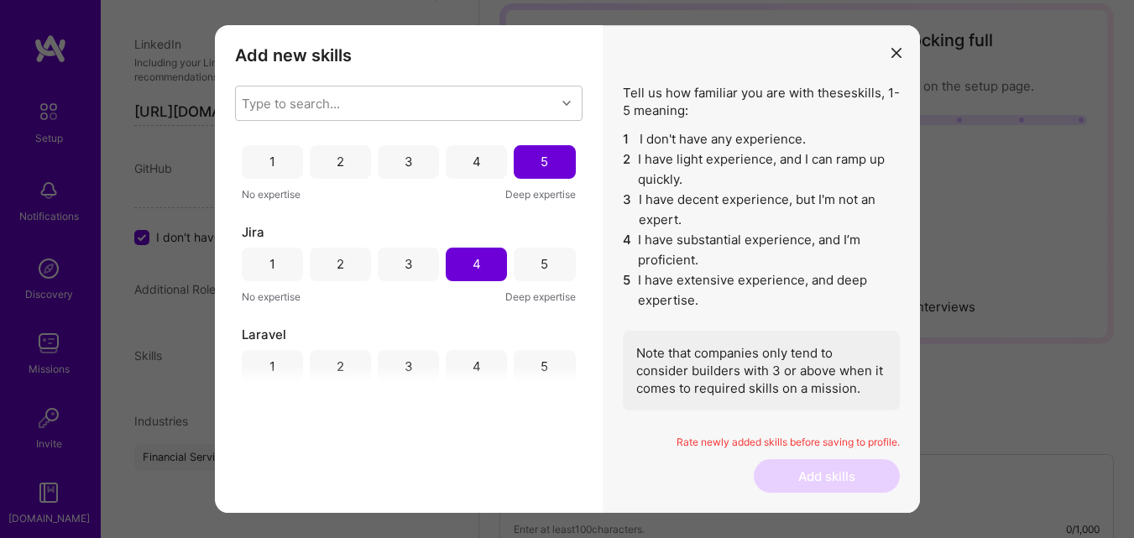
scroll to position [923, 0]
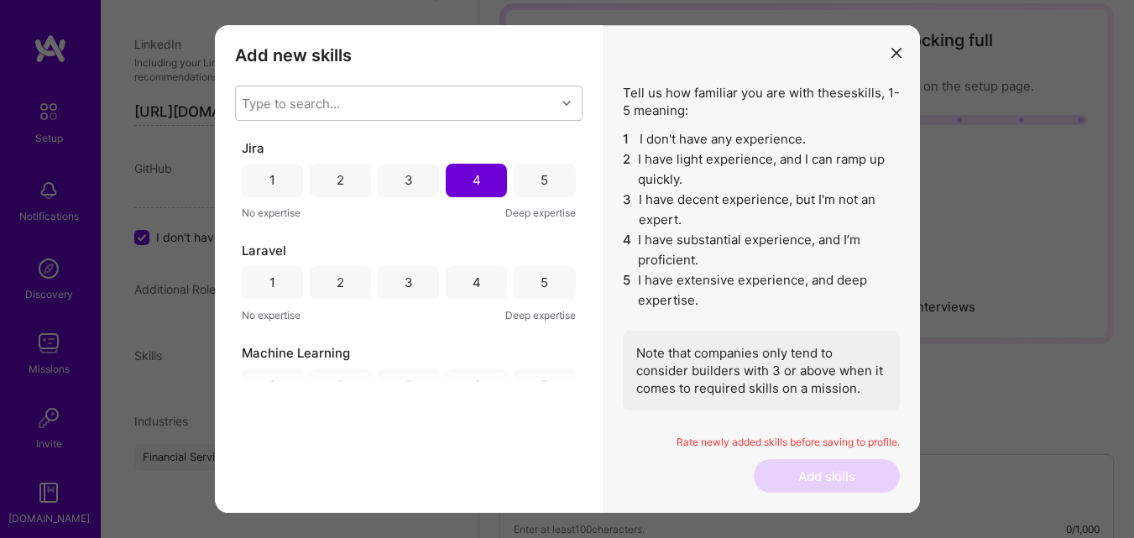
click at [527, 284] on div "5" at bounding box center [544, 283] width 61 height 34
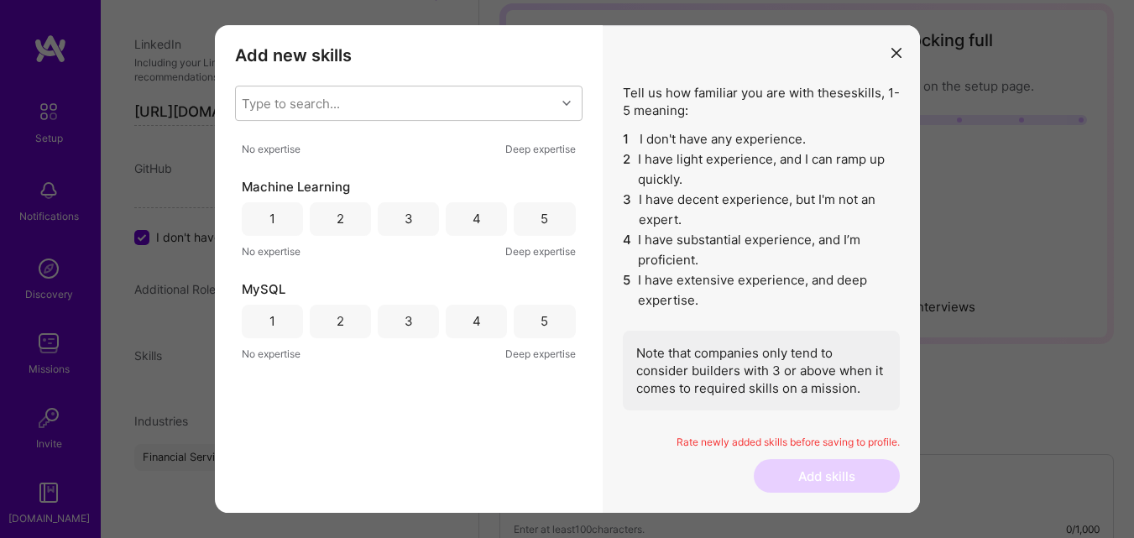
scroll to position [1091, 0]
click at [541, 217] on div "5" at bounding box center [545, 217] width 8 height 18
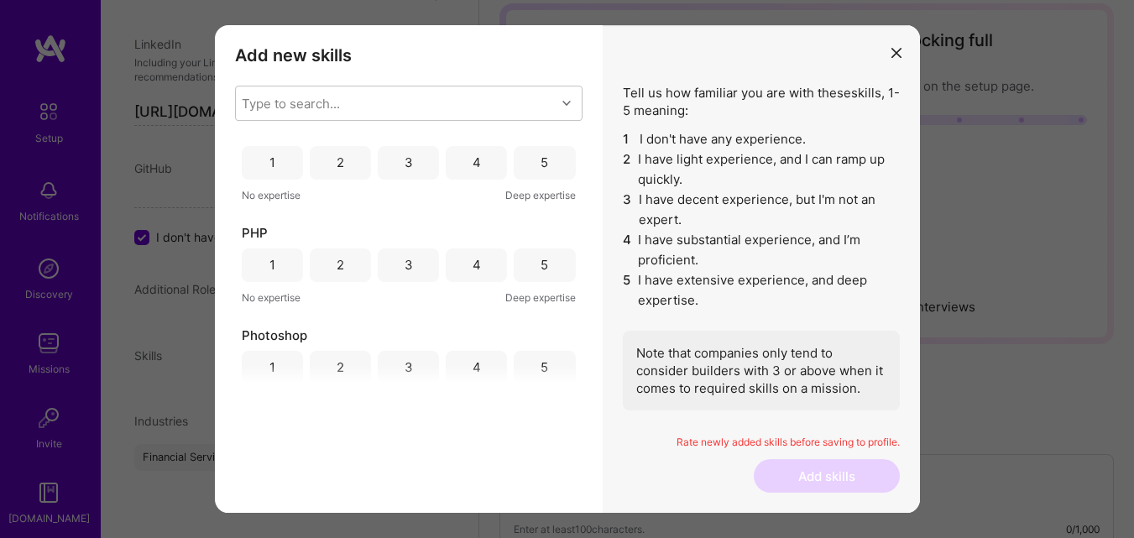
scroll to position [1259, 0]
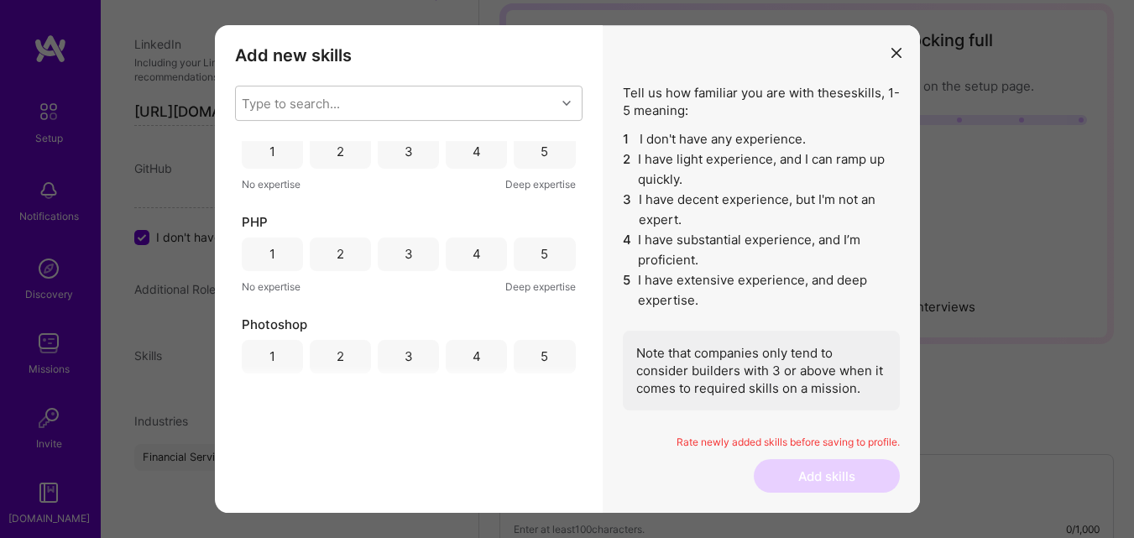
click at [529, 152] on div "5" at bounding box center [544, 152] width 61 height 34
click at [530, 259] on div "5" at bounding box center [544, 255] width 61 height 34
click at [541, 358] on div "5" at bounding box center [545, 356] width 8 height 18
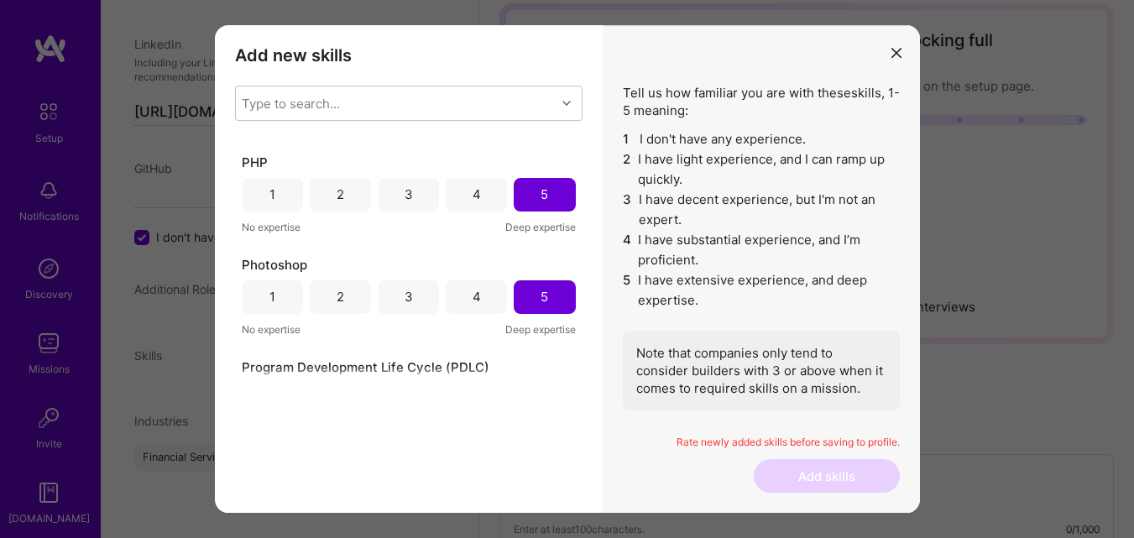
scroll to position [1427, 0]
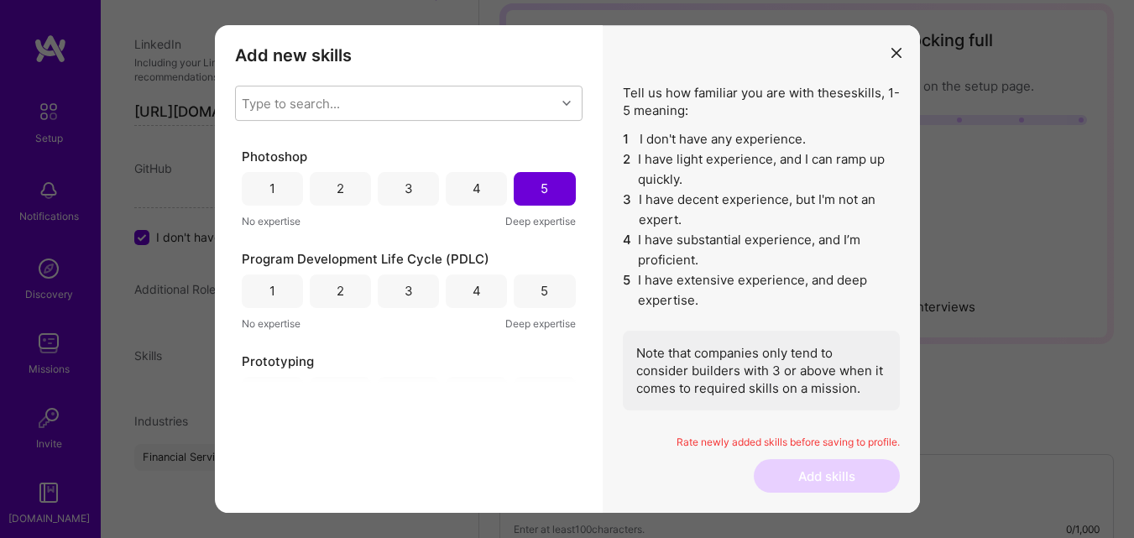
click at [421, 192] on div "3" at bounding box center [408, 189] width 61 height 34
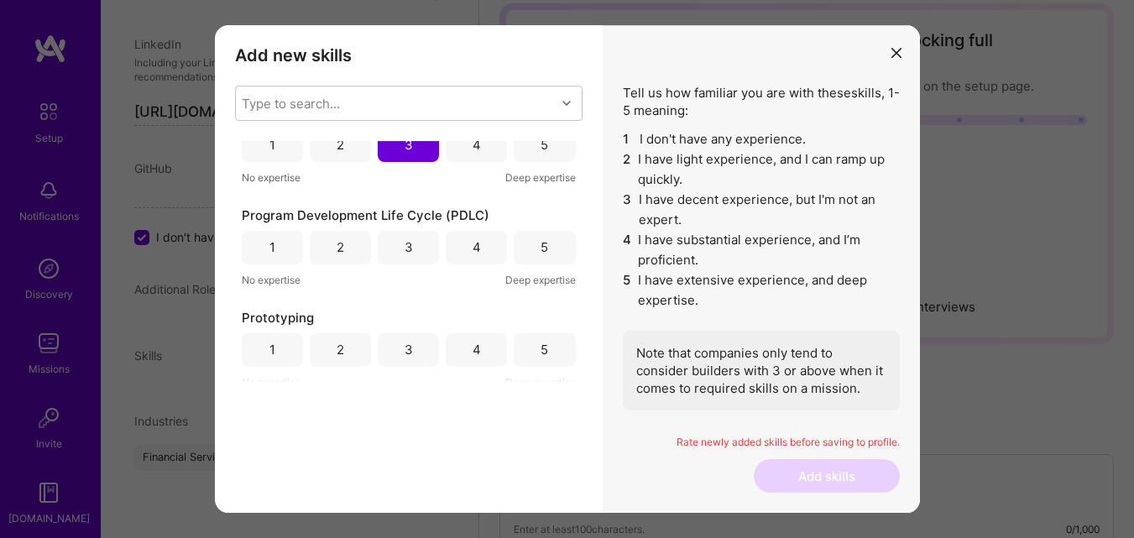
scroll to position [1511, 0]
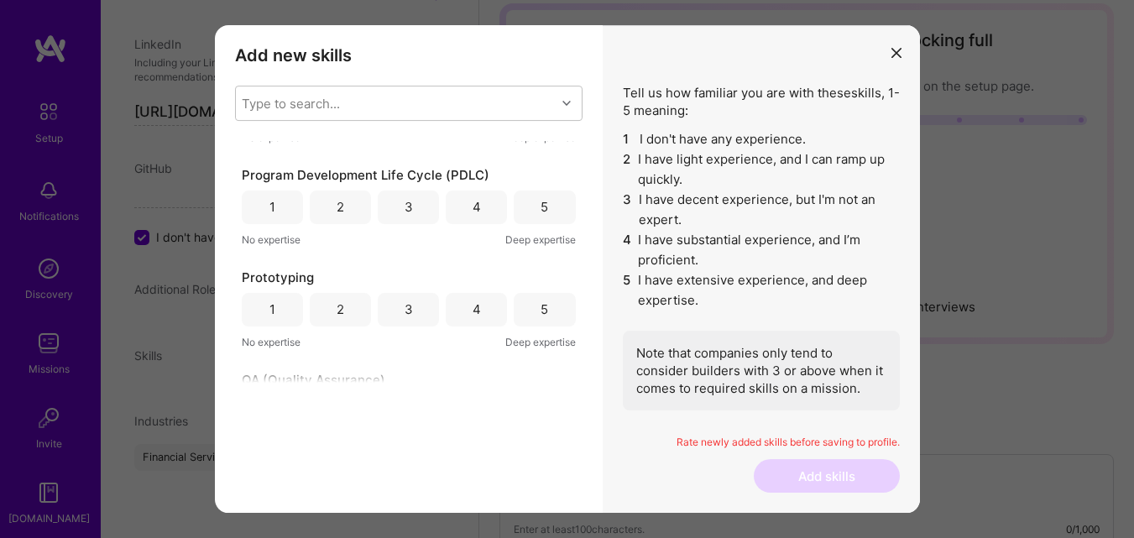
click at [534, 208] on div "5" at bounding box center [544, 208] width 61 height 34
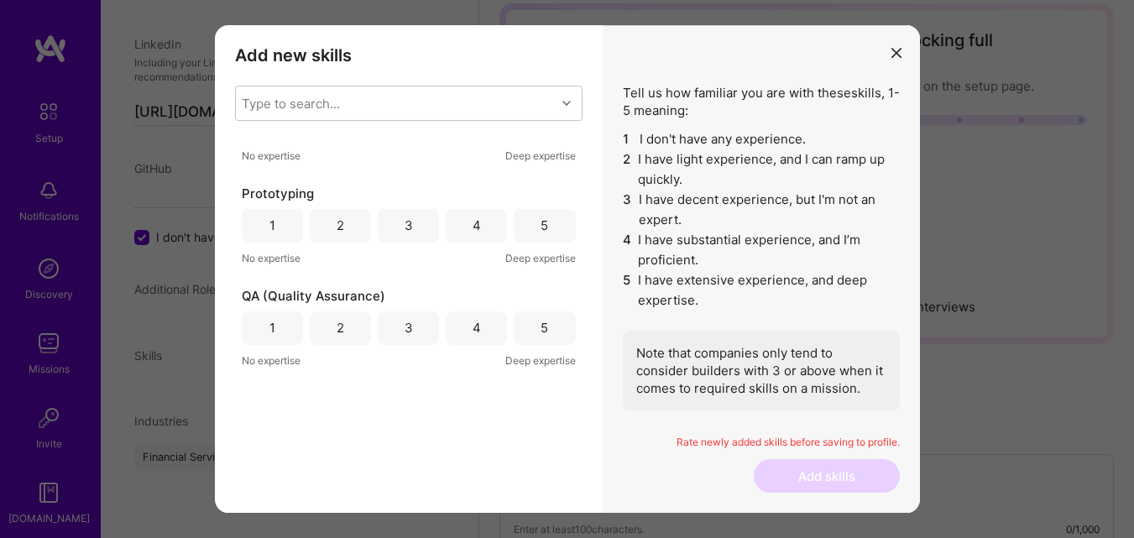
click at [541, 219] on div "5" at bounding box center [545, 226] width 8 height 18
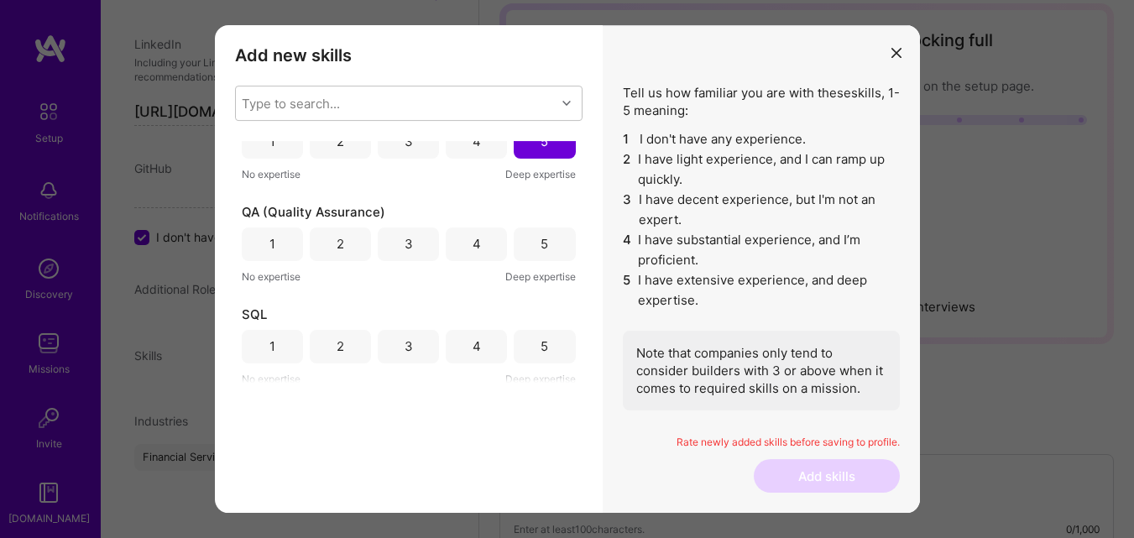
click at [530, 243] on div "5" at bounding box center [544, 244] width 61 height 34
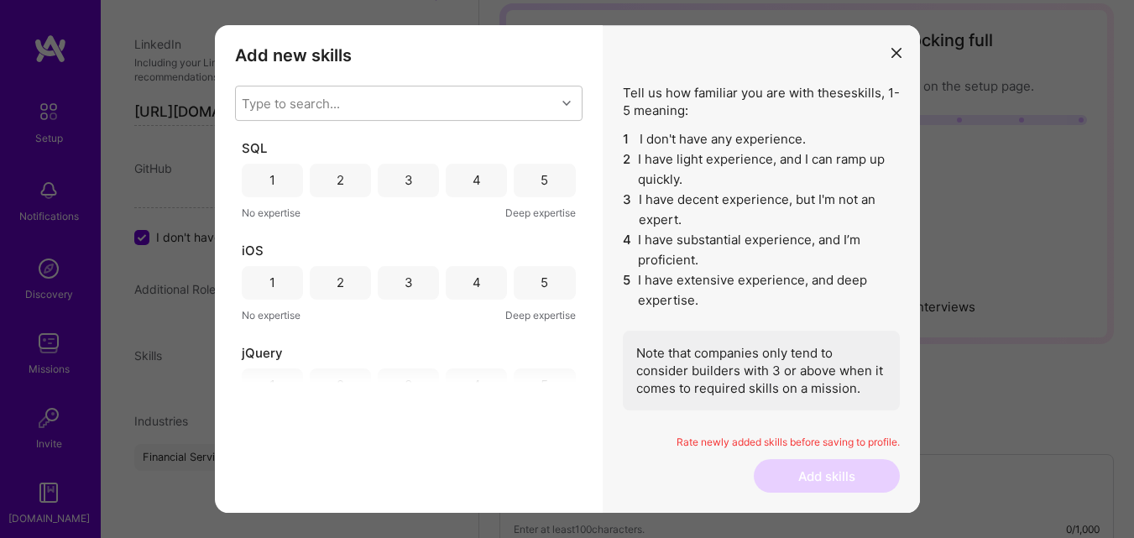
scroll to position [1846, 0]
click at [541, 176] on div "5" at bounding box center [545, 179] width 8 height 18
click at [533, 281] on div "5" at bounding box center [544, 281] width 61 height 34
click at [478, 275] on div "4" at bounding box center [476, 281] width 61 height 34
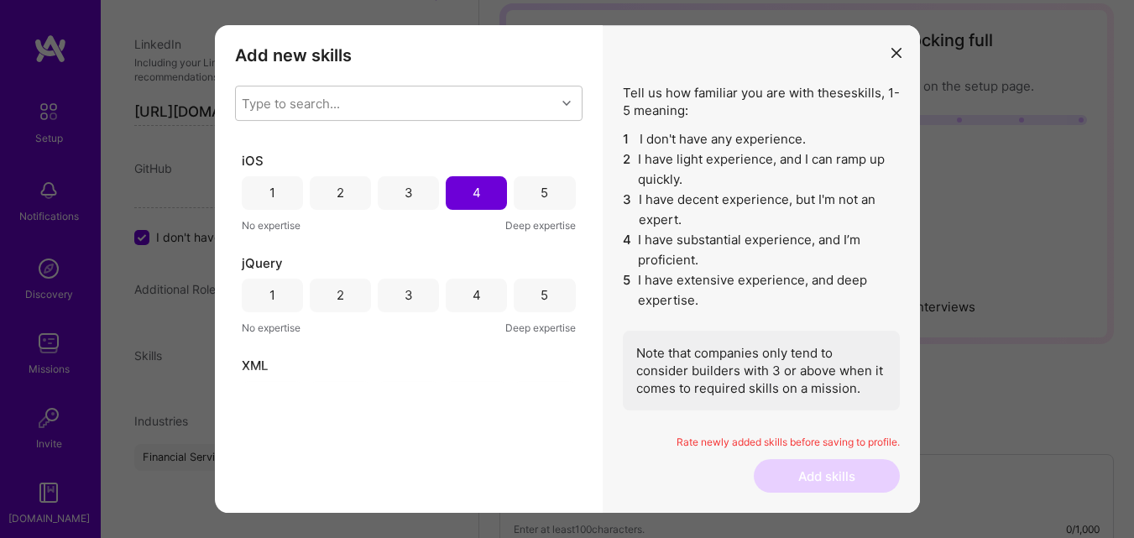
scroll to position [2014, 0]
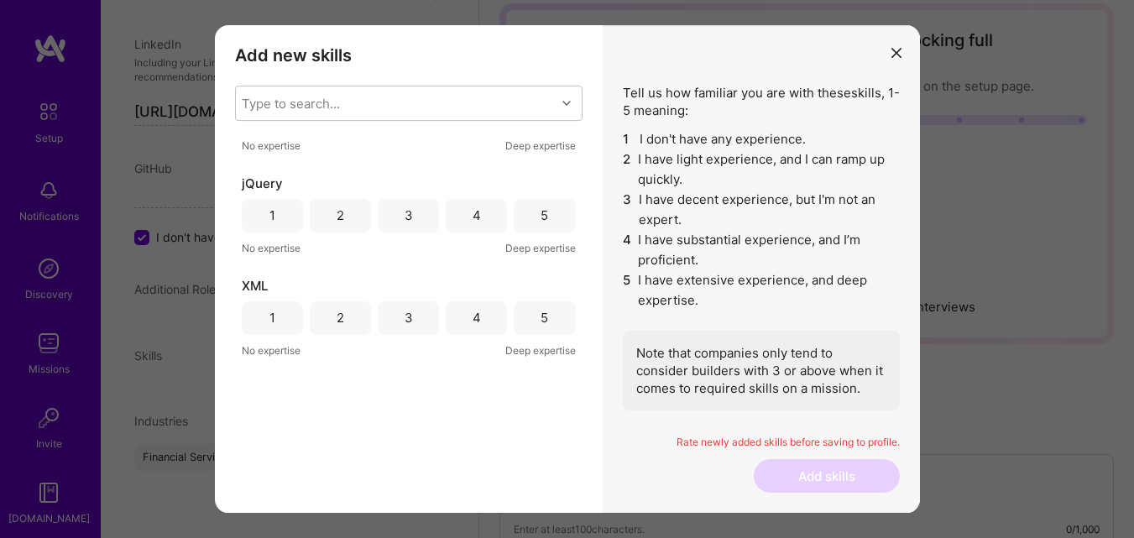
click at [541, 208] on div "5" at bounding box center [545, 215] width 8 height 18
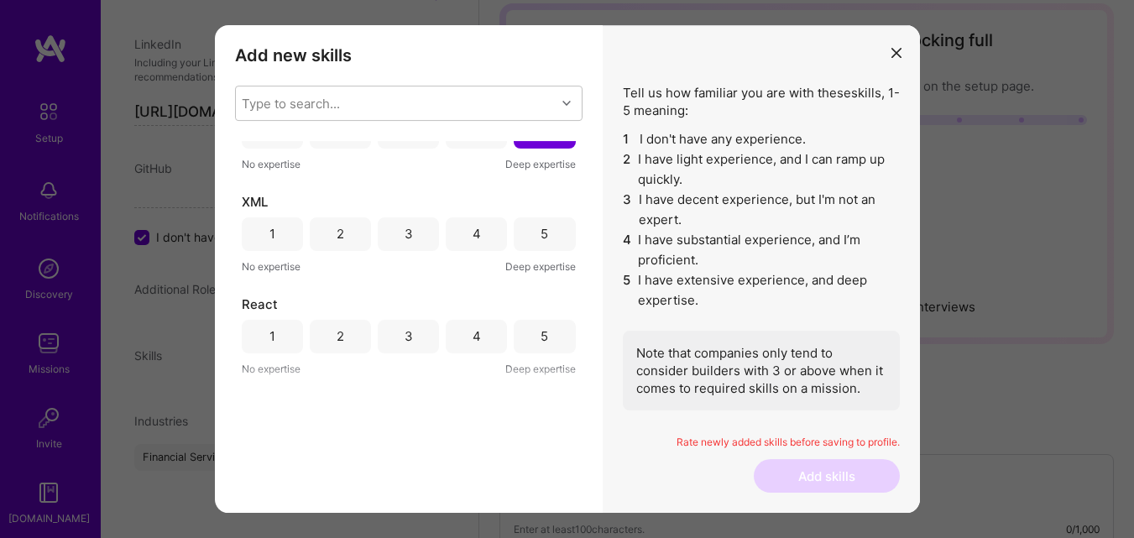
click at [547, 217] on div "5" at bounding box center [544, 234] width 61 height 34
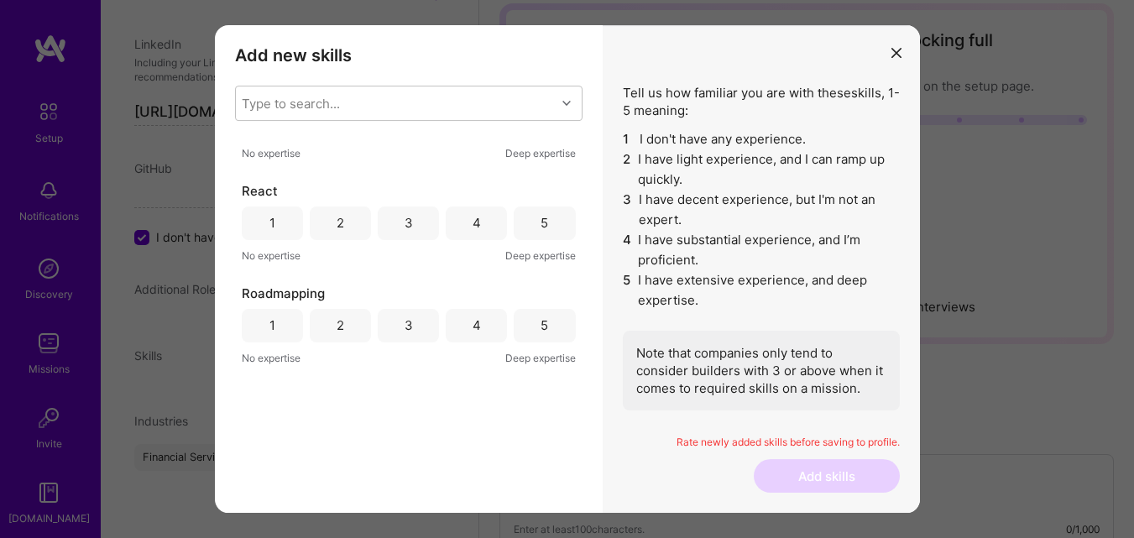
scroll to position [2182, 0]
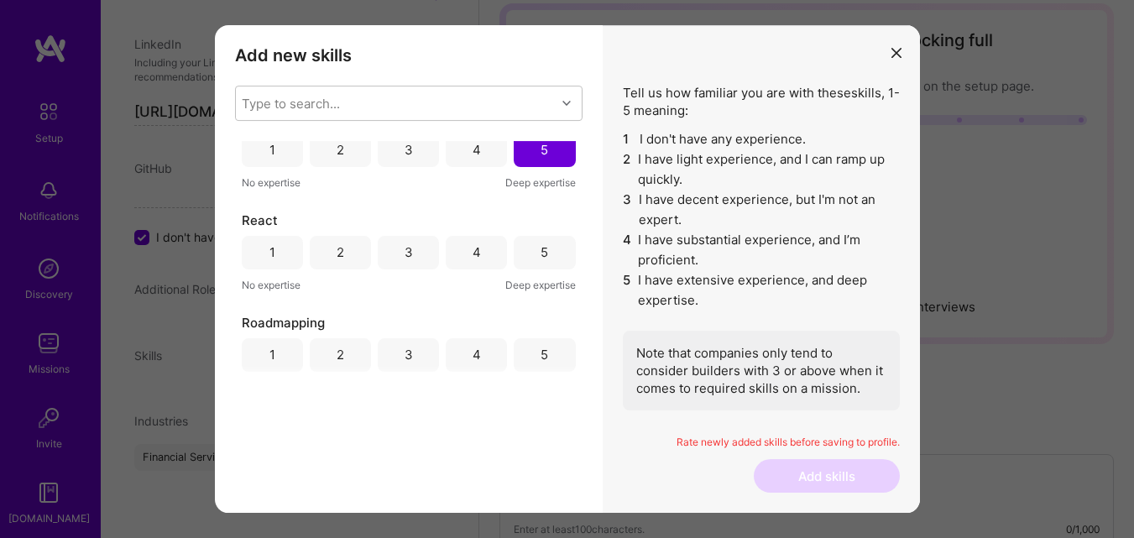
click at [518, 253] on div "5" at bounding box center [544, 253] width 61 height 34
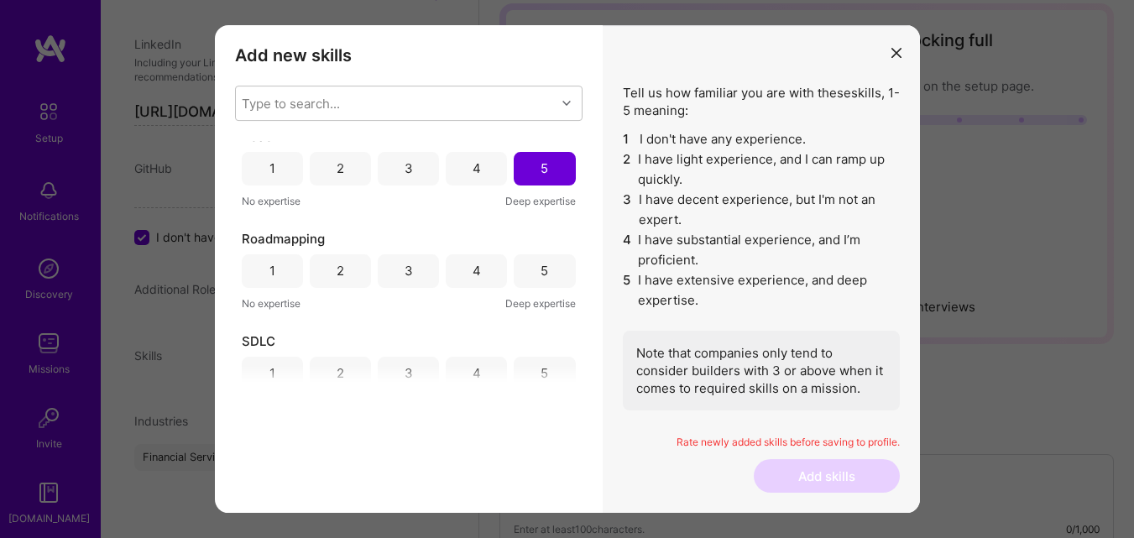
click at [533, 264] on div "5" at bounding box center [544, 271] width 61 height 34
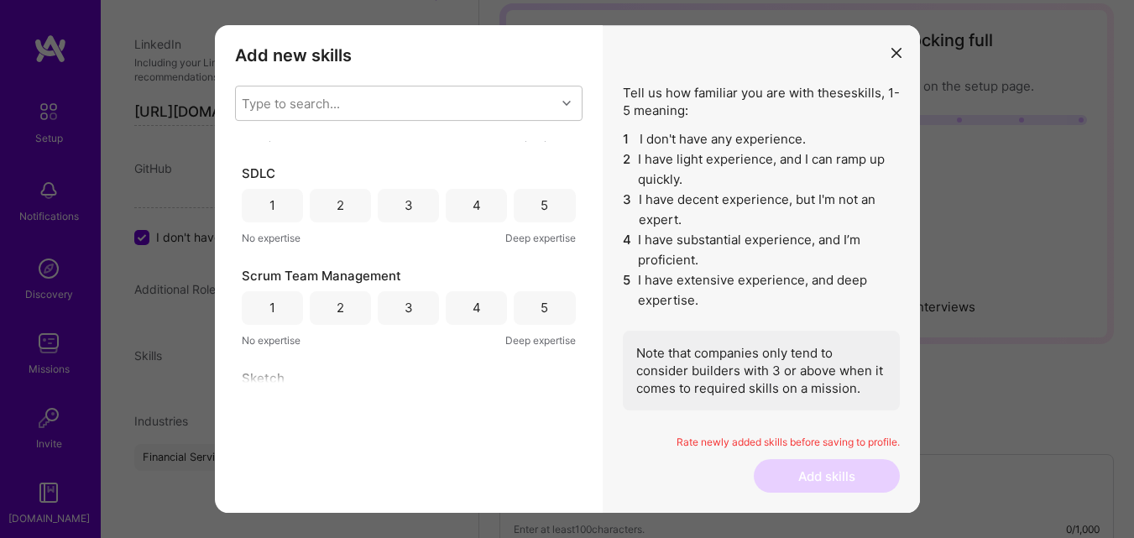
click at [543, 200] on div "5" at bounding box center [544, 206] width 61 height 34
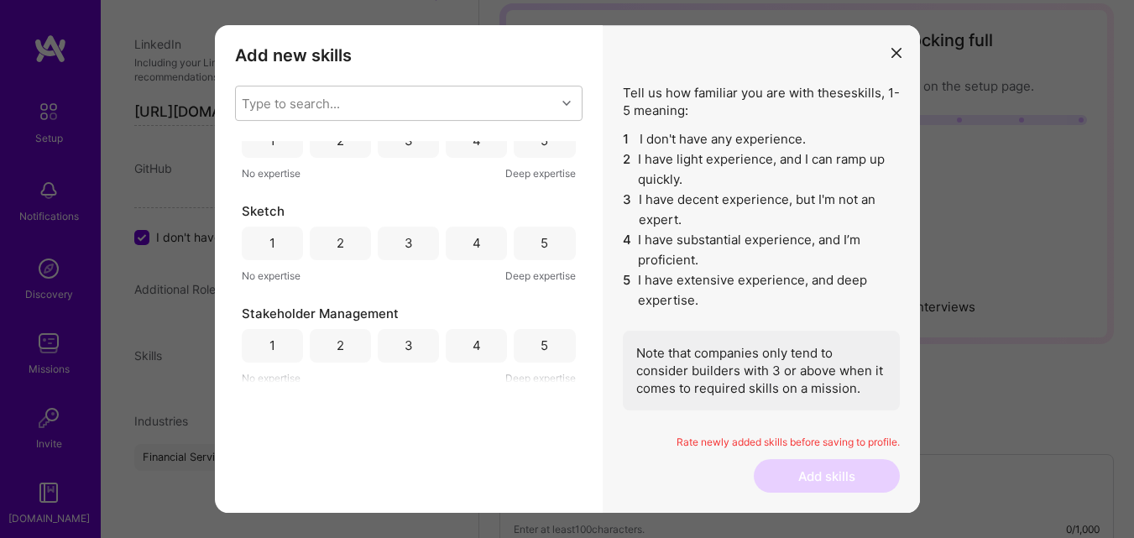
scroll to position [2602, 0]
click at [538, 138] on div "Type to search... Go 1 2 3 4 5 No expertise Deep expertise CMS 1 2 3 4 5 No exp…" at bounding box center [408, 234] width 347 height 297
click at [546, 243] on div "5" at bounding box center [544, 243] width 61 height 34
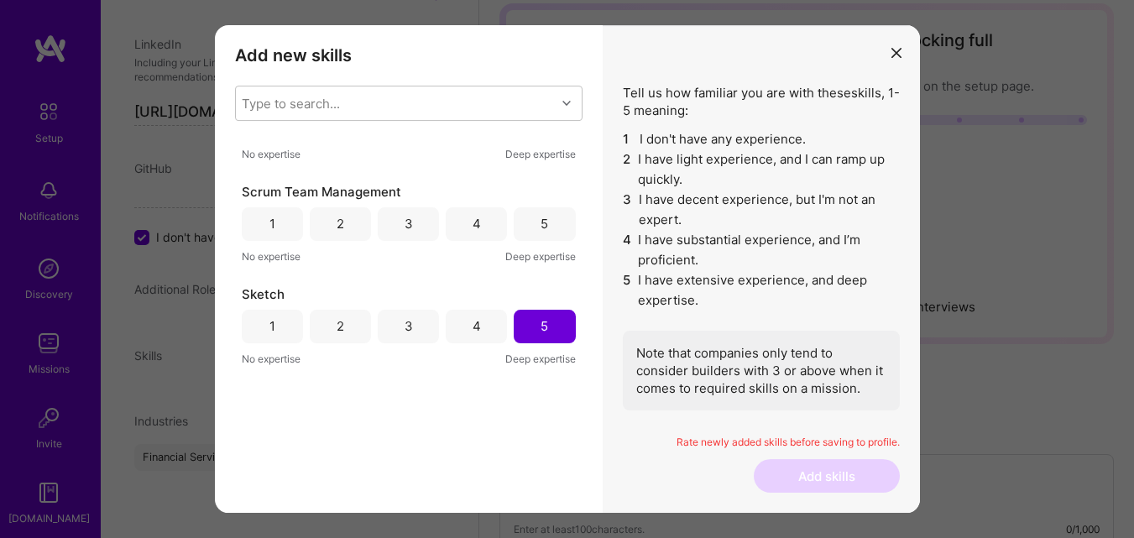
click at [529, 220] on div "5" at bounding box center [544, 224] width 61 height 34
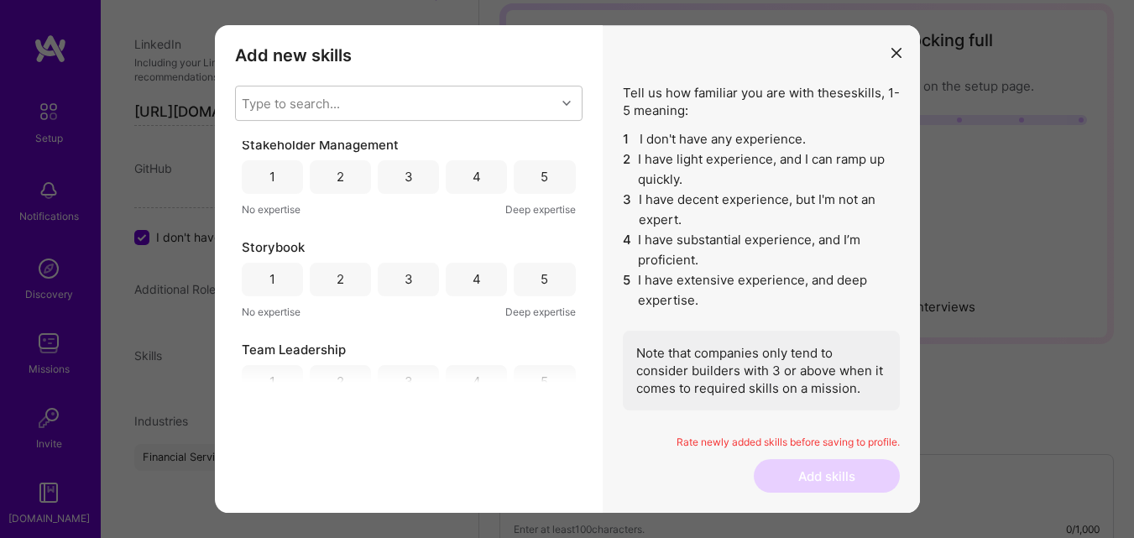
scroll to position [2686, 0]
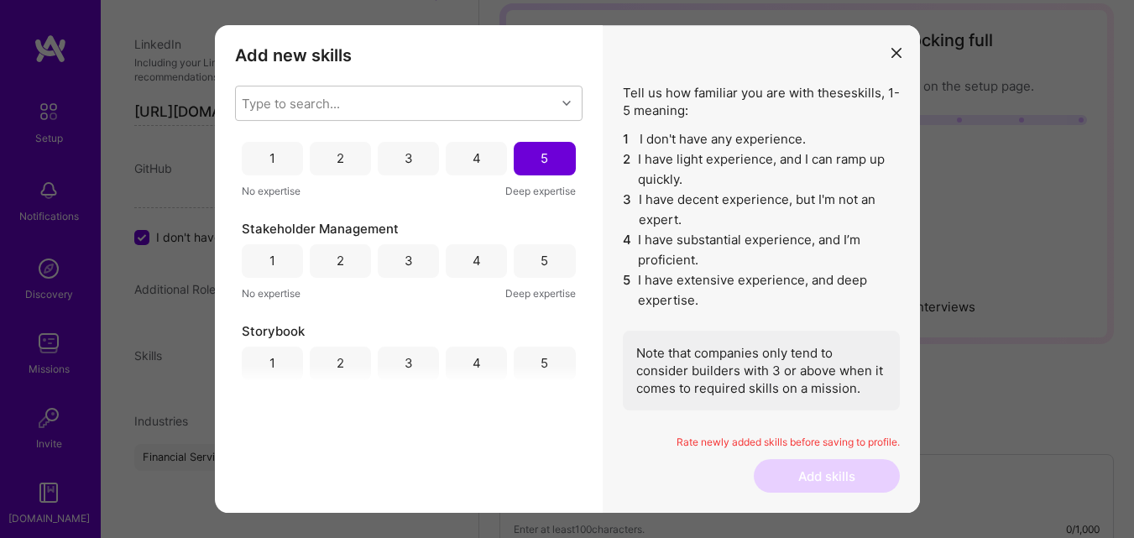
click at [541, 265] on div "5" at bounding box center [545, 261] width 8 height 18
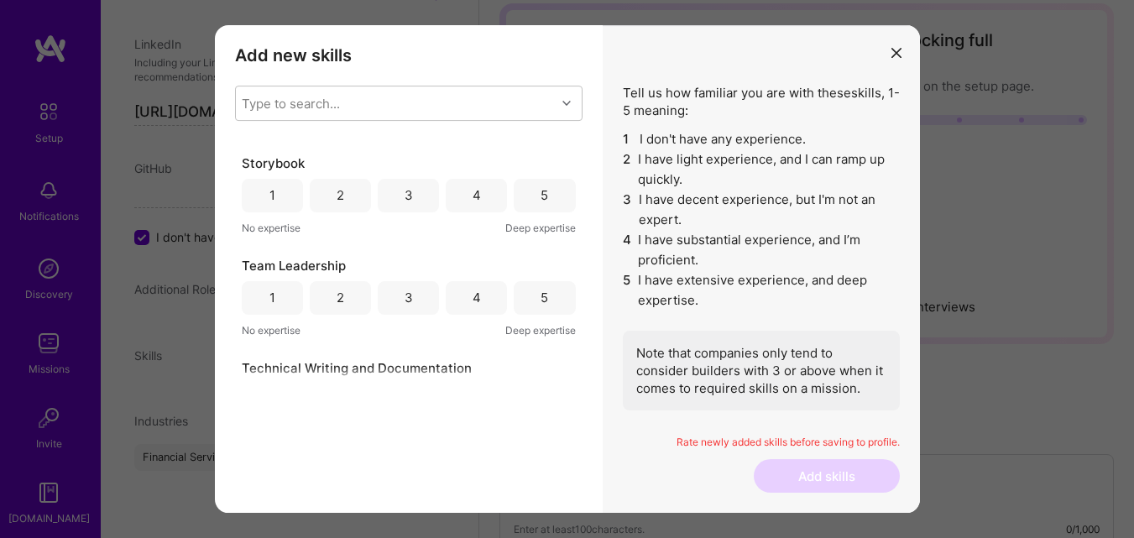
click at [525, 195] on div "5" at bounding box center [544, 196] width 61 height 34
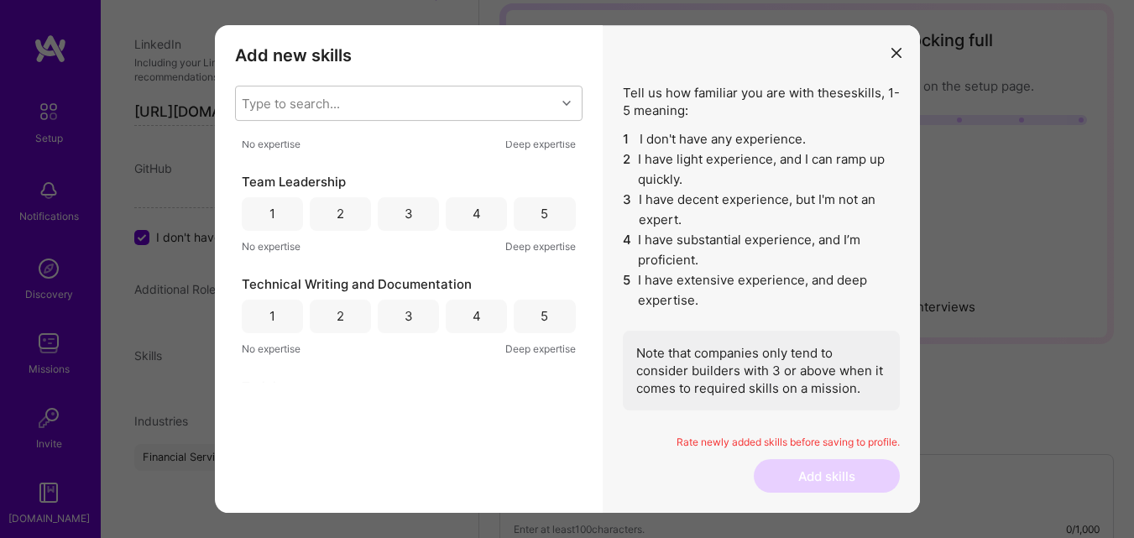
click at [525, 205] on div "5" at bounding box center [544, 214] width 61 height 34
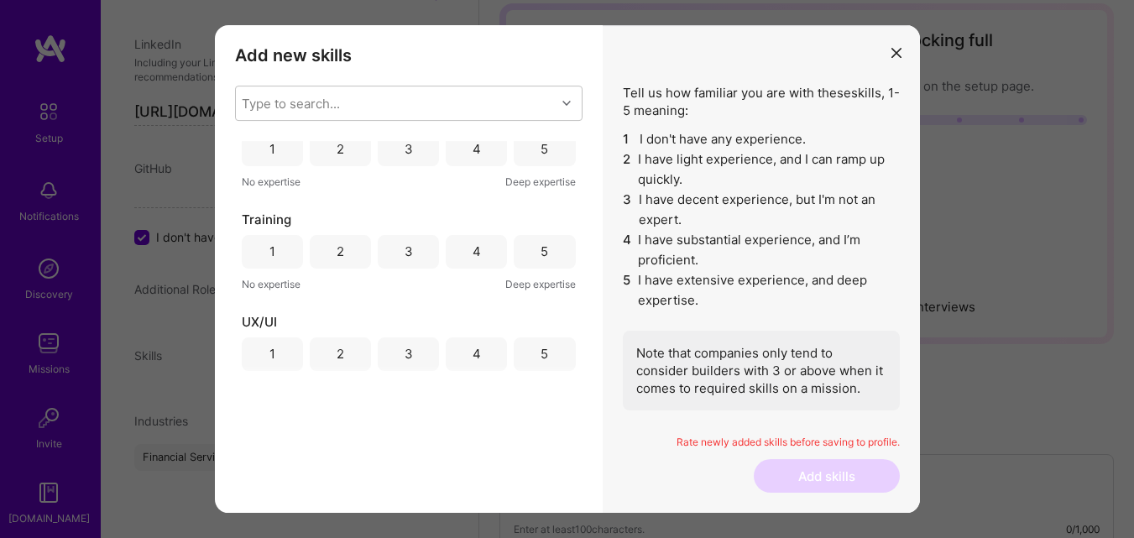
scroll to position [3105, 0]
click at [534, 150] on div "5" at bounding box center [544, 149] width 61 height 34
click at [525, 251] on div "5" at bounding box center [544, 251] width 61 height 34
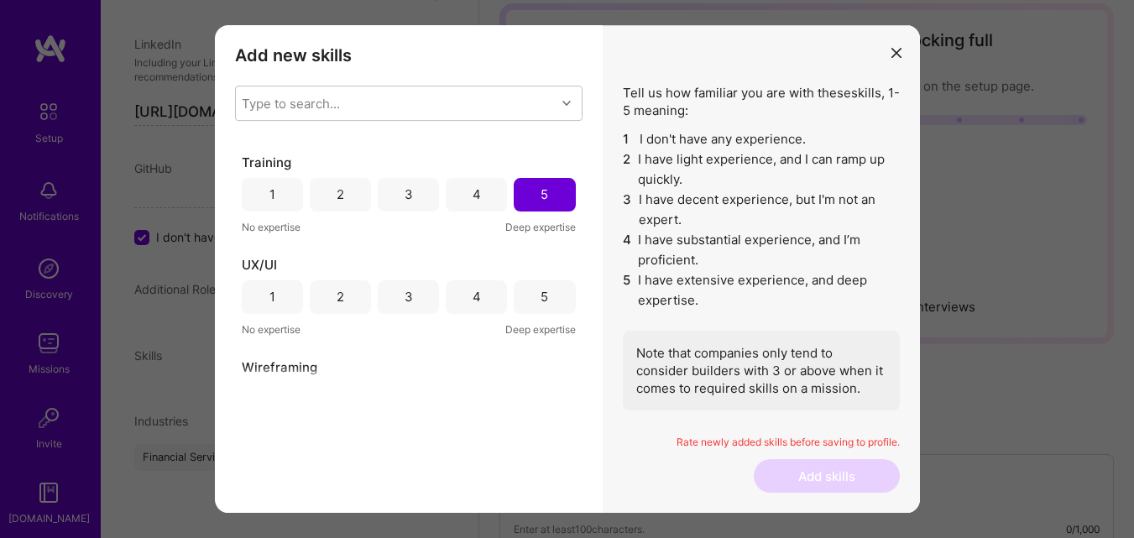
scroll to position [3220, 0]
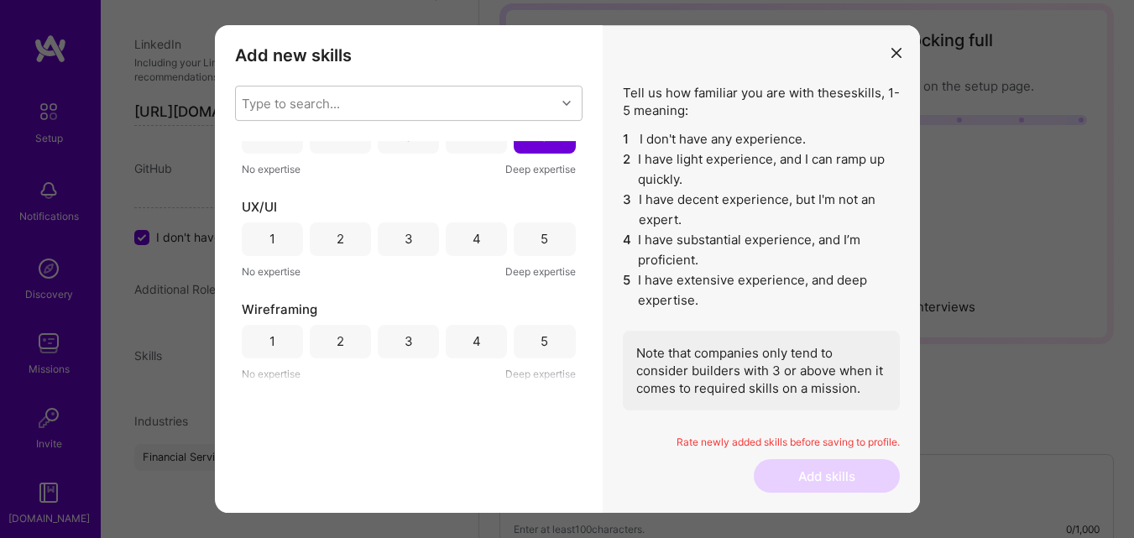
click at [478, 238] on div "4" at bounding box center [476, 239] width 61 height 34
click at [419, 239] on div "3" at bounding box center [408, 239] width 61 height 34
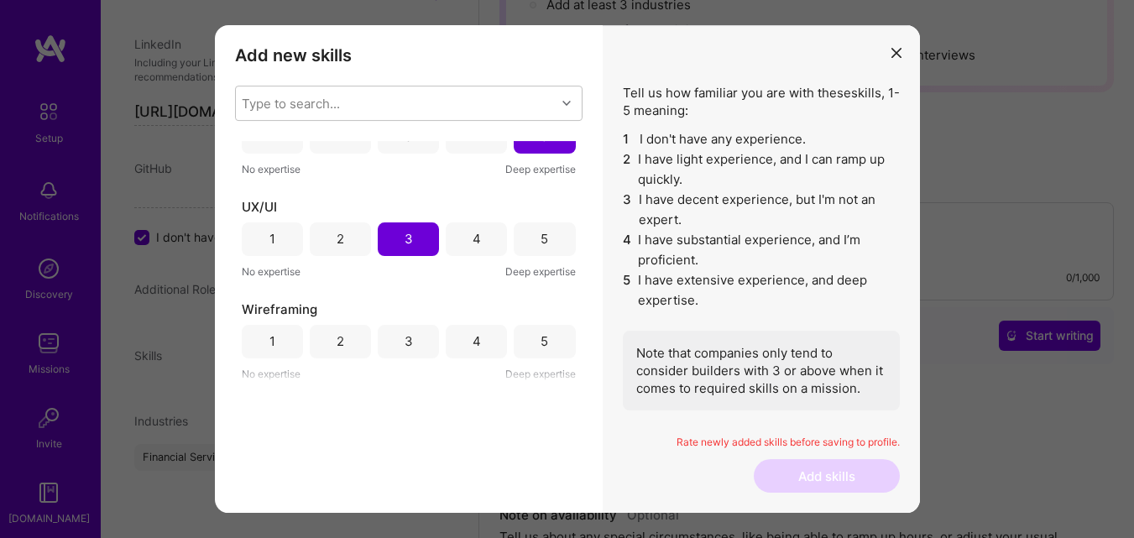
click at [541, 342] on div "5" at bounding box center [545, 341] width 8 height 18
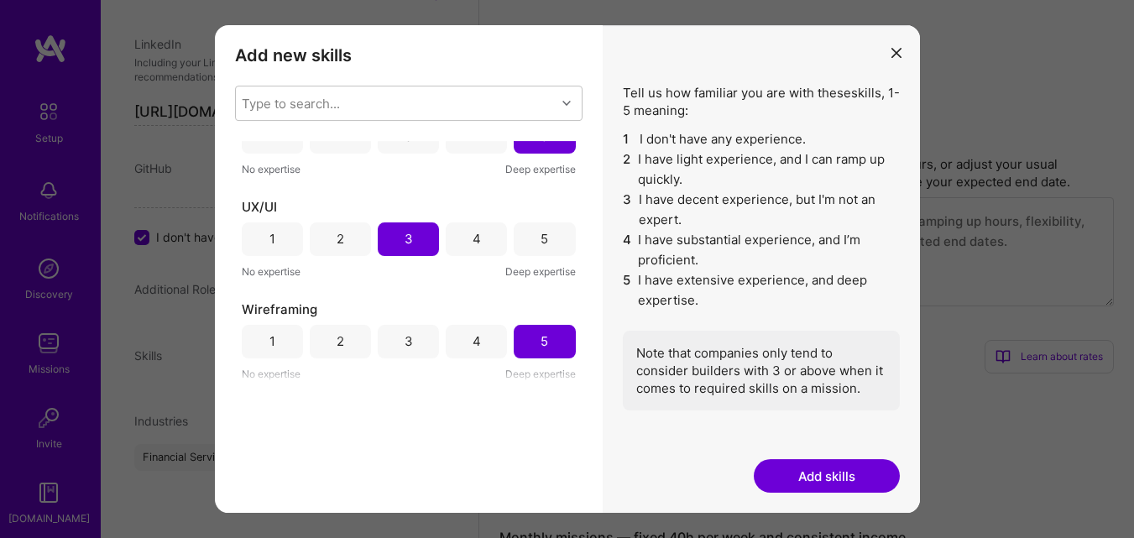
scroll to position [755, 0]
click at [817, 475] on button "Add skills" at bounding box center [827, 476] width 146 height 34
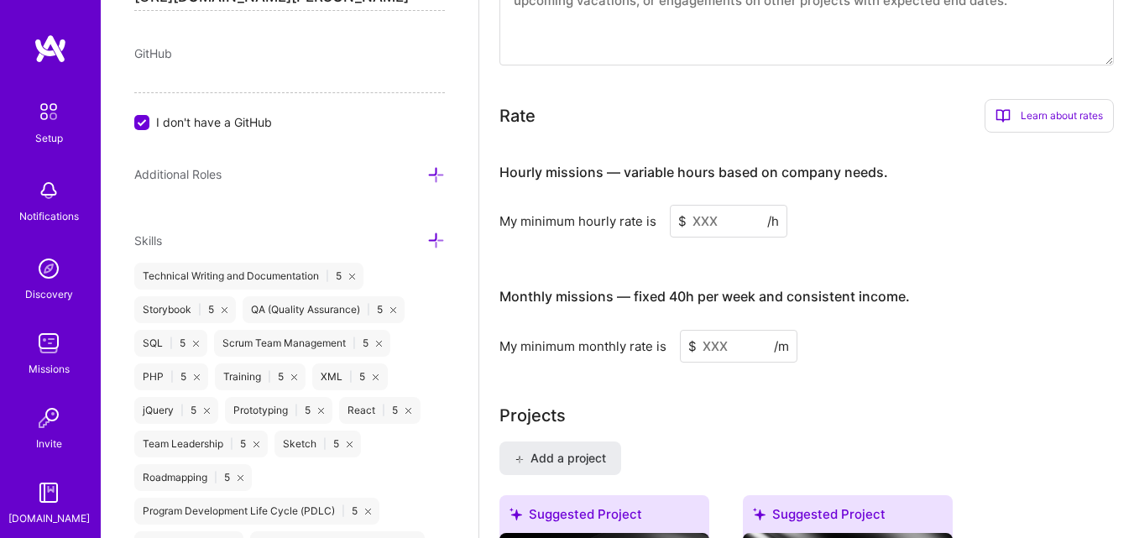
scroll to position [931, 0]
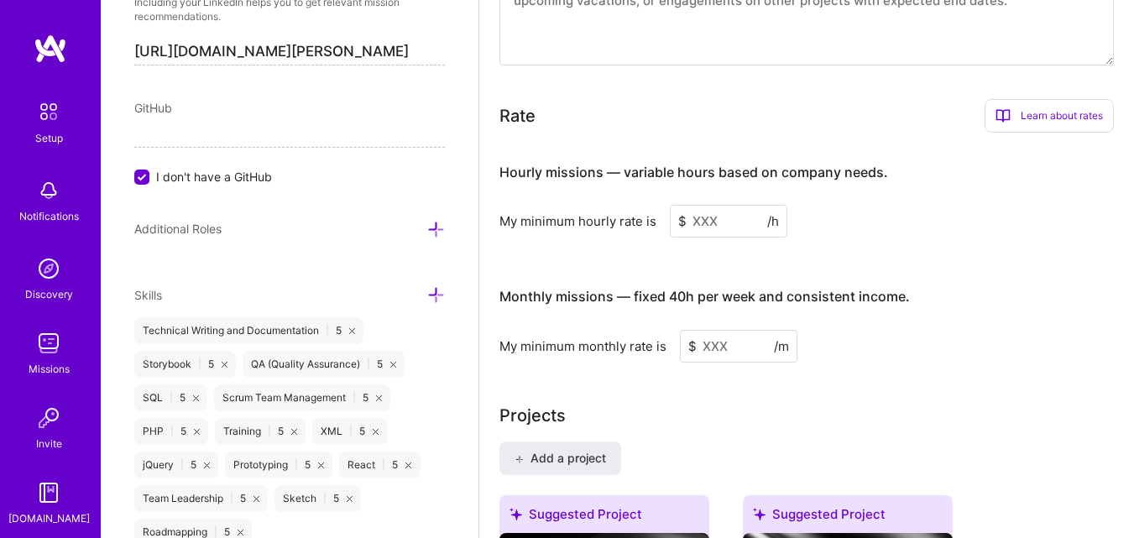
click at [427, 230] on icon at bounding box center [436, 230] width 18 height 18
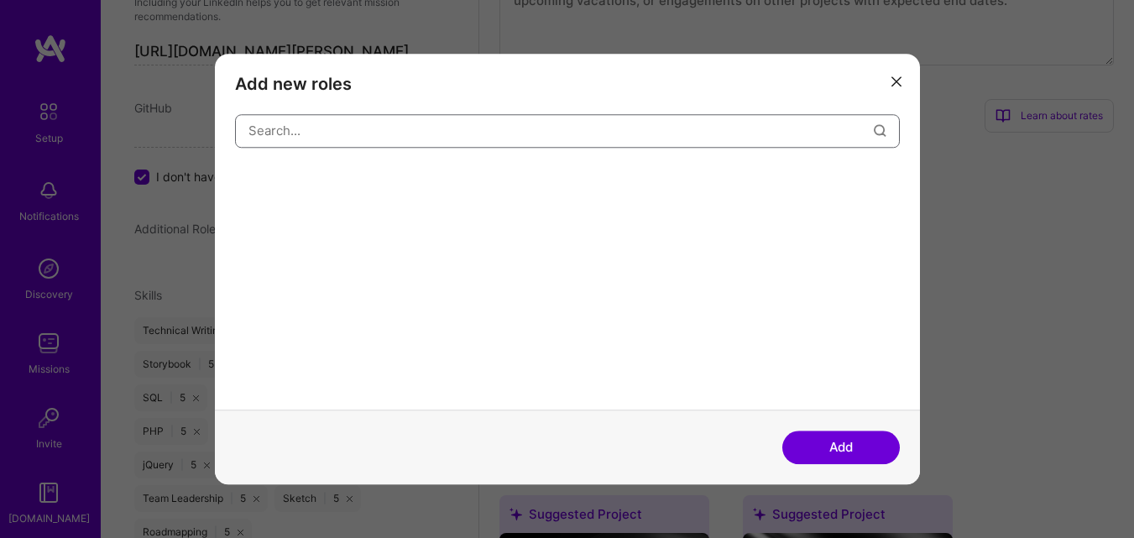
click at [478, 138] on input "modal" at bounding box center [560, 130] width 625 height 43
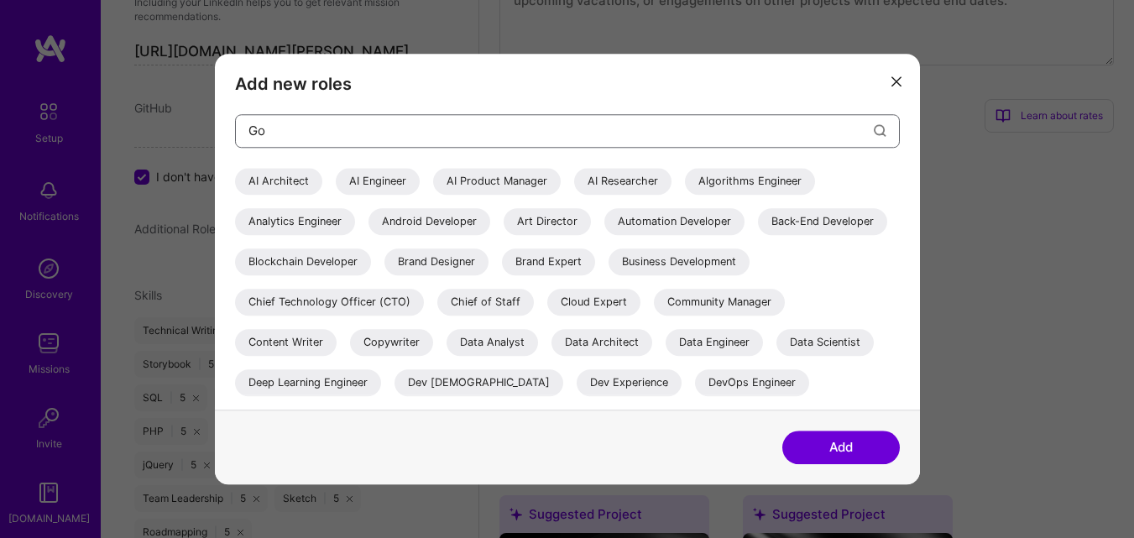
type input "G"
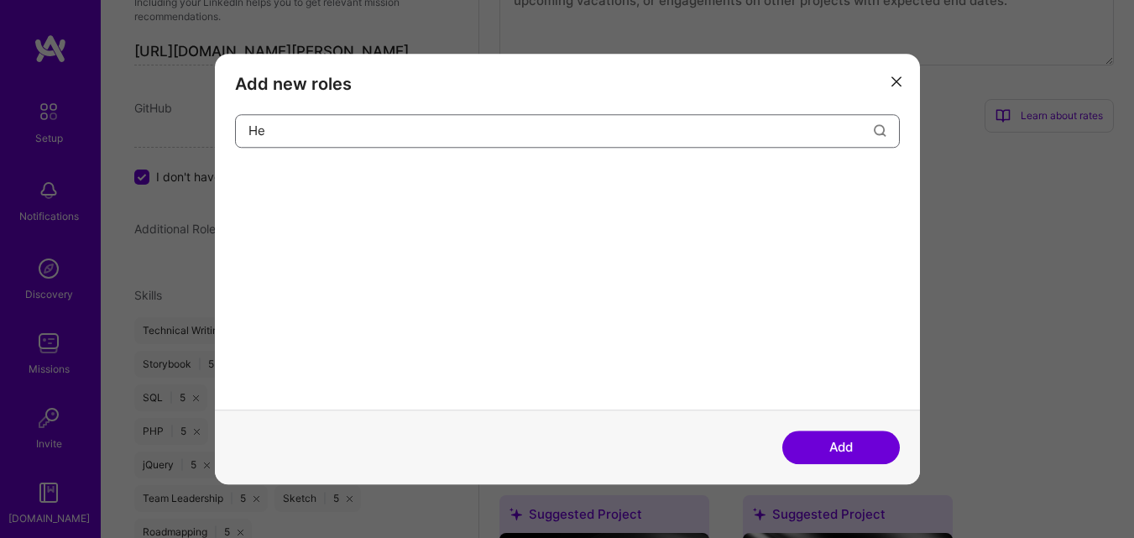
type input "H"
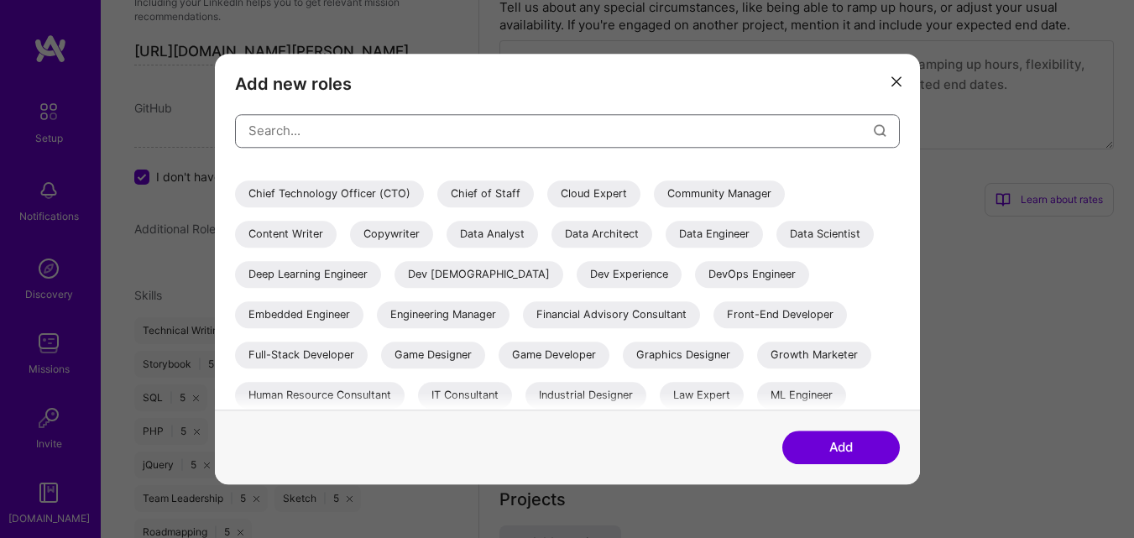
scroll to position [0, 0]
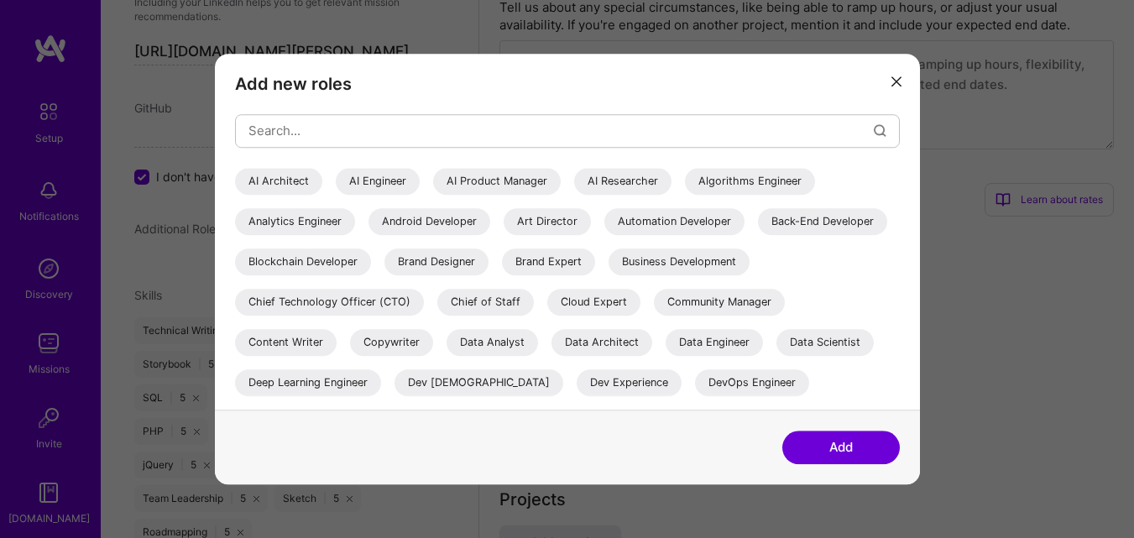
click at [898, 81] on icon "modal" at bounding box center [896, 82] width 10 height 10
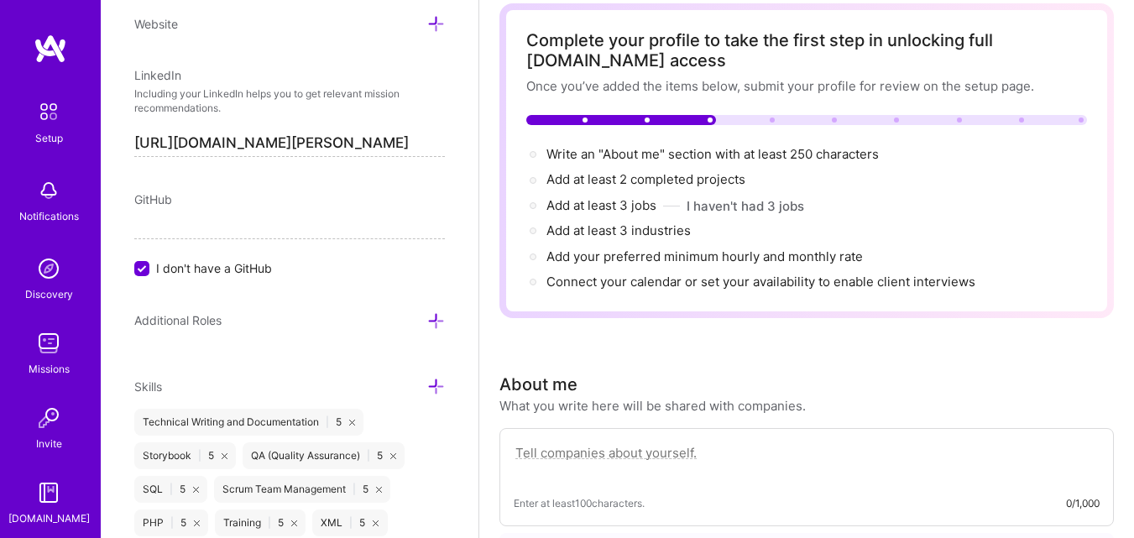
scroll to position [1259, 0]
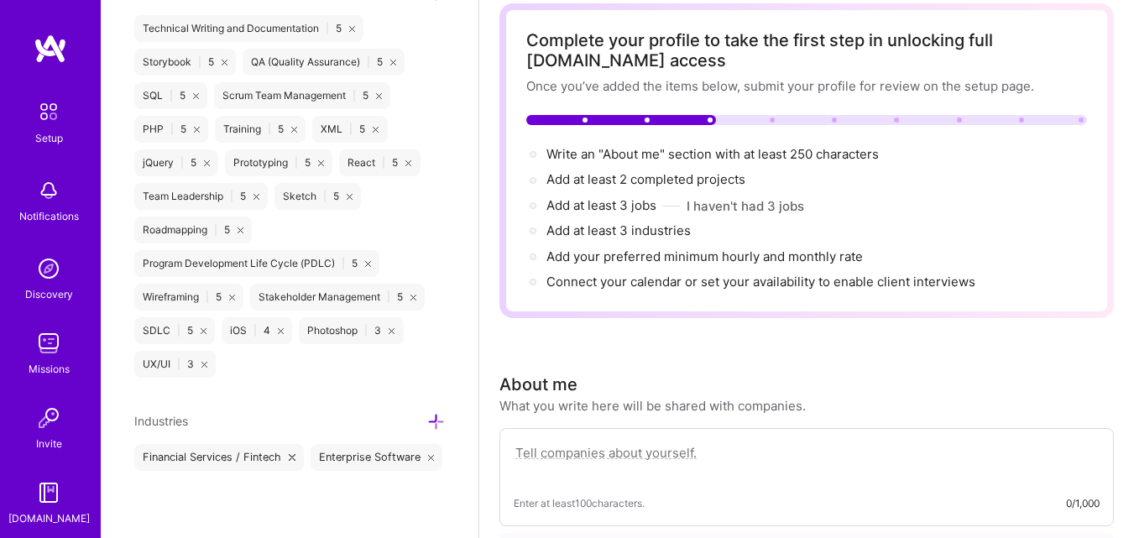
click at [427, 413] on icon at bounding box center [436, 422] width 18 height 18
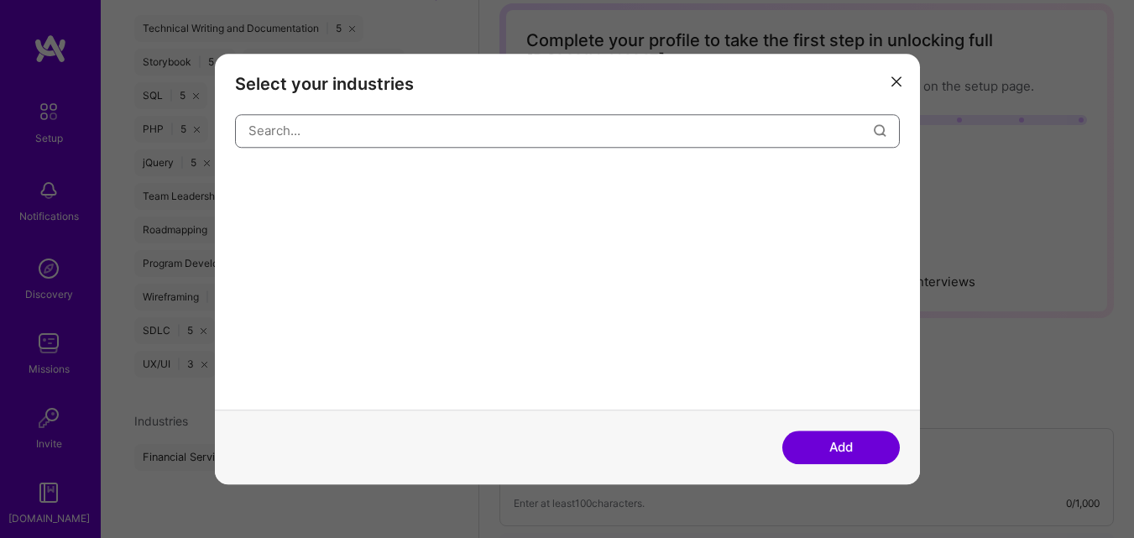
click at [462, 133] on input "modal" at bounding box center [560, 130] width 625 height 43
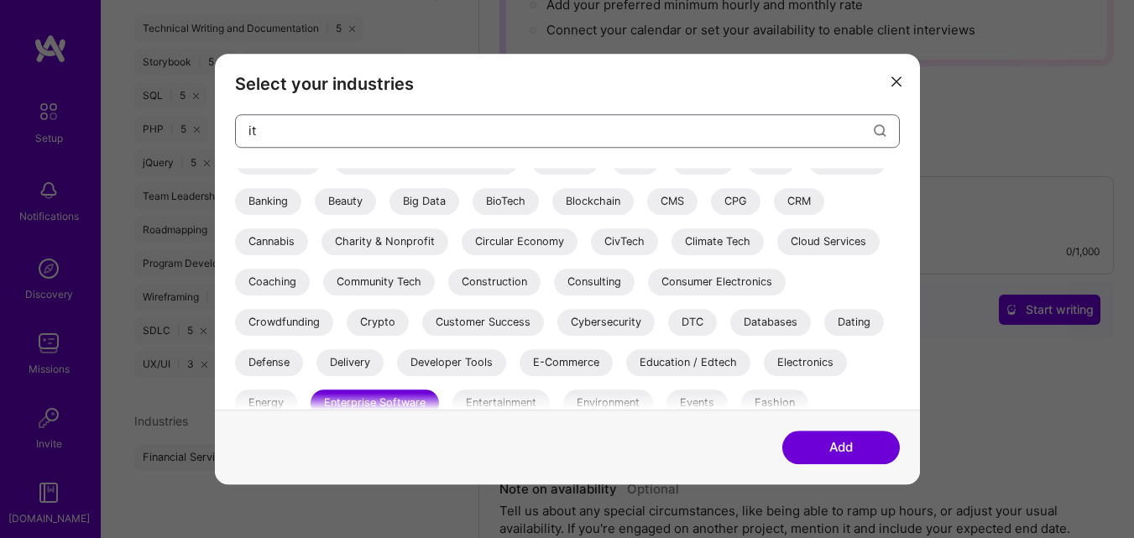
scroll to position [168, 0]
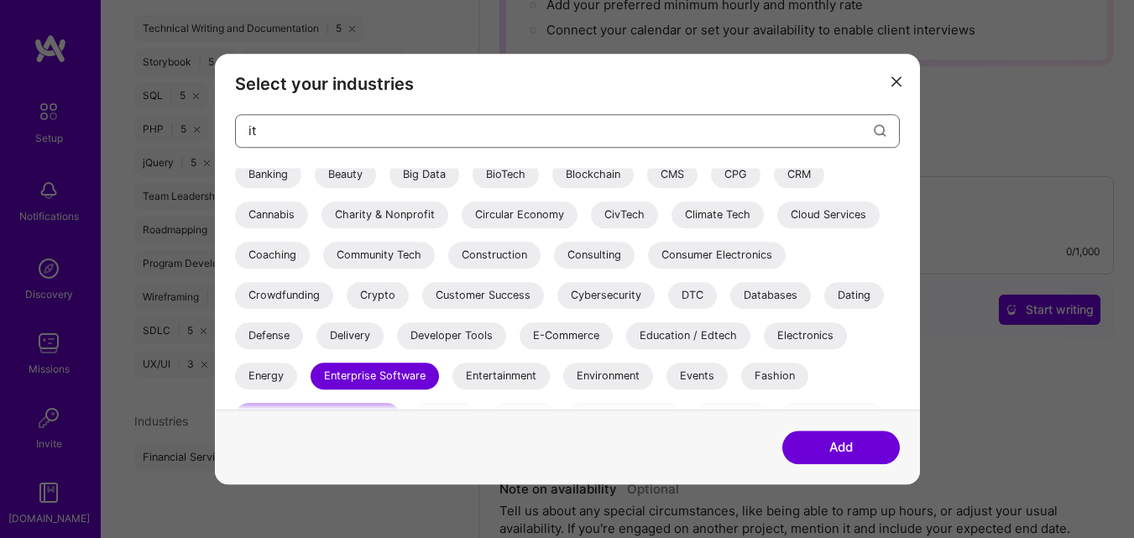
type input "it"
click at [598, 249] on div "Consulting" at bounding box center [594, 255] width 81 height 27
click at [845, 448] on button "Add" at bounding box center [841, 448] width 118 height 34
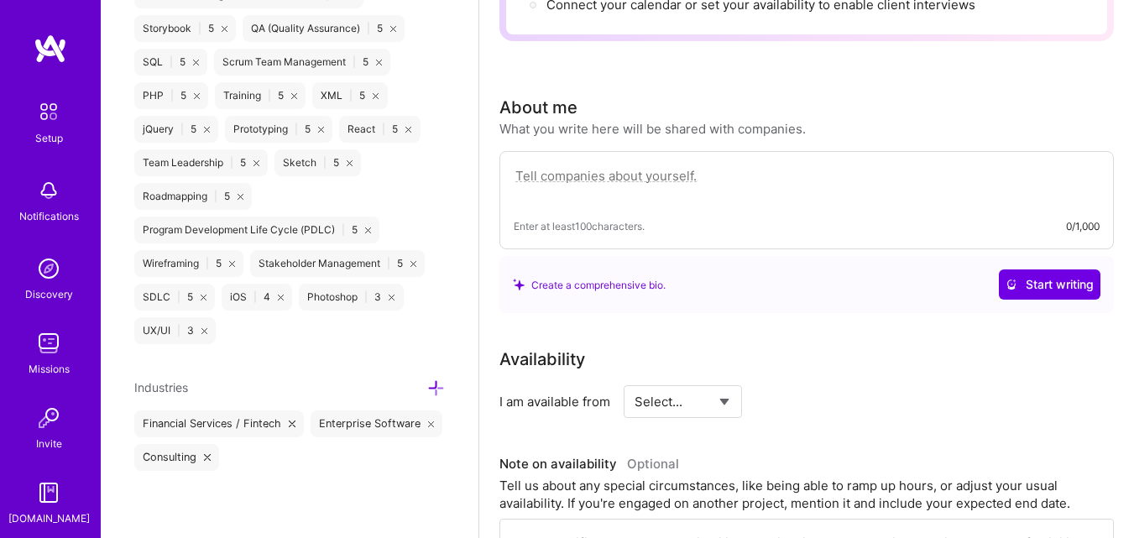
scroll to position [0, 0]
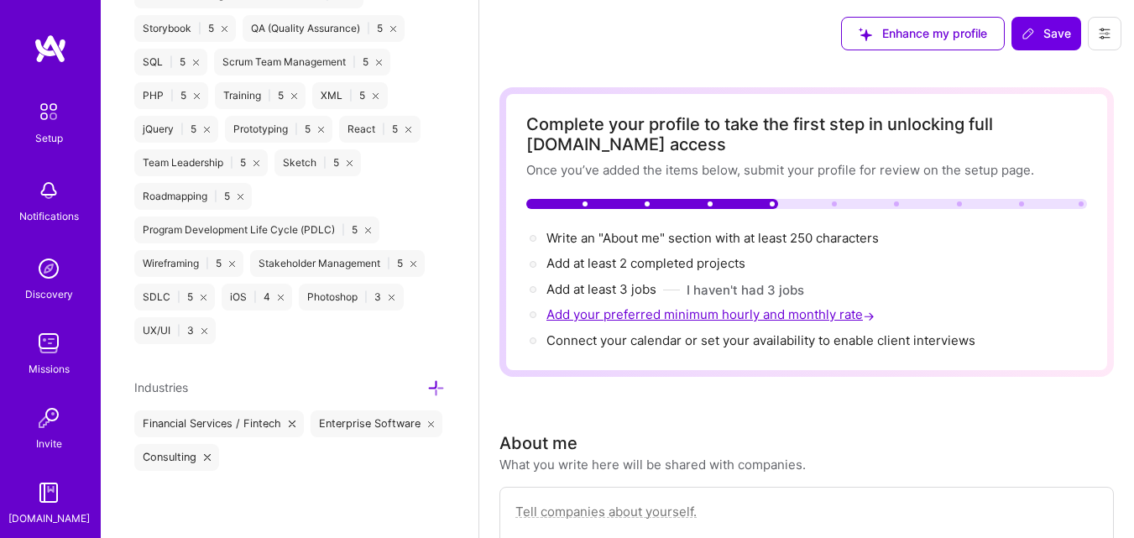
click at [603, 314] on span "Add your preferred minimum hourly and monthly rate →" at bounding box center [712, 314] width 332 height 16
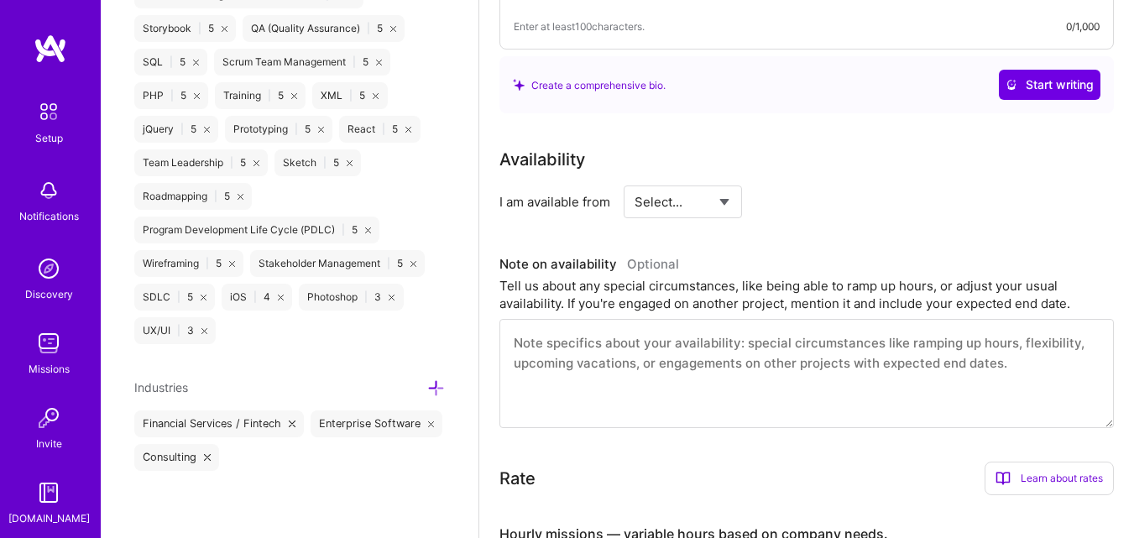
scroll to position [494, 0]
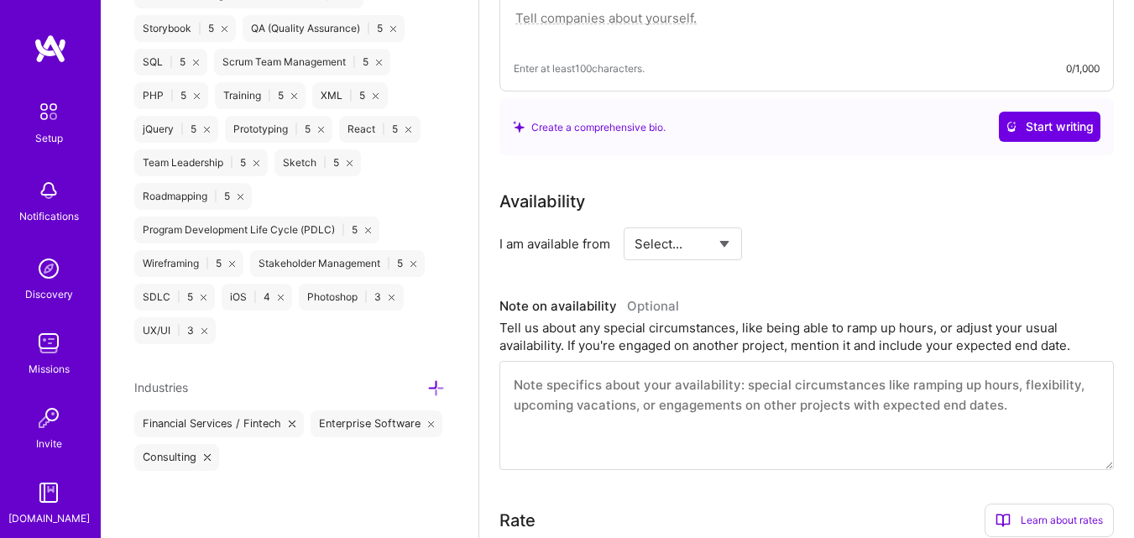
click at [701, 245] on select "Select... Right Now Future Date Not Available" at bounding box center [683, 243] width 97 height 43
select select "Right Now"
click at [635, 222] on select "Select... Right Now Future Date Not Available" at bounding box center [683, 243] width 97 height 43
click at [802, 234] on input at bounding box center [836, 243] width 101 height 33
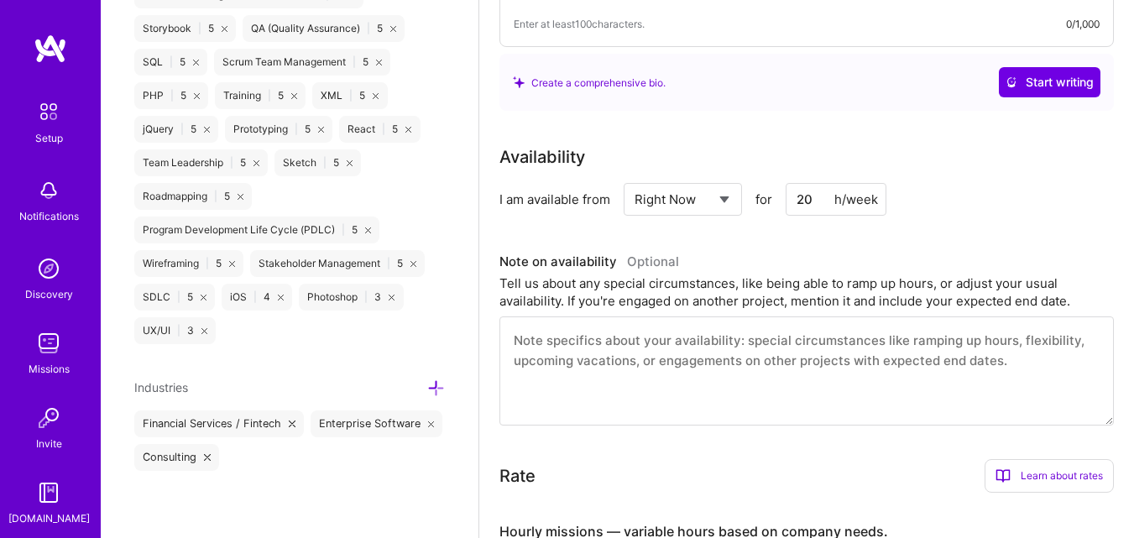
scroll to position [577, 0]
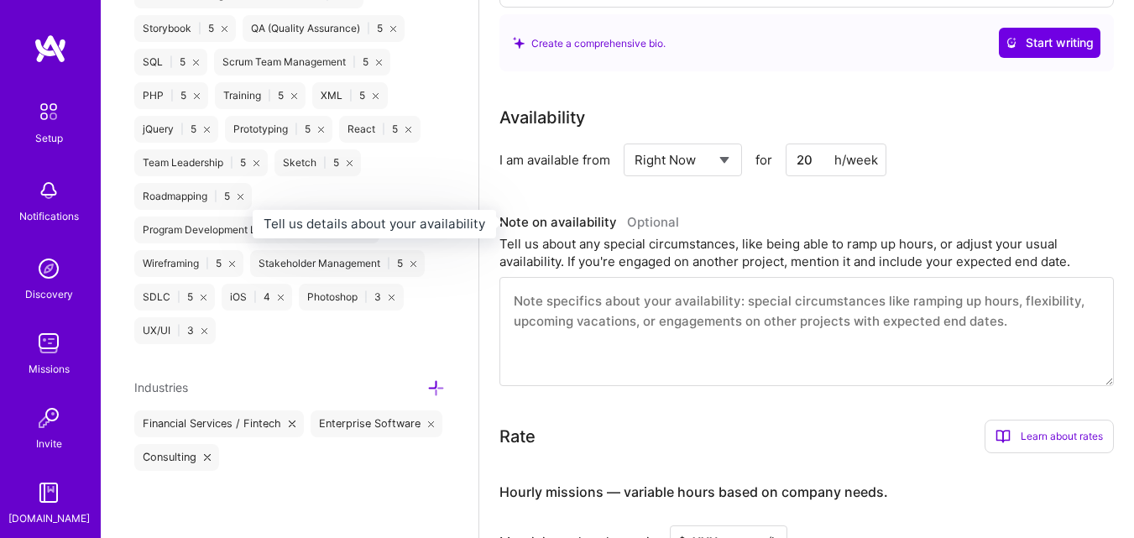
type input "20"
click at [819, 212] on h3 "Note on availability Optional" at bounding box center [806, 222] width 614 height 25
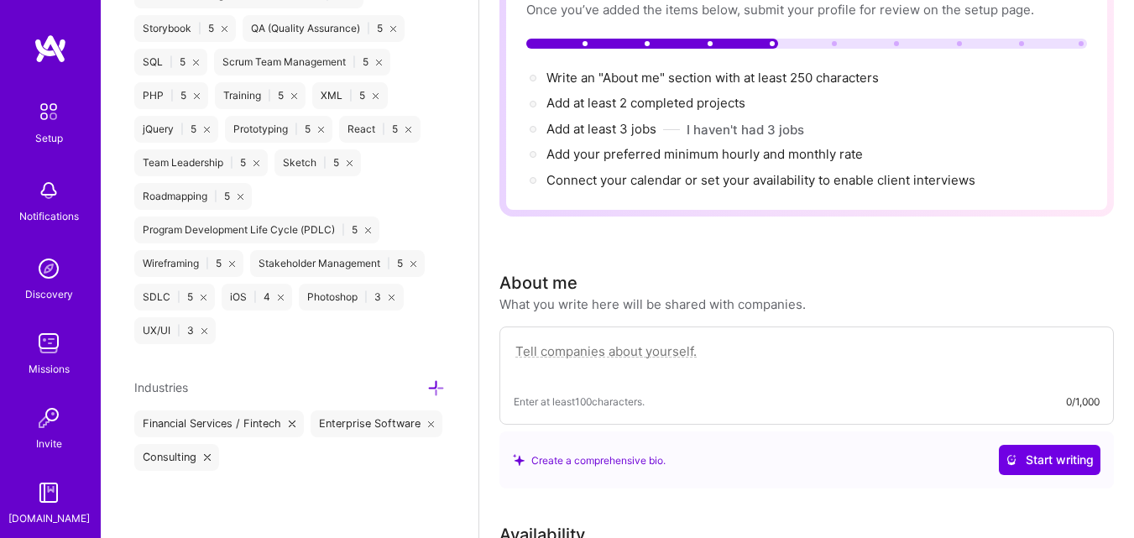
scroll to position [158, 0]
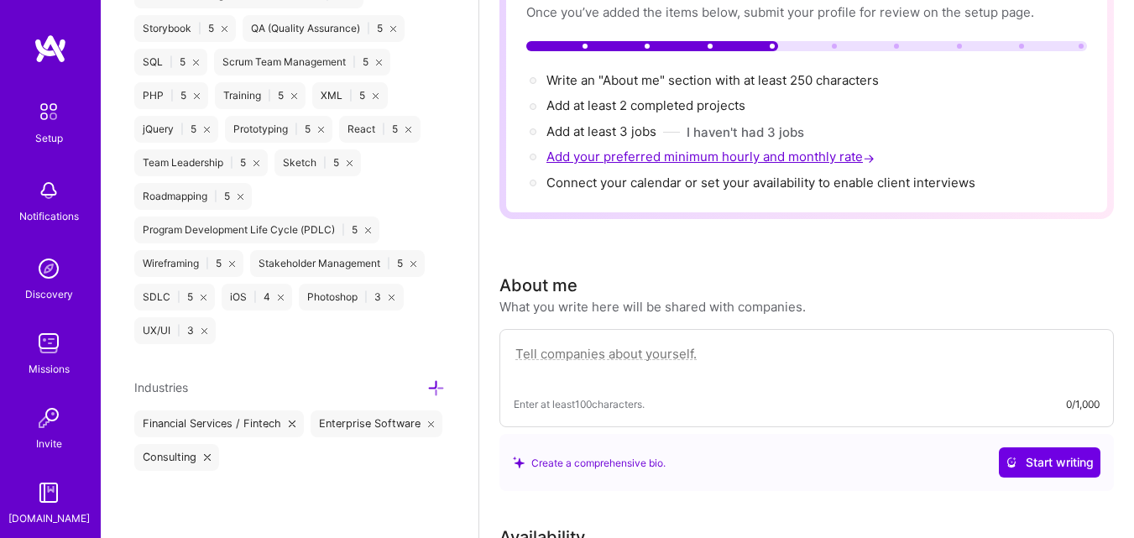
click at [723, 155] on span "Add your preferred minimum hourly and monthly rate →" at bounding box center [712, 157] width 332 height 16
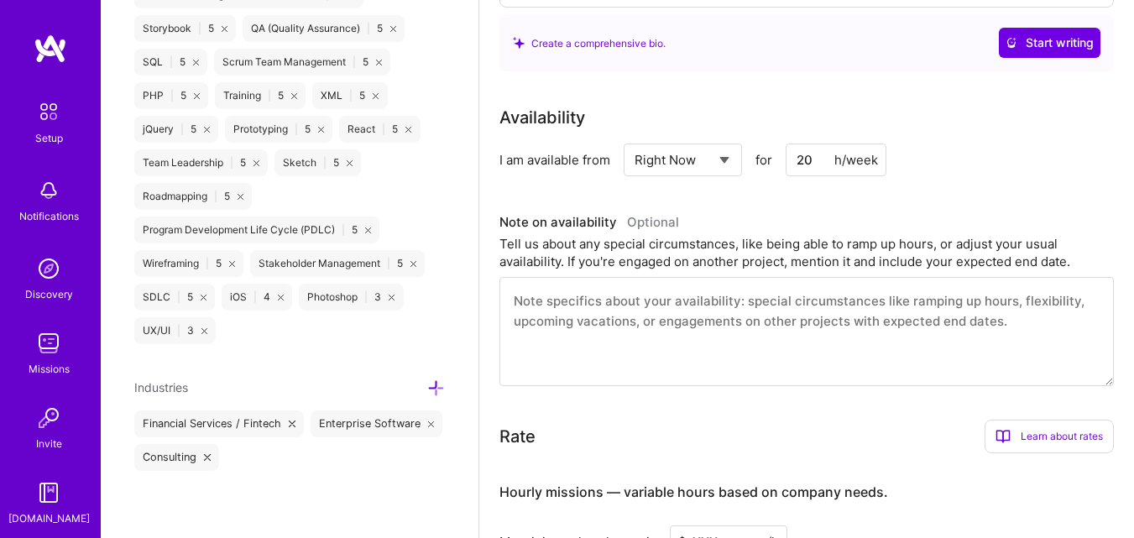
scroll to position [829, 0]
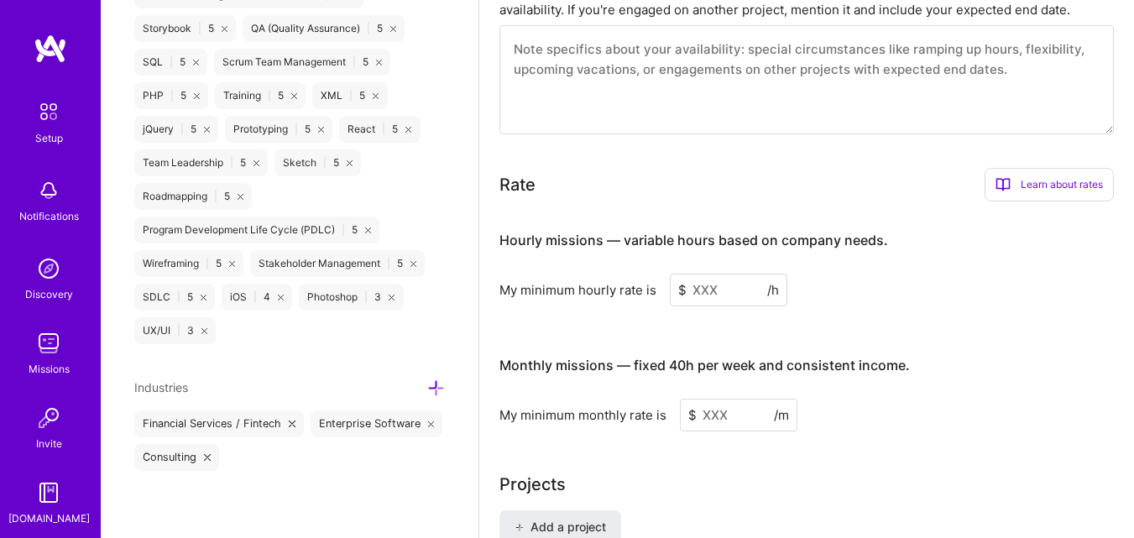
click at [711, 291] on input at bounding box center [729, 290] width 118 height 33
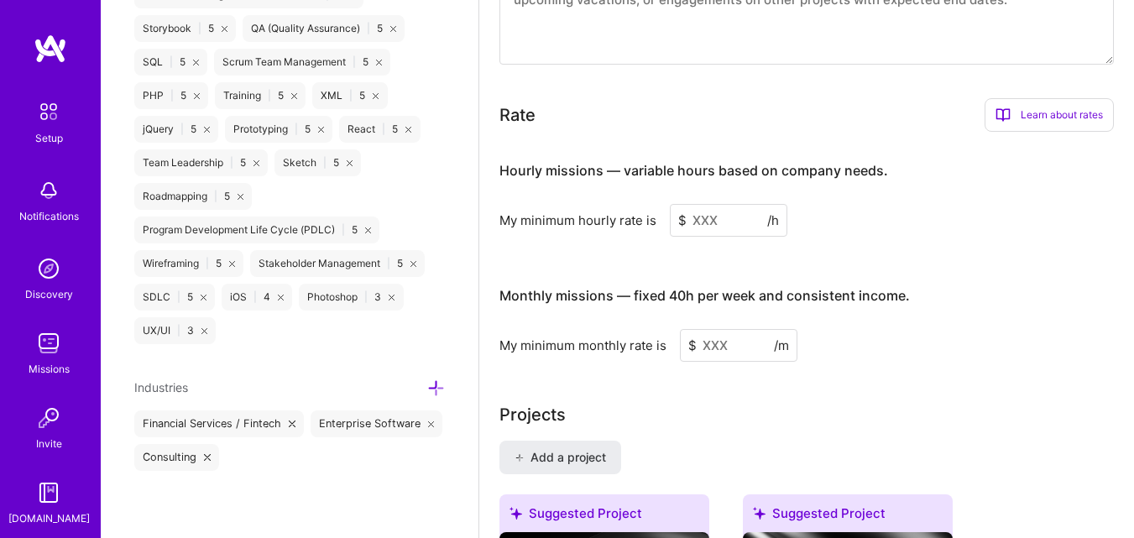
scroll to position [997, 0]
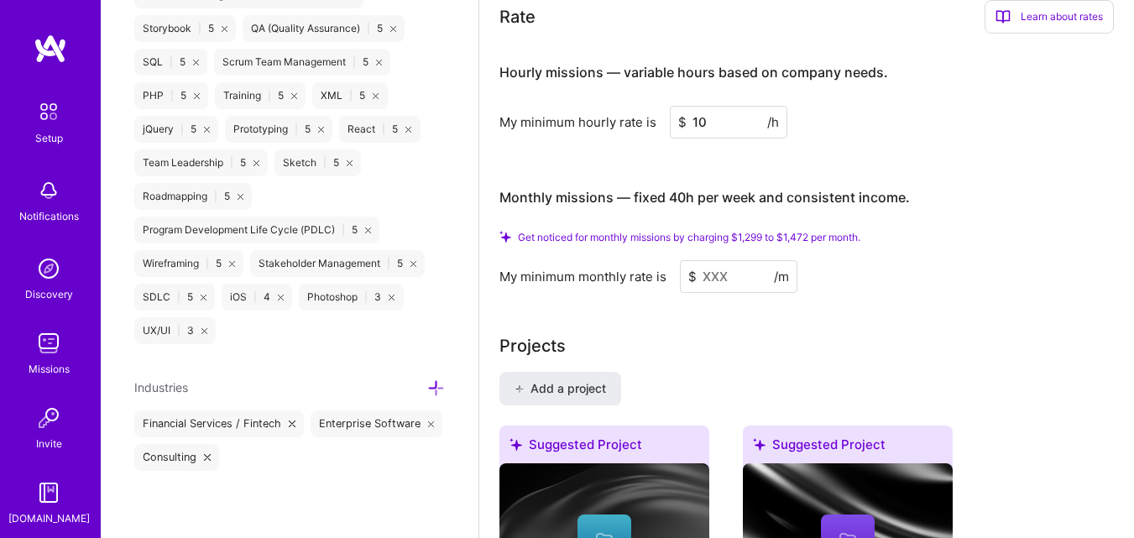
click at [713, 286] on input at bounding box center [739, 276] width 118 height 33
click at [724, 276] on input at bounding box center [739, 276] width 118 height 33
drag, startPoint x: 712, startPoint y: 127, endPoint x: 679, endPoint y: 122, distance: 33.1
click at [679, 122] on div "$ 10 /h" at bounding box center [729, 122] width 118 height 33
type input "7"
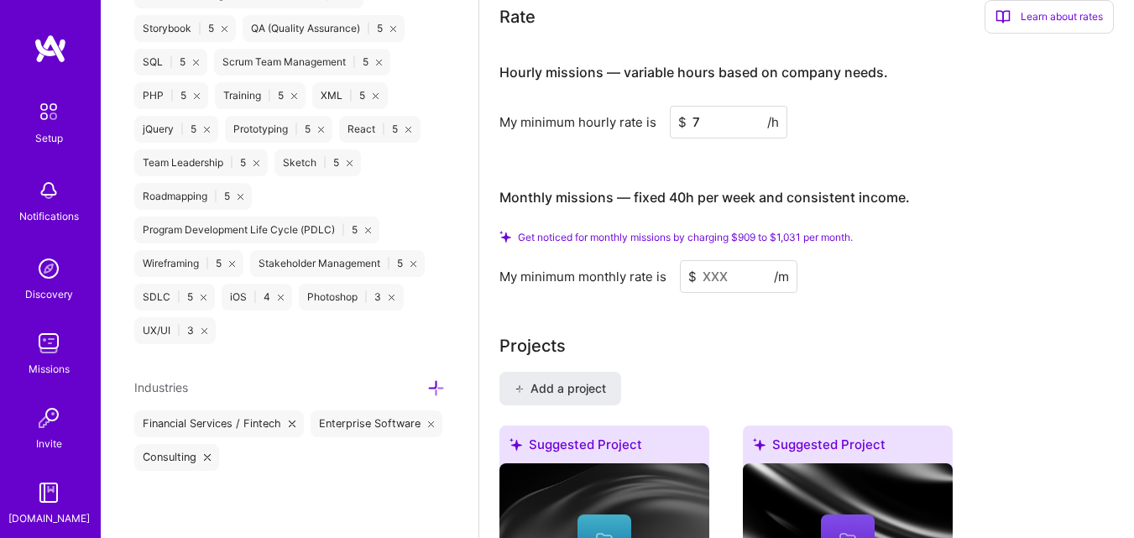
click at [731, 279] on input at bounding box center [739, 276] width 118 height 33
click at [723, 112] on input "7" at bounding box center [729, 122] width 118 height 33
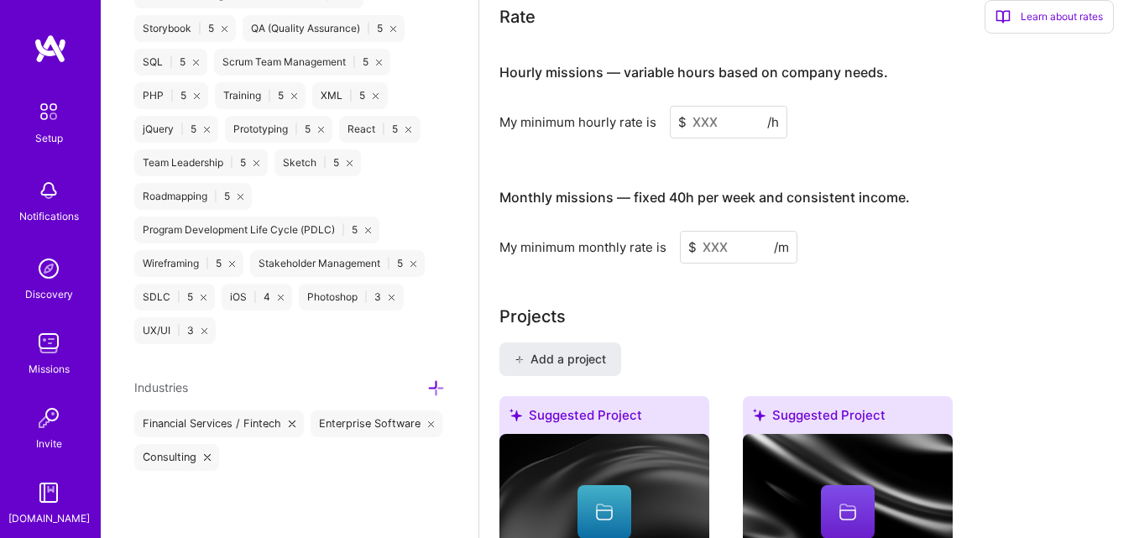
type input "8"
type input "7"
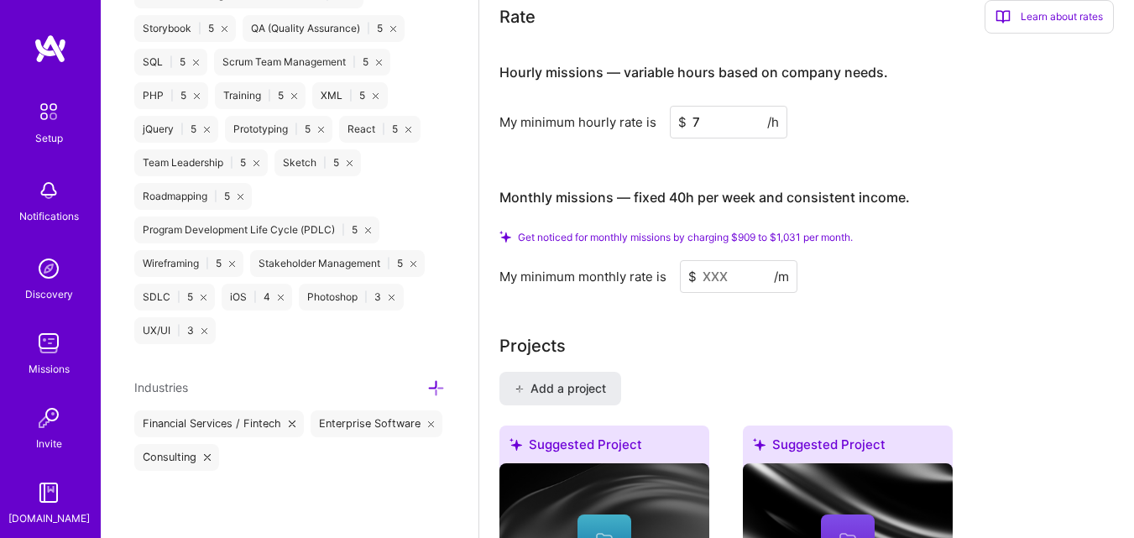
click at [729, 269] on input at bounding box center [739, 276] width 118 height 33
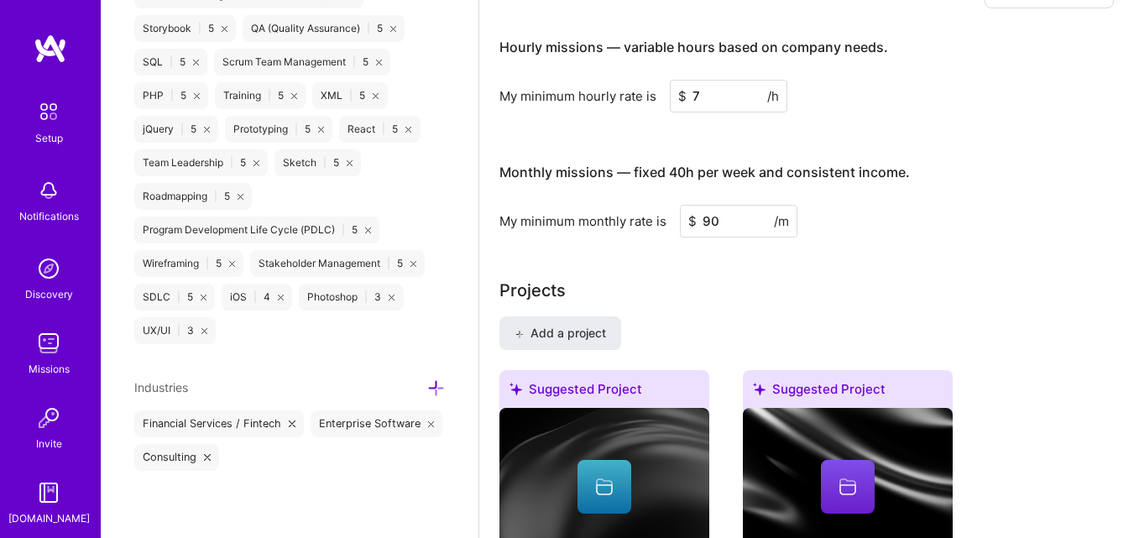
type input "9"
type input "1000"
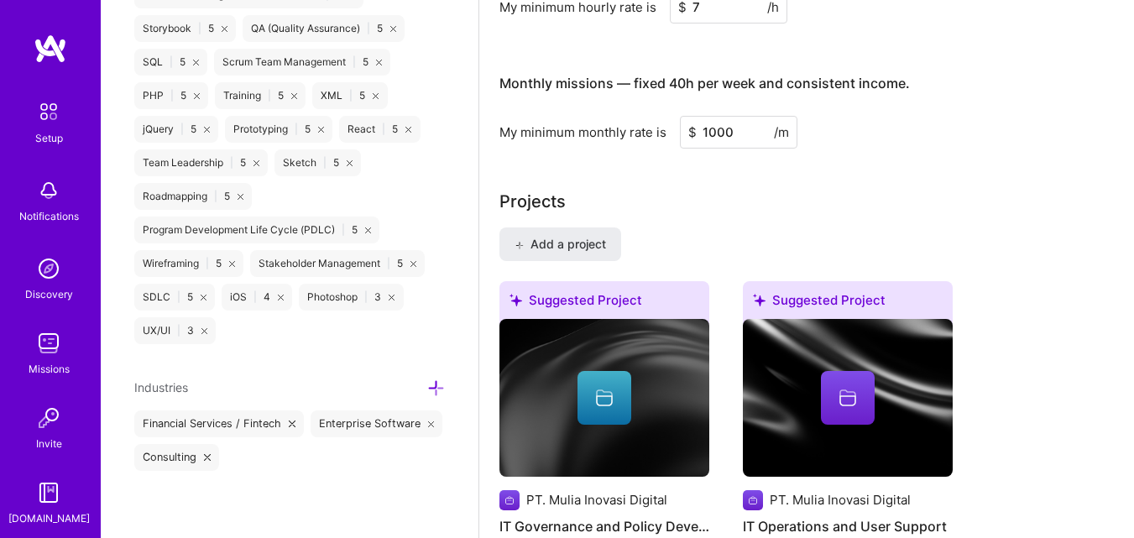
scroll to position [1165, 0]
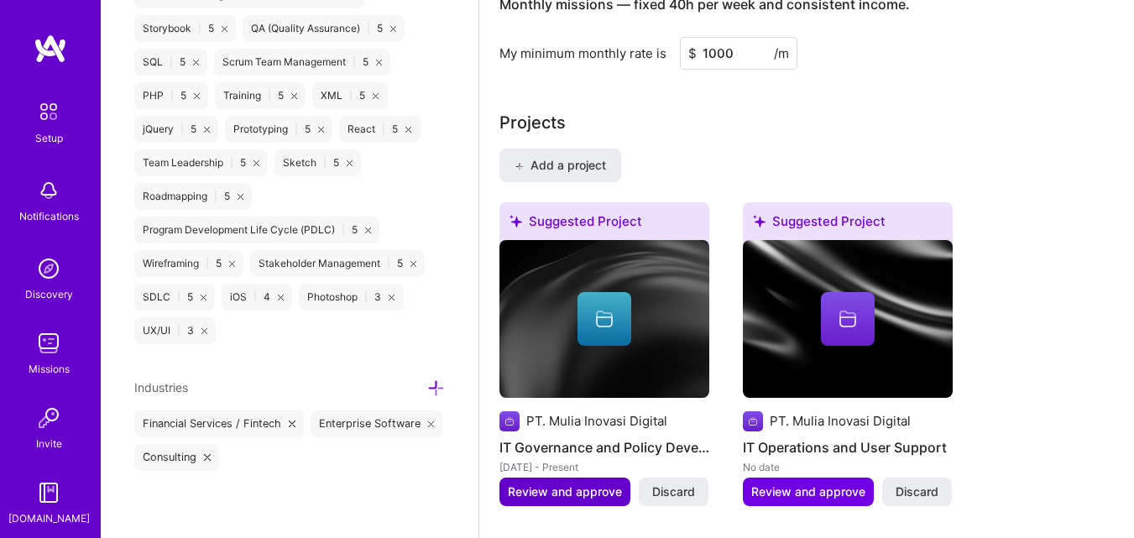
click at [576, 494] on span "Review and approve" at bounding box center [565, 491] width 114 height 17
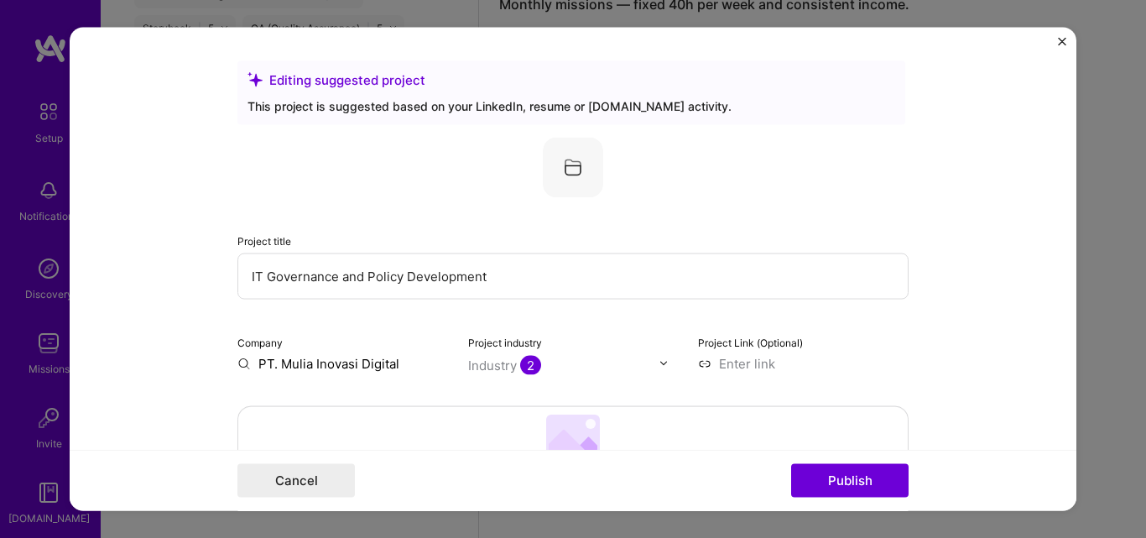
click at [1063, 39] on img "Close" at bounding box center [1062, 41] width 8 height 8
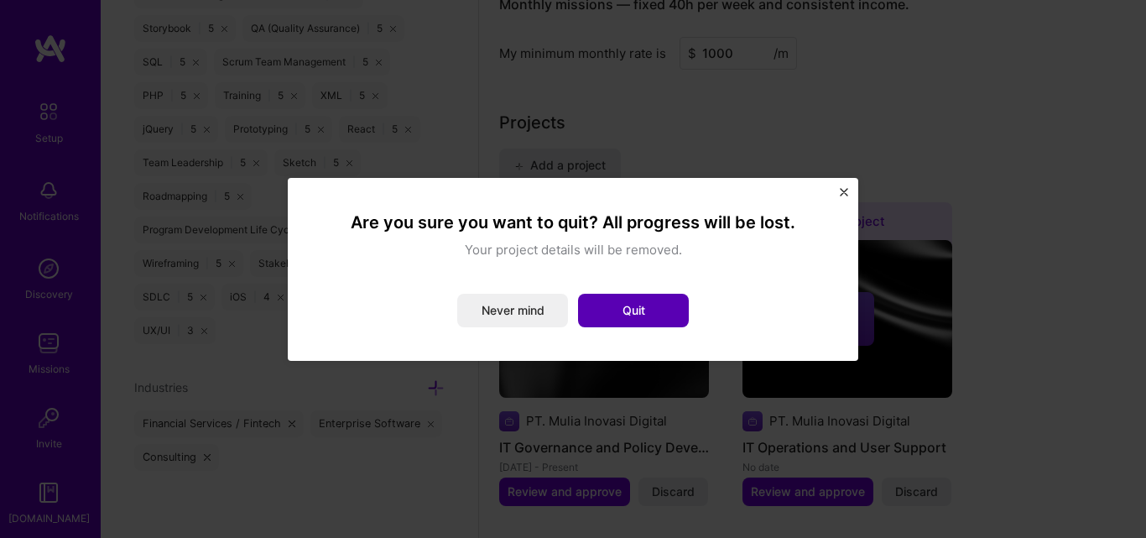
click at [649, 307] on button "Quit" at bounding box center [633, 311] width 111 height 34
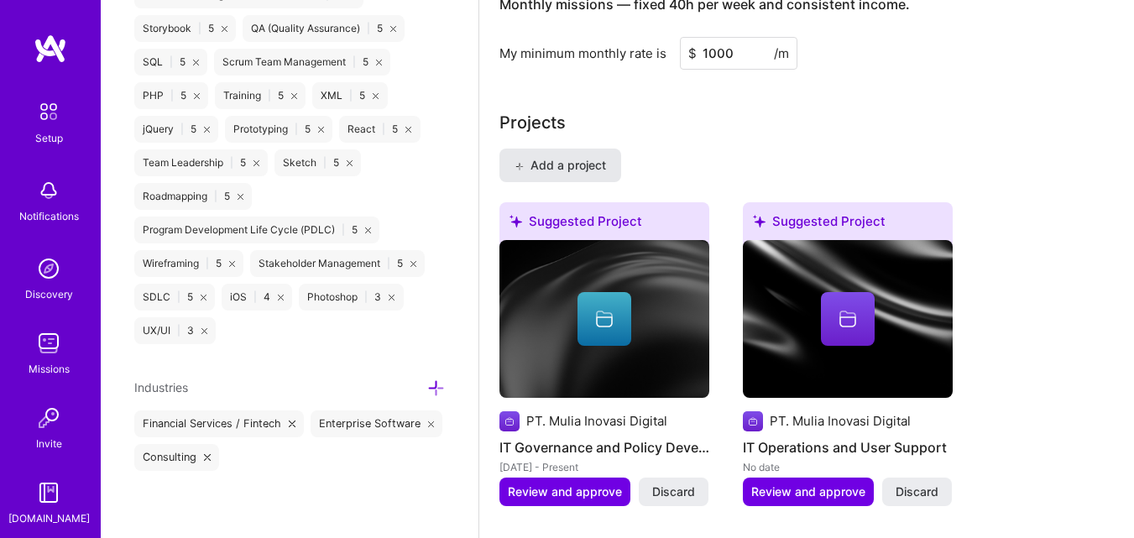
click at [579, 164] on span "Add a project" at bounding box center [559, 165] width 91 height 17
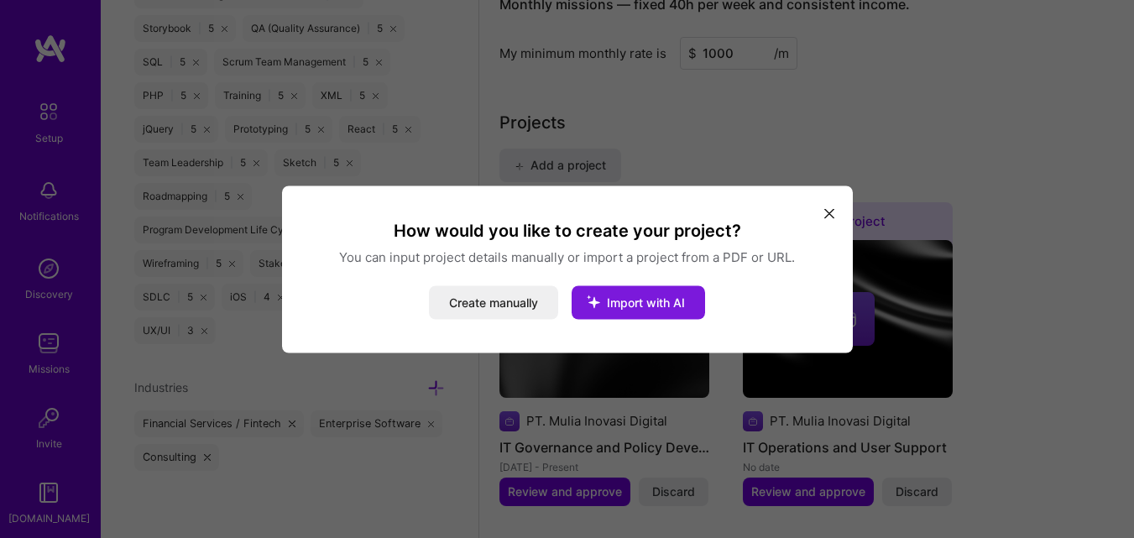
click at [635, 301] on span "Import with AI" at bounding box center [646, 302] width 78 height 14
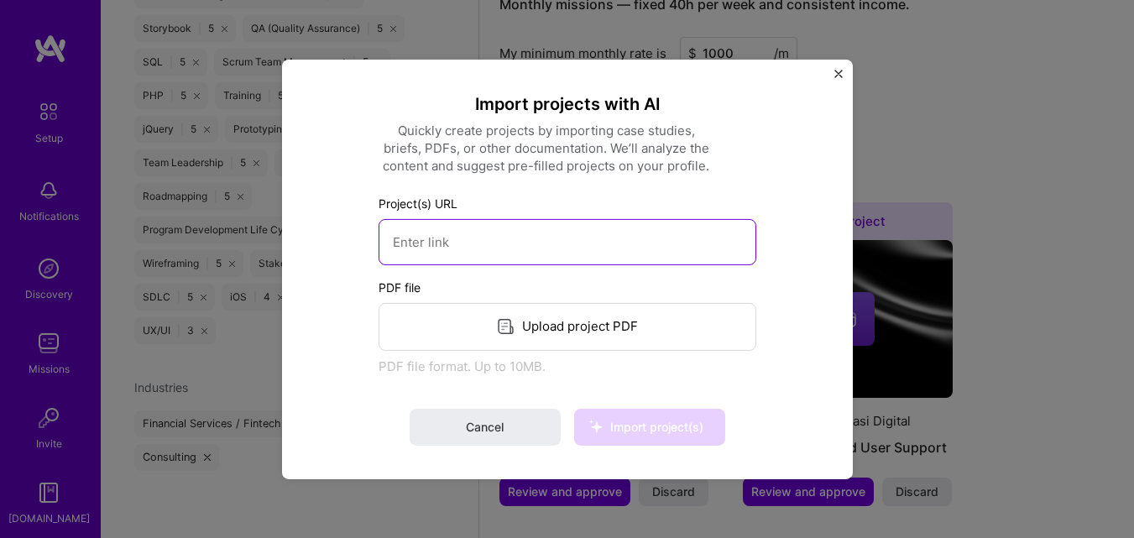
click at [627, 253] on input at bounding box center [568, 241] width 378 height 46
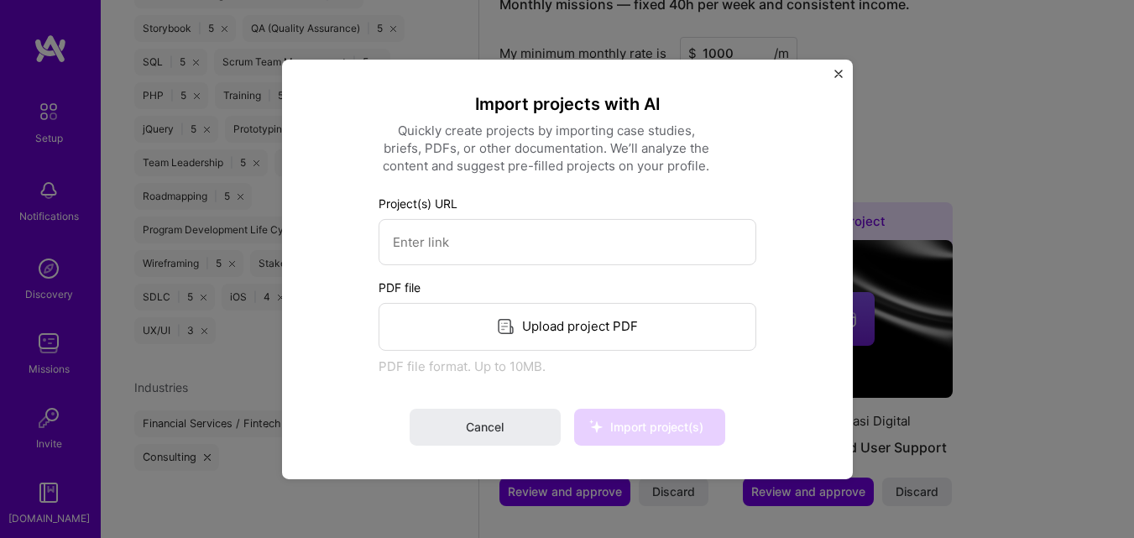
click at [839, 74] on img "Close" at bounding box center [838, 73] width 8 height 8
